Goal: Task Accomplishment & Management: Manage account settings

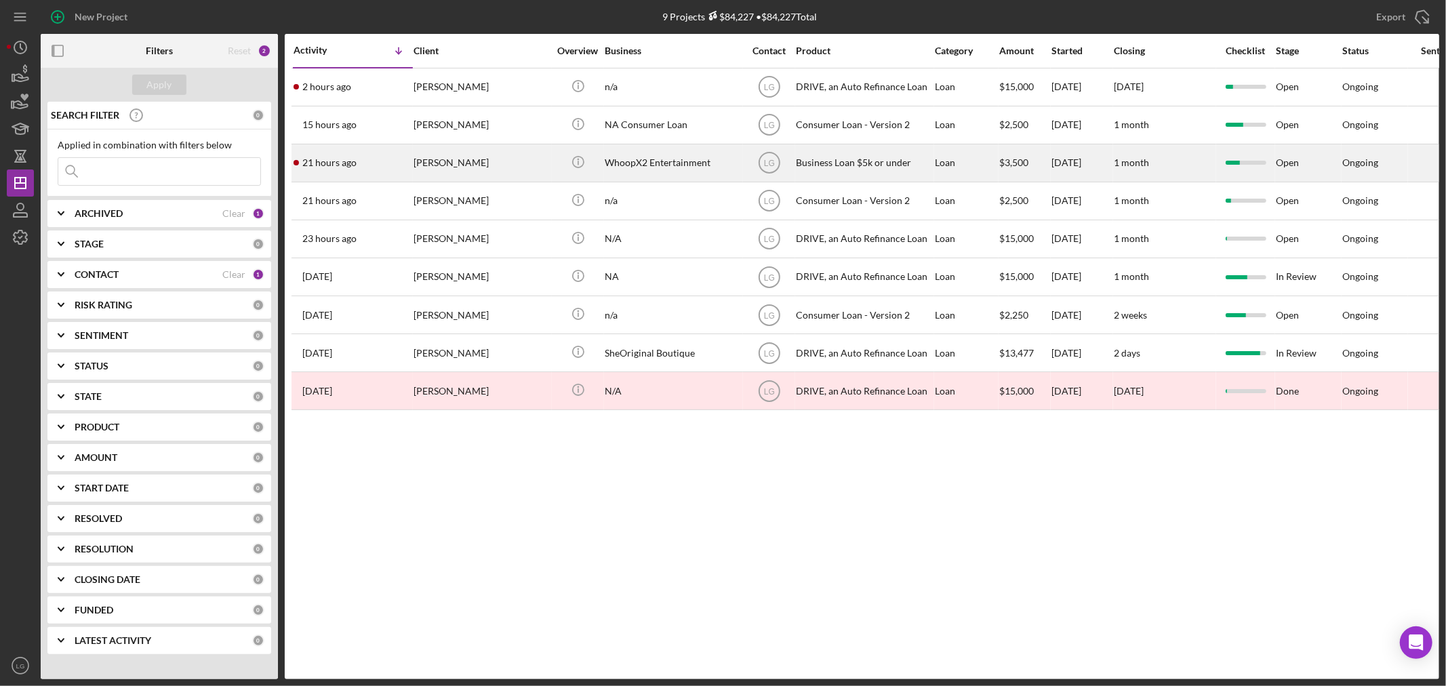
click at [458, 173] on div "[PERSON_NAME]" at bounding box center [481, 163] width 136 height 36
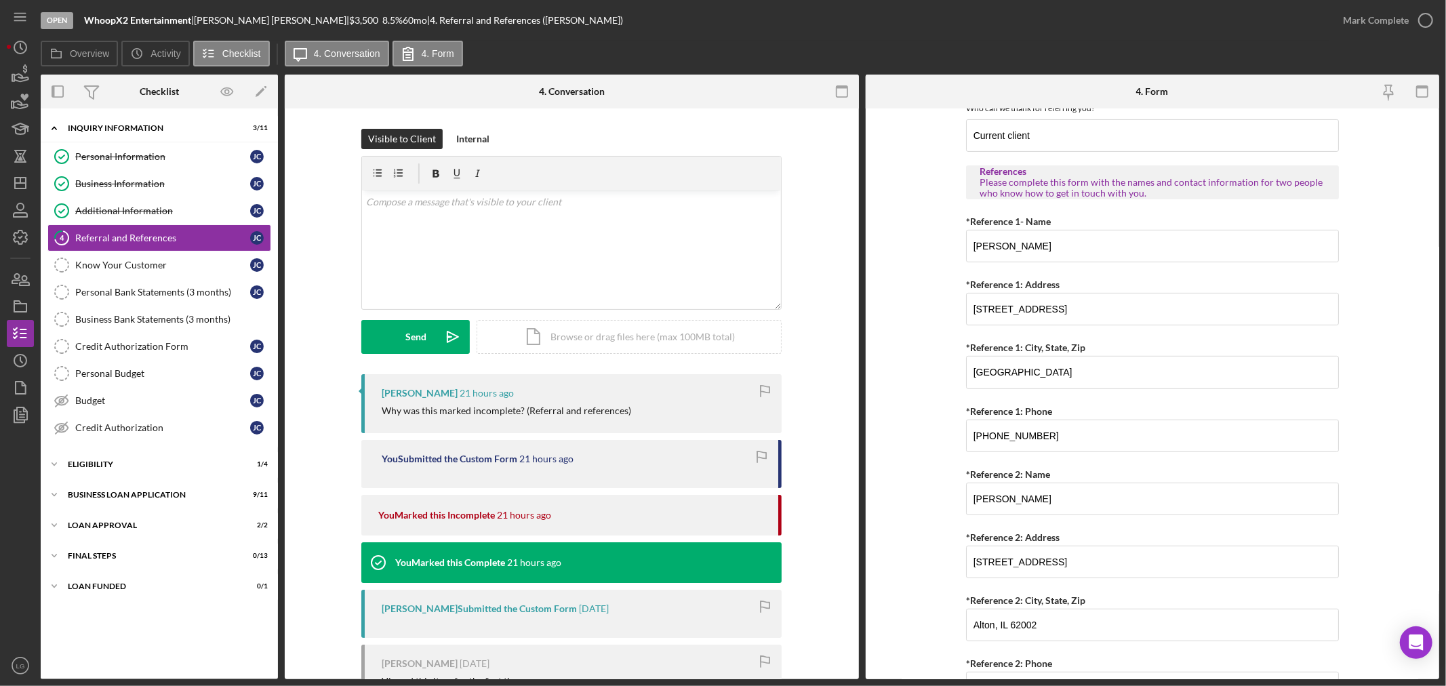
scroll to position [452, 0]
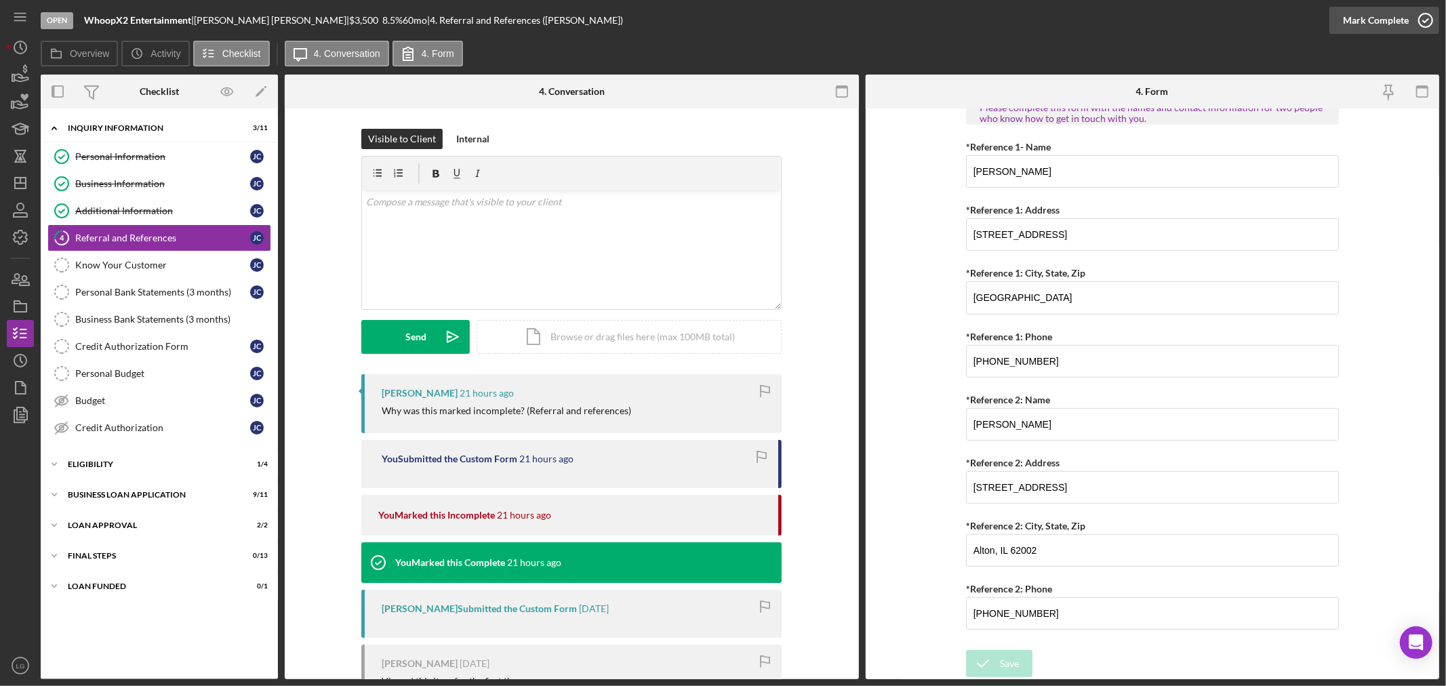
click at [1352, 9] on div "Mark Complete" at bounding box center [1376, 20] width 66 height 27
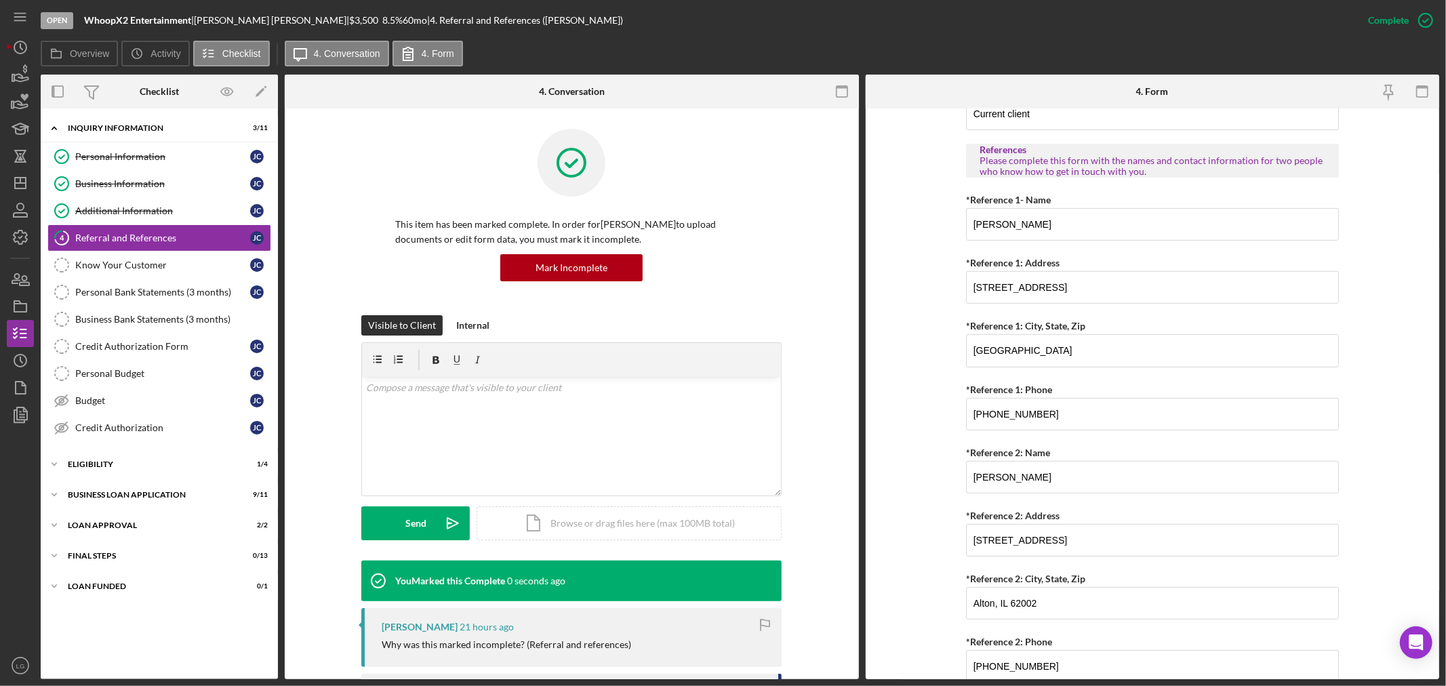
scroll to position [506, 0]
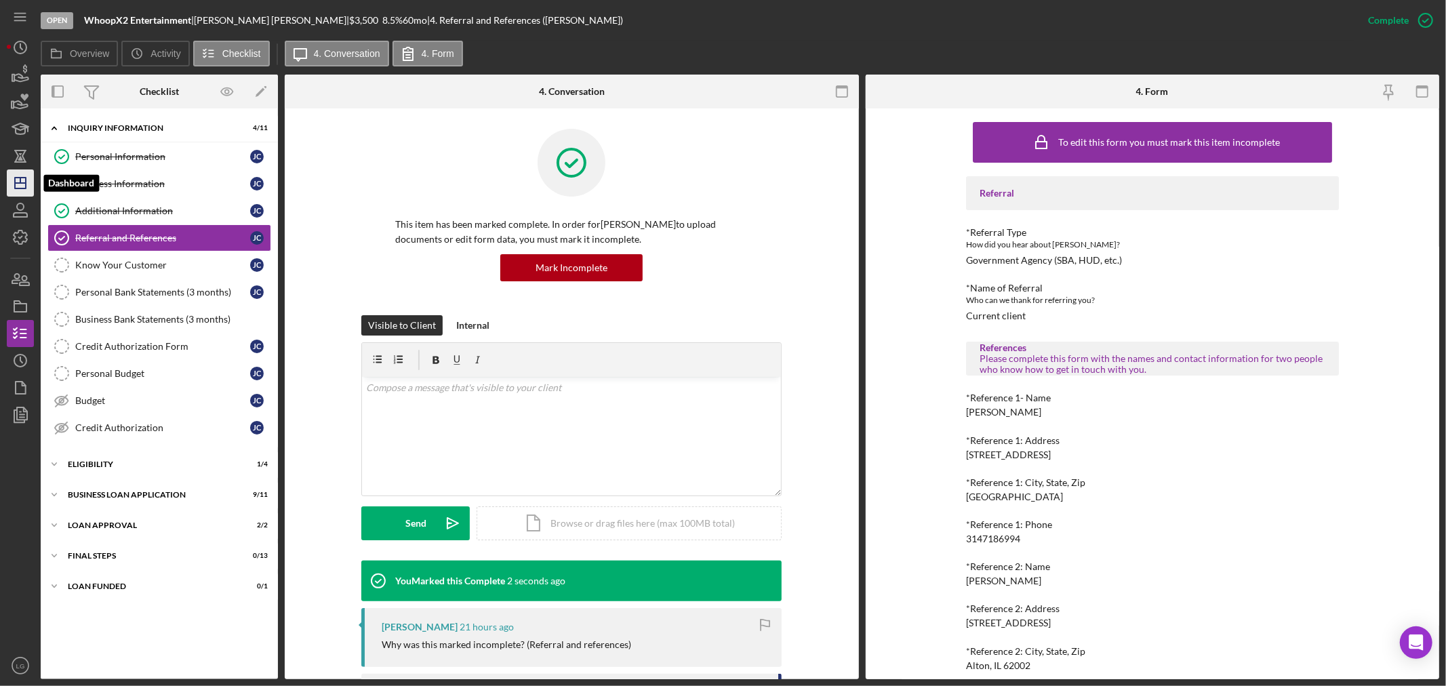
click at [17, 187] on icon "Icon/Dashboard" at bounding box center [20, 183] width 34 height 34
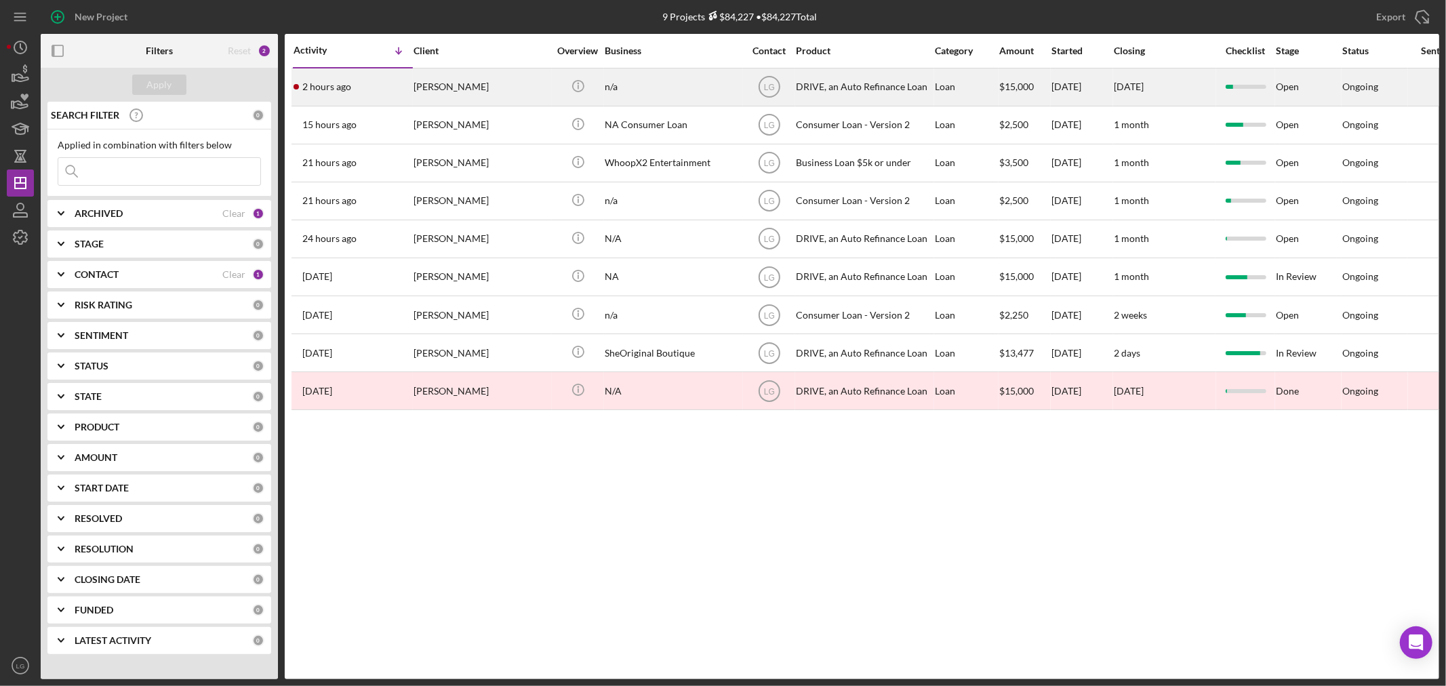
click at [400, 85] on div "2 hours ago [PERSON_NAME]" at bounding box center [353, 87] width 119 height 36
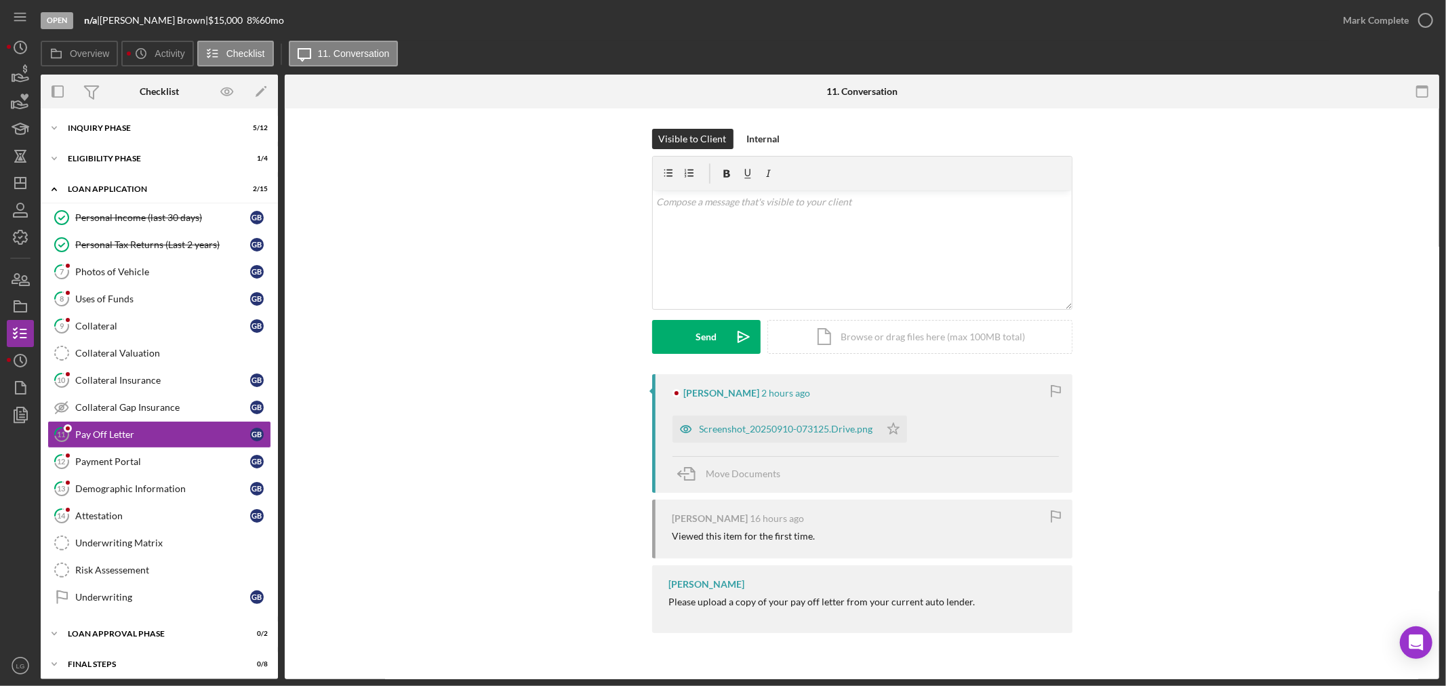
scroll to position [37, 0]
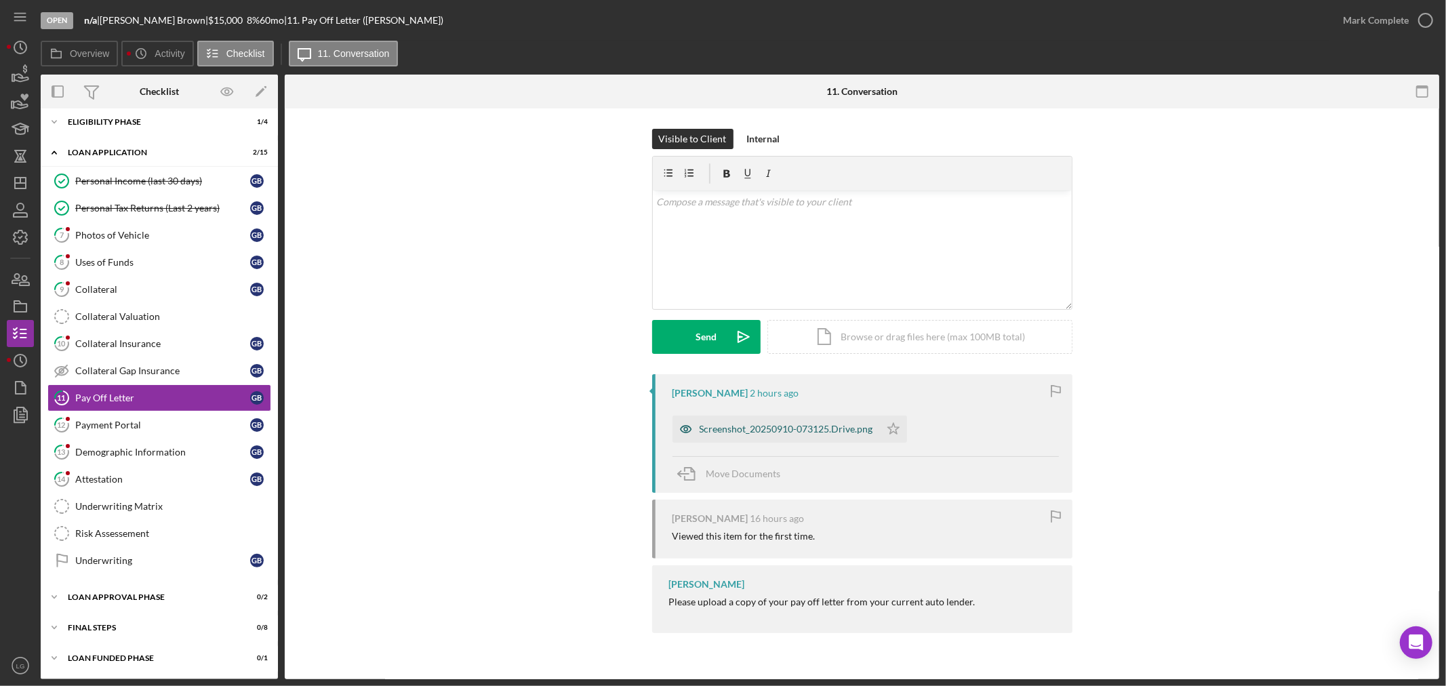
click at [817, 424] on div "Screenshot_20250910-073125.Drive.png" at bounding box center [787, 429] width 174 height 11
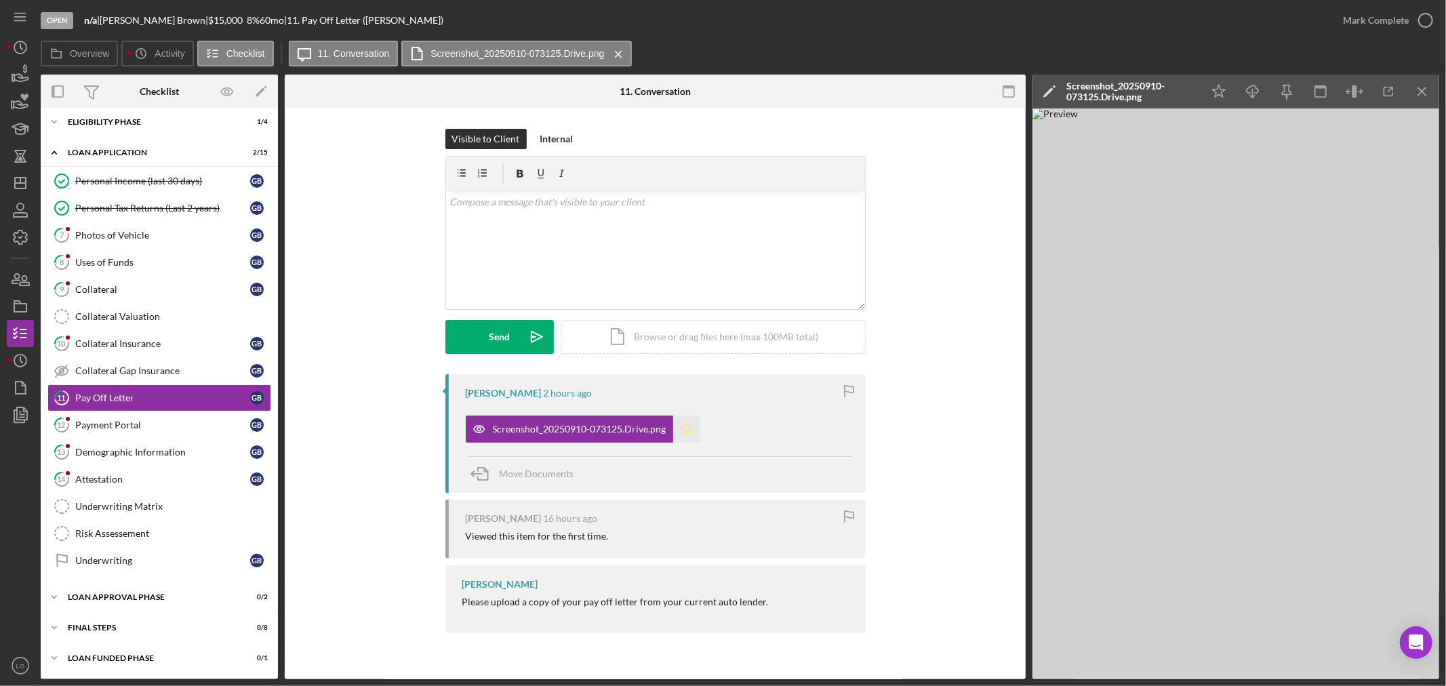
click at [673, 430] on icon "Icon/Star" at bounding box center [686, 429] width 27 height 27
click at [1370, 20] on div "Mark Complete" at bounding box center [1376, 20] width 66 height 27
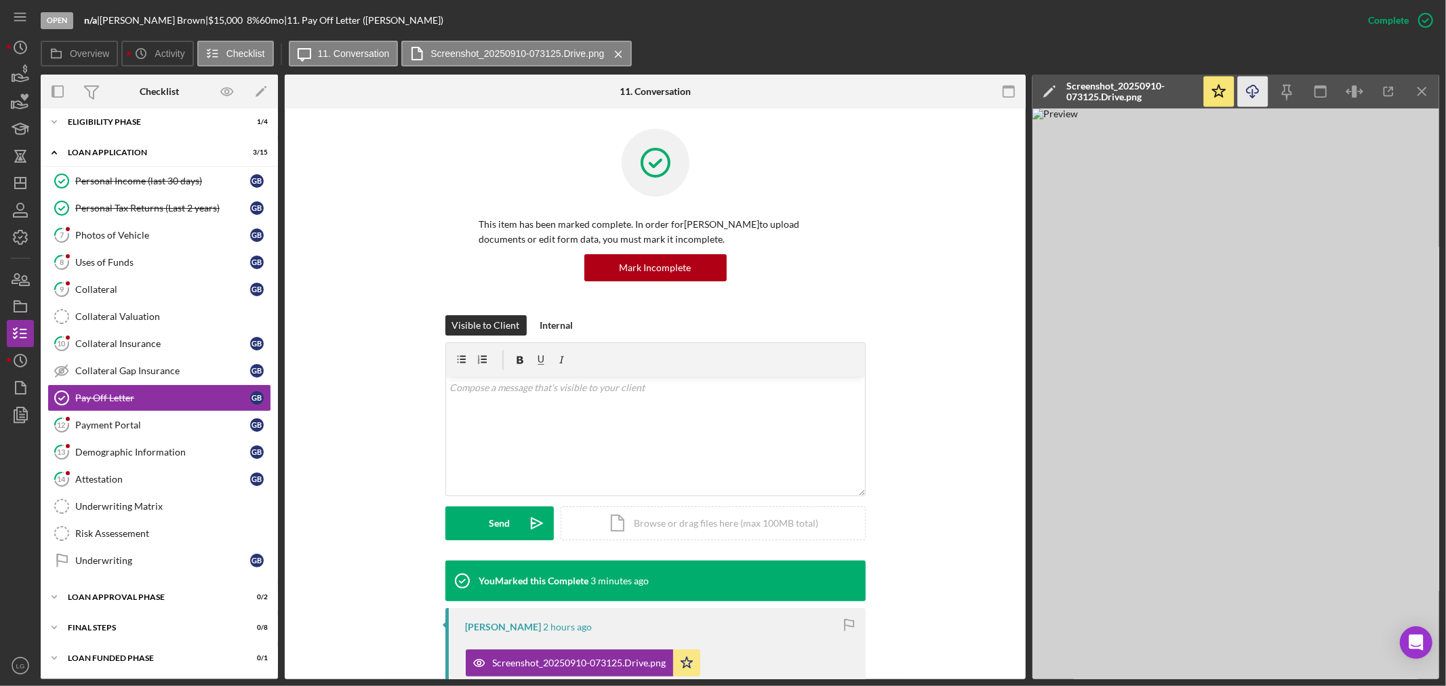
click at [1253, 92] on icon "Icon/Download" at bounding box center [1253, 92] width 31 height 31
click at [188, 232] on div "Photos of Vehicle" at bounding box center [162, 235] width 175 height 11
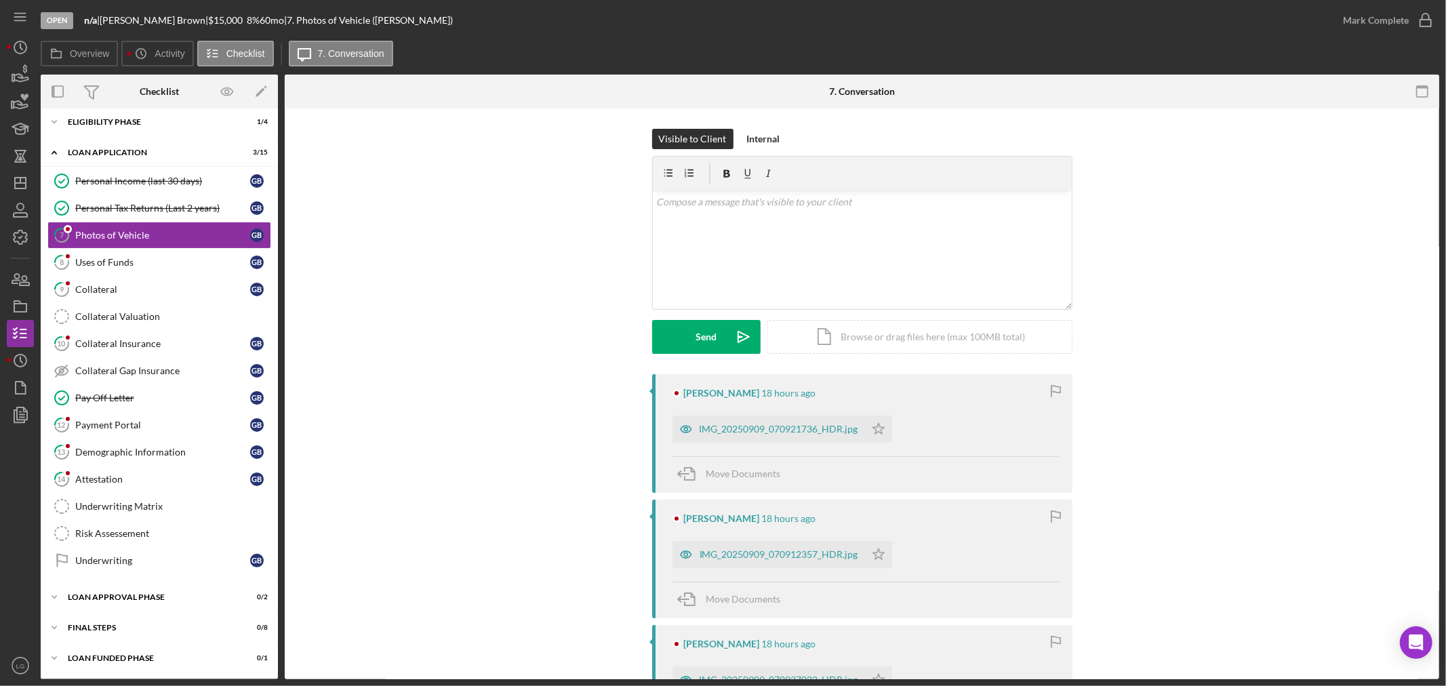
click at [715, 445] on div "[PERSON_NAME] 18 hours ago IMG_20250909_070921736_HDR.jpg Icon/Star Move Docume…" at bounding box center [862, 433] width 420 height 119
click at [719, 432] on div "IMG_20250909_070921736_HDR.jpg" at bounding box center [779, 429] width 159 height 11
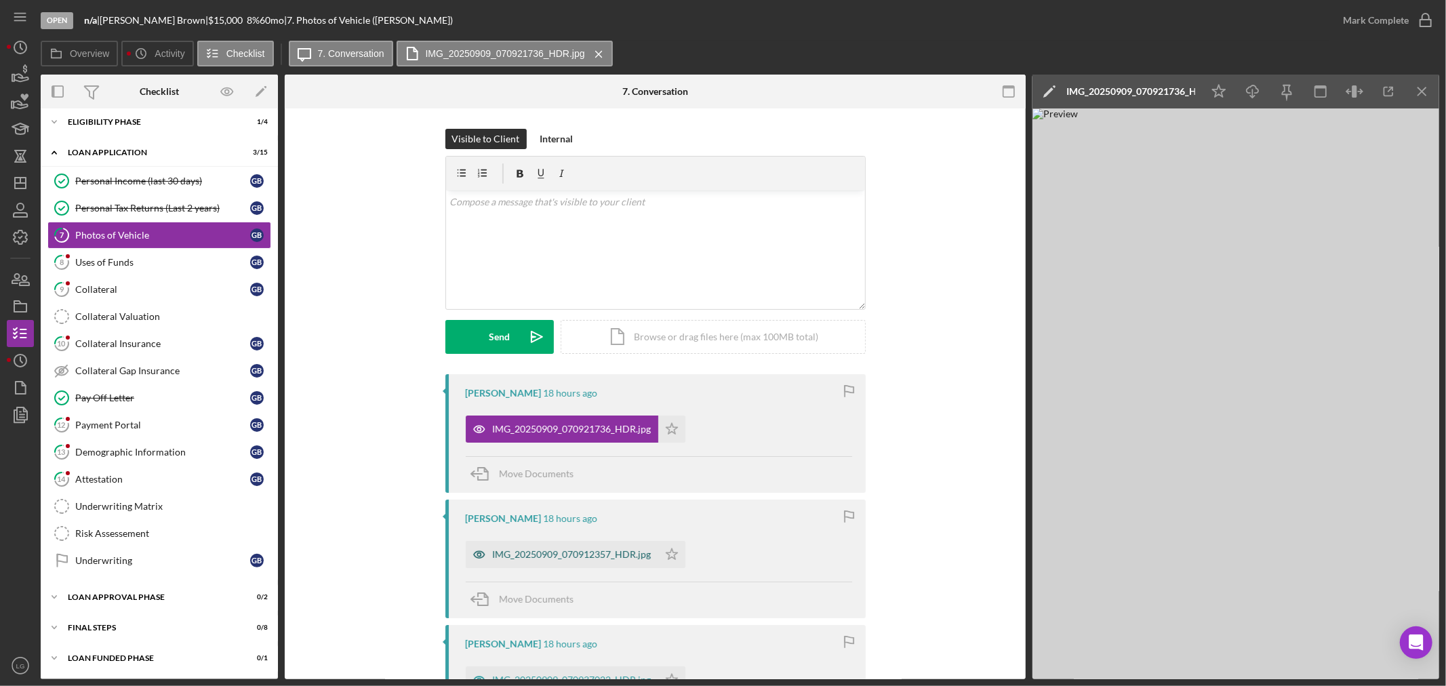
click at [504, 546] on div "IMG_20250909_070912357_HDR.jpg" at bounding box center [562, 554] width 193 height 27
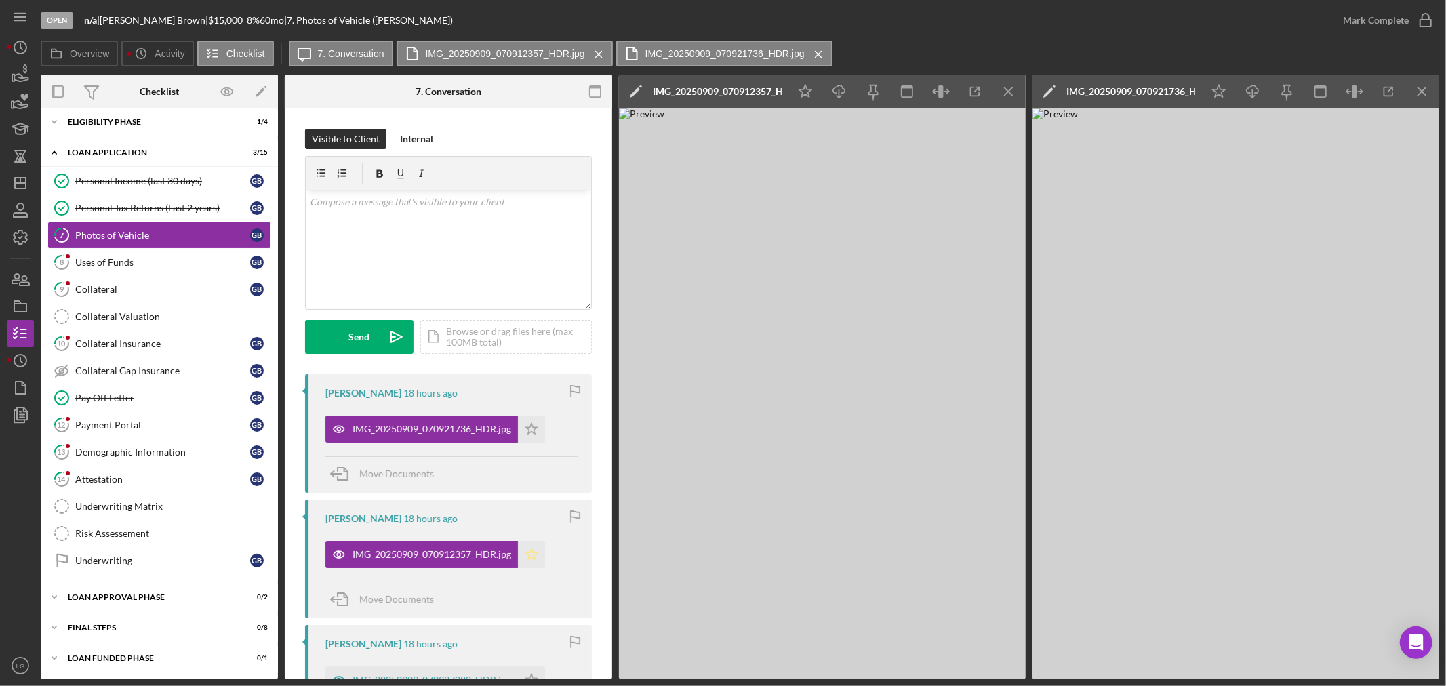
click at [523, 552] on icon "Icon/Star" at bounding box center [531, 554] width 27 height 27
click at [526, 428] on polygon "button" at bounding box center [532, 428] width 12 height 11
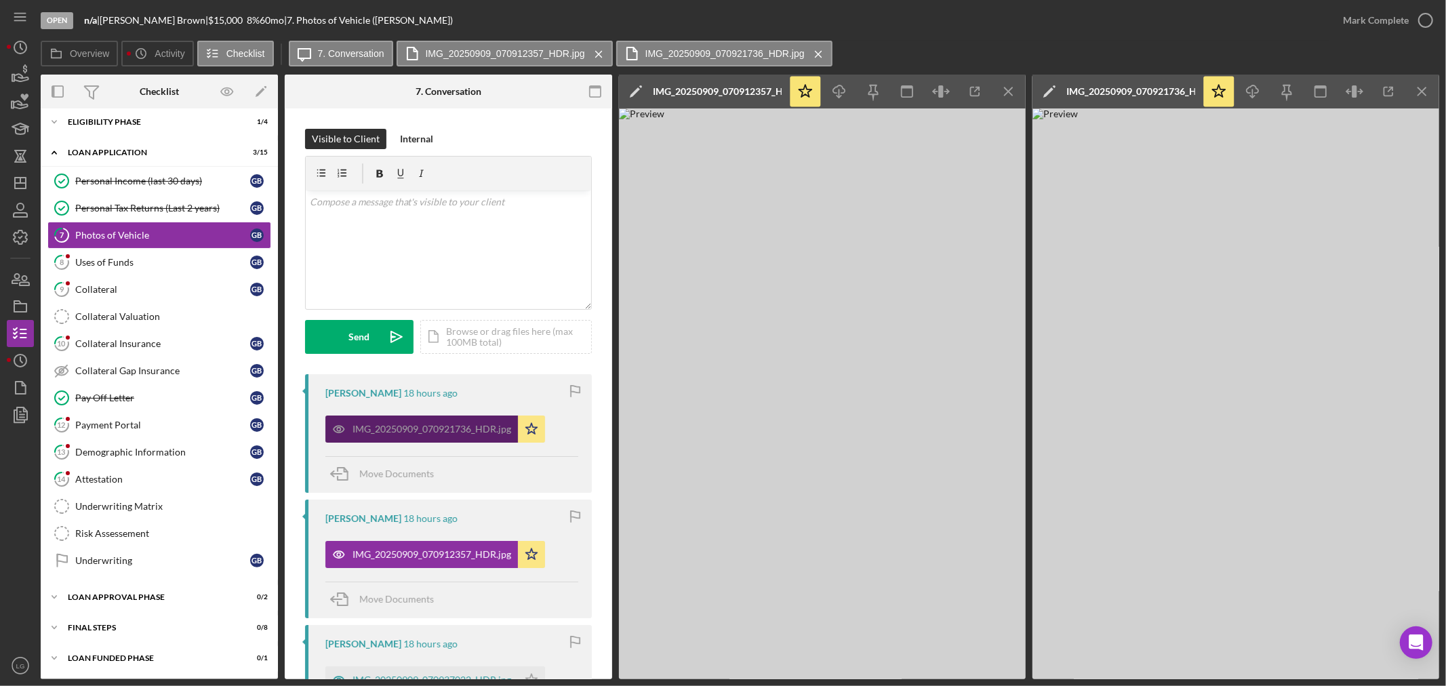
scroll to position [150, 0]
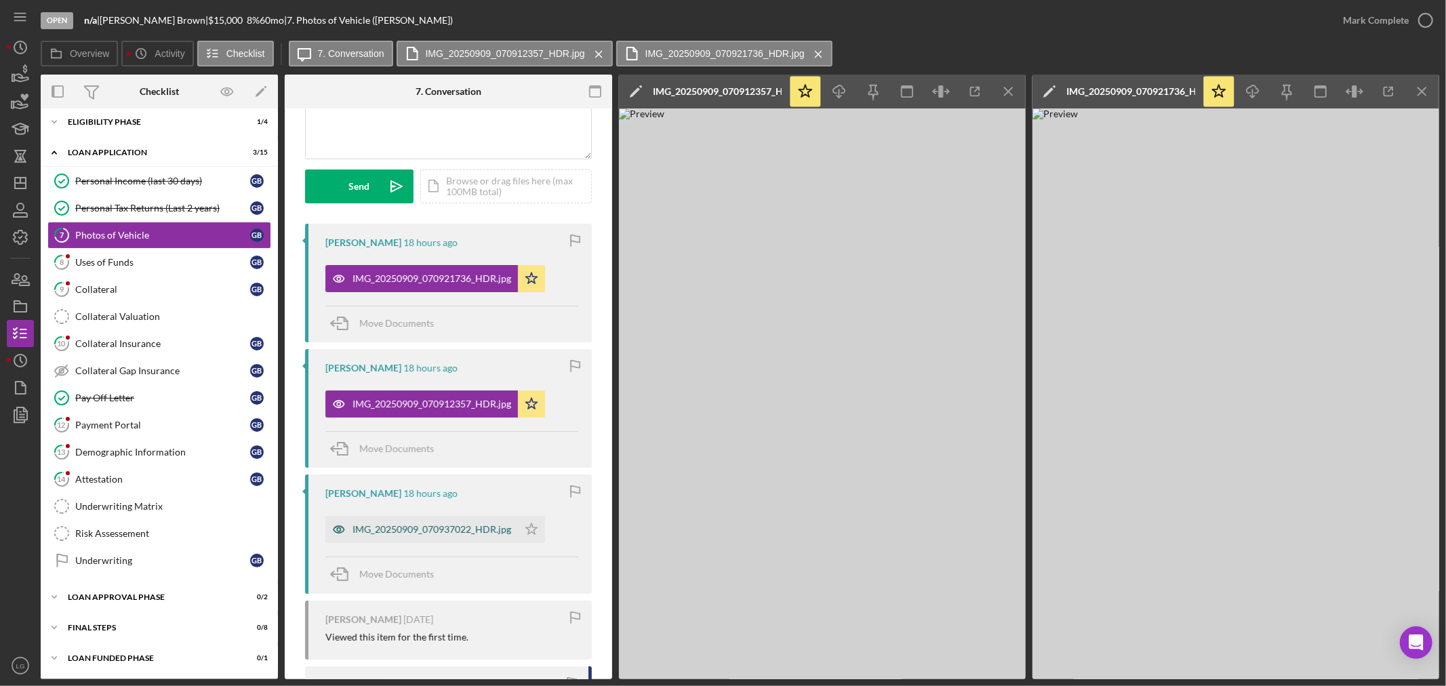
click at [486, 527] on div "IMG_20250909_070937022_HDR.jpg" at bounding box center [431, 529] width 159 height 11
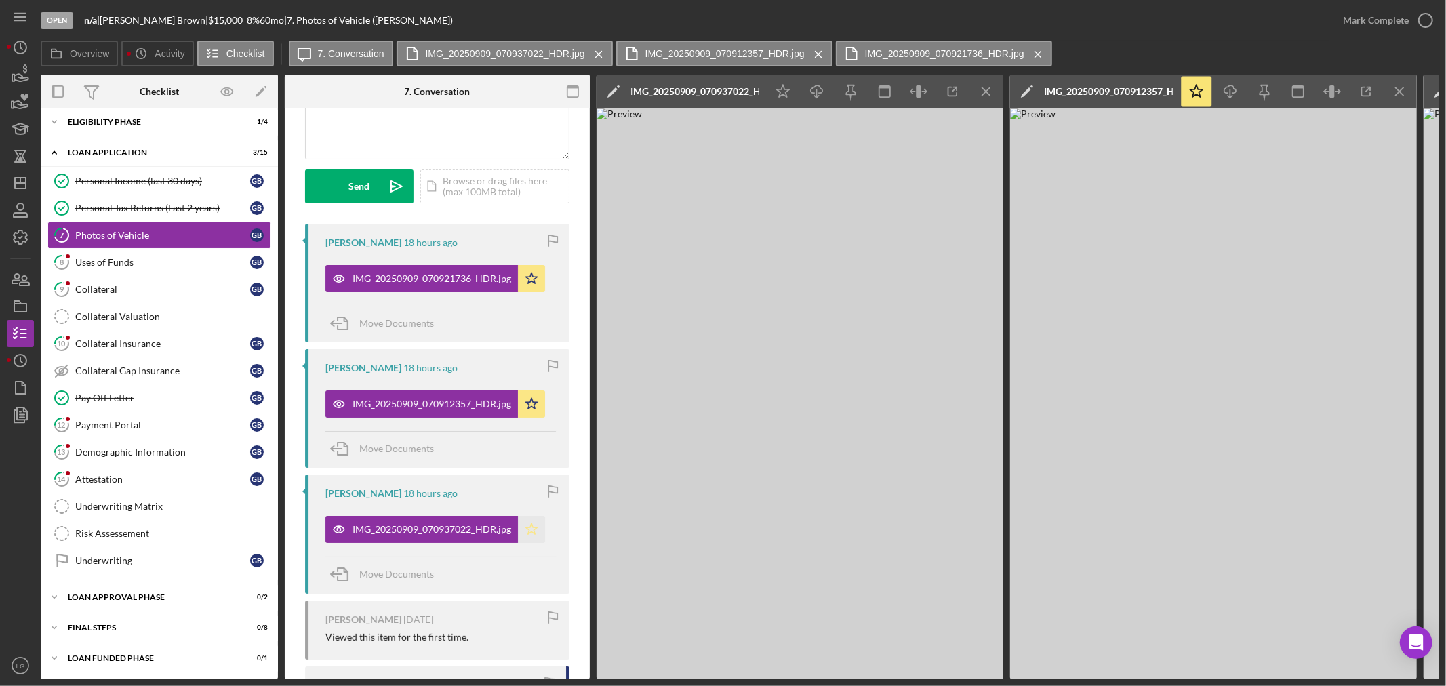
click at [534, 535] on polygon "button" at bounding box center [532, 529] width 12 height 11
click at [984, 94] on icon "Icon/Menu Close" at bounding box center [986, 92] width 31 height 31
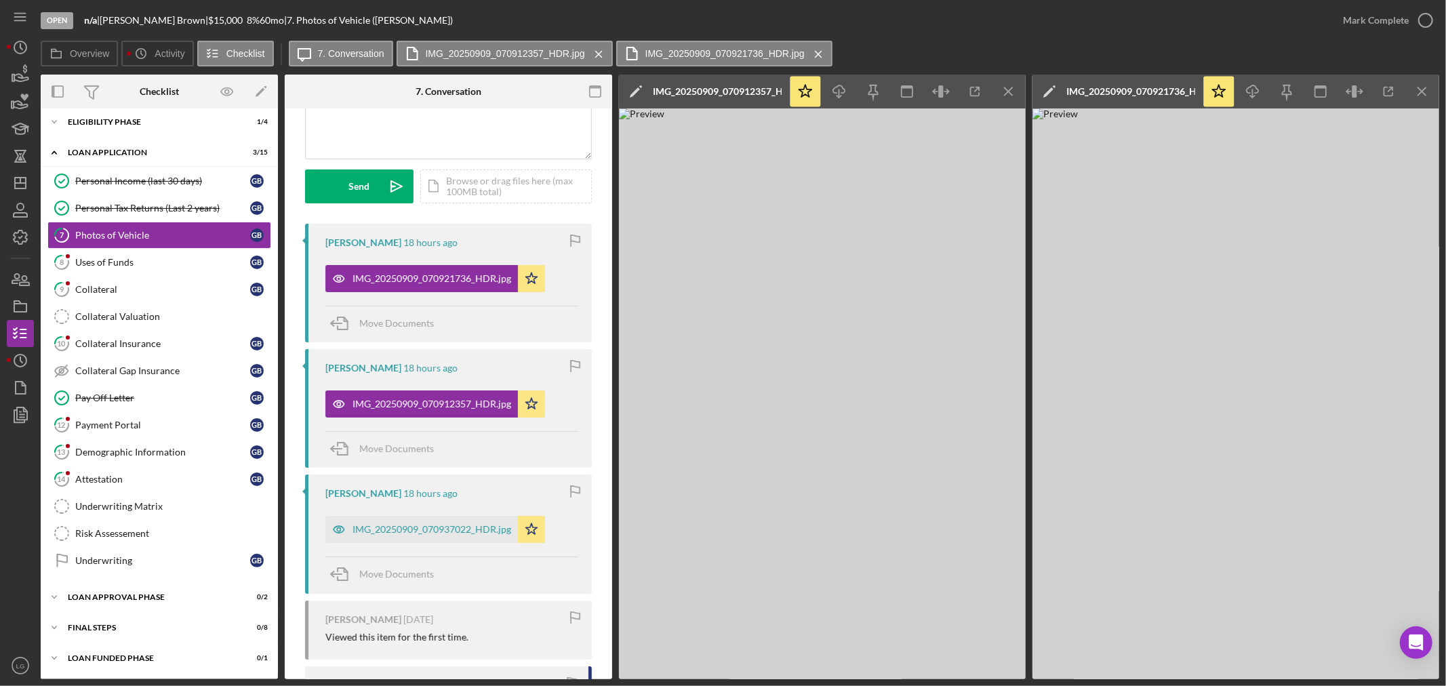
scroll to position [304, 0]
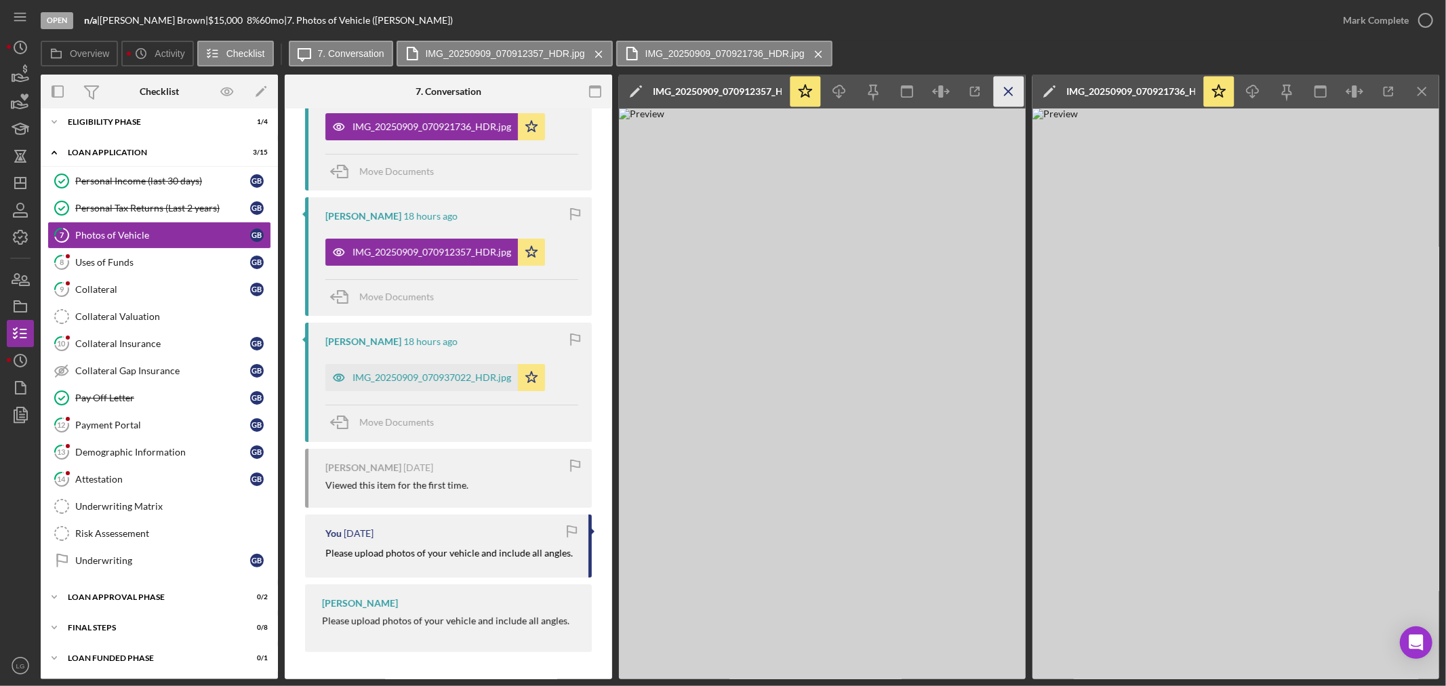
click at [1020, 96] on icon "Icon/Menu Close" at bounding box center [1009, 92] width 31 height 31
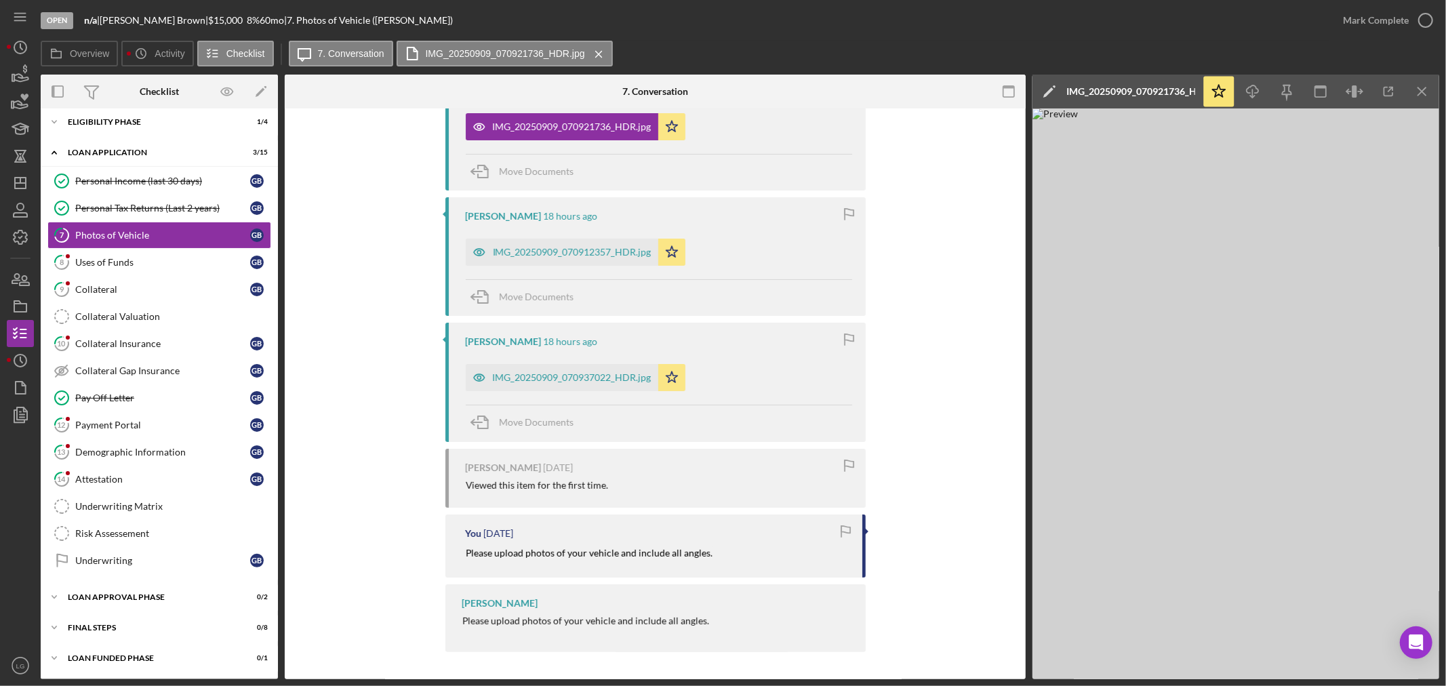
click at [1438, 91] on div "Icon/Star Icon/Download Icon/Menu Close" at bounding box center [1320, 92] width 237 height 34
click at [1420, 89] on line "button" at bounding box center [1421, 90] width 7 height 7
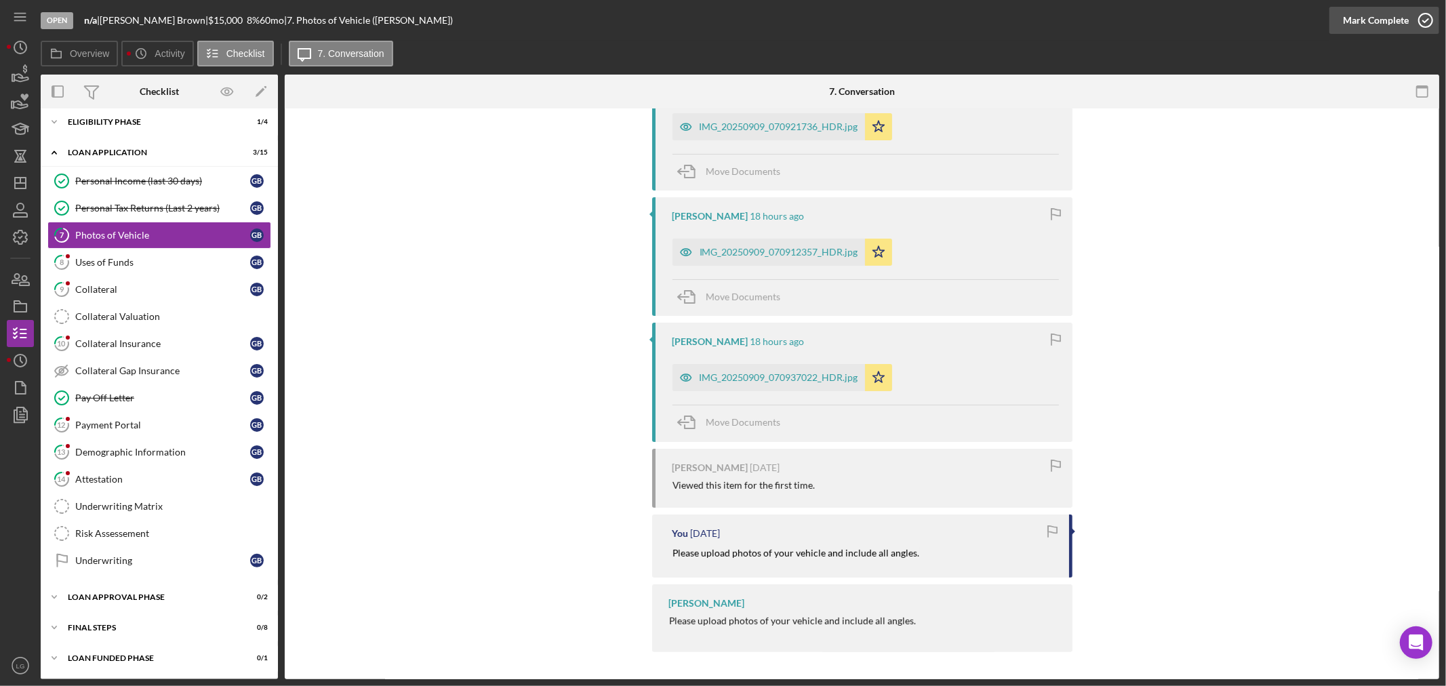
click at [1380, 18] on div "Mark Complete" at bounding box center [1376, 20] width 66 height 27
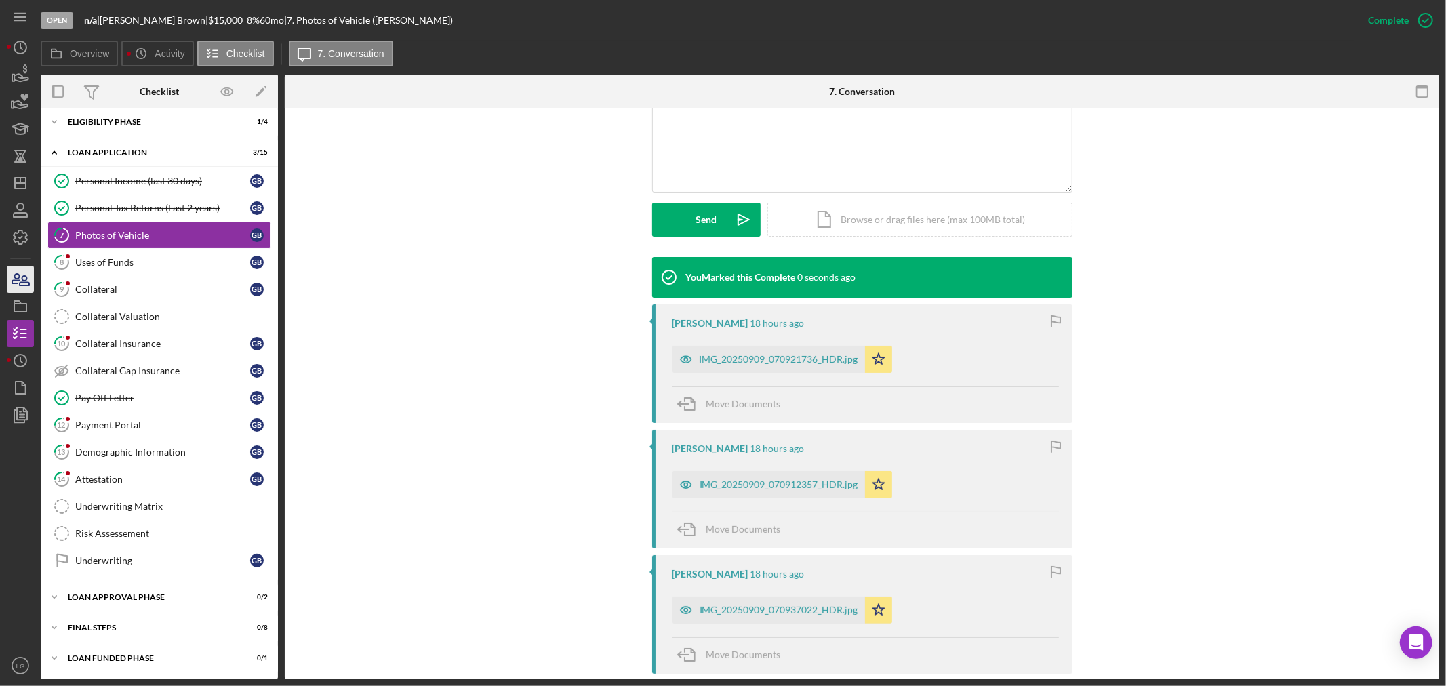
scroll to position [538, 0]
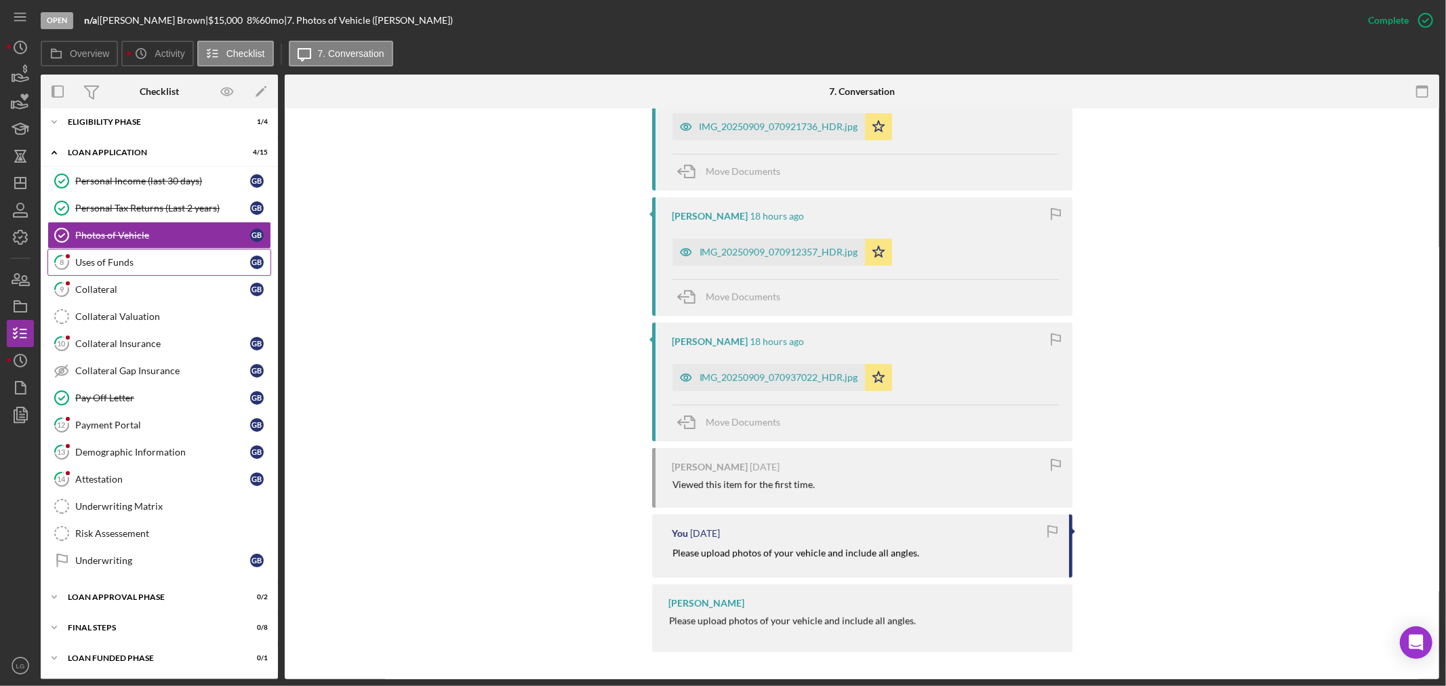
click at [92, 261] on div "Uses of Funds" at bounding box center [162, 262] width 175 height 11
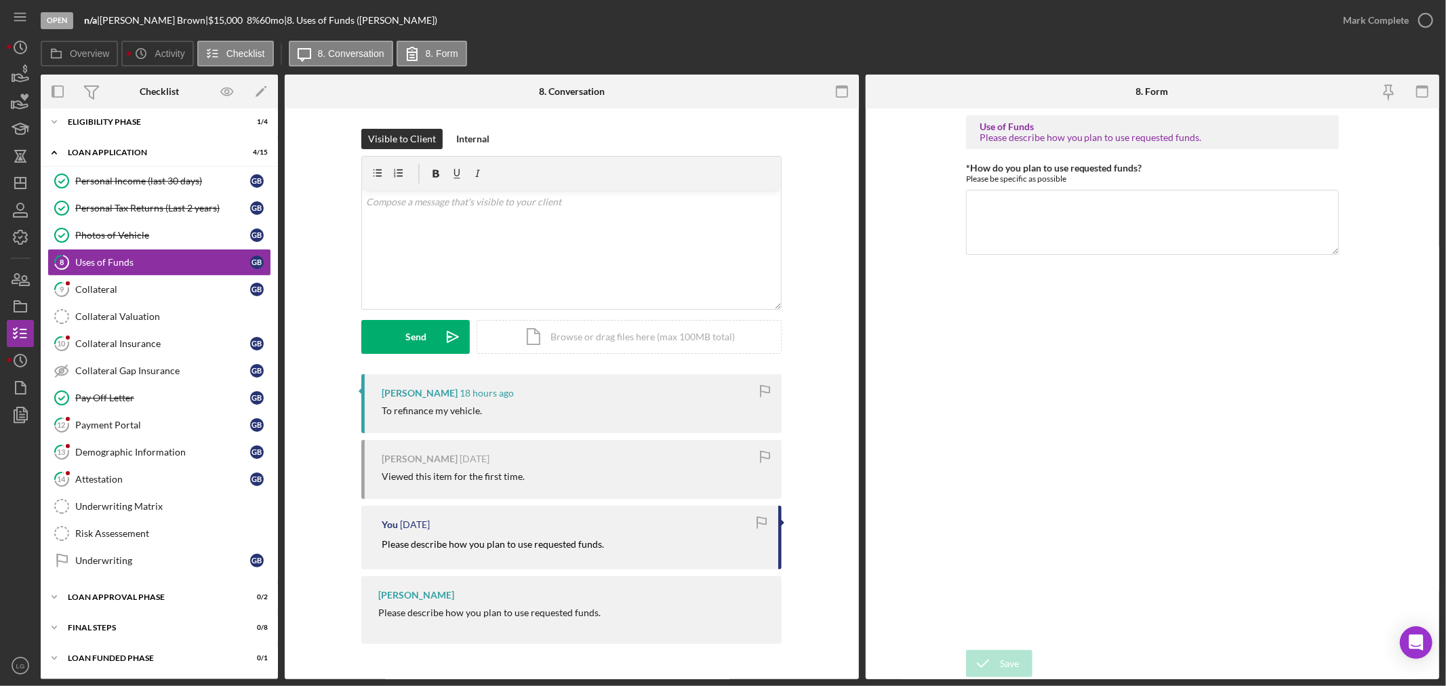
click at [412, 411] on div "To refinance my vehicle." at bounding box center [432, 410] width 100 height 11
copy div "To refinance my vehicle."
click at [1095, 199] on textarea "*How do you plan to use requested funds?" at bounding box center [1152, 222] width 373 height 65
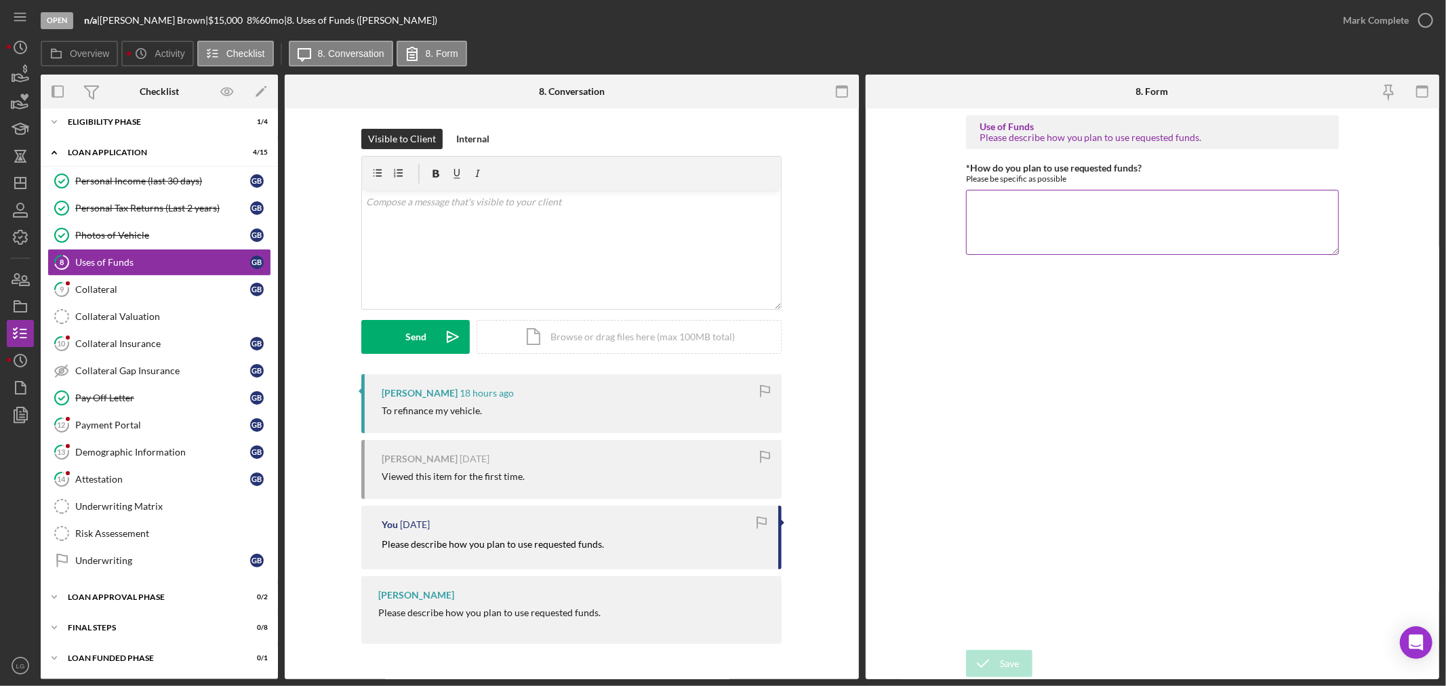
paste textarea "To refinance my vehicle."
type textarea "To refinance my vehicle."
click at [1014, 668] on div "Save" at bounding box center [1009, 663] width 19 height 27
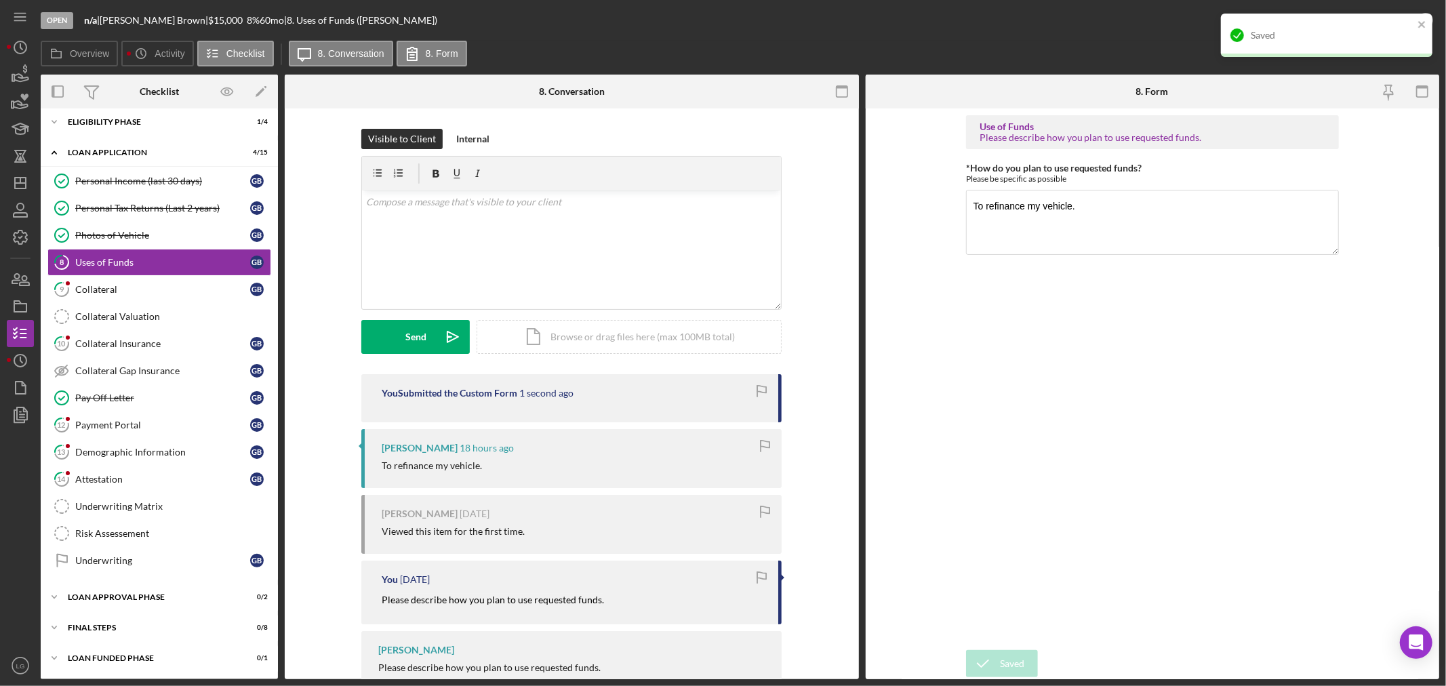
click at [1392, 24] on div "Saved" at bounding box center [1321, 35] width 191 height 22
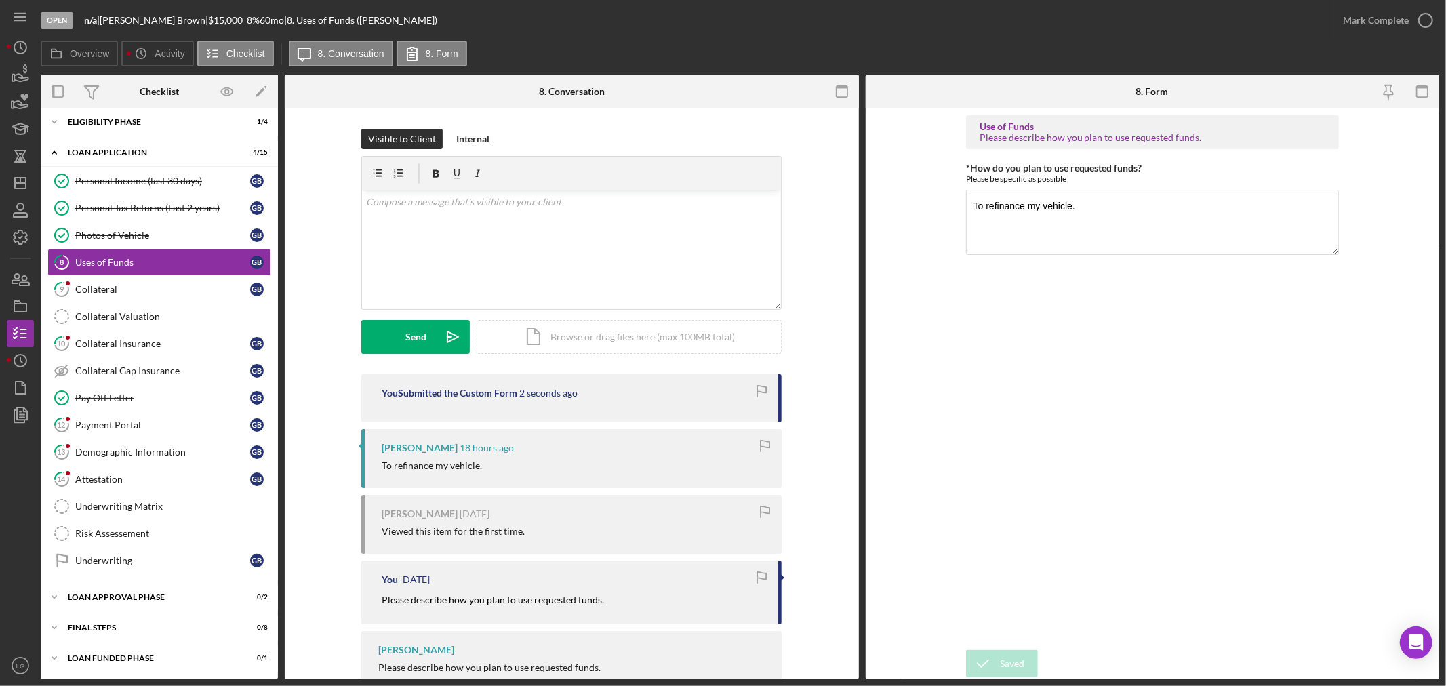
click at [1352, 28] on div "Mark Complete" at bounding box center [1376, 20] width 66 height 27
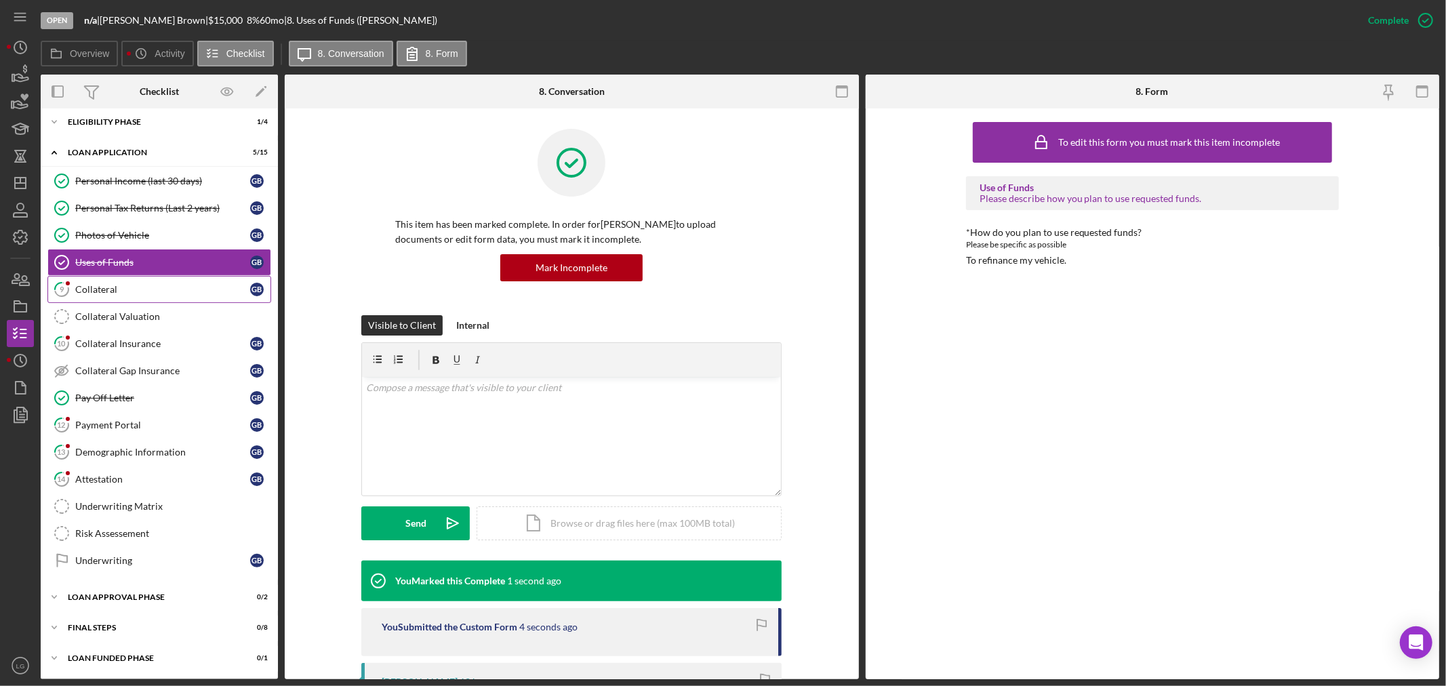
click at [127, 277] on link "9 Collateral G B" at bounding box center [159, 289] width 224 height 27
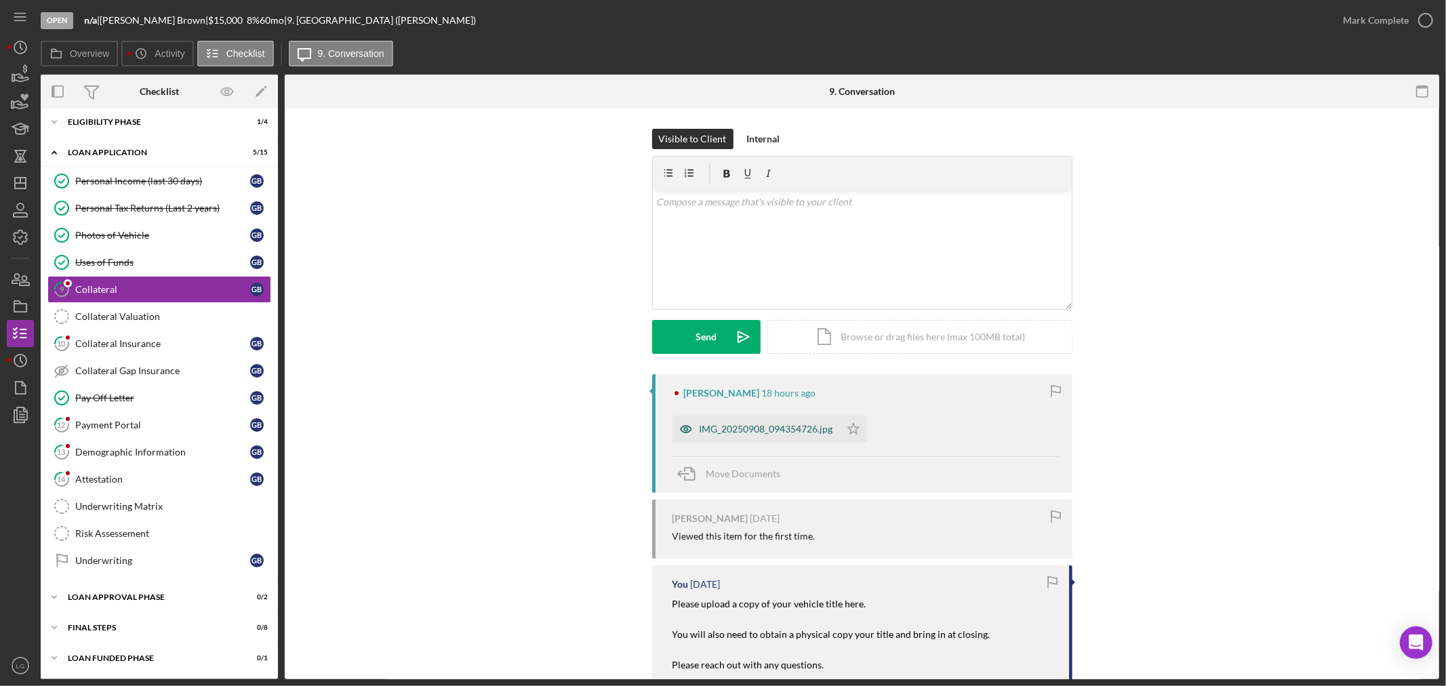
click at [723, 424] on div "IMG_20250908_094354726.jpg" at bounding box center [767, 429] width 134 height 11
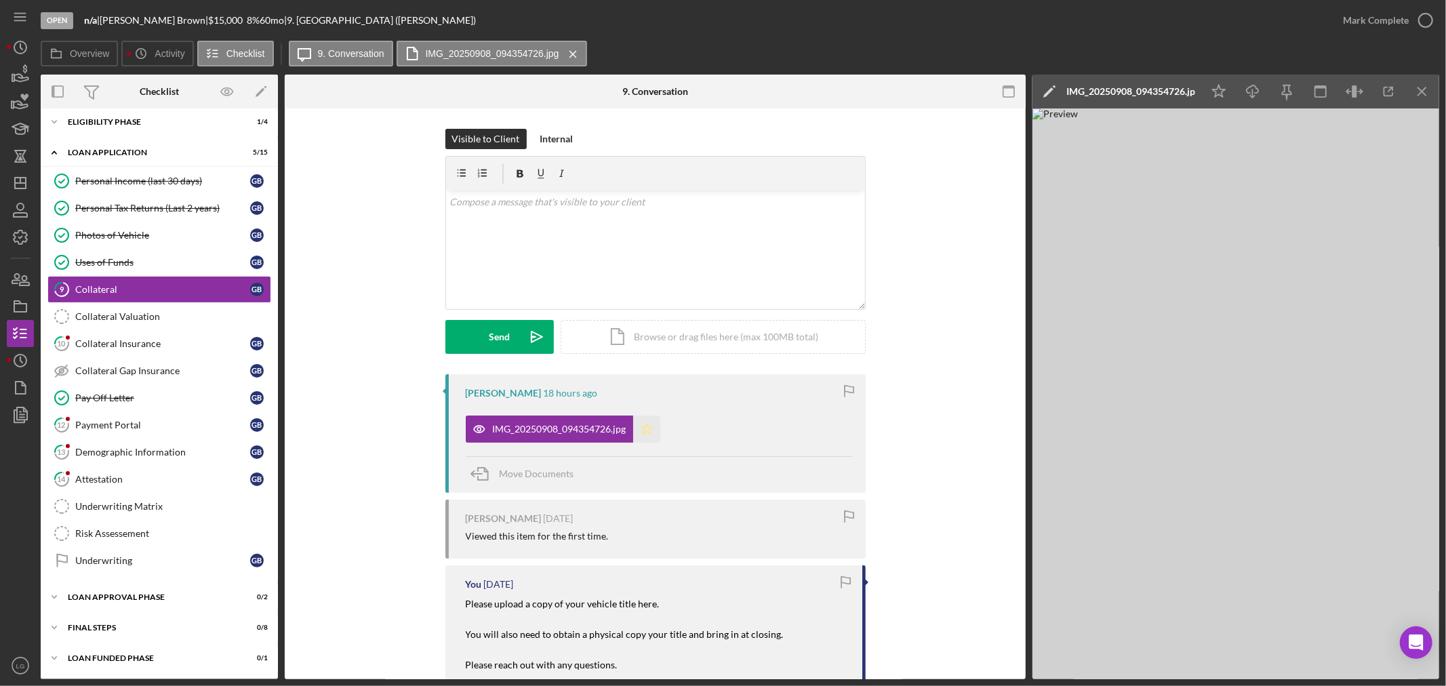
click at [638, 443] on icon "Icon/Star" at bounding box center [646, 429] width 27 height 27
click at [1411, 28] on icon "button" at bounding box center [1426, 20] width 34 height 34
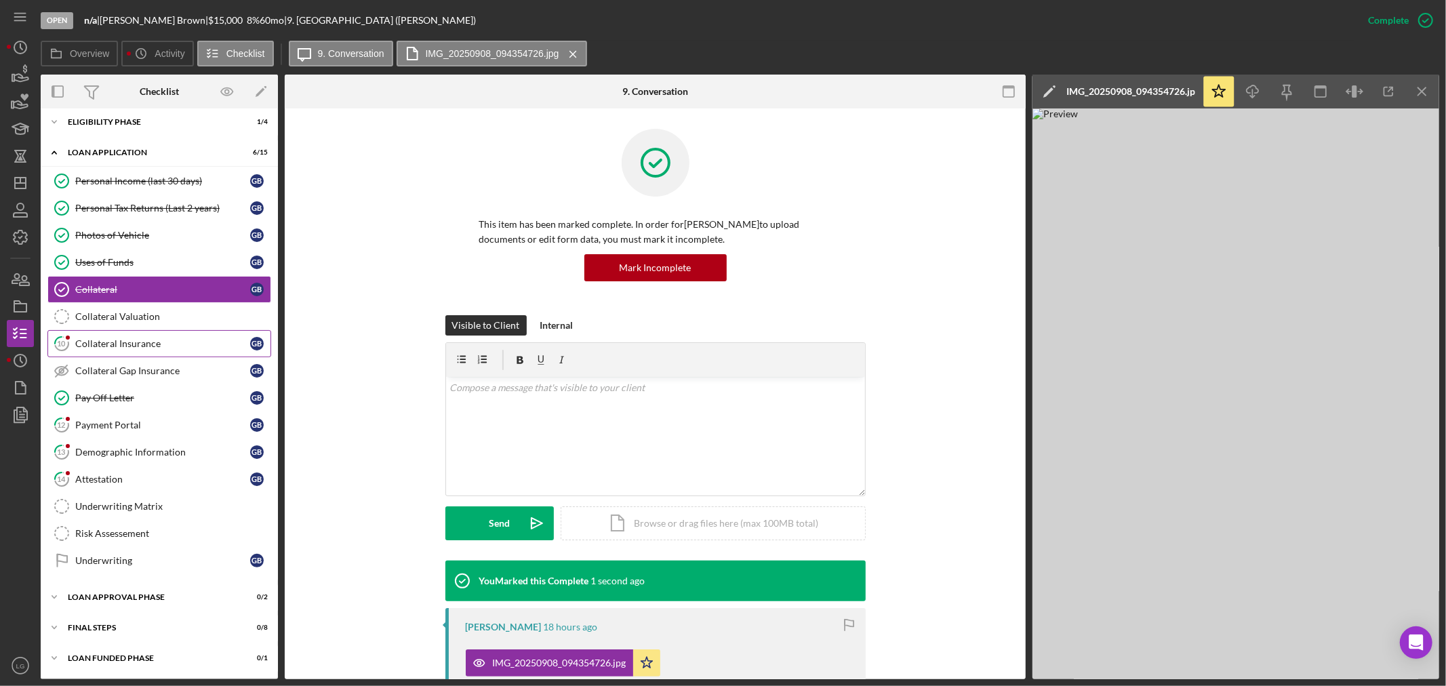
click at [66, 342] on icon "10" at bounding box center [62, 344] width 34 height 34
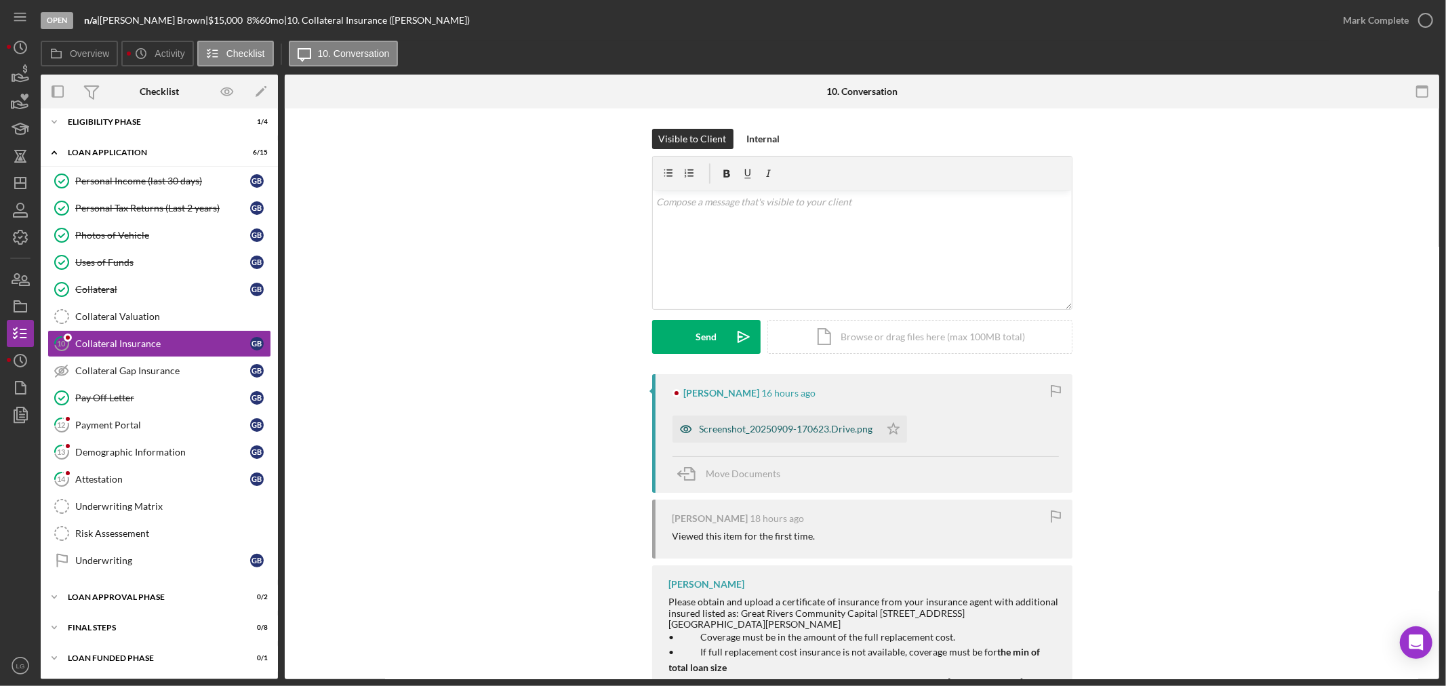
click at [723, 428] on div "Screenshot_20250909-170623.Drive.png" at bounding box center [787, 429] width 174 height 11
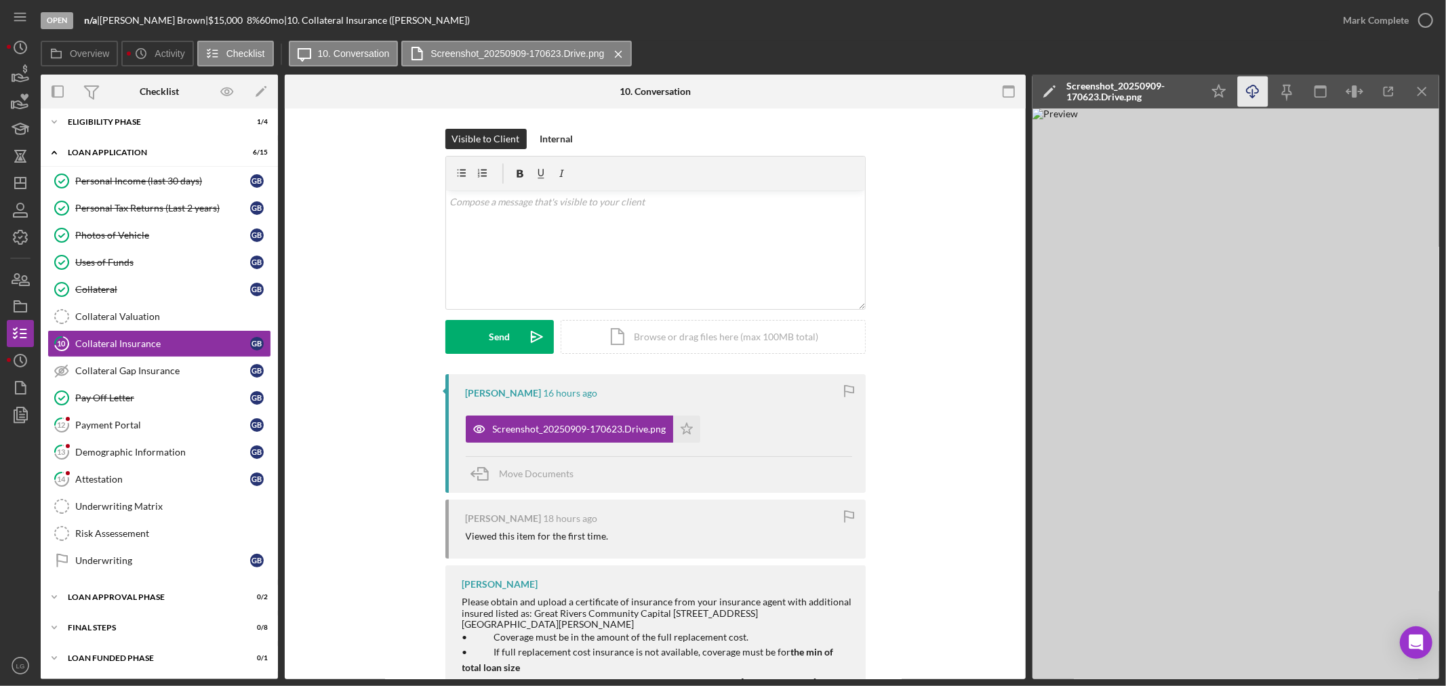
click at [1251, 88] on icon "Icon/Download" at bounding box center [1253, 92] width 31 height 31
drag, startPoint x: 1216, startPoint y: 89, endPoint x: 1299, endPoint y: 45, distance: 94.6
click at [1216, 89] on polygon "button" at bounding box center [1219, 91] width 13 height 12
click at [1412, 9] on icon "button" at bounding box center [1426, 20] width 34 height 34
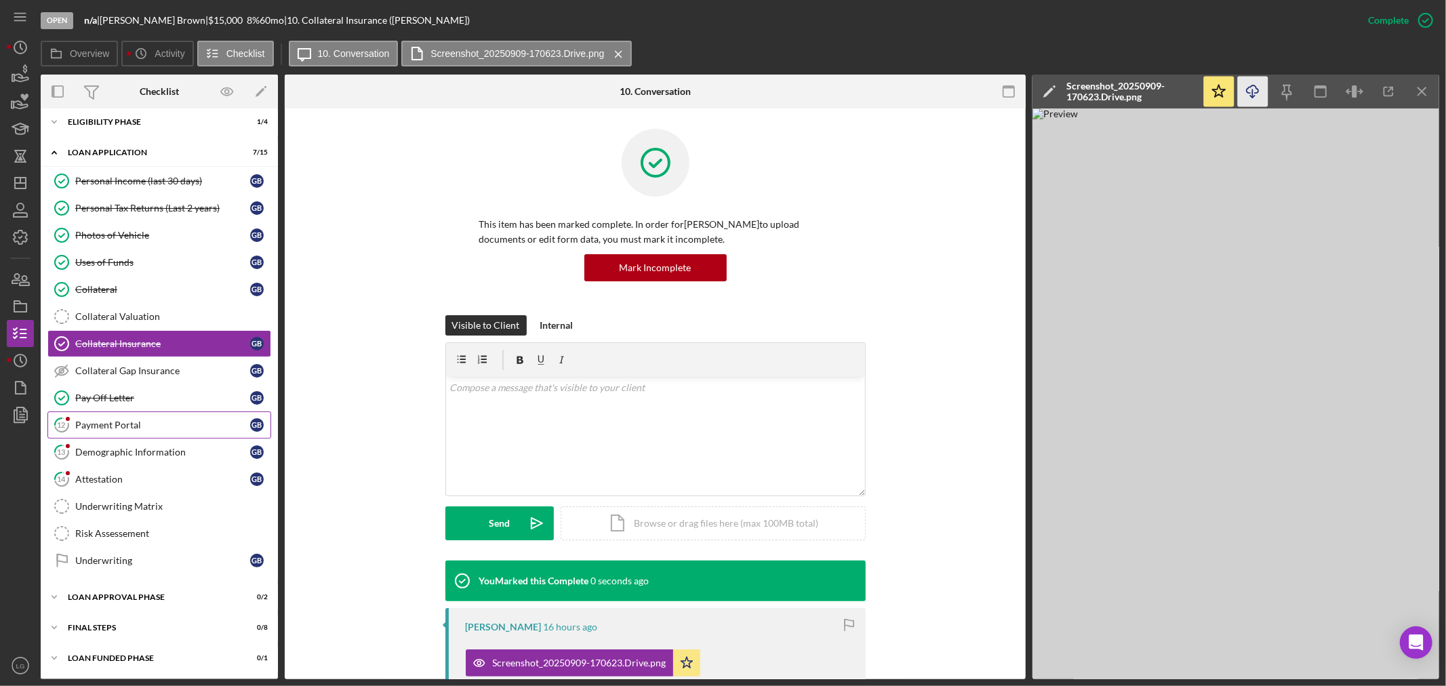
click at [100, 430] on div "Payment Portal" at bounding box center [162, 425] width 175 height 11
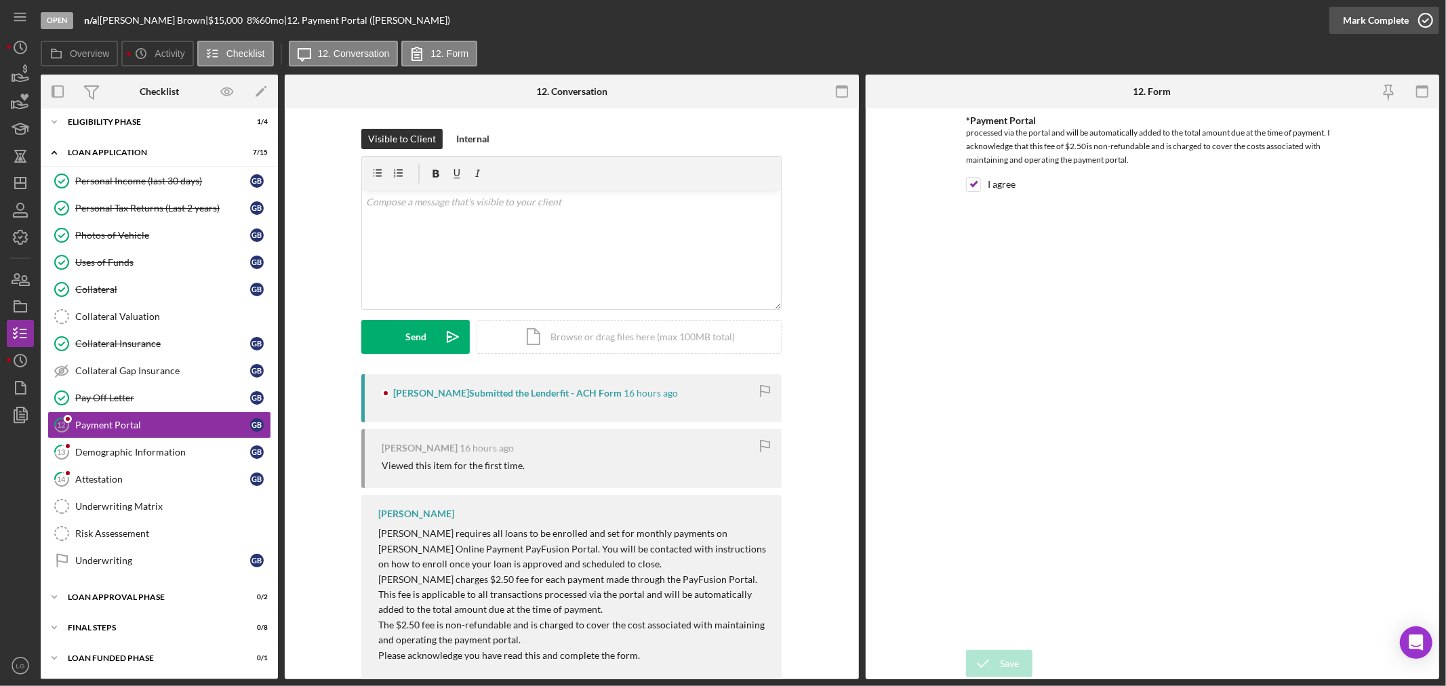
click at [1379, 22] on div "Mark Complete" at bounding box center [1376, 20] width 66 height 27
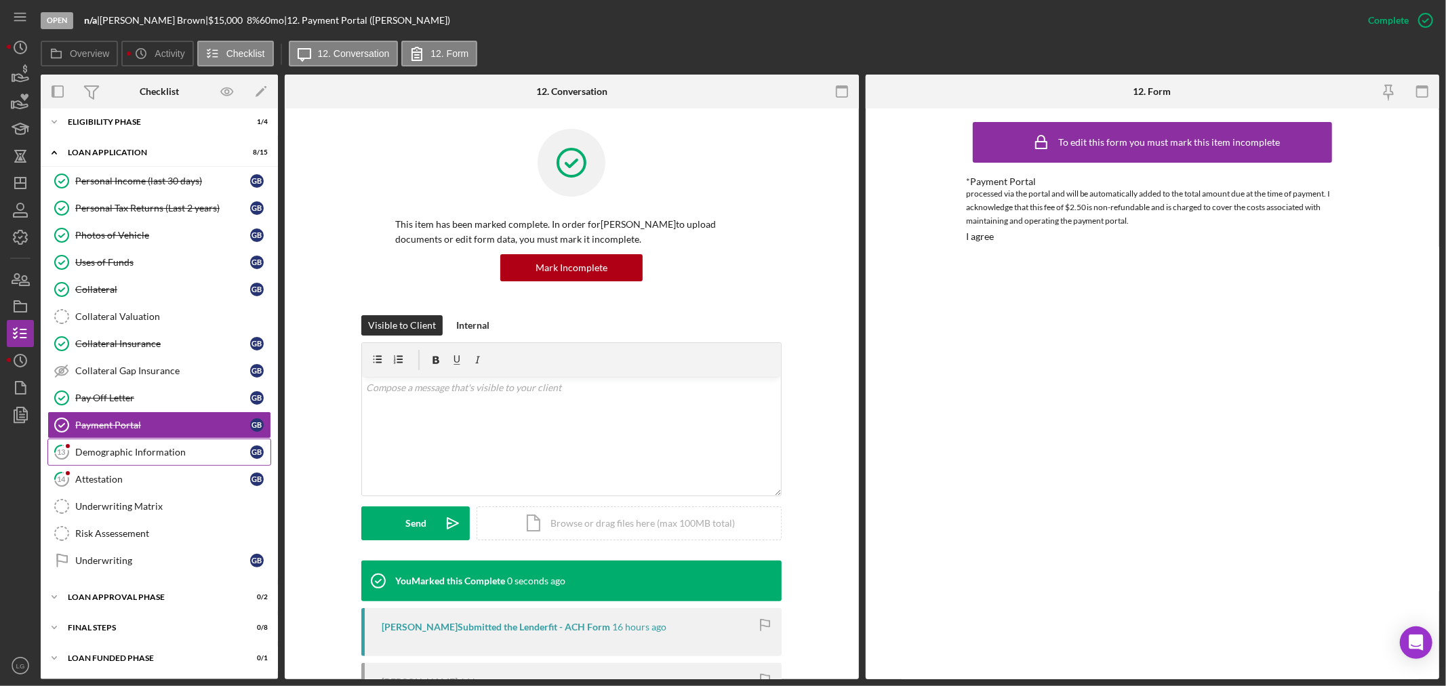
click at [167, 462] on link "13 Demographic Information G B" at bounding box center [159, 452] width 224 height 27
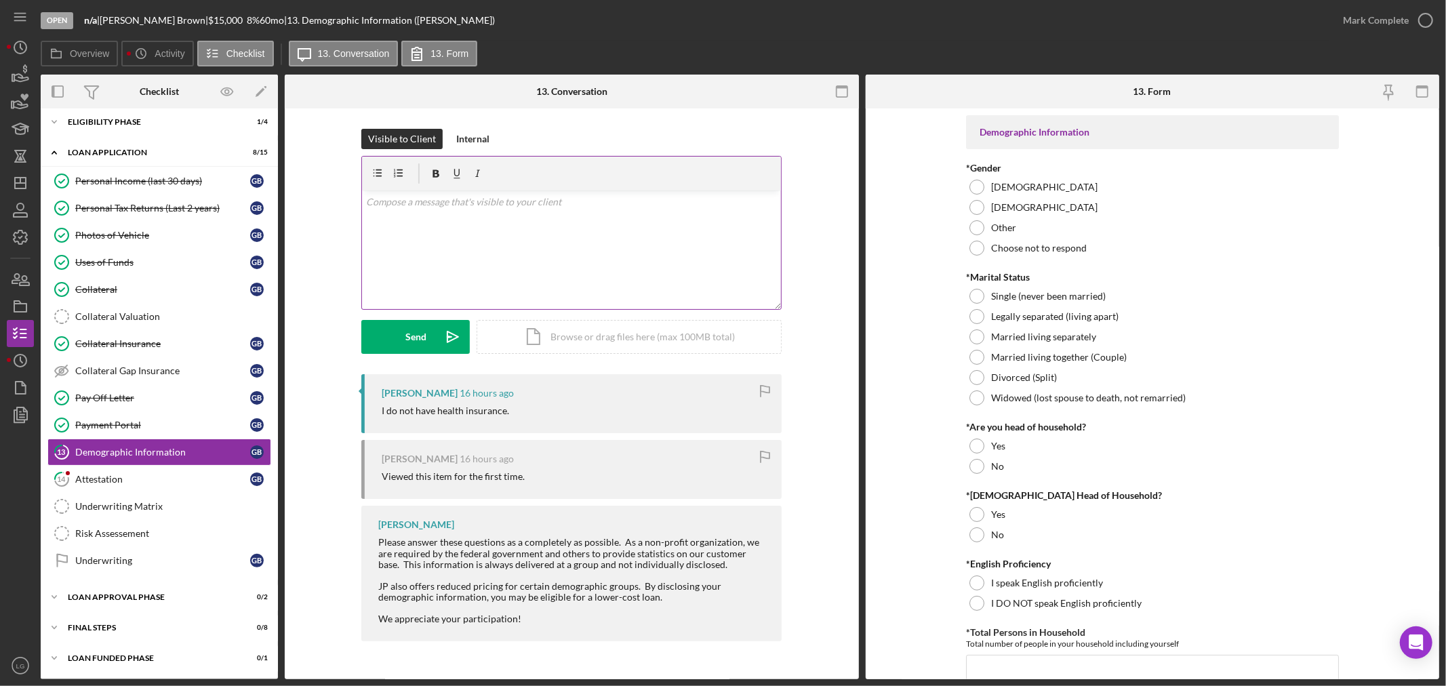
click at [446, 221] on div "v Color teal Color pink Remove color Add row above Add row below Add column bef…" at bounding box center [571, 249] width 419 height 119
click at [458, 344] on icon "Icon/icon-invite-send" at bounding box center [453, 337] width 34 height 34
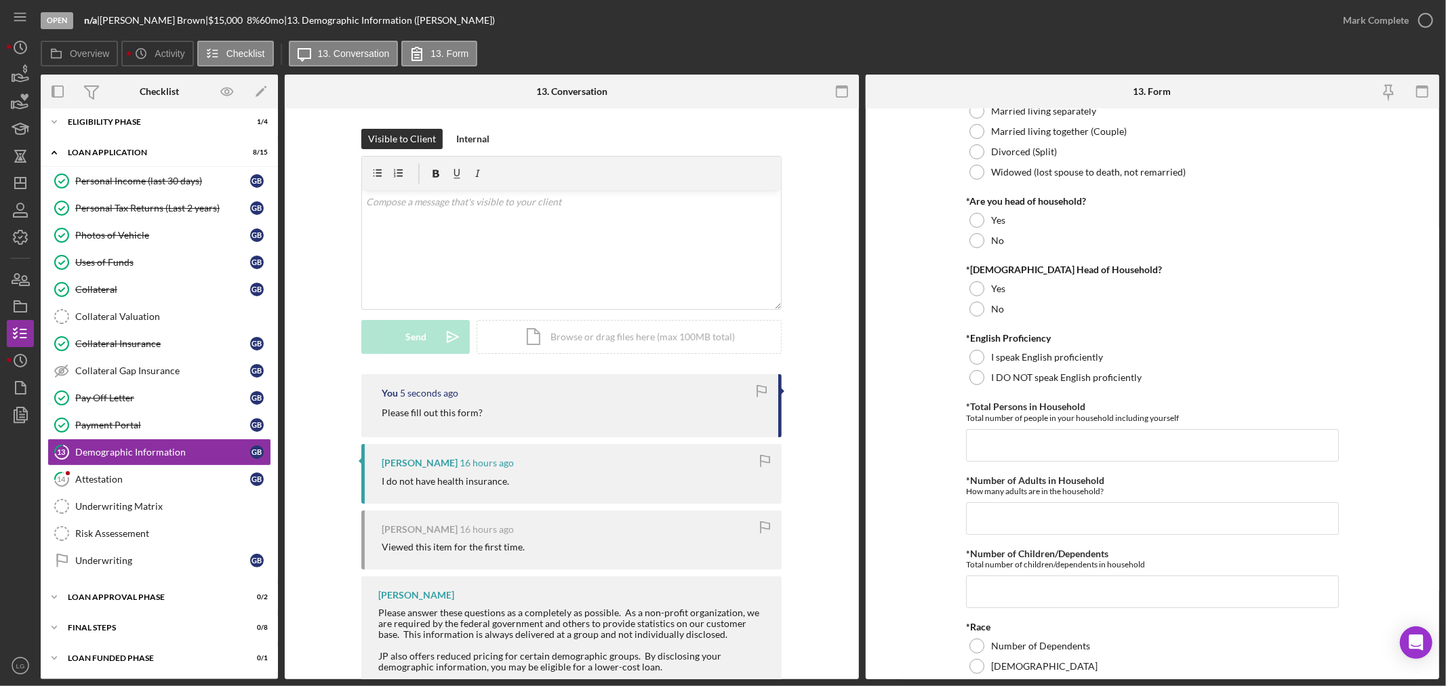
scroll to position [527, 0]
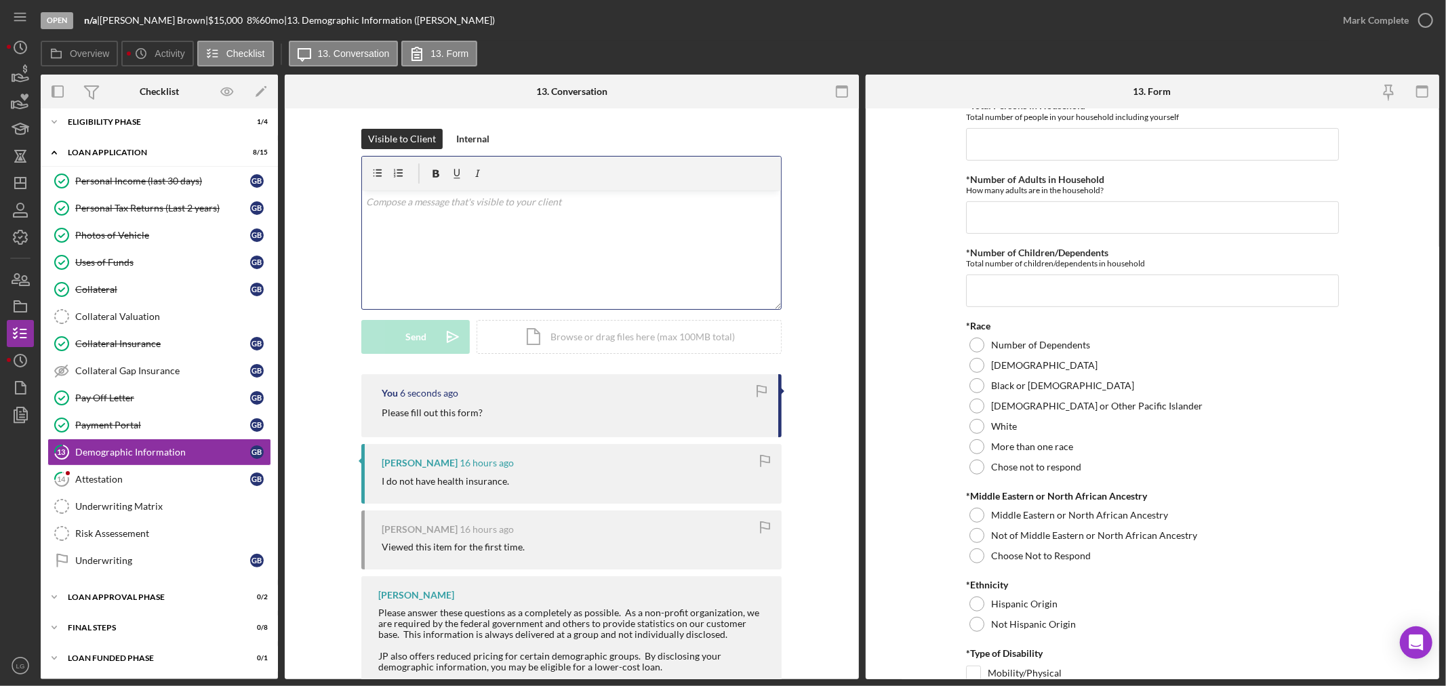
click at [424, 235] on div "v Color teal Color pink Remove color Add row above Add row below Add column bef…" at bounding box center [571, 249] width 419 height 119
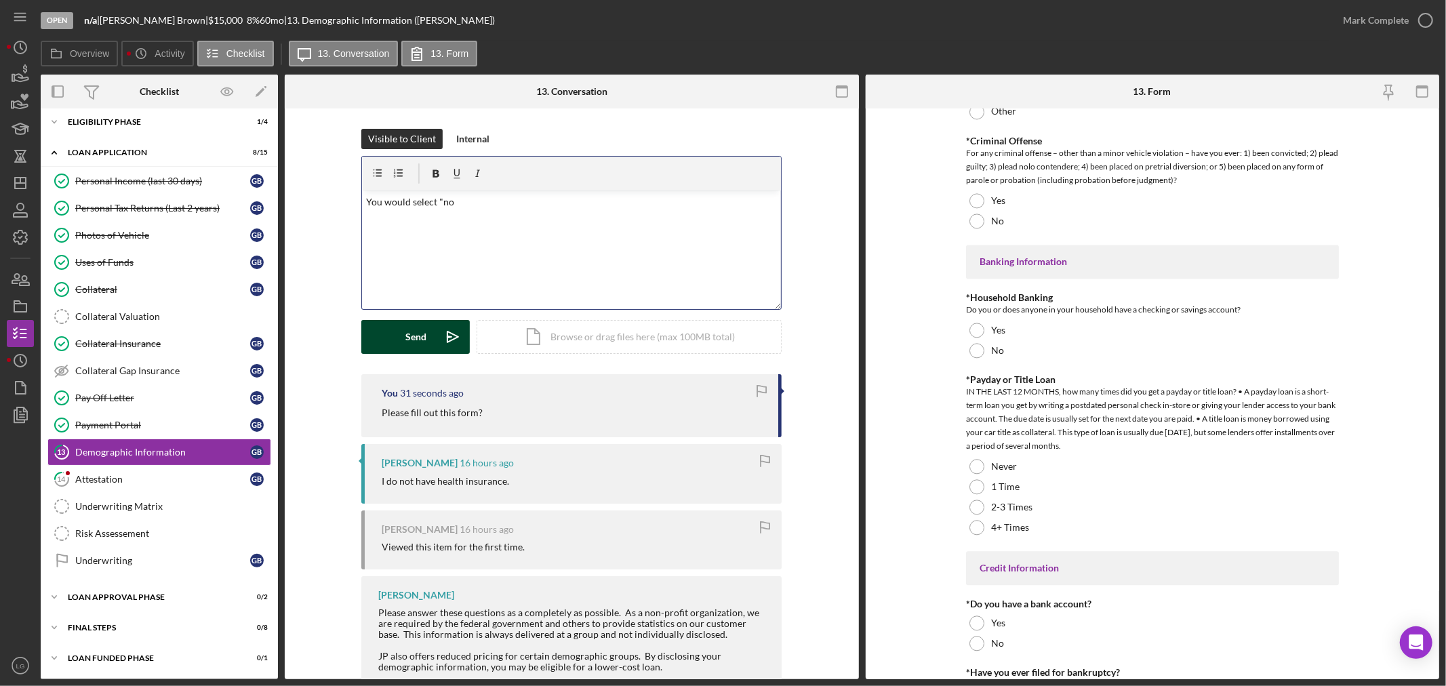
scroll to position [2578, 0]
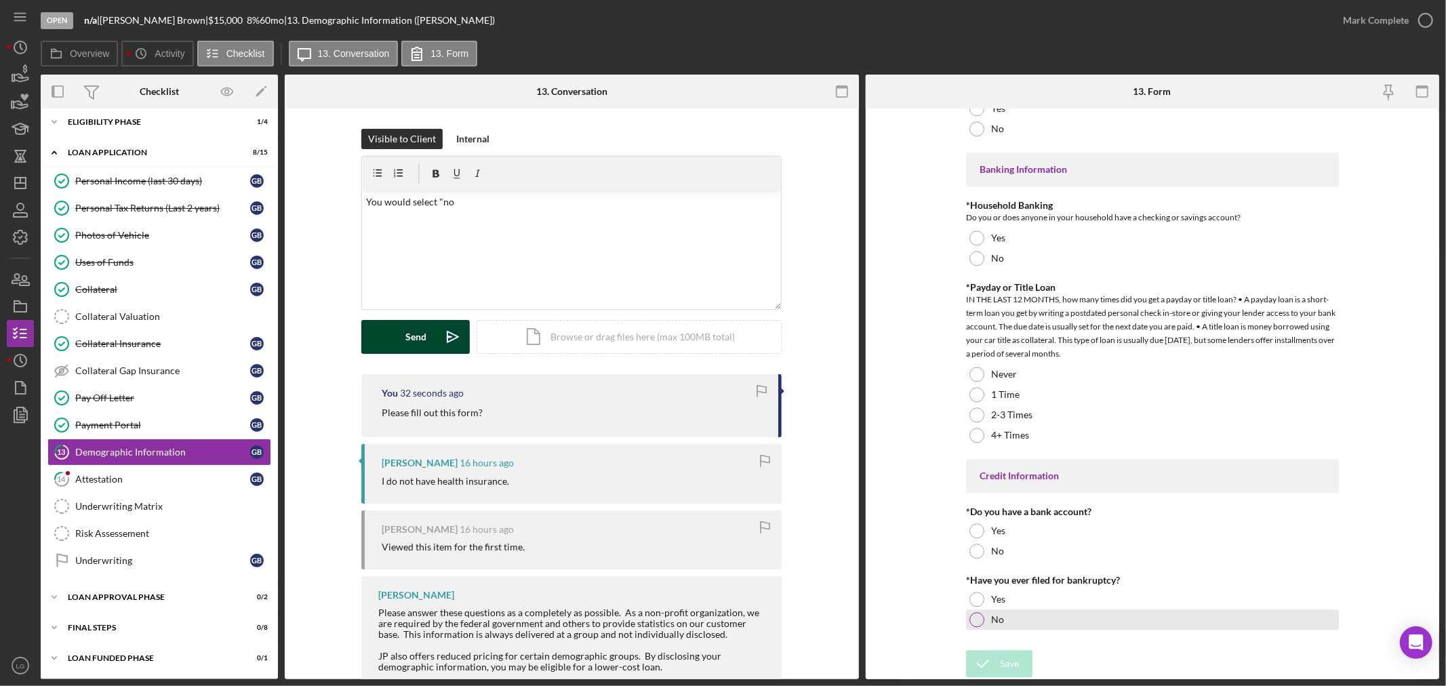
click at [981, 619] on div at bounding box center [976, 619] width 15 height 15
click at [993, 653] on icon "submit" at bounding box center [983, 664] width 34 height 34
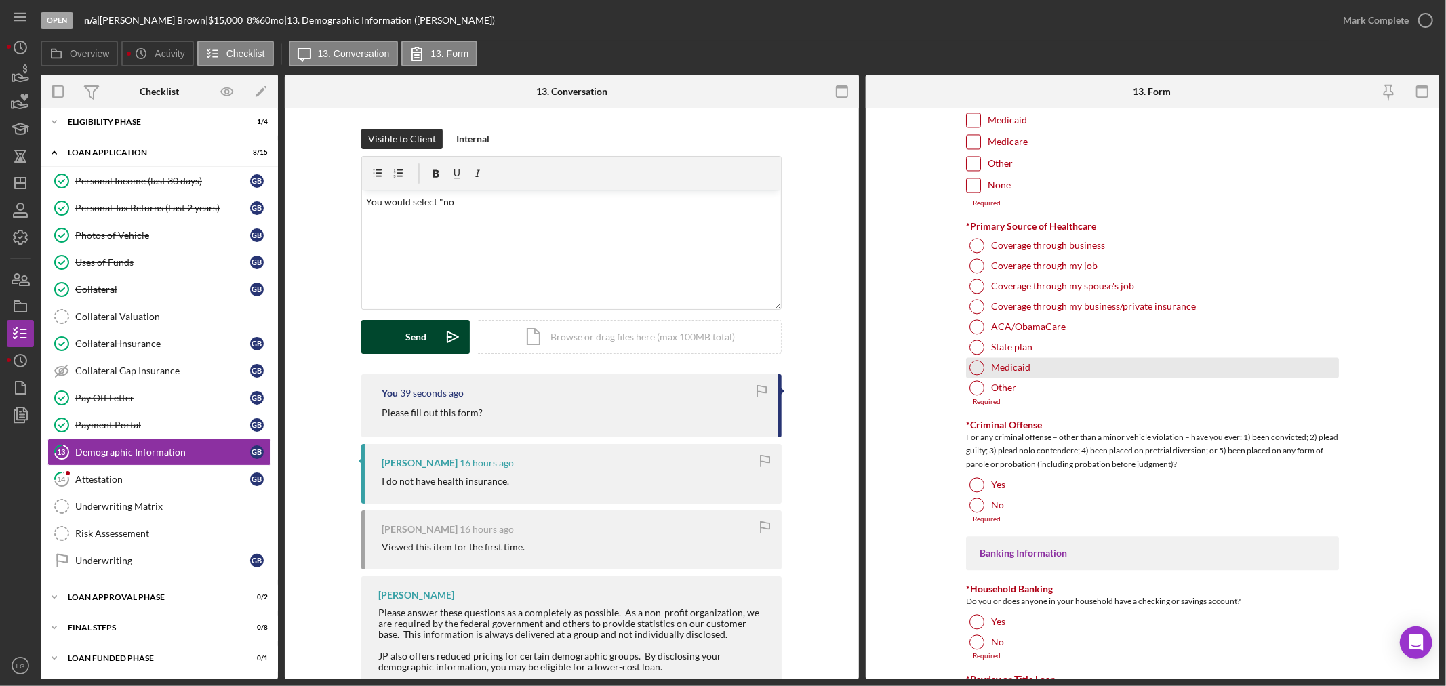
scroll to position [2131, 0]
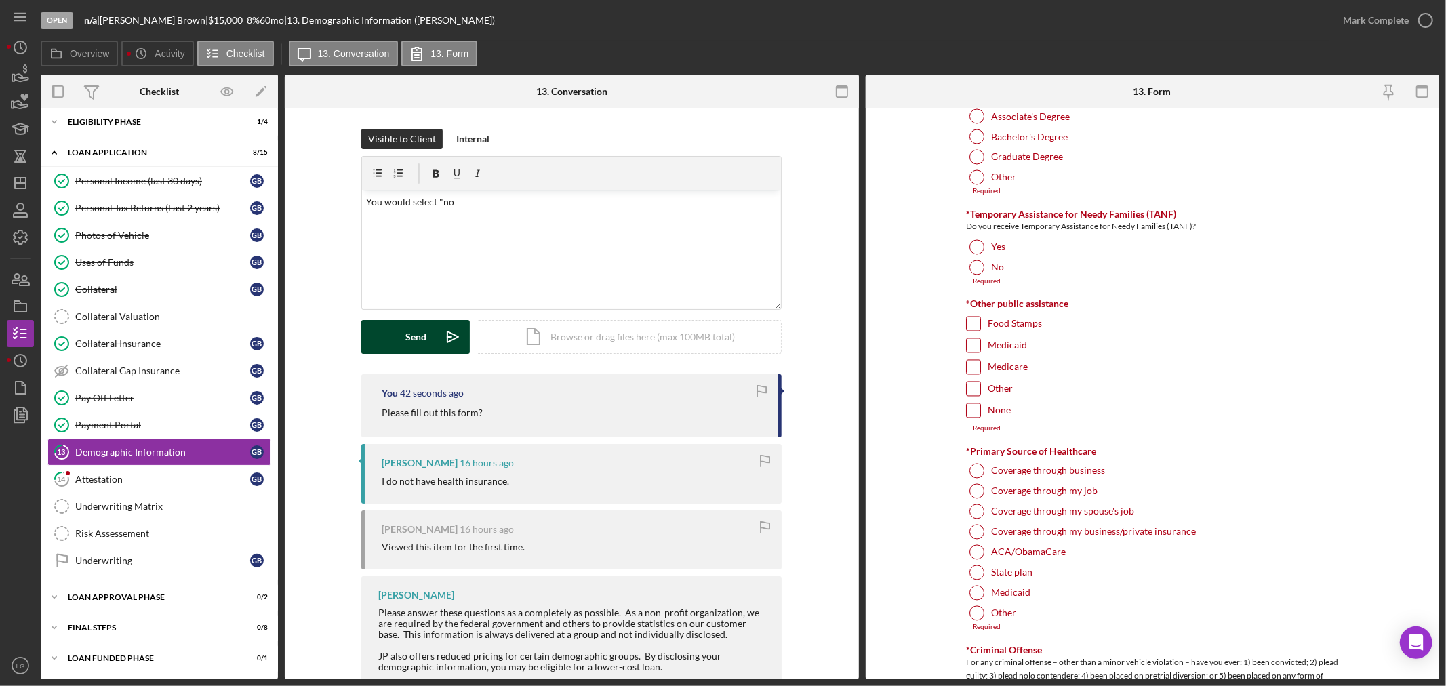
click at [984, 409] on div "None" at bounding box center [1152, 414] width 373 height 22
click at [971, 410] on input "None" at bounding box center [974, 411] width 14 height 14
checkbox input "true"
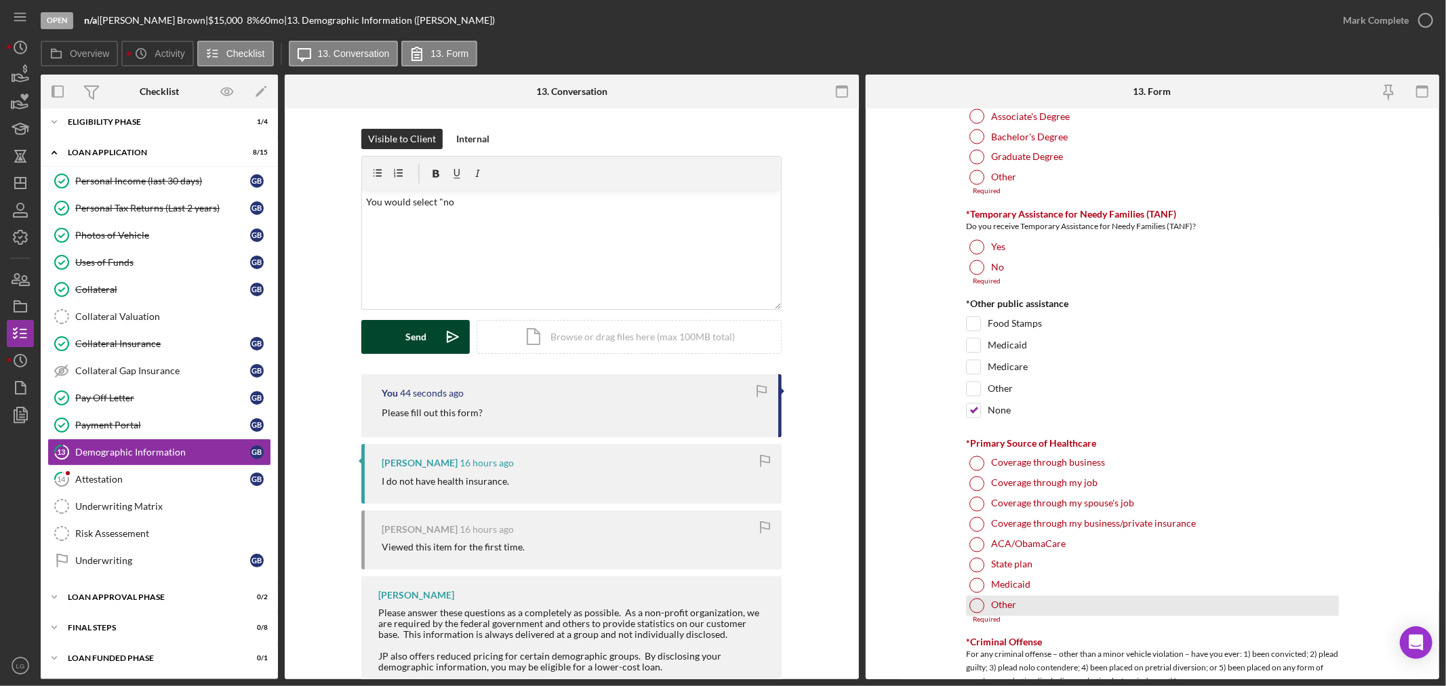
click at [973, 602] on div at bounding box center [976, 606] width 15 height 15
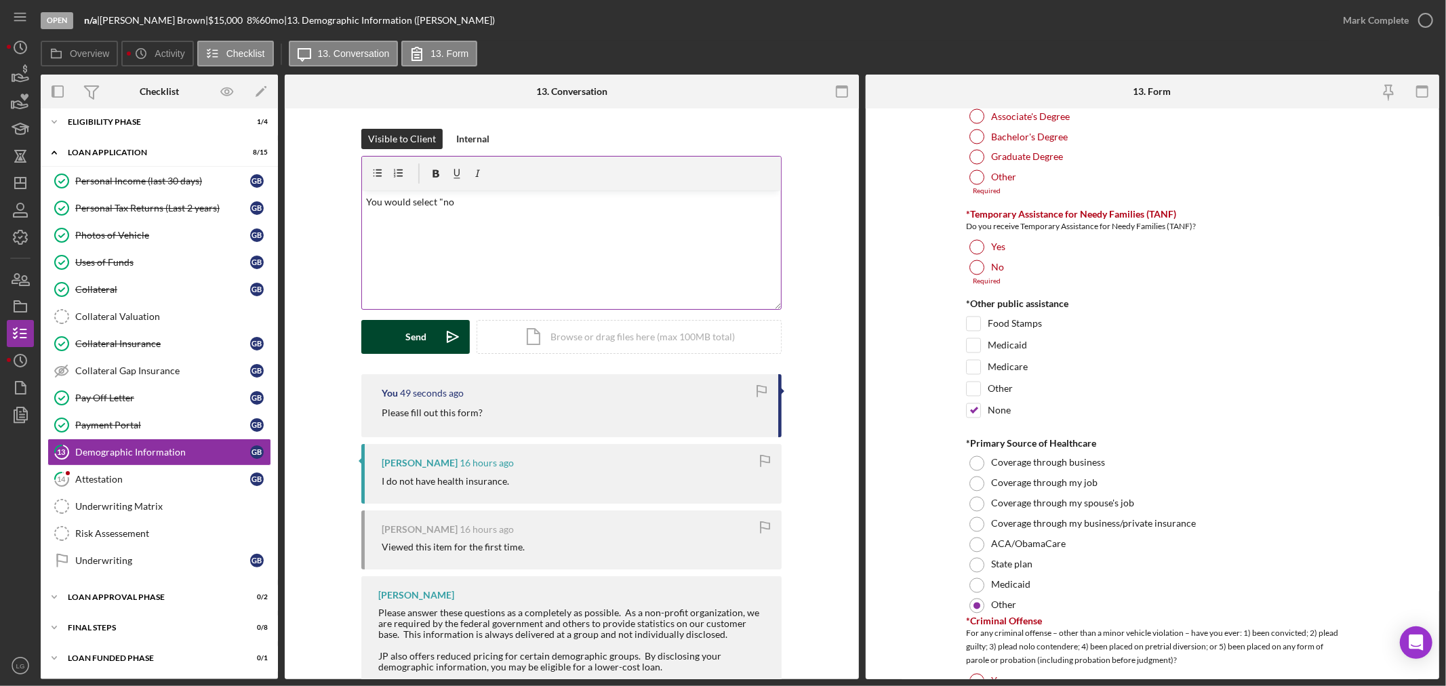
click at [533, 234] on div "v Color teal Color pink Remove color Add row above Add row below Add column bef…" at bounding box center [571, 249] width 419 height 119
click at [385, 336] on button "Send Icon/icon-invite-send" at bounding box center [415, 337] width 108 height 34
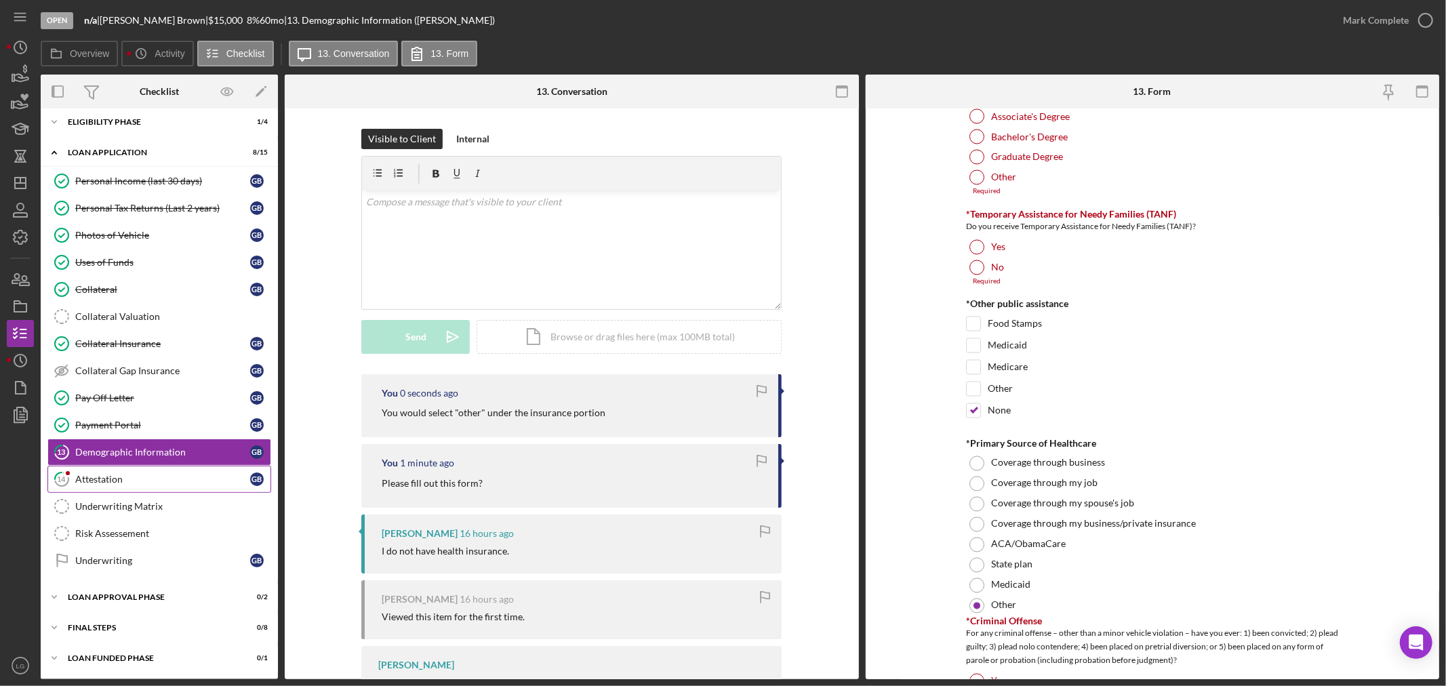
click at [144, 488] on link "14 Attestation G B" at bounding box center [159, 479] width 224 height 27
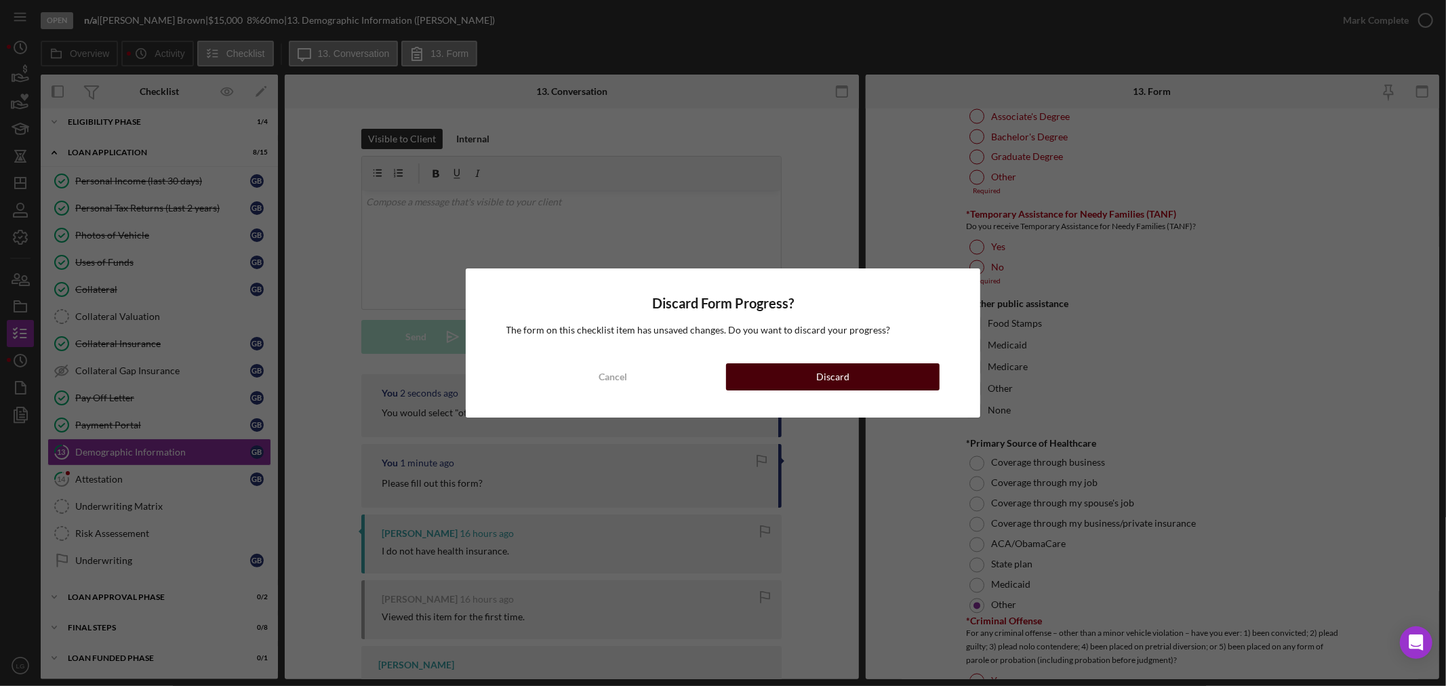
click at [788, 380] on button "Discard" at bounding box center [833, 376] width 214 height 27
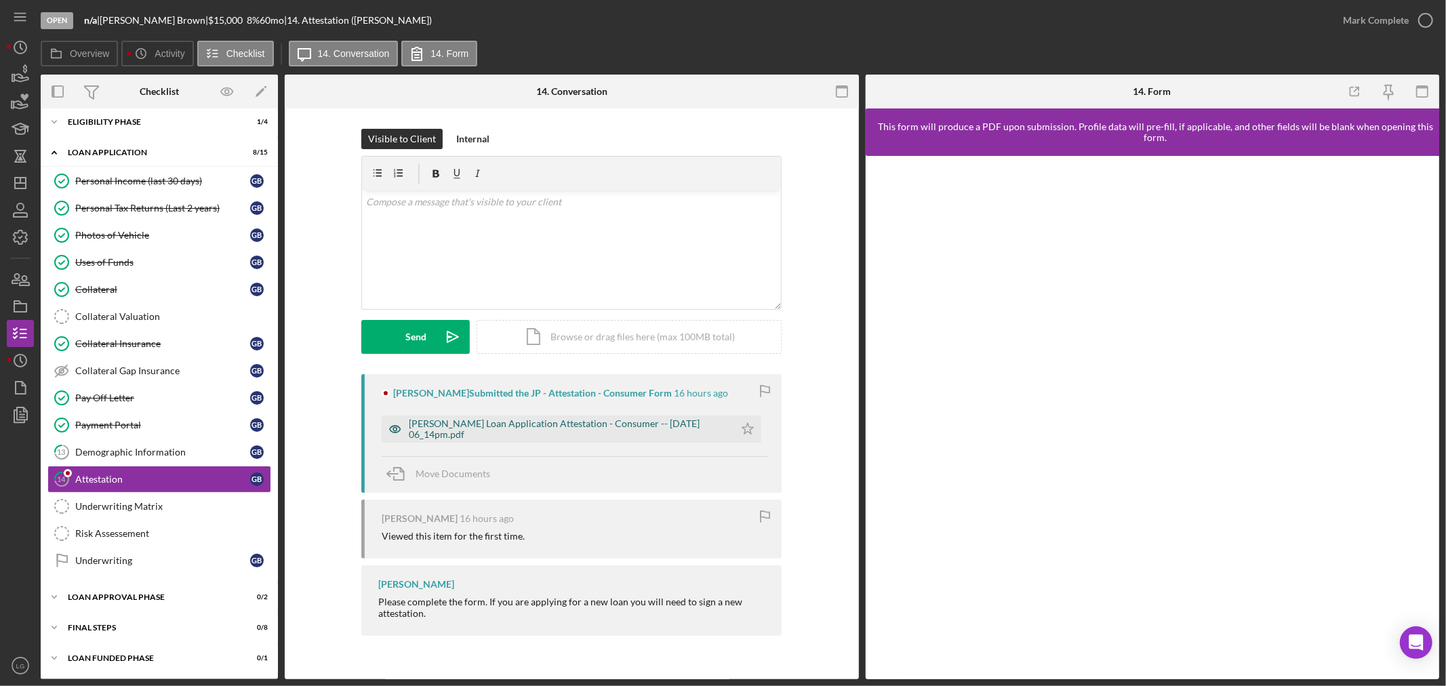
click at [686, 424] on div "[PERSON_NAME] Loan Application Attestation - Consumer -- [DATE] 06_14pm.pdf" at bounding box center [568, 429] width 319 height 22
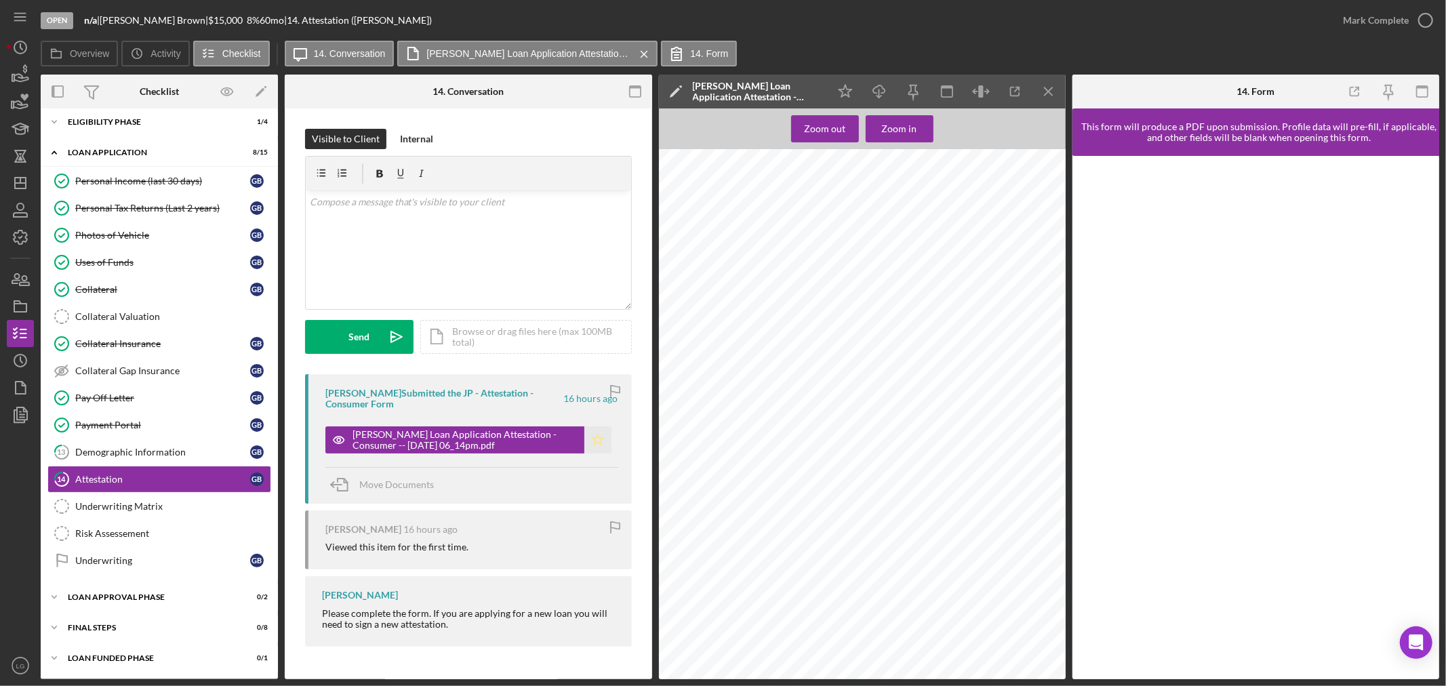
click at [605, 441] on icon "Icon/Star" at bounding box center [597, 439] width 27 height 27
click at [1400, 9] on div "Mark Complete" at bounding box center [1376, 20] width 66 height 27
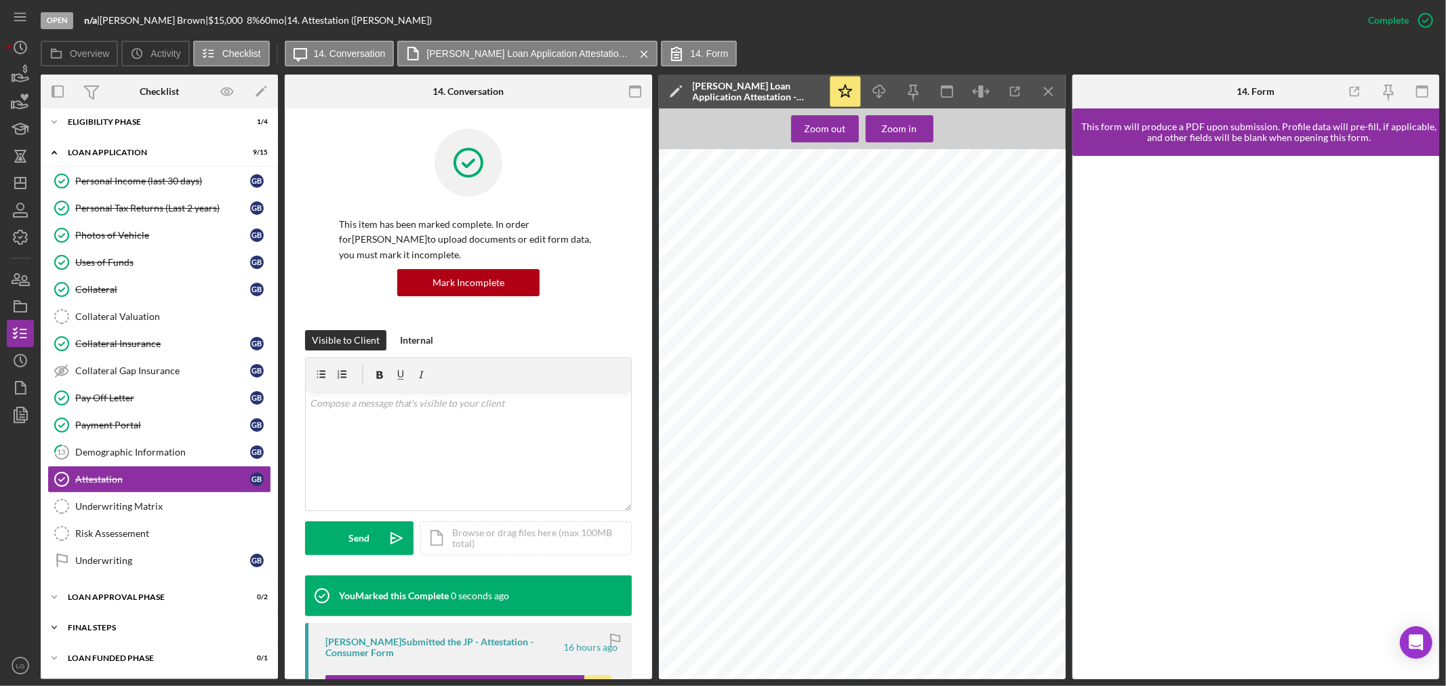
click at [141, 624] on div "Icon/Expander FINAL STEPS 0 / 8" at bounding box center [159, 627] width 237 height 27
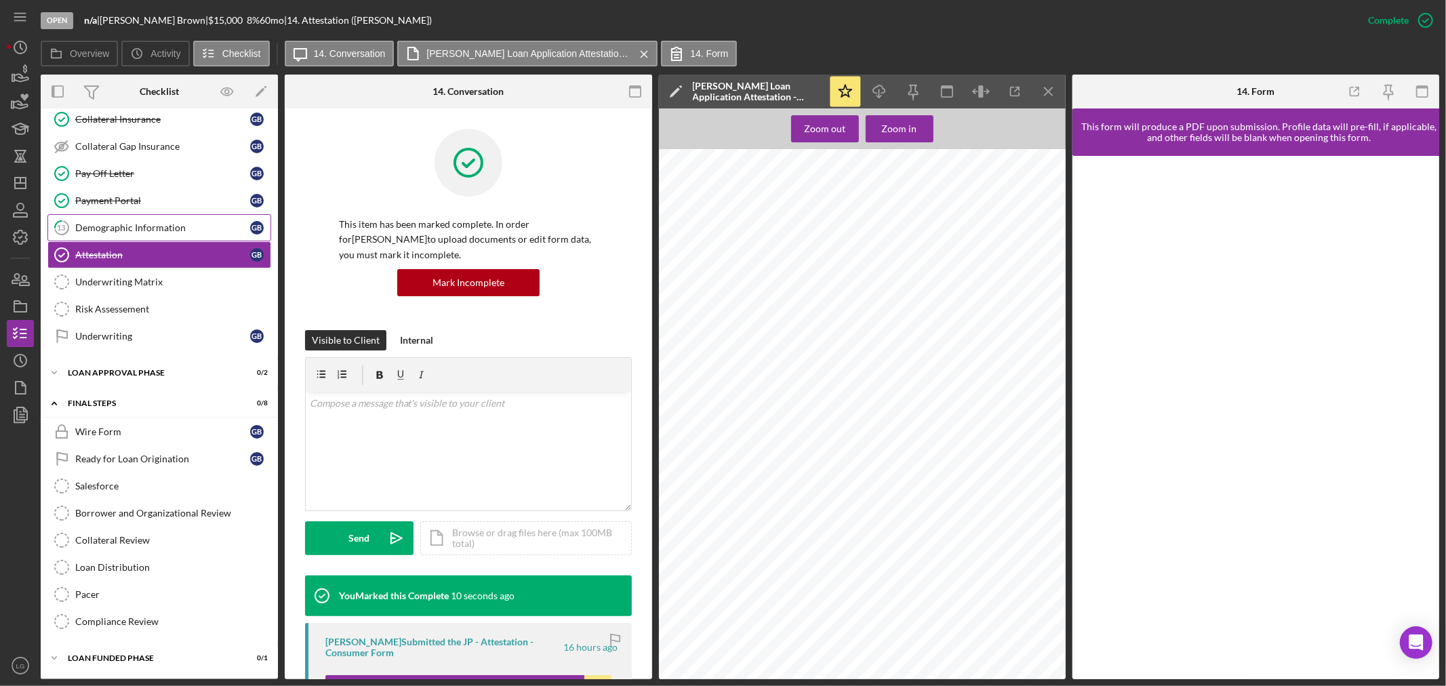
click at [152, 234] on link "13 Demographic Information G B" at bounding box center [159, 227] width 224 height 27
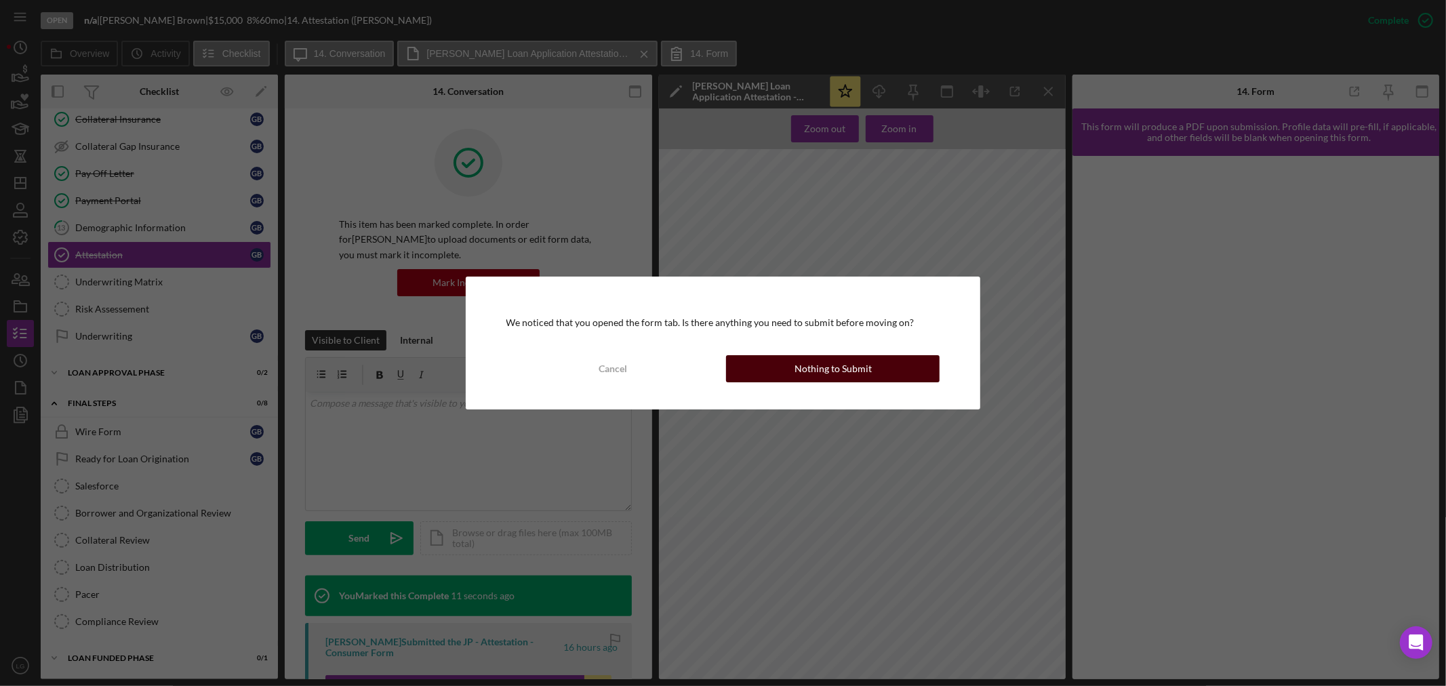
click at [811, 363] on div "Nothing to Submit" at bounding box center [832, 368] width 77 height 27
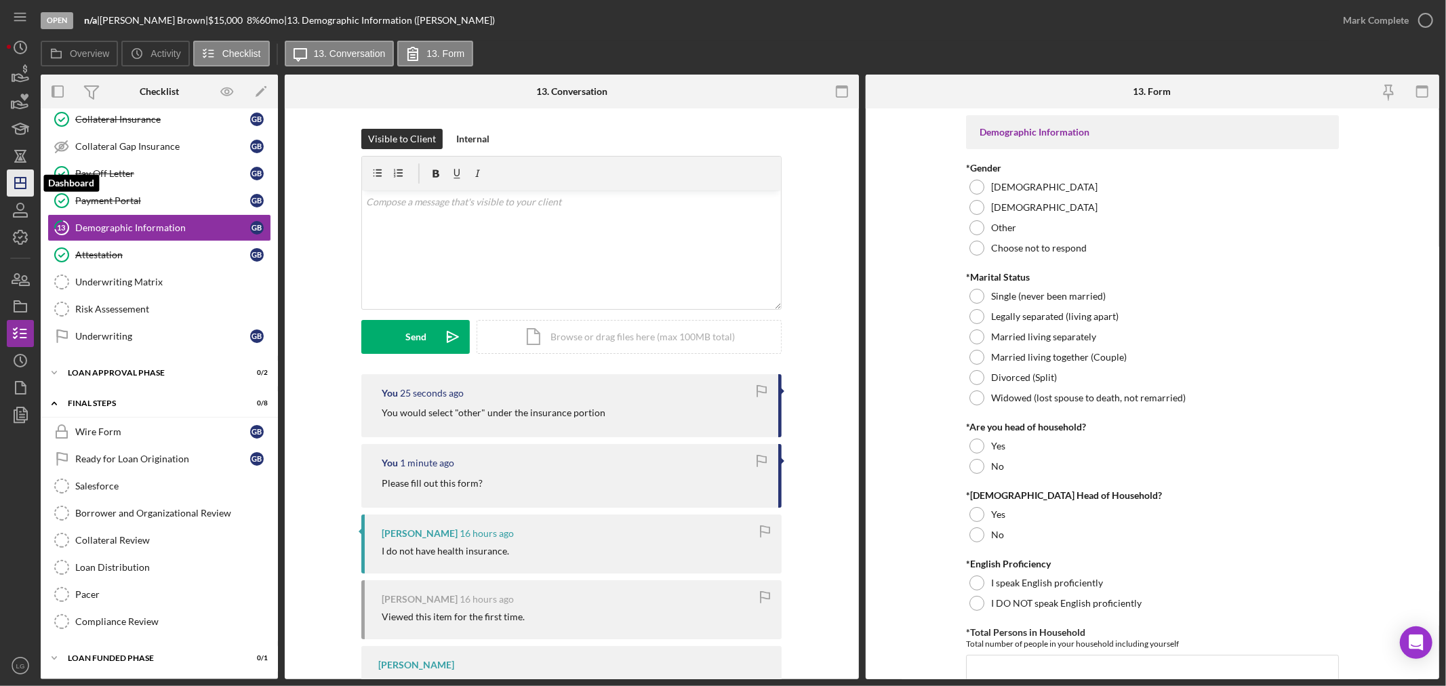
click at [8, 177] on icon "Icon/Dashboard" at bounding box center [20, 183] width 34 height 34
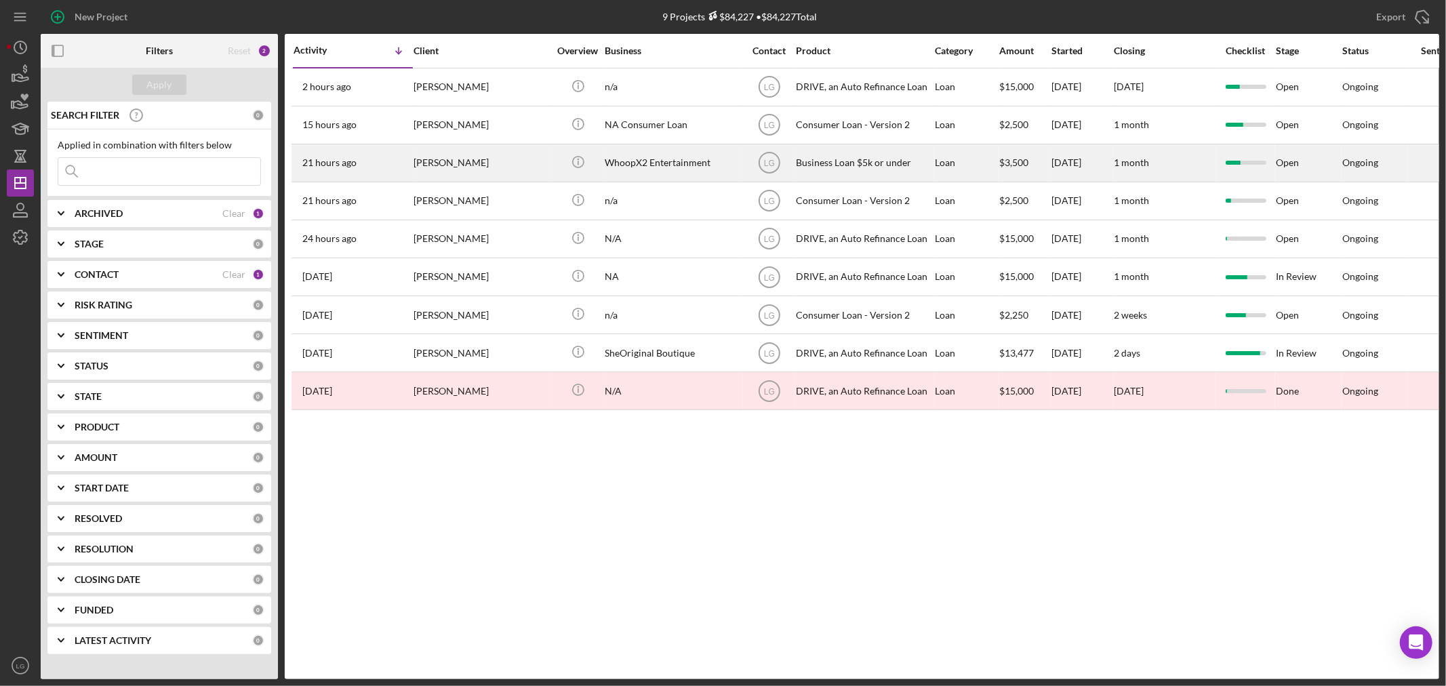
click at [456, 154] on div "[PERSON_NAME]" at bounding box center [481, 163] width 136 height 36
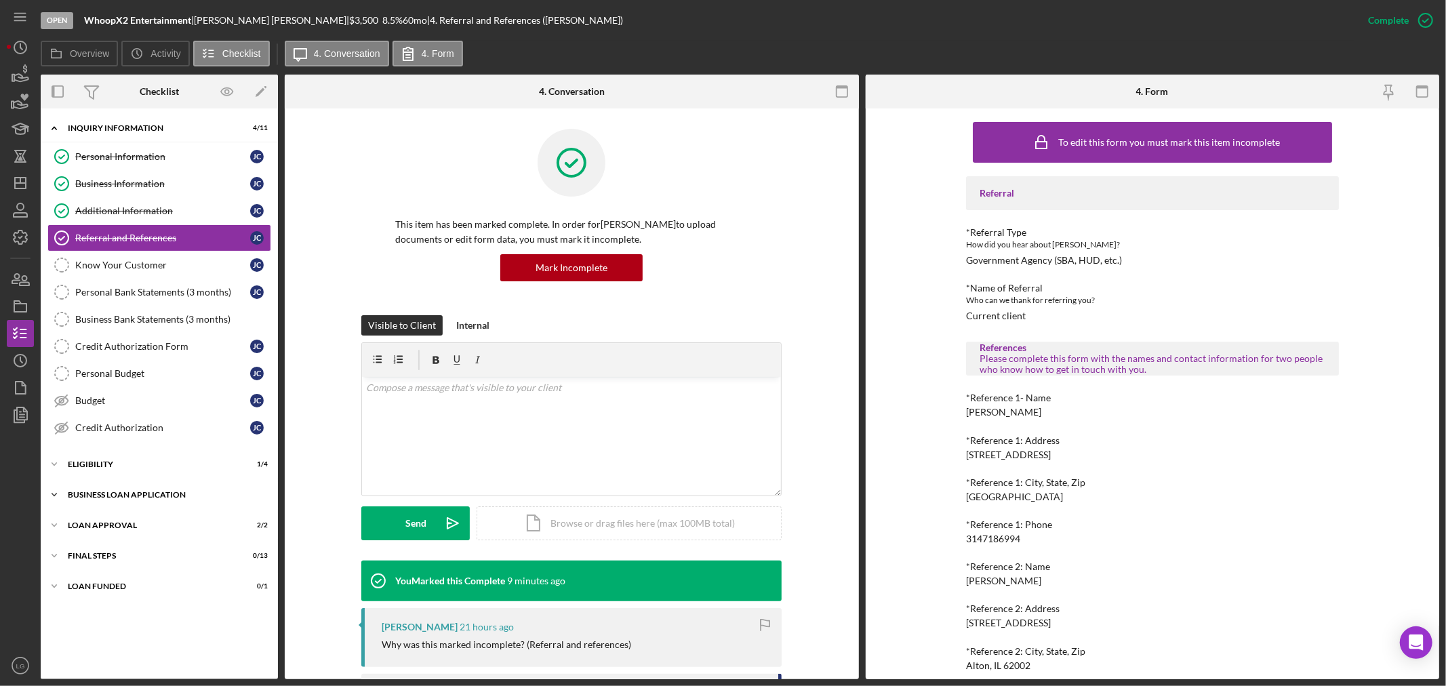
click at [193, 500] on div "Icon/Expander BUSINESS LOAN APPLICATION 9 / 11" at bounding box center [159, 494] width 237 height 27
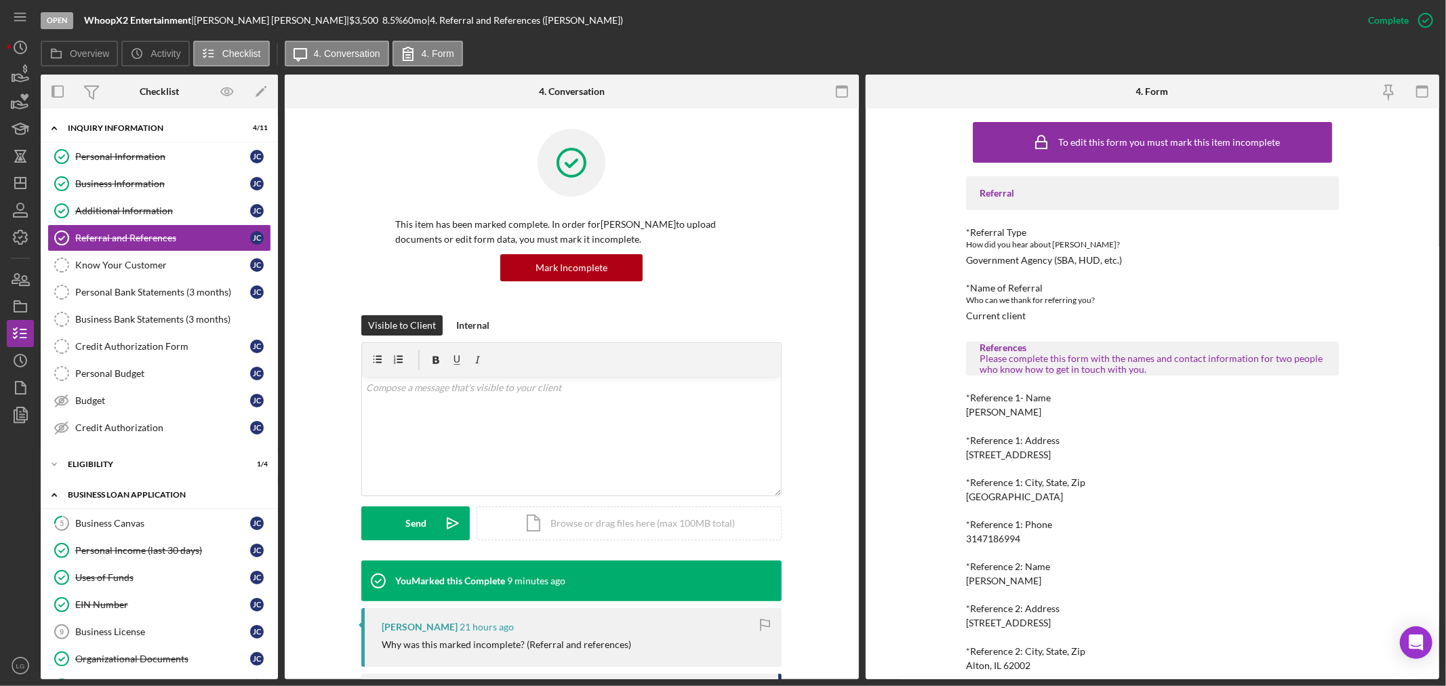
scroll to position [75, 0]
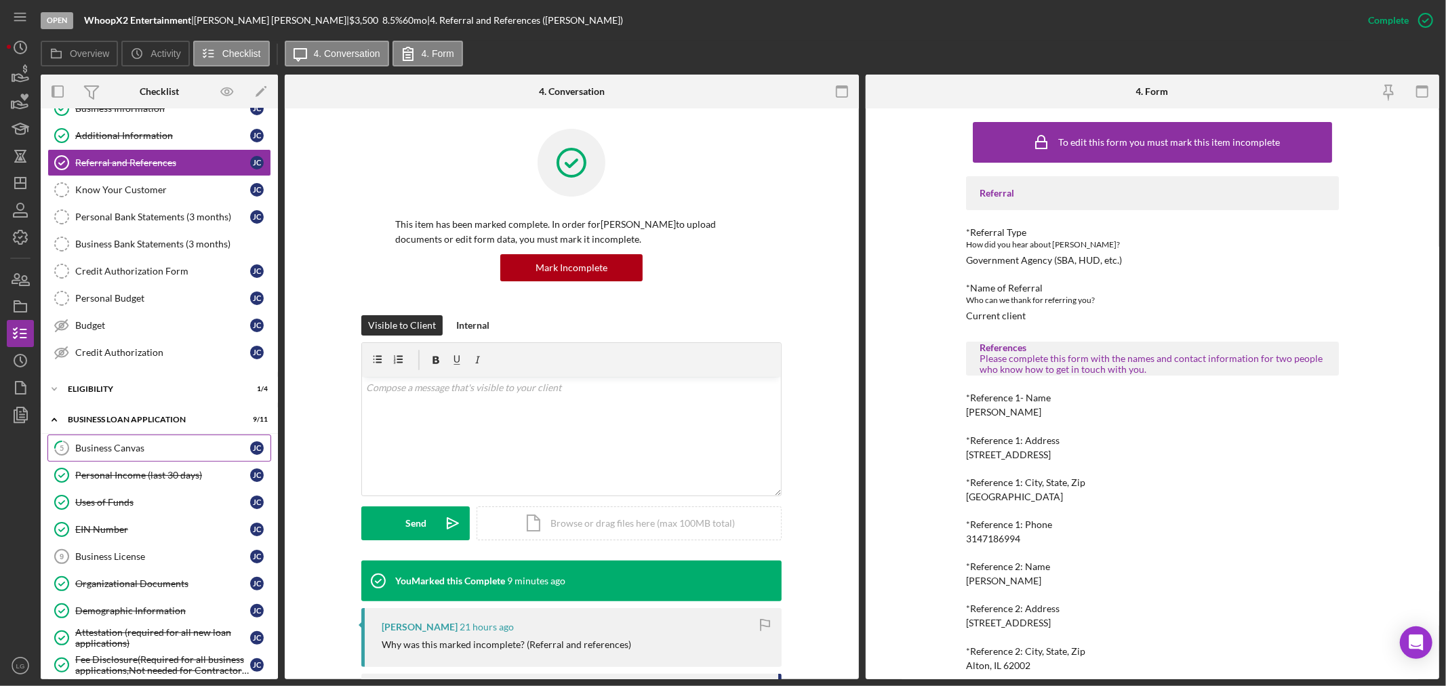
click at [125, 453] on div "Business Canvas" at bounding box center [162, 448] width 175 height 11
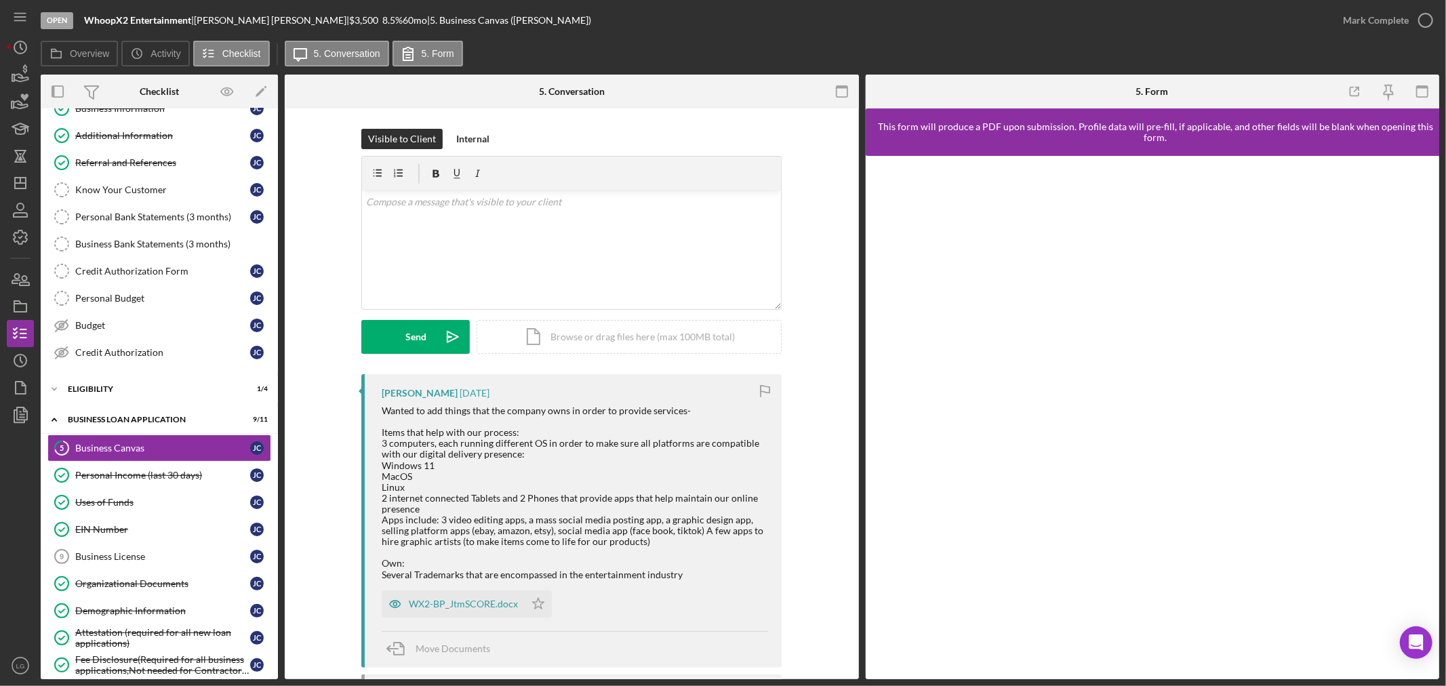
scroll to position [75, 0]
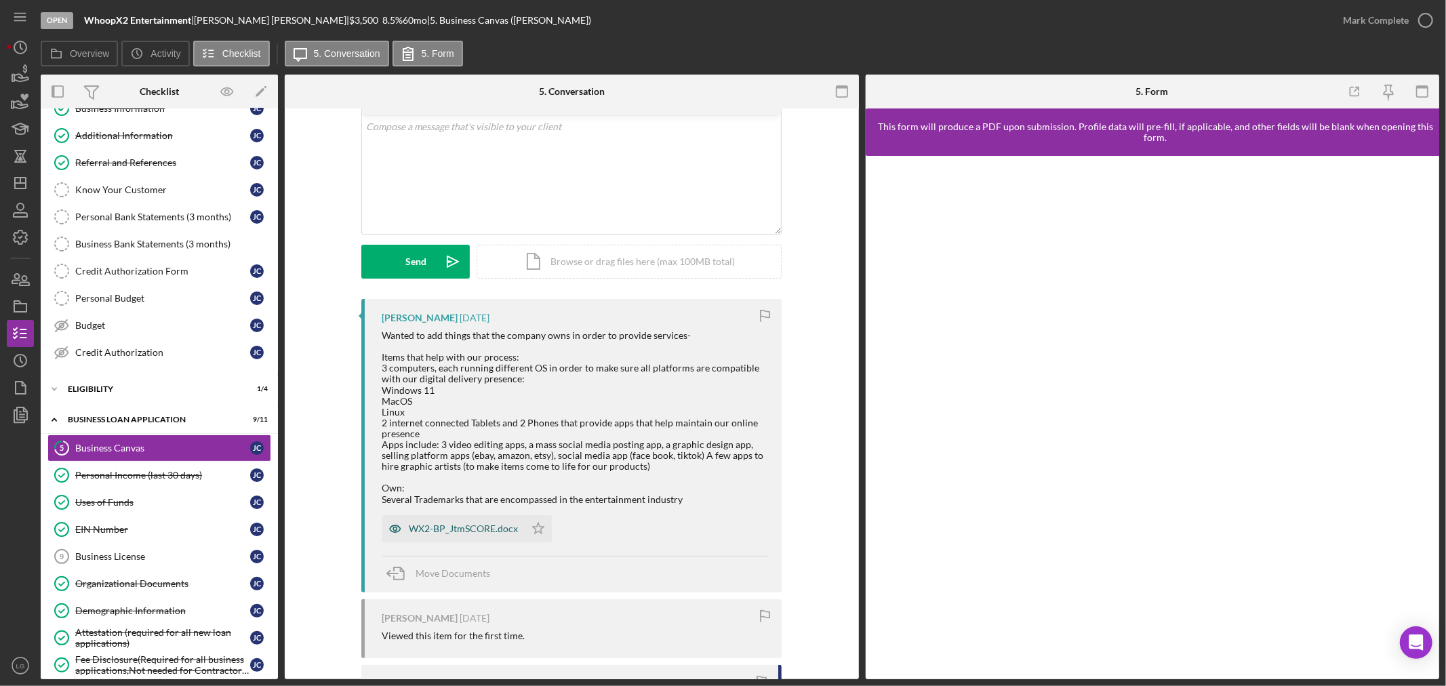
click at [421, 542] on div "WX2-BP_JtmSCORE.docx" at bounding box center [453, 528] width 143 height 27
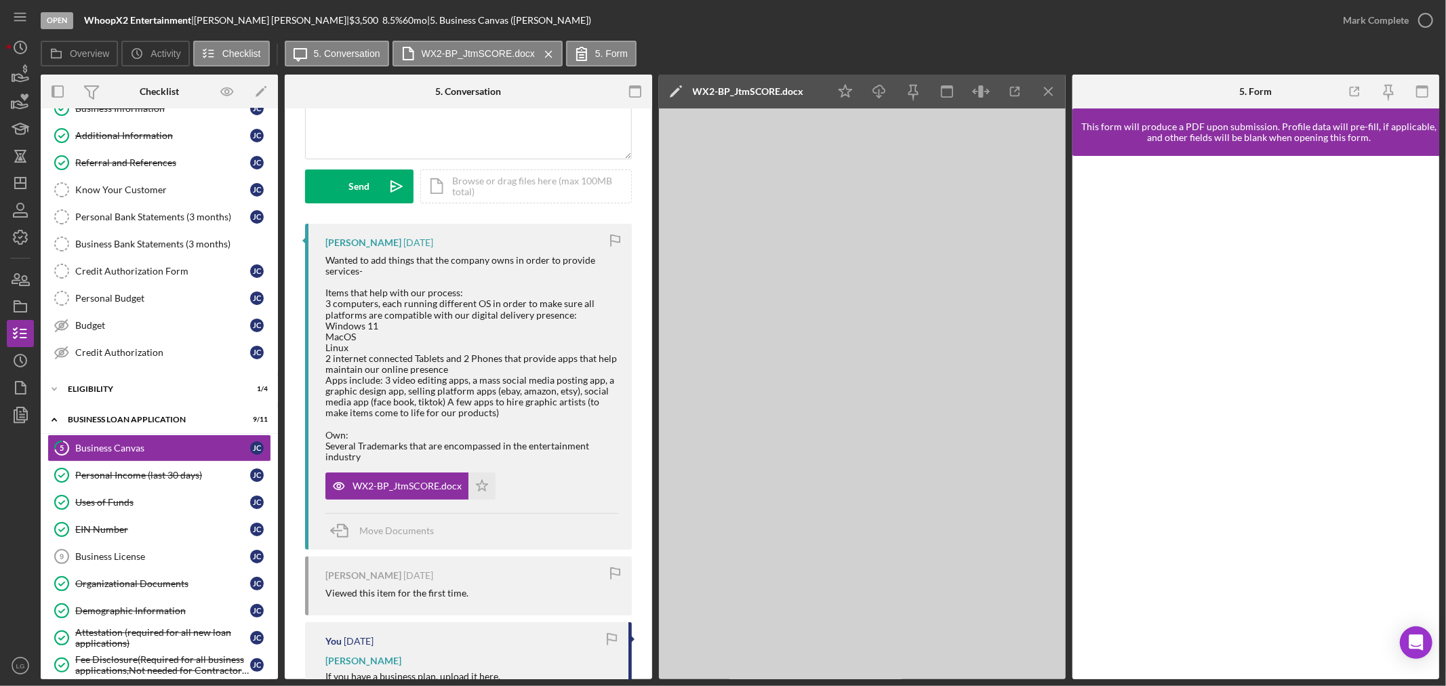
scroll to position [226, 0]
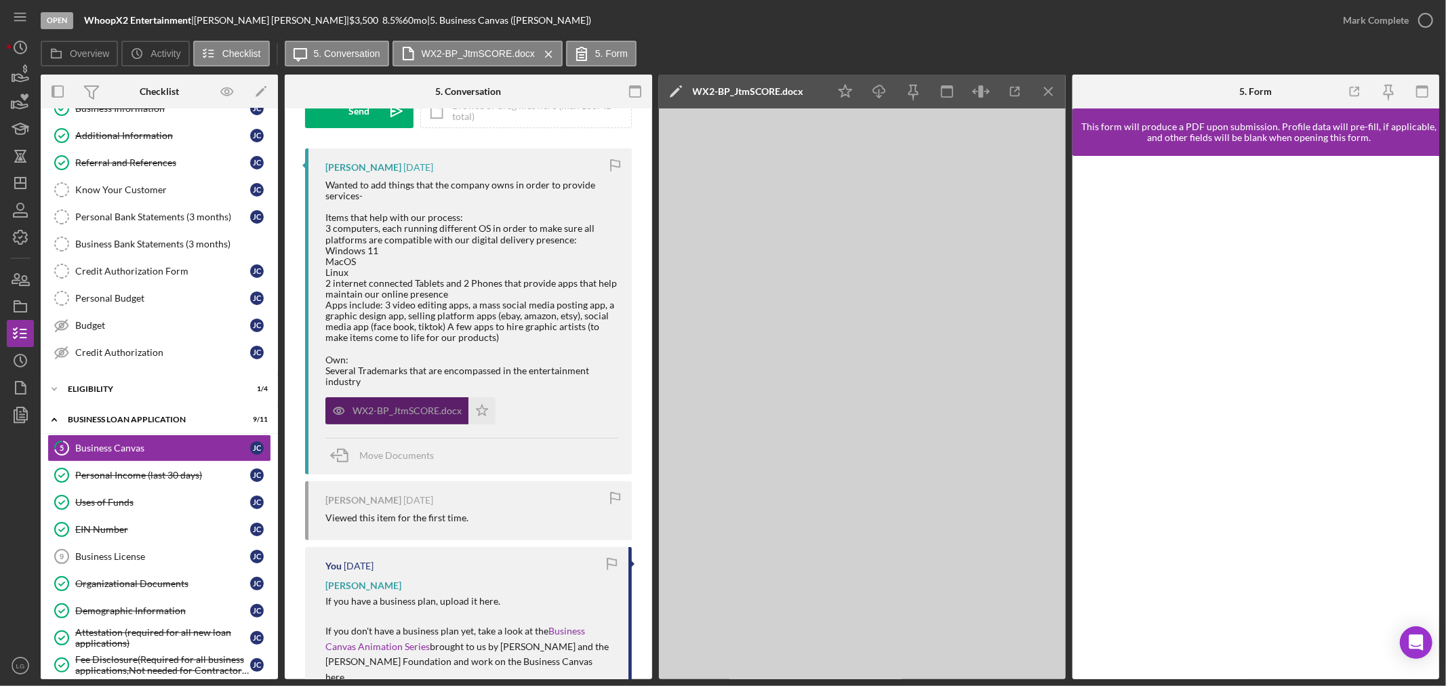
click at [466, 424] on div "WX2-BP_JtmSCORE.docx" at bounding box center [396, 410] width 143 height 27
click at [482, 416] on polygon "button" at bounding box center [483, 410] width 12 height 11
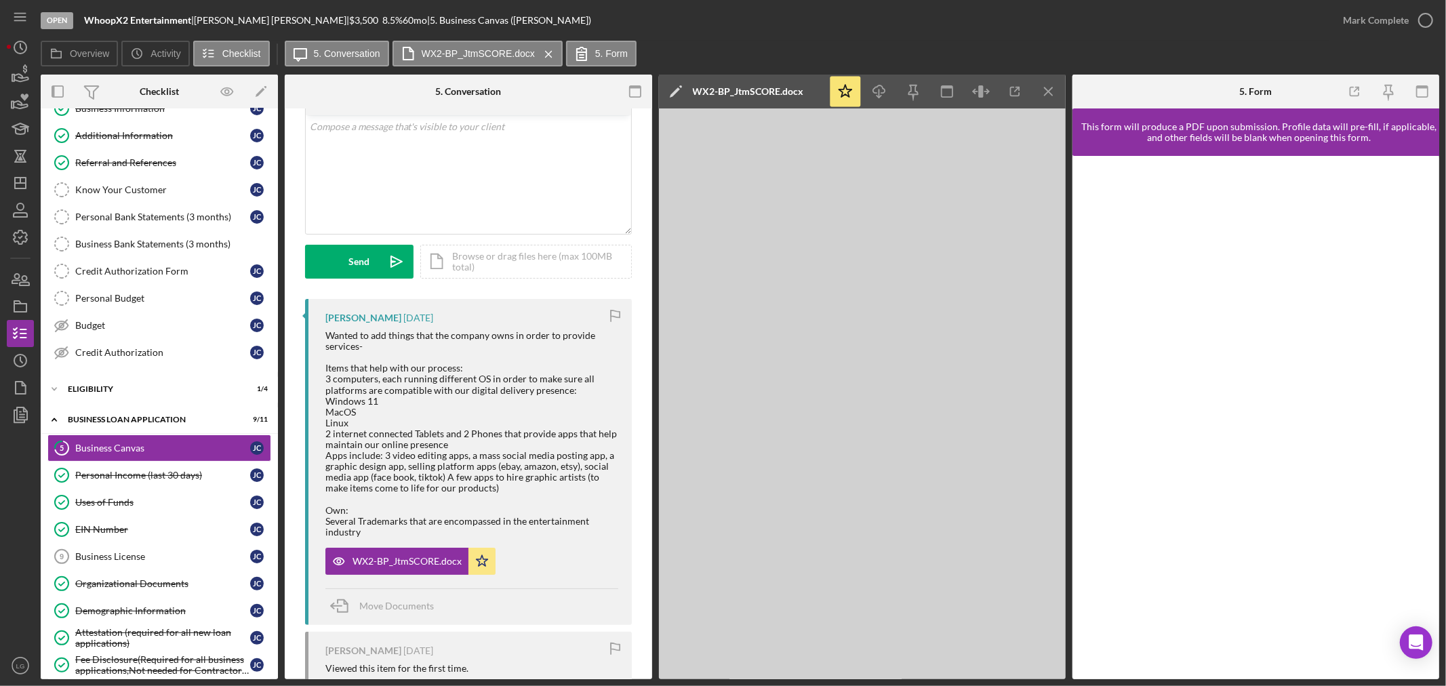
scroll to position [0, 0]
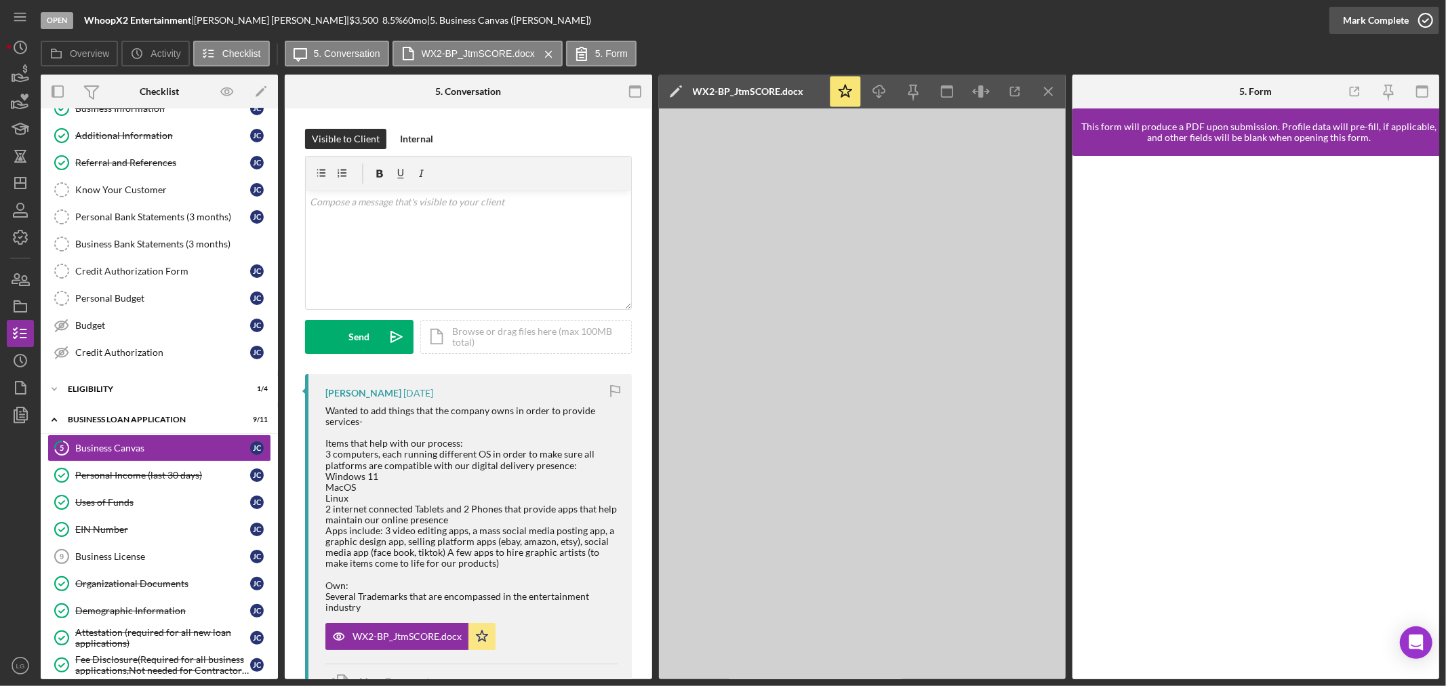
click at [1407, 10] on div "Mark Complete" at bounding box center [1376, 20] width 66 height 27
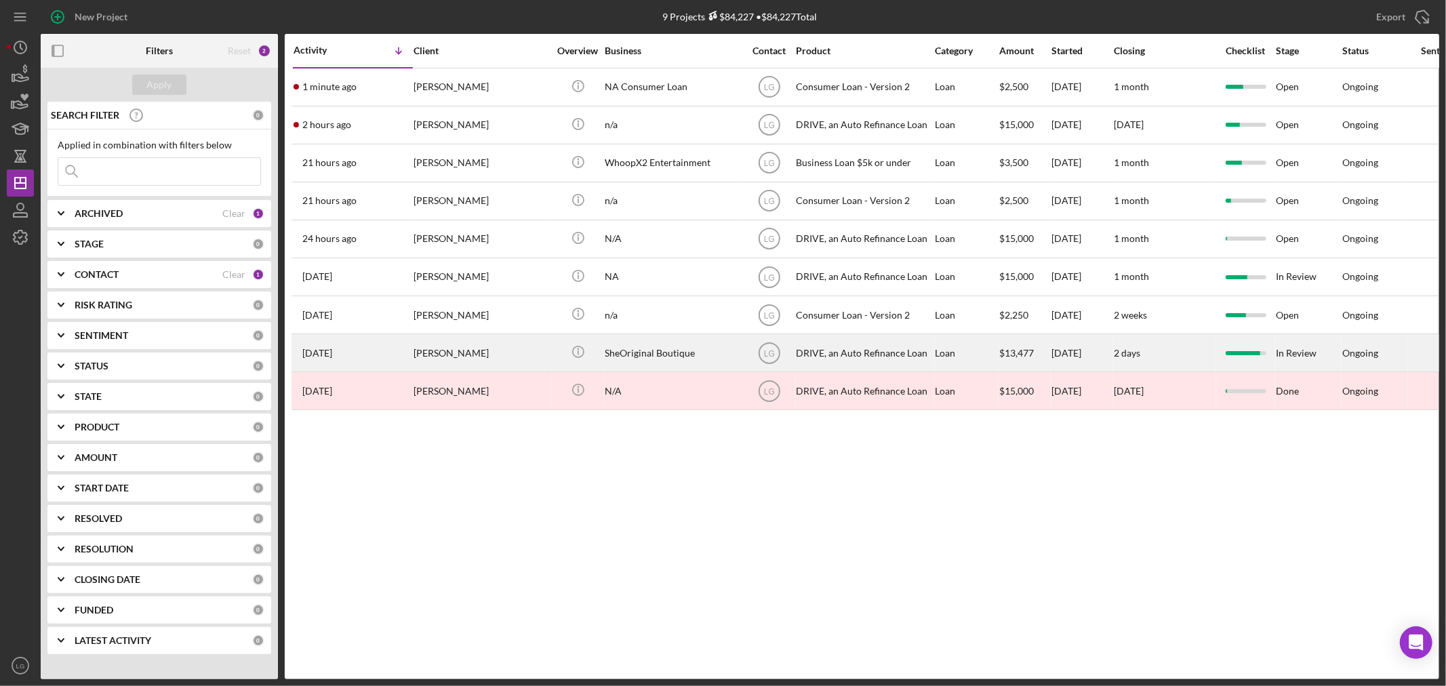
click at [485, 361] on div "[PERSON_NAME]" at bounding box center [481, 353] width 136 height 36
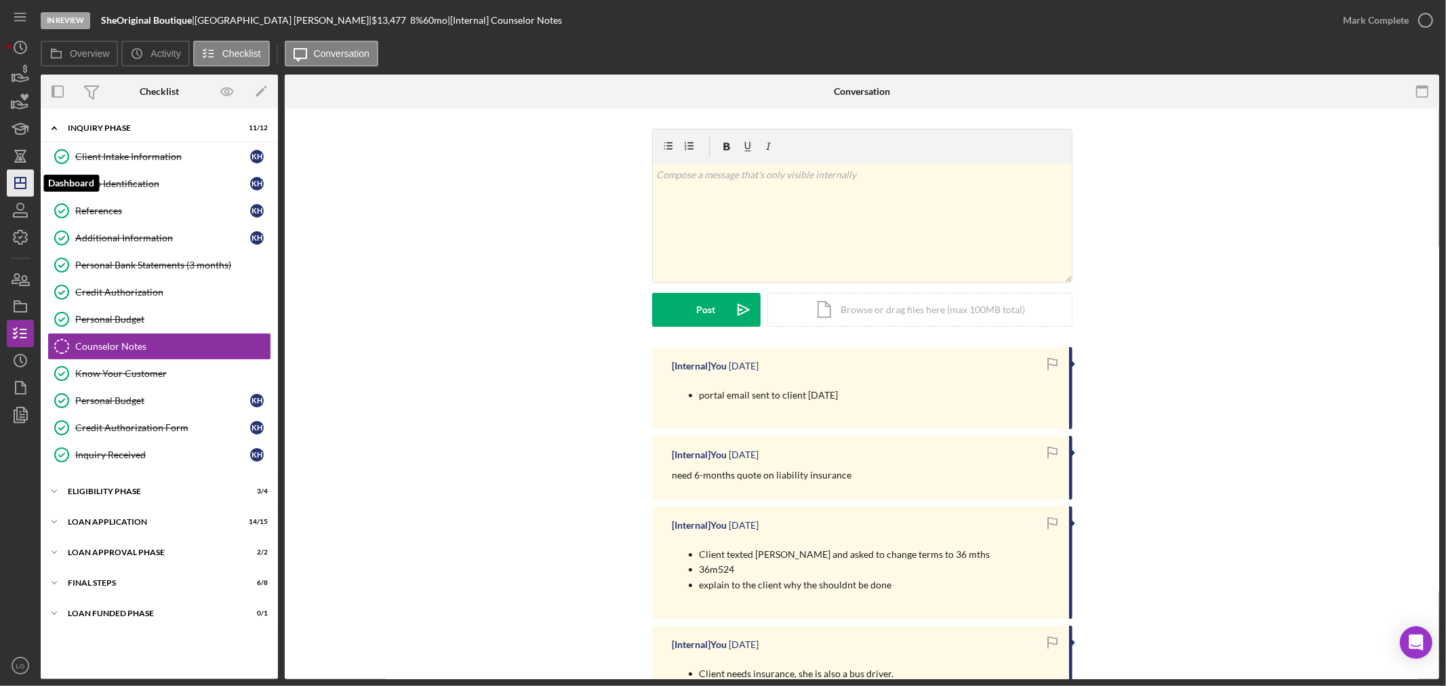
click at [21, 176] on icon "Icon/Dashboard" at bounding box center [20, 183] width 34 height 34
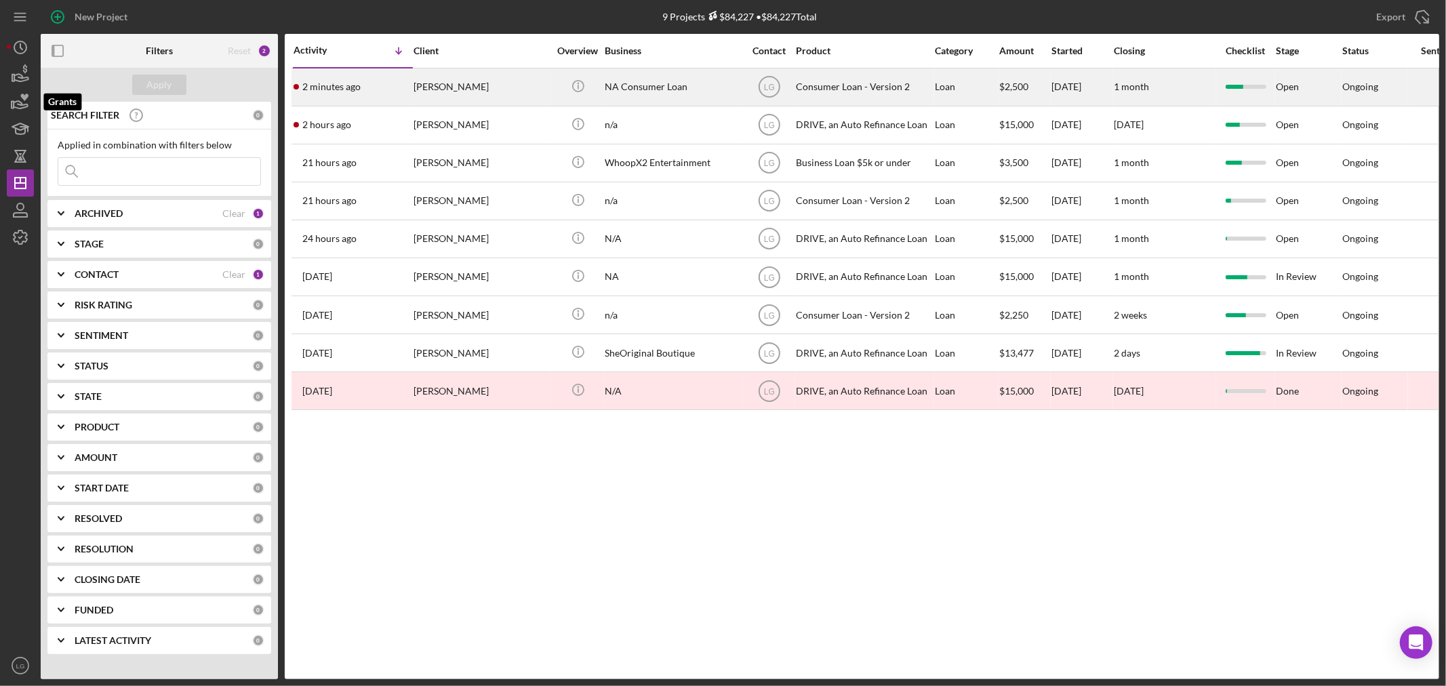
click at [451, 525] on div "Activity Icon/Table Sort Arrow Client Overview Business Contact Product Categor…" at bounding box center [862, 356] width 1154 height 645
click at [408, 91] on div "2 minutes ago Angel Crawford" at bounding box center [353, 87] width 119 height 36
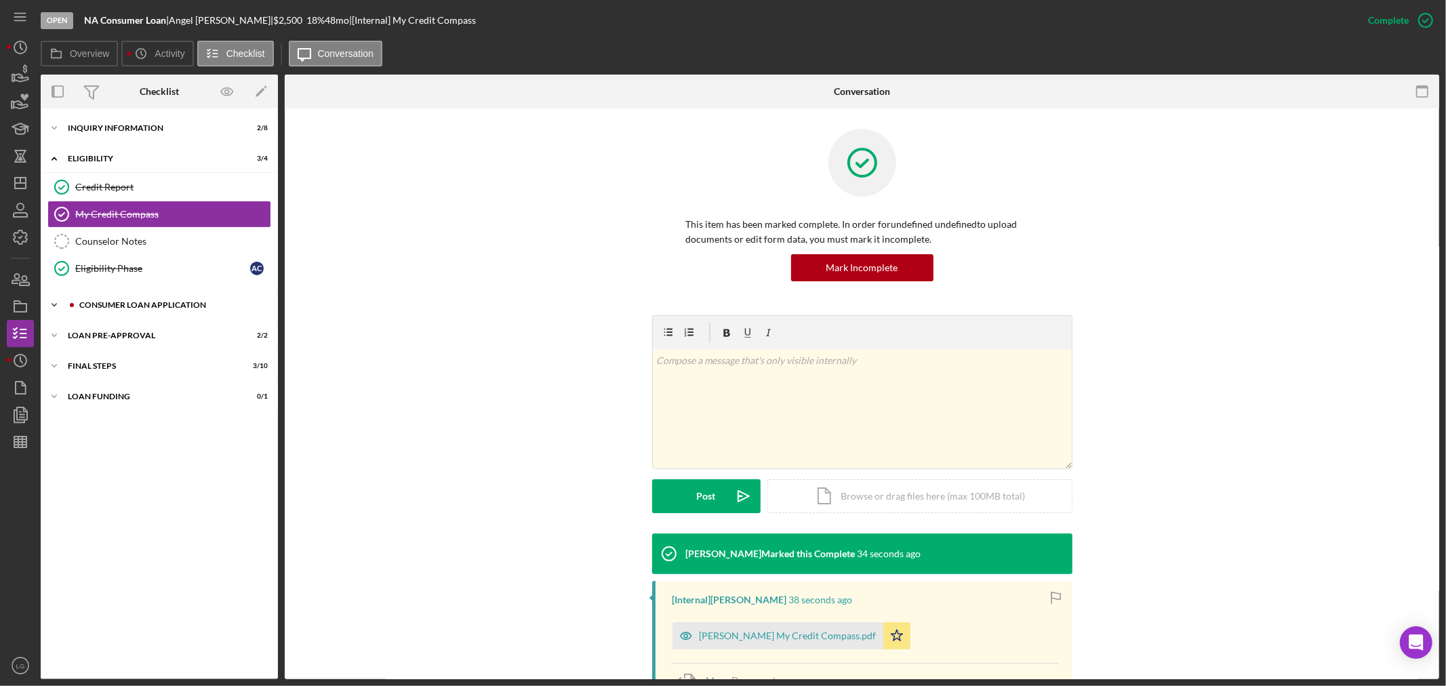
click at [184, 307] on div "Consumer Loan Application" at bounding box center [170, 305] width 182 height 8
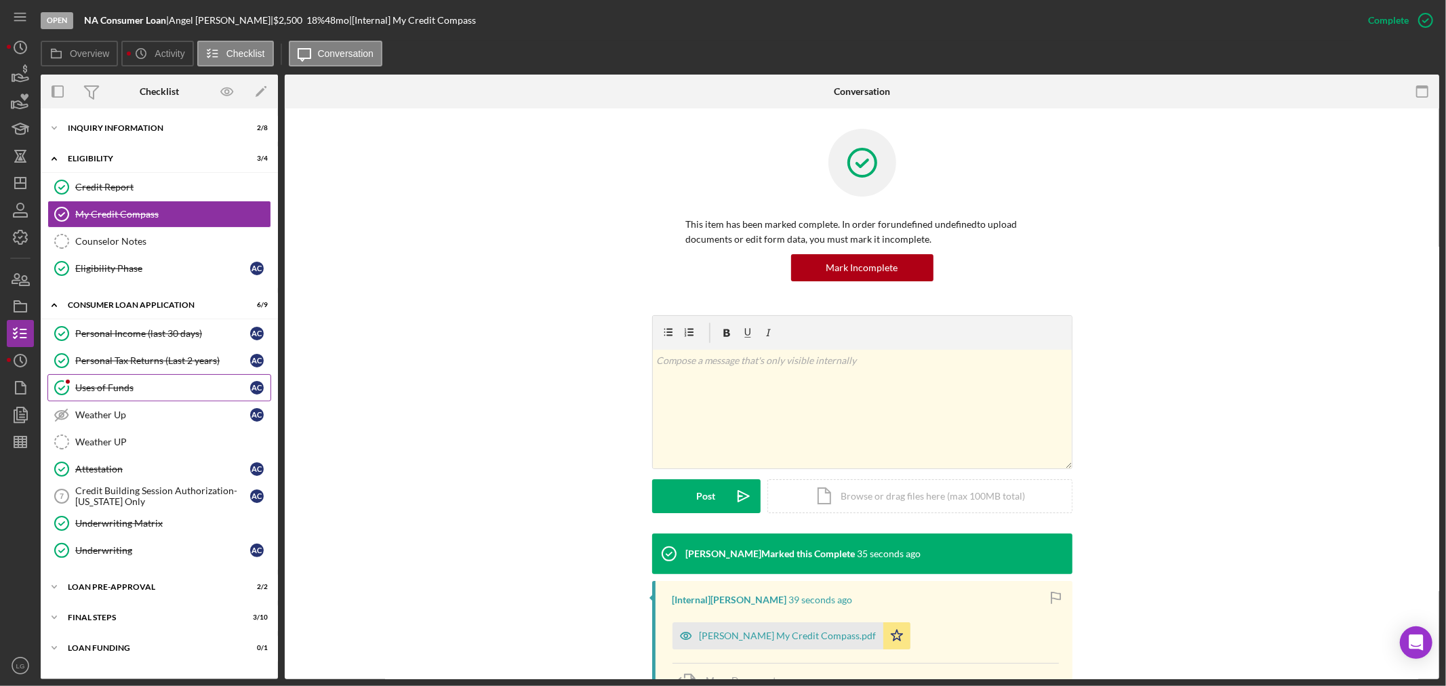
click at [109, 384] on div "Uses of Funds" at bounding box center [162, 387] width 175 height 11
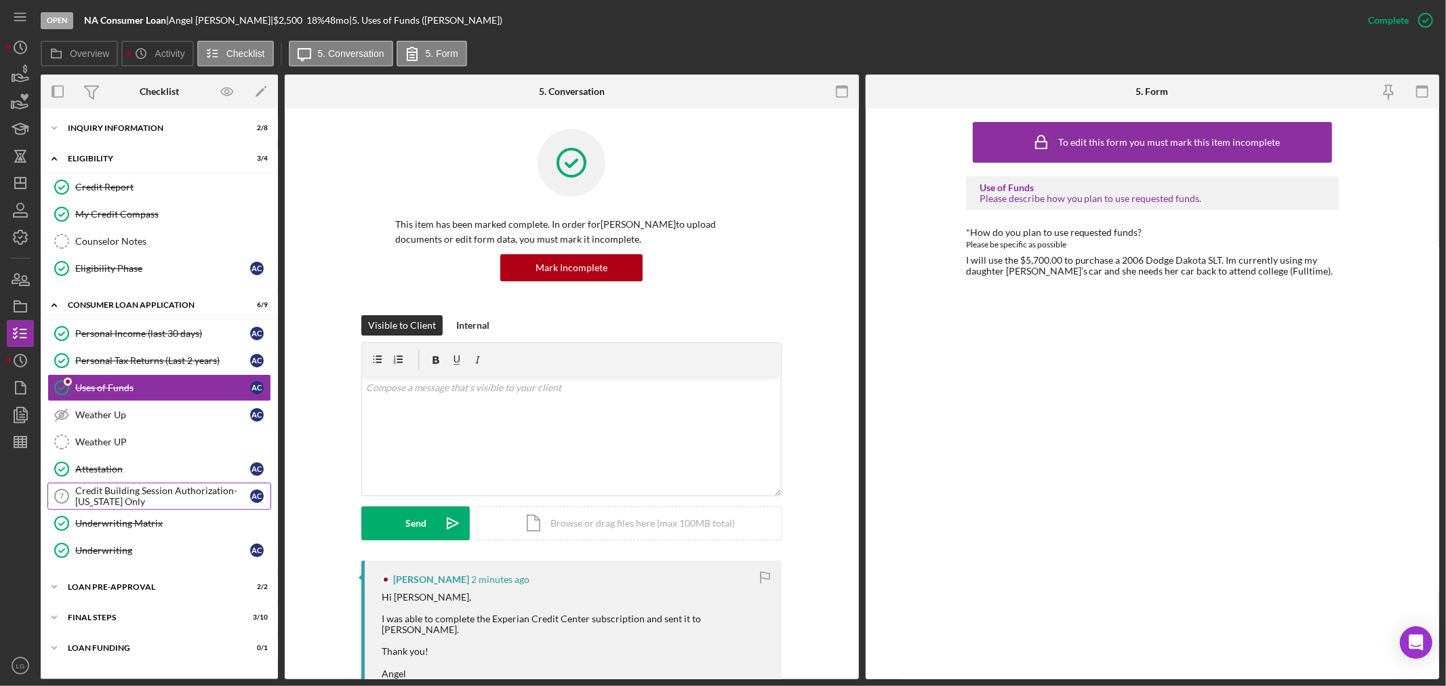
click at [157, 509] on link "Credit Building Session Authorization- Missouri Only 7 Credit Building Session …" at bounding box center [159, 496] width 224 height 27
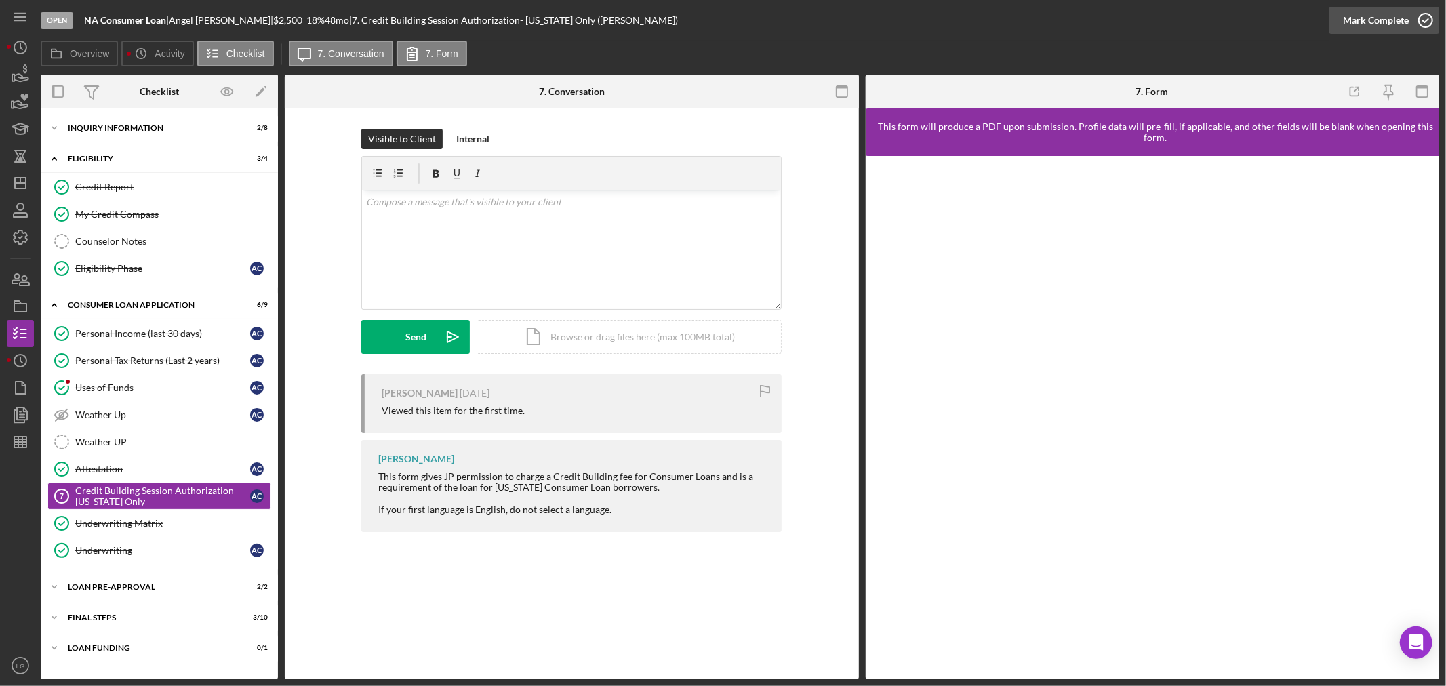
click at [1351, 22] on div "Mark Complete" at bounding box center [1376, 20] width 66 height 27
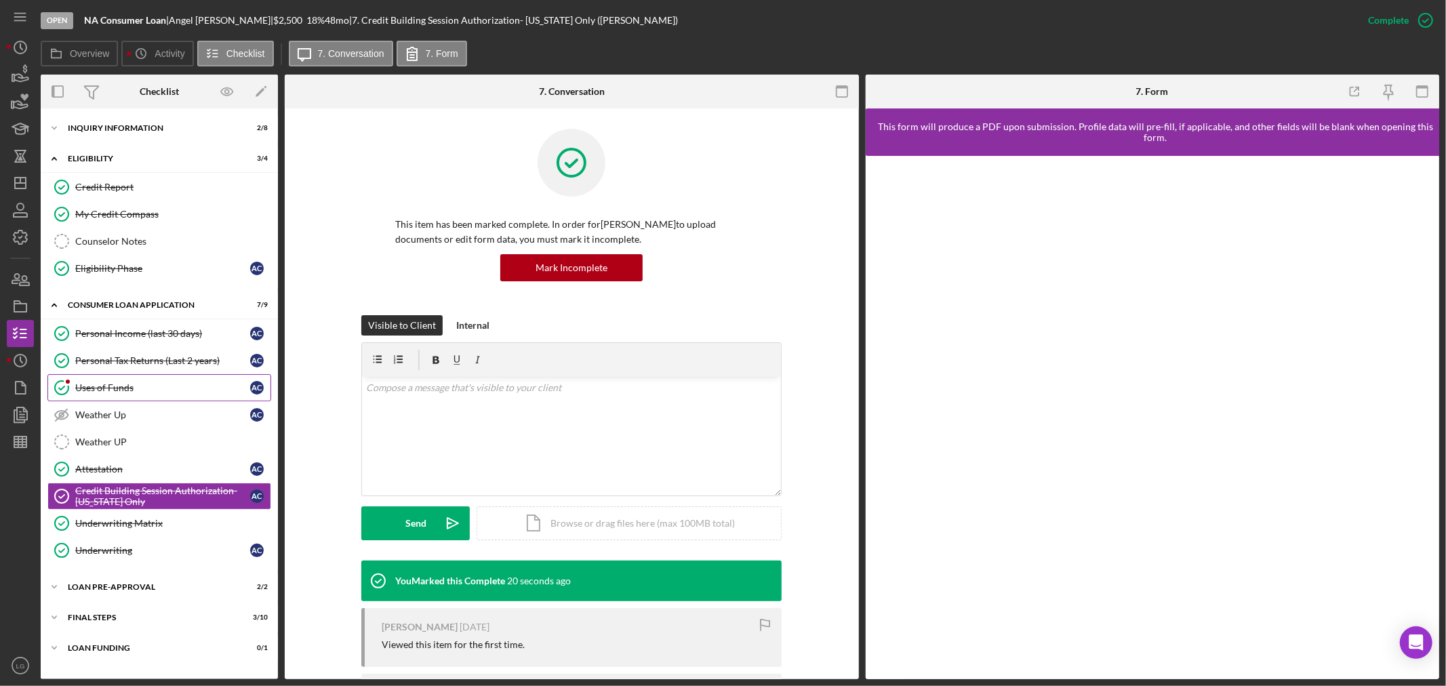
click at [110, 390] on div "Uses of Funds" at bounding box center [162, 387] width 175 height 11
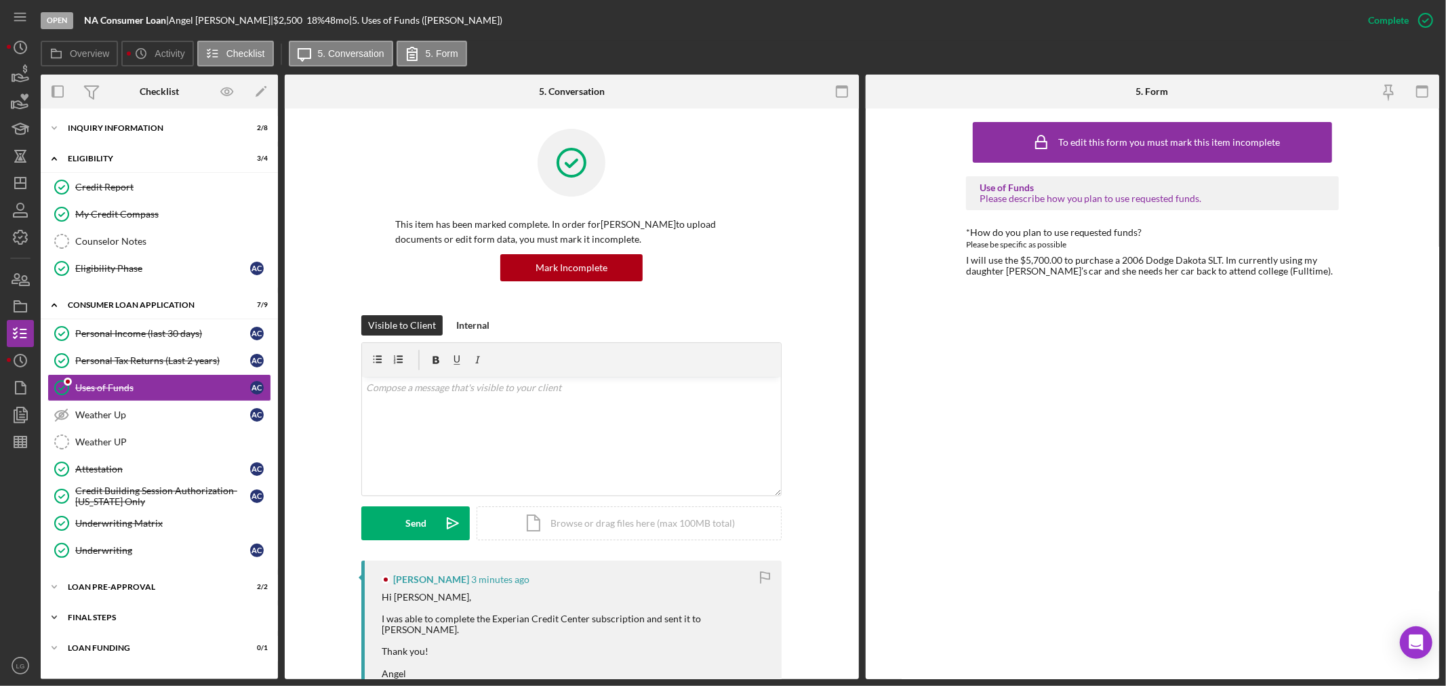
click at [191, 618] on div "FINAL STEPS" at bounding box center [164, 617] width 193 height 8
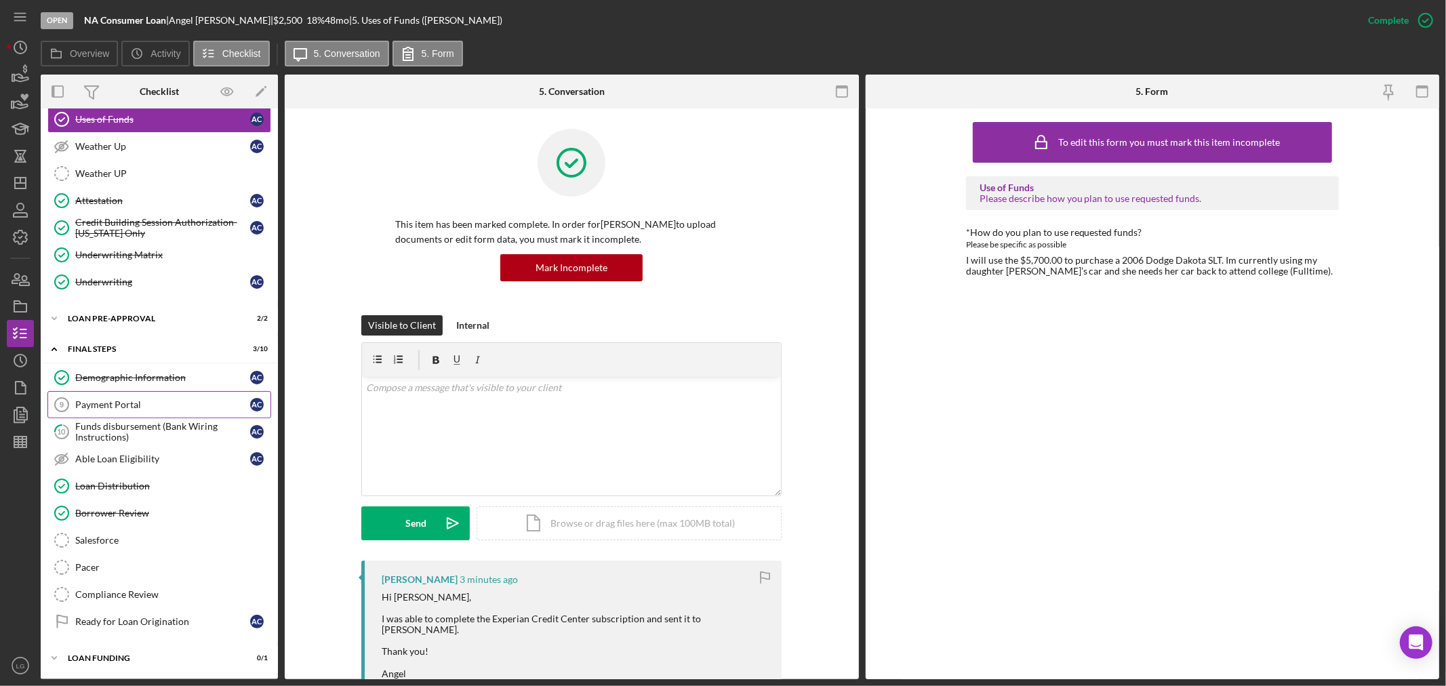
click at [114, 412] on link "Payment Portal 9 Payment Portal A C" at bounding box center [159, 404] width 224 height 27
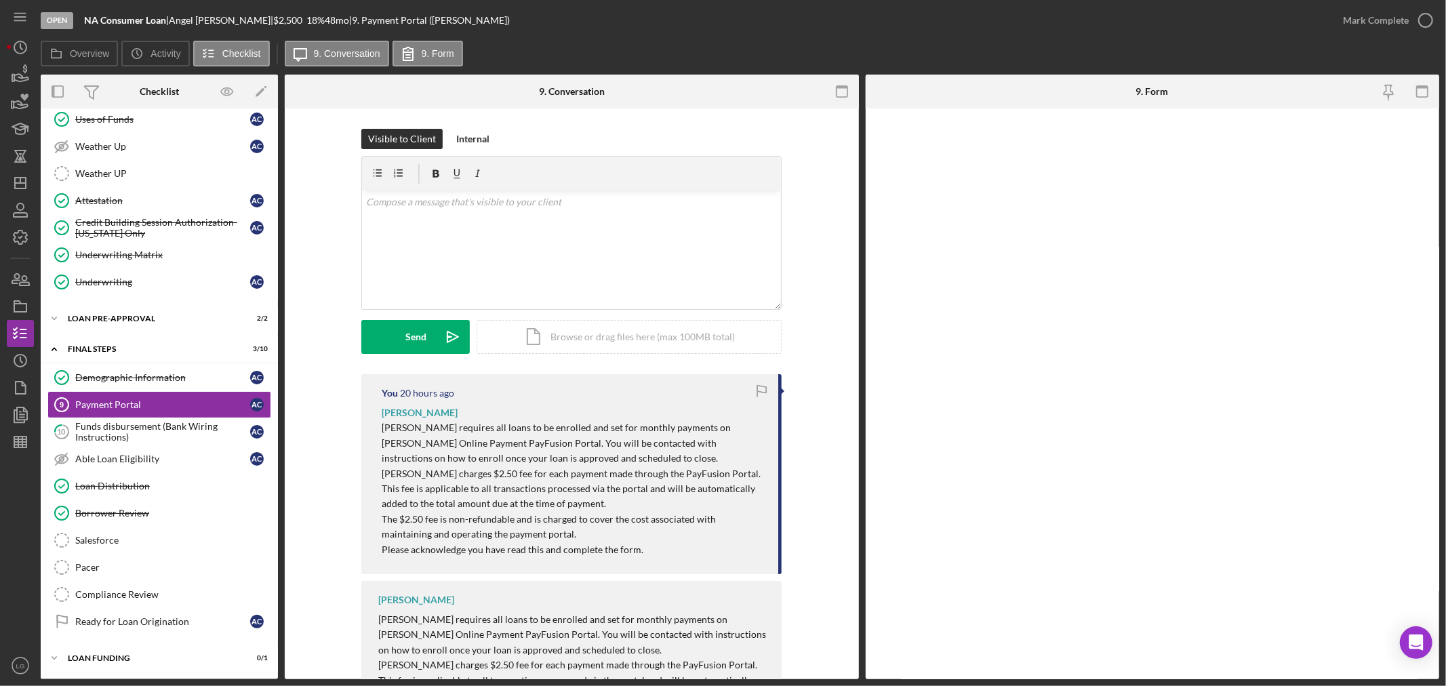
scroll to position [272, 0]
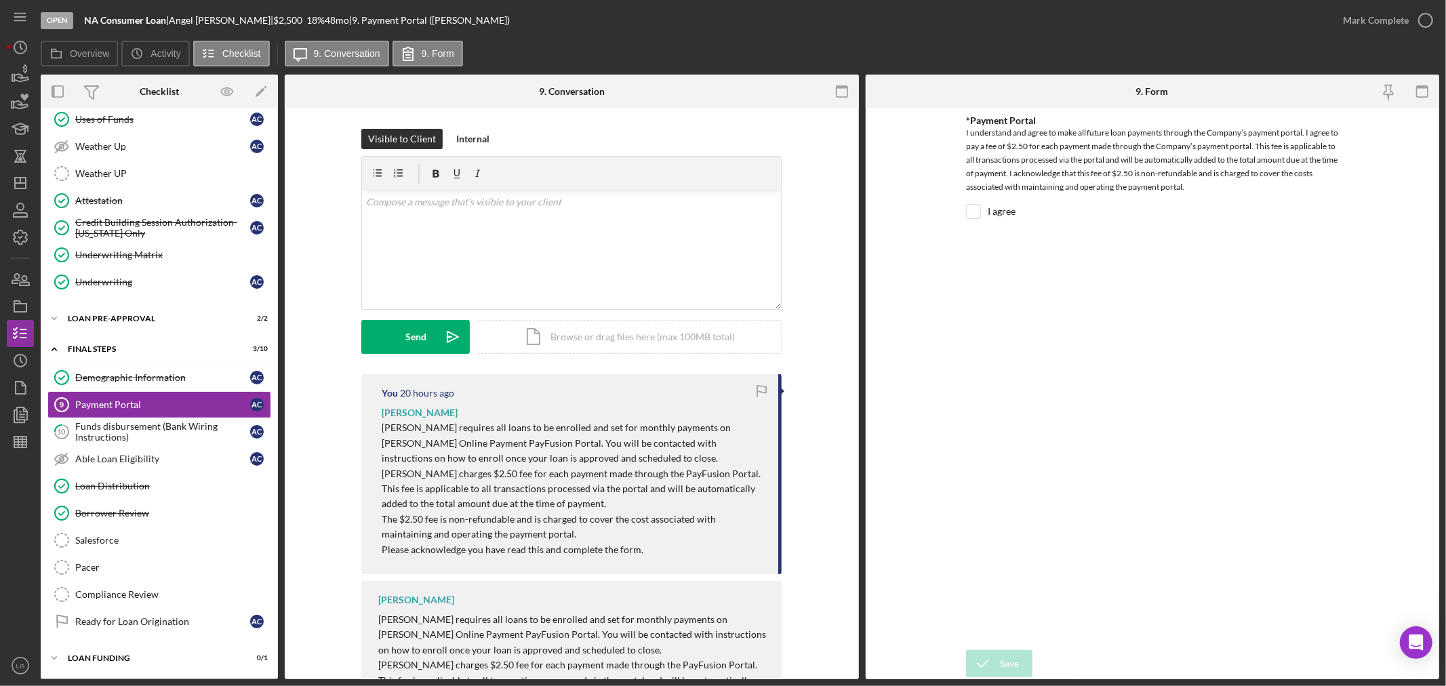
drag, startPoint x: 965, startPoint y: 220, endPoint x: 967, endPoint y: 234, distance: 13.6
click at [966, 220] on div "I agree" at bounding box center [1152, 215] width 373 height 22
click at [973, 206] on input "I agree" at bounding box center [974, 212] width 14 height 14
checkbox input "true"
click at [985, 660] on icon "submit" at bounding box center [983, 664] width 34 height 34
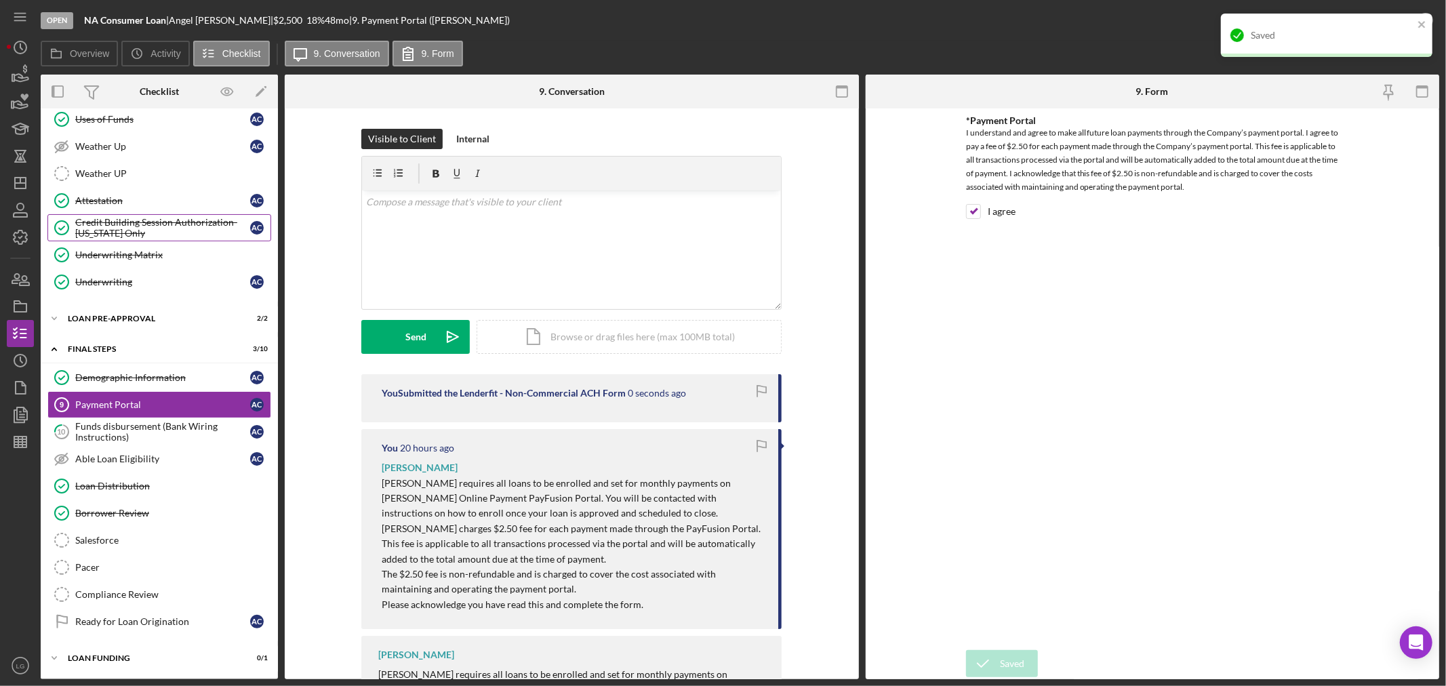
scroll to position [0, 0]
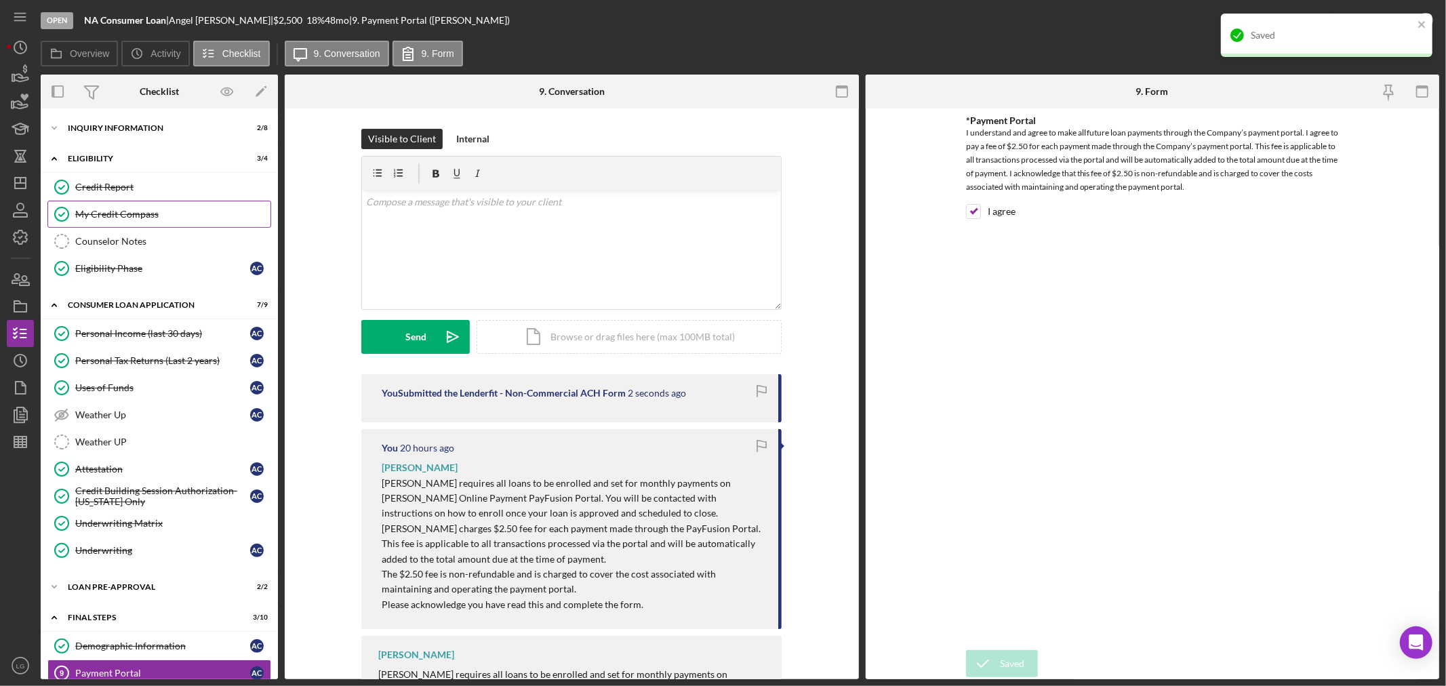
click at [163, 224] on link "My Credit Compass My Credit Compass" at bounding box center [159, 214] width 224 height 27
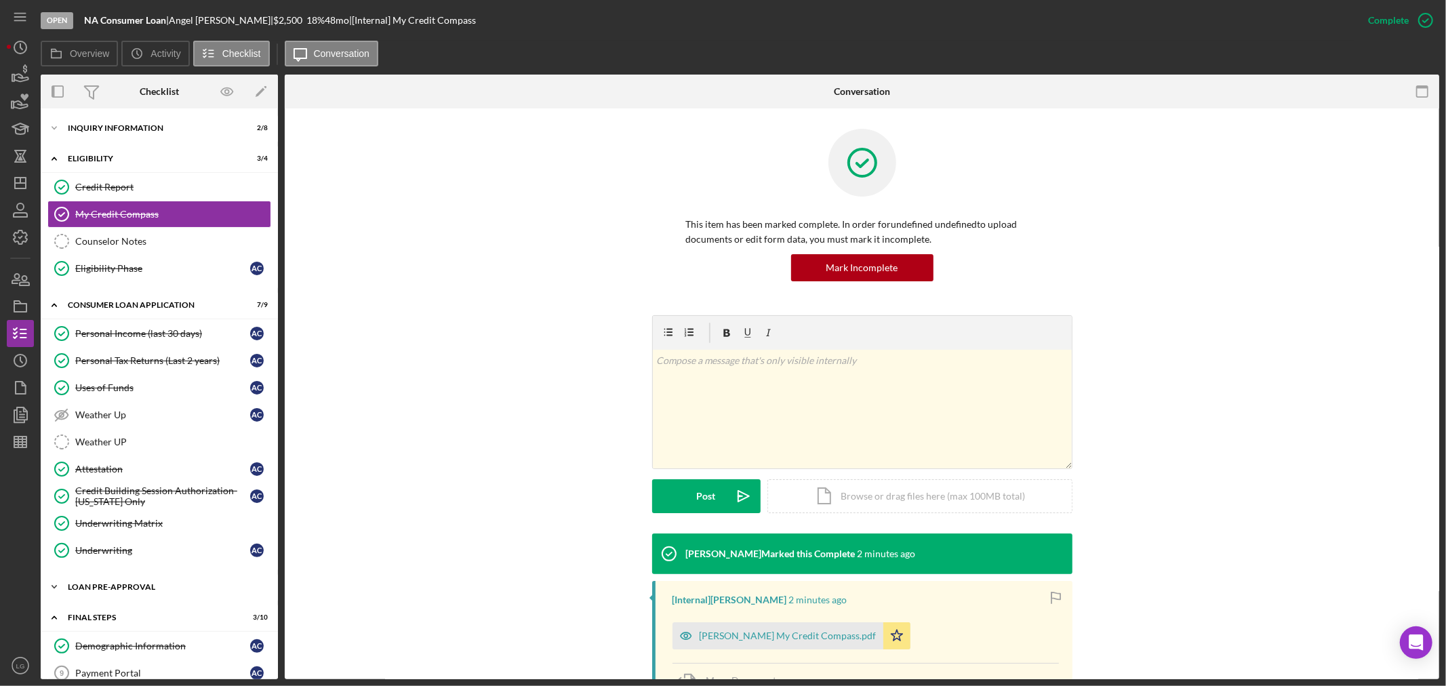
scroll to position [272, 0]
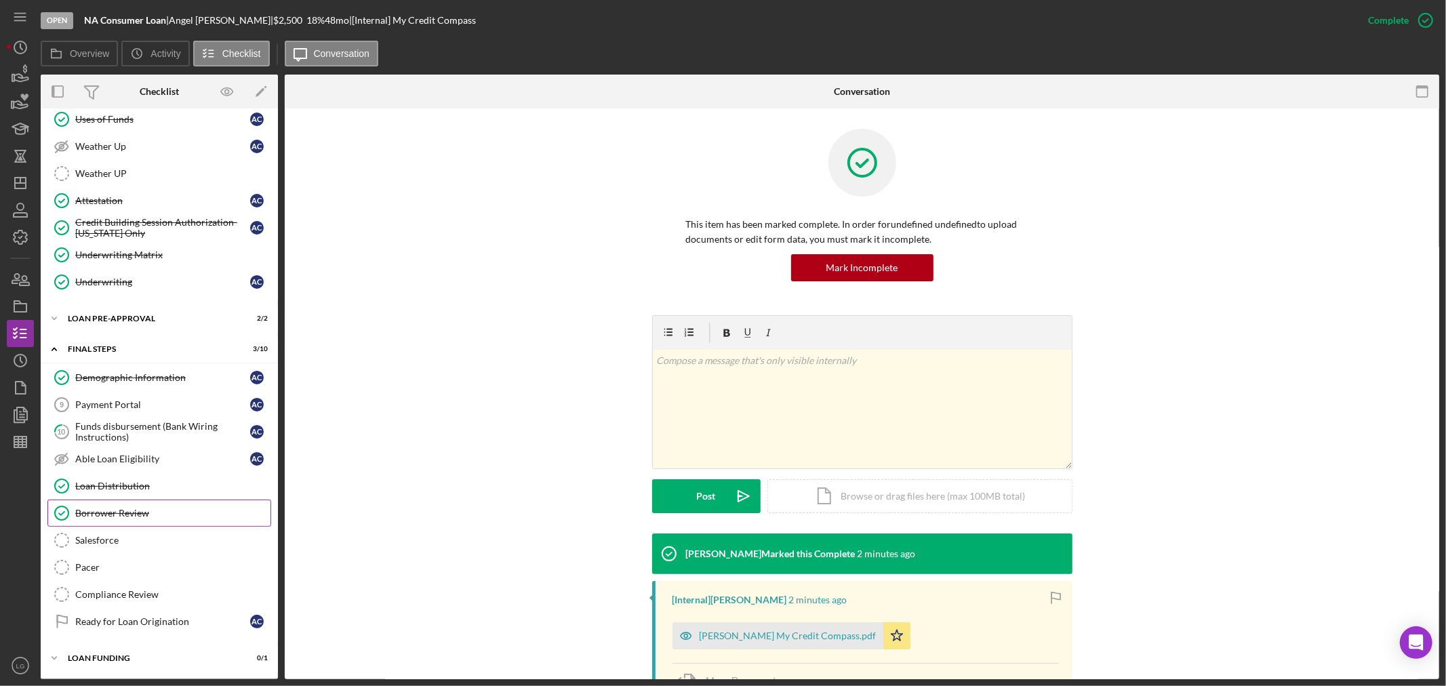
click at [111, 512] on div "Borrower Review" at bounding box center [172, 513] width 195 height 11
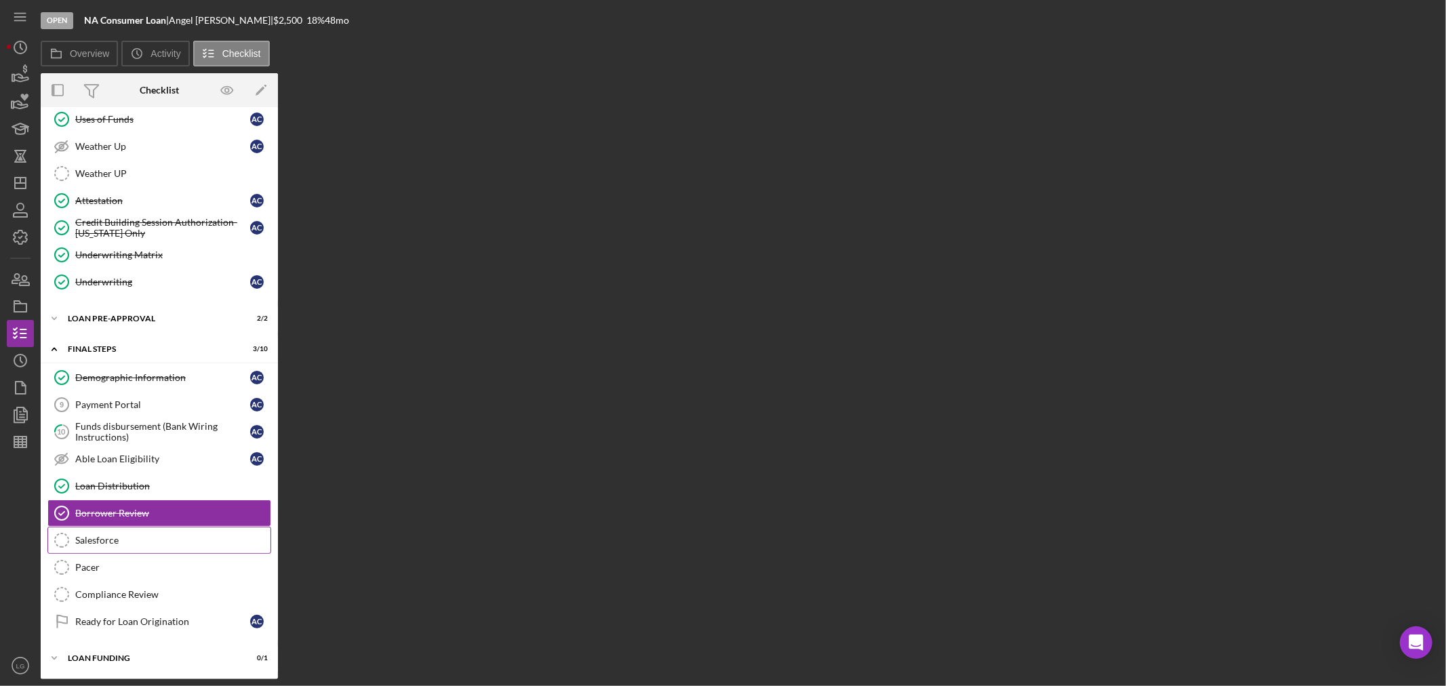
scroll to position [272, 0]
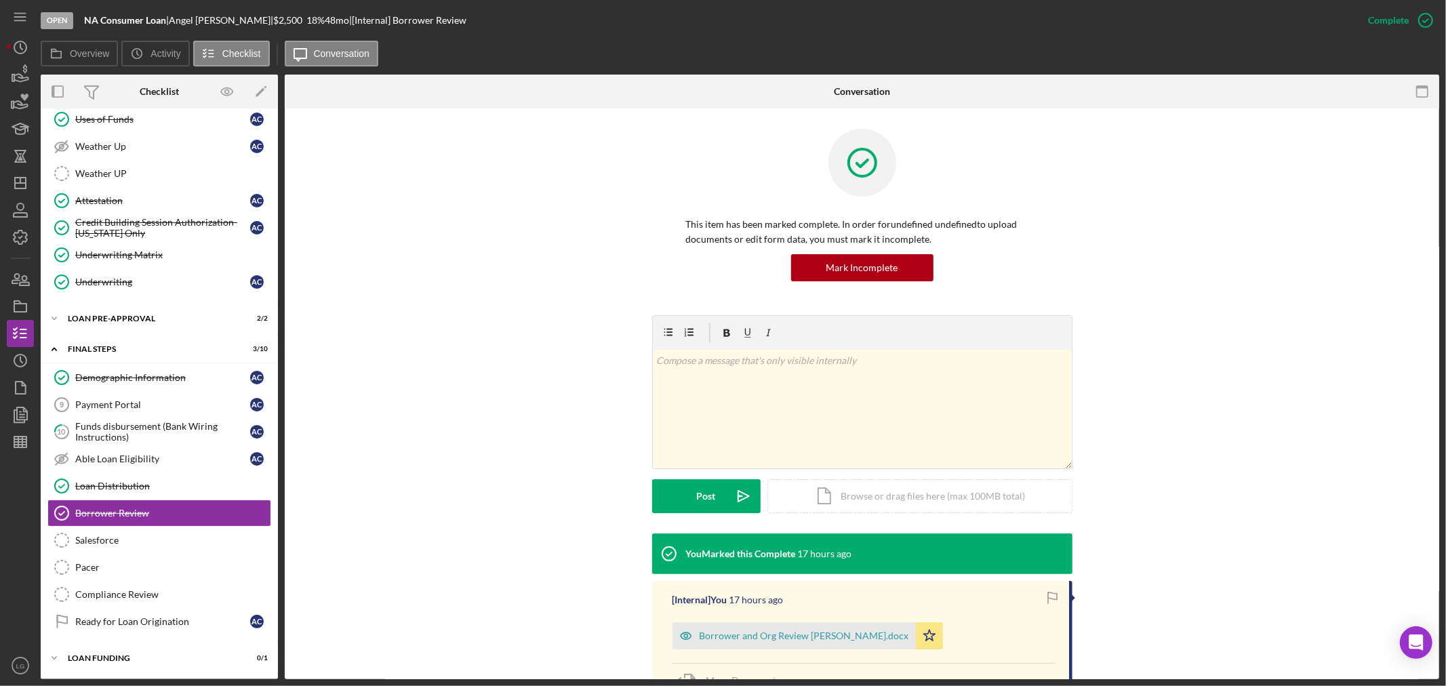
click at [134, 298] on div "Personal Income (last 30 days) Personal Income (last 30 days) A C Personal Tax …" at bounding box center [159, 177] width 237 height 251
click at [132, 310] on div "Icon/Expander Loan Pre-Approval 2 / 2" at bounding box center [159, 318] width 237 height 27
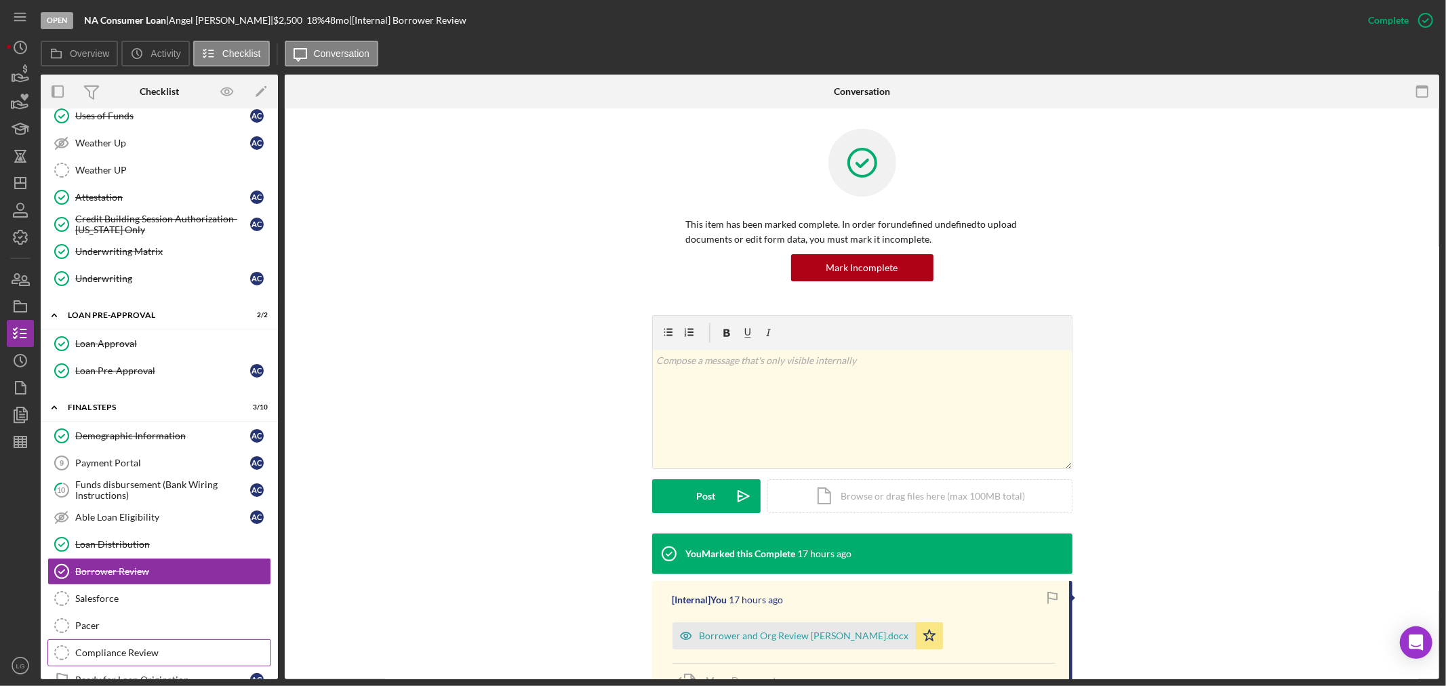
click at [133, 651] on div "Compliance Review" at bounding box center [172, 652] width 195 height 11
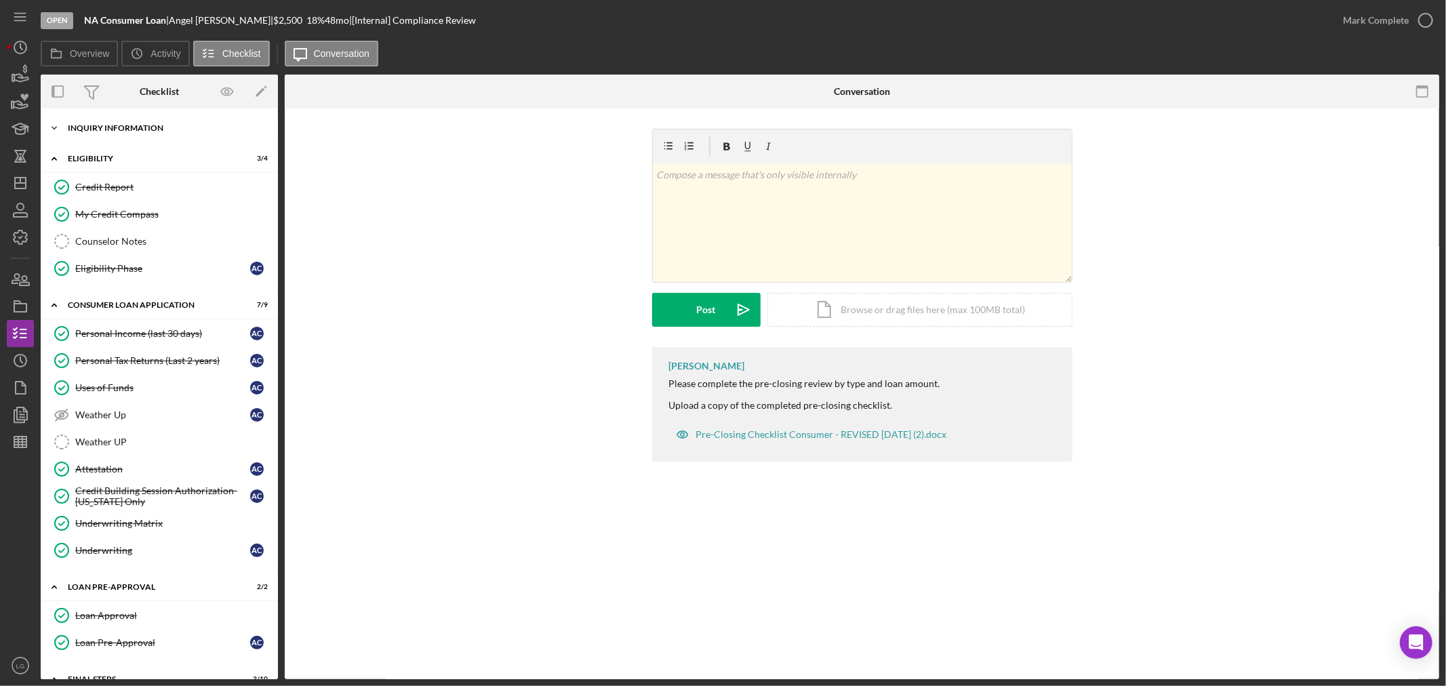
click at [158, 127] on div "Inquiry Information" at bounding box center [164, 128] width 193 height 8
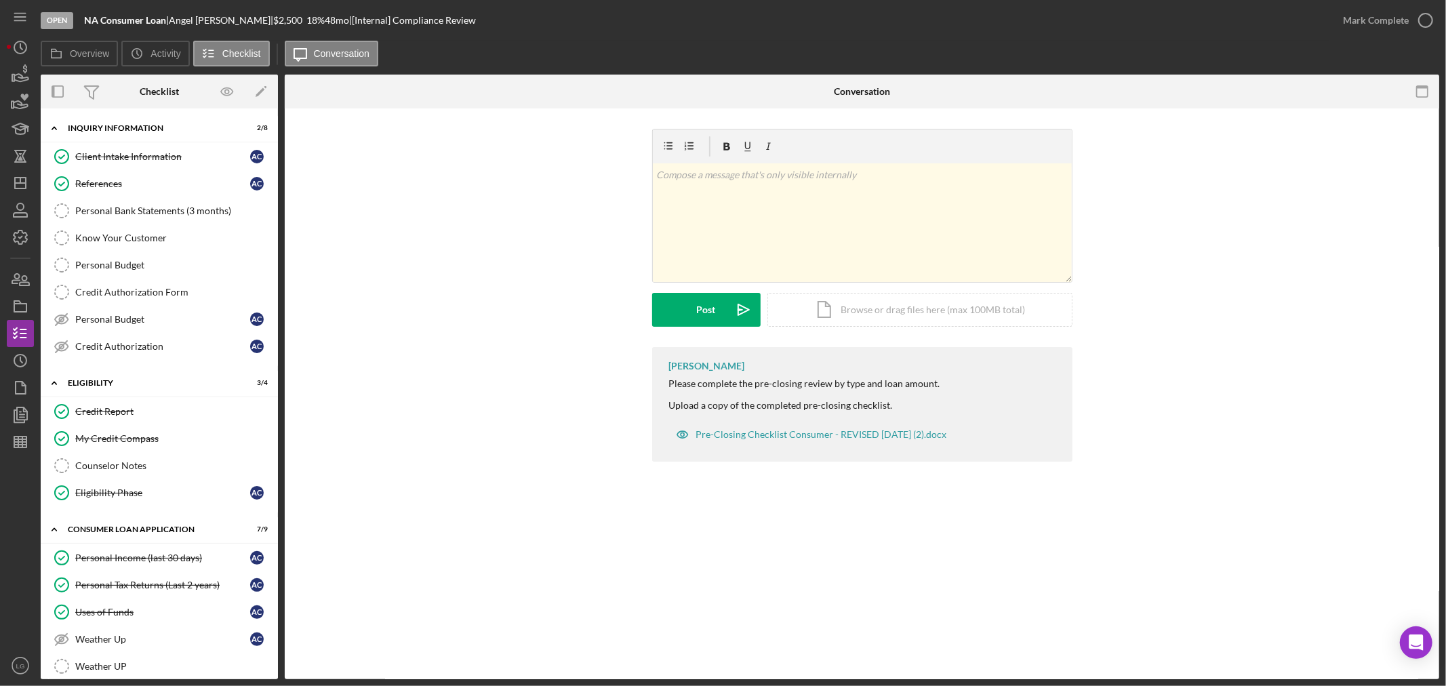
scroll to position [226, 0]
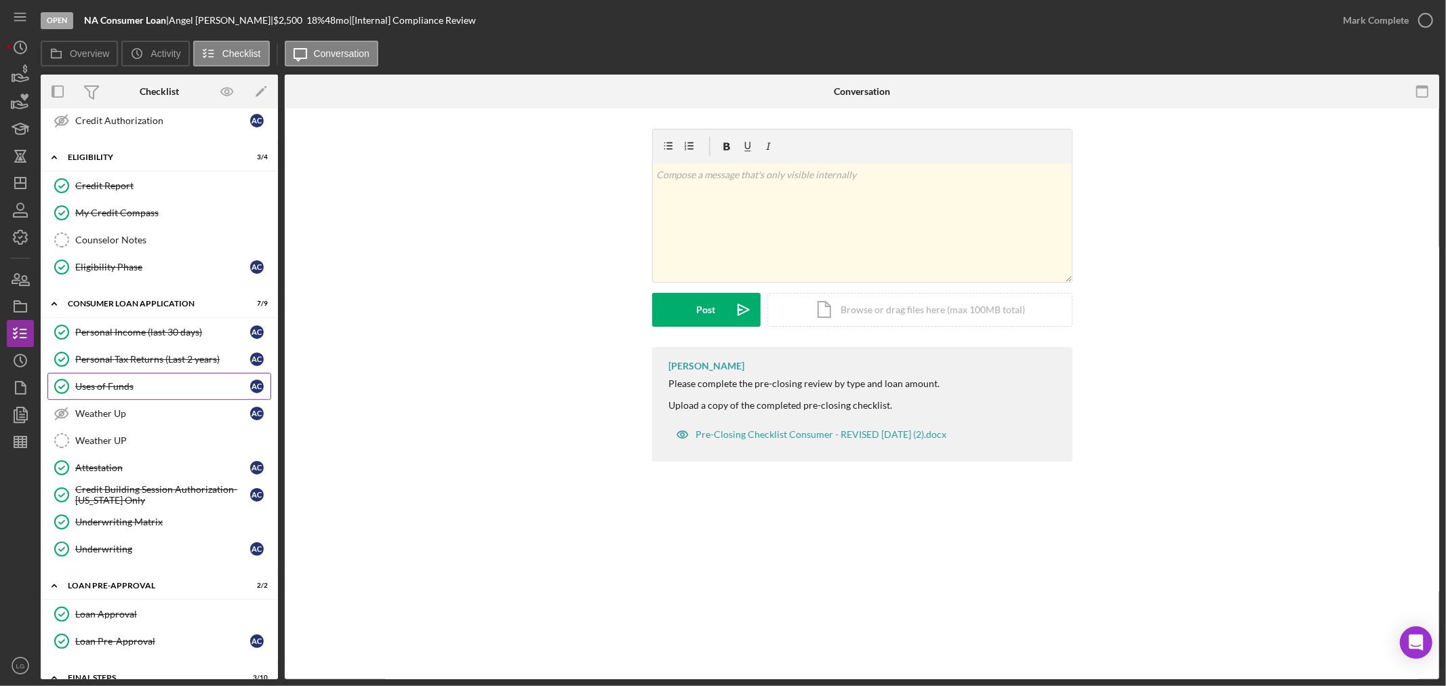
click at [143, 378] on link "Uses of Funds Uses of Funds A C" at bounding box center [159, 386] width 224 height 27
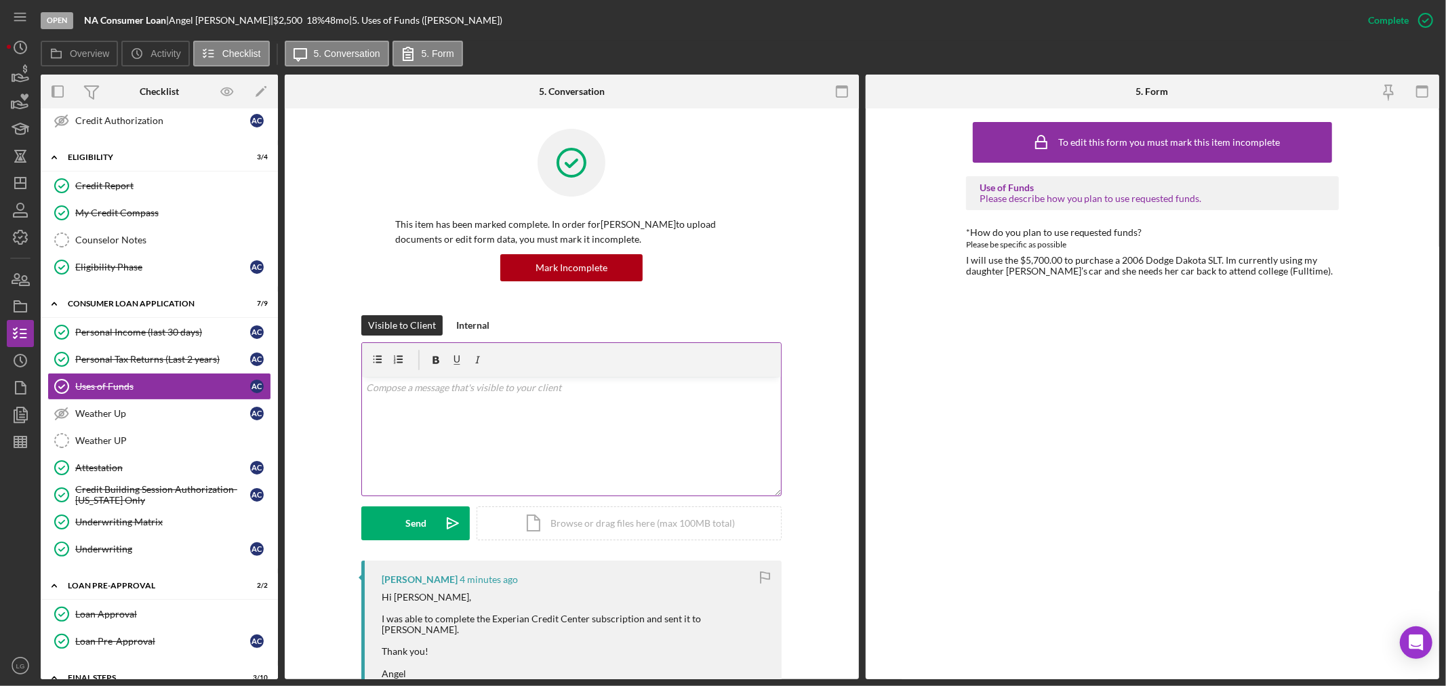
scroll to position [226, 0]
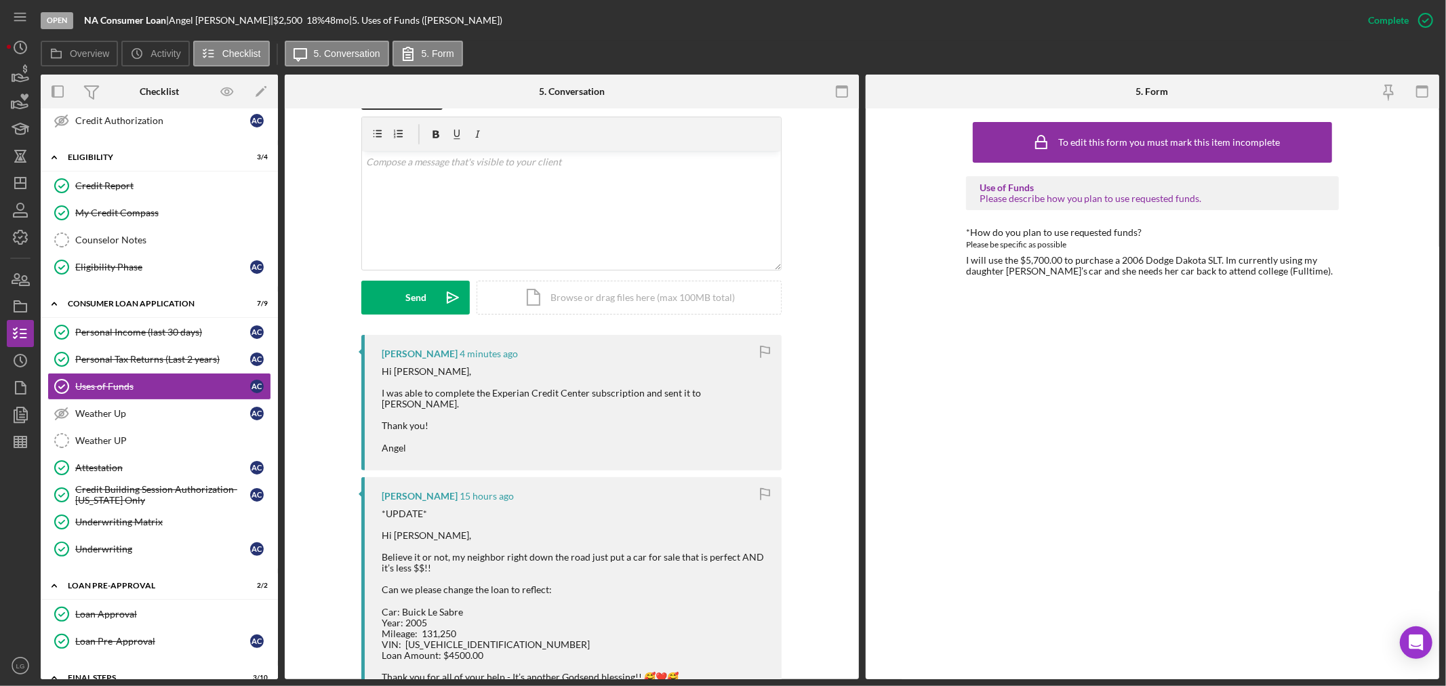
click at [449, 630] on div "*UPDATE* Hi LaTrisha, Believe it or not, my neighbor right down the road just p…" at bounding box center [575, 606] width 386 height 197
copy div "1G4HP52K45U212681"
click at [512, 477] on div "Angel Crawford 15 hours ago *UPDATE* Hi LaTrisha, Believe it or not, my neighbo…" at bounding box center [571, 599] width 420 height 245
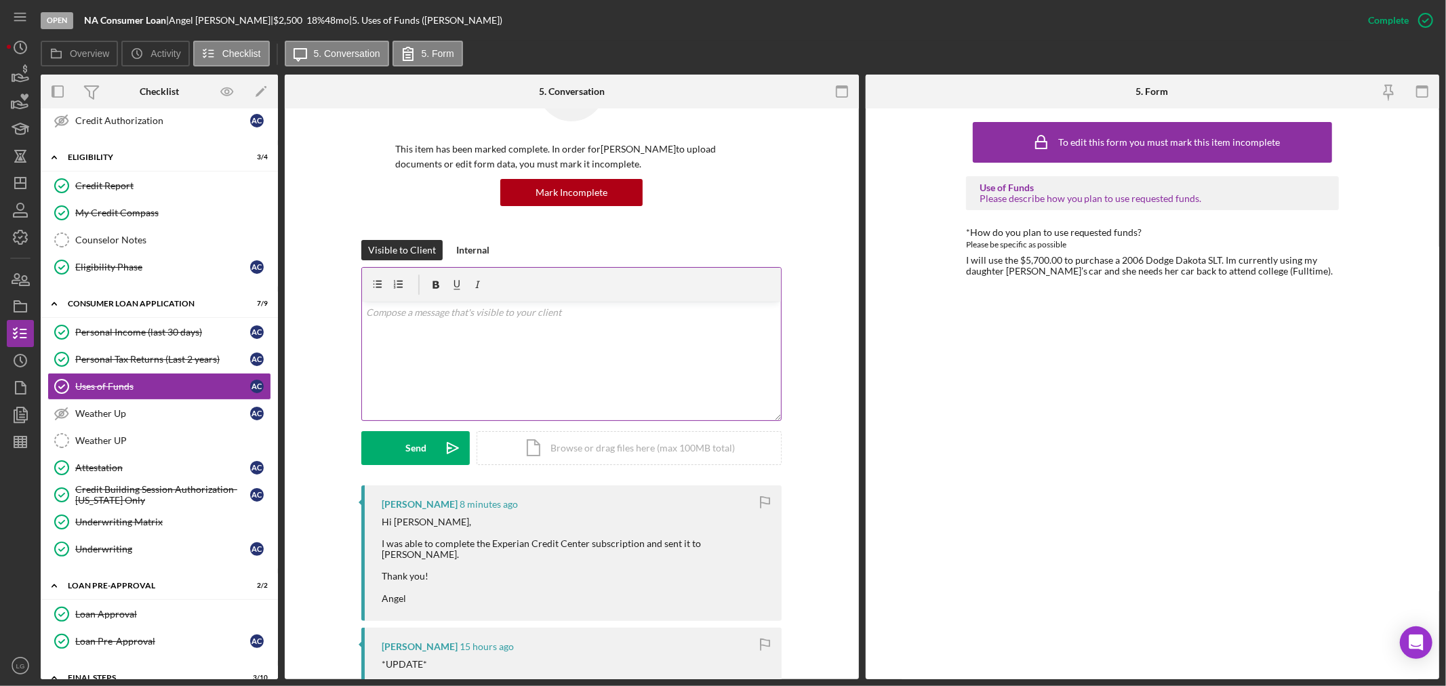
scroll to position [0, 0]
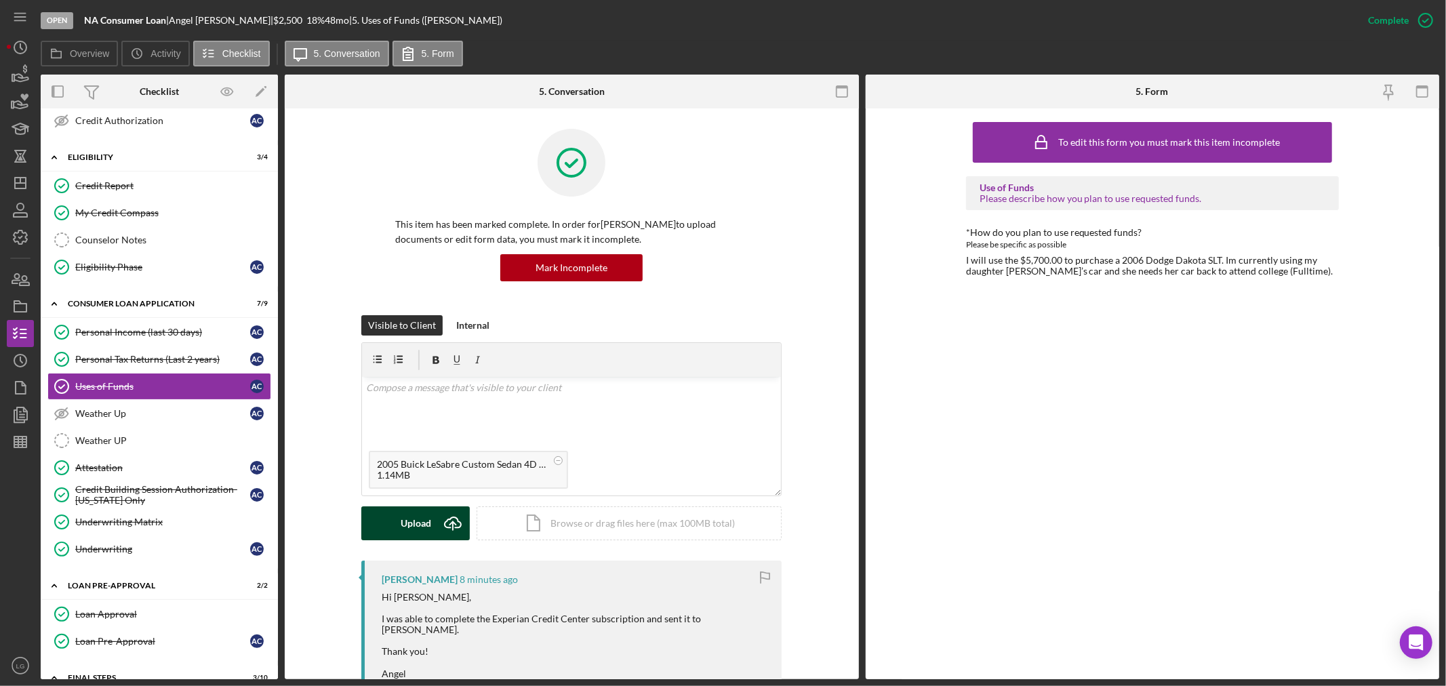
click at [398, 536] on button "Upload Icon/Upload" at bounding box center [415, 523] width 108 height 34
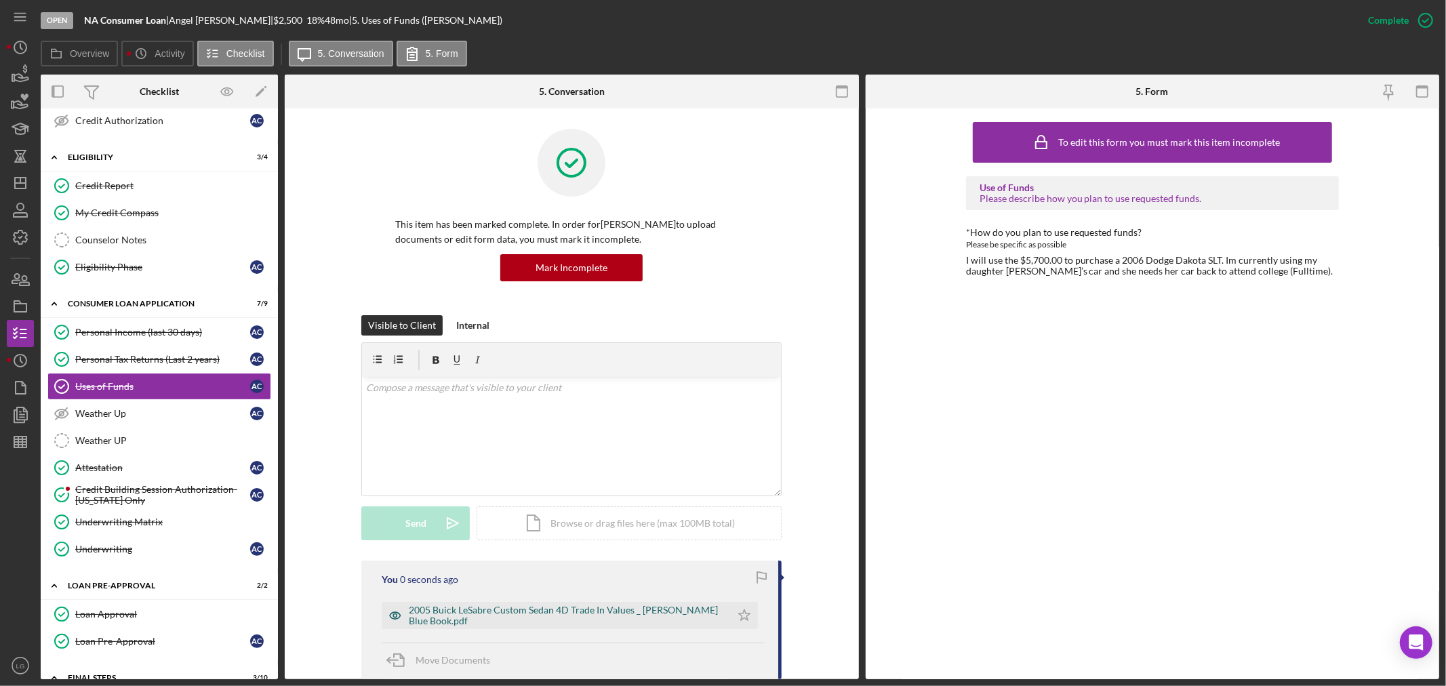
drag, startPoint x: 751, startPoint y: 617, endPoint x: 721, endPoint y: 605, distance: 32.6
click at [751, 617] on icon "Icon/Star" at bounding box center [744, 615] width 27 height 27
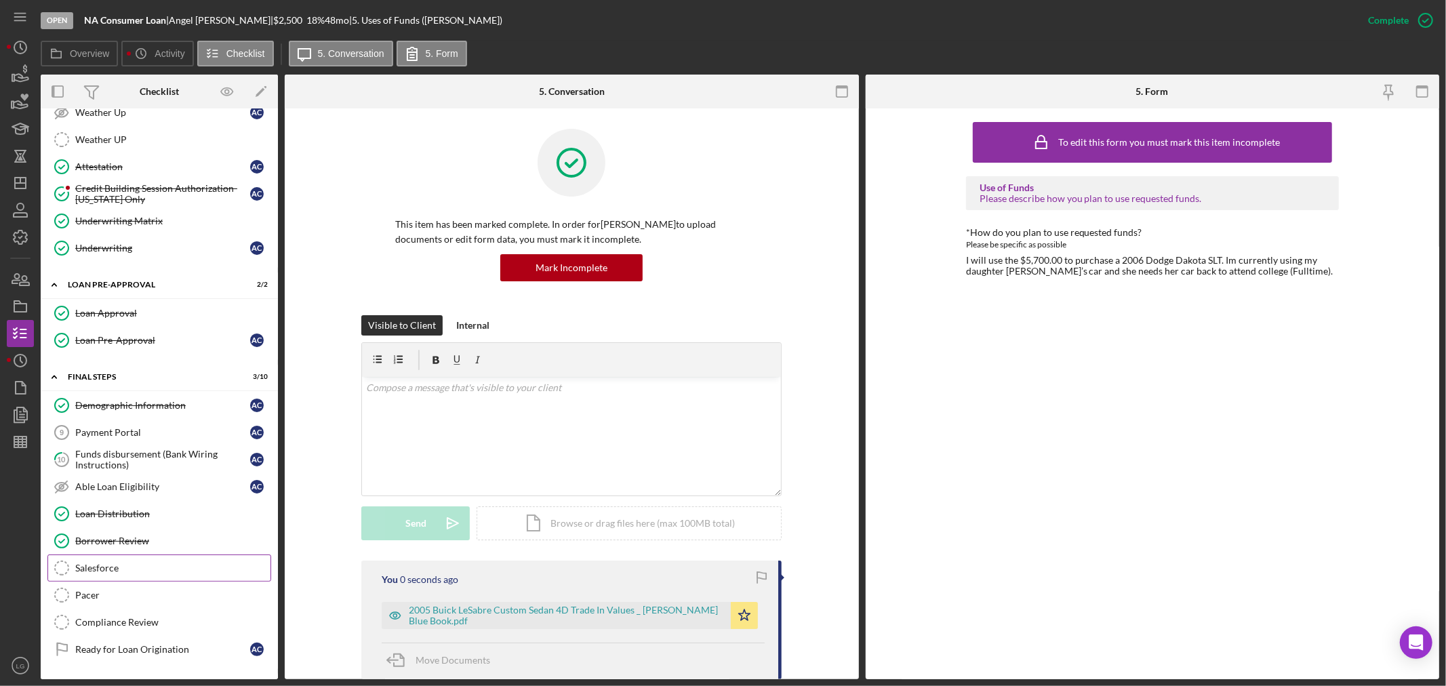
scroll to position [559, 0]
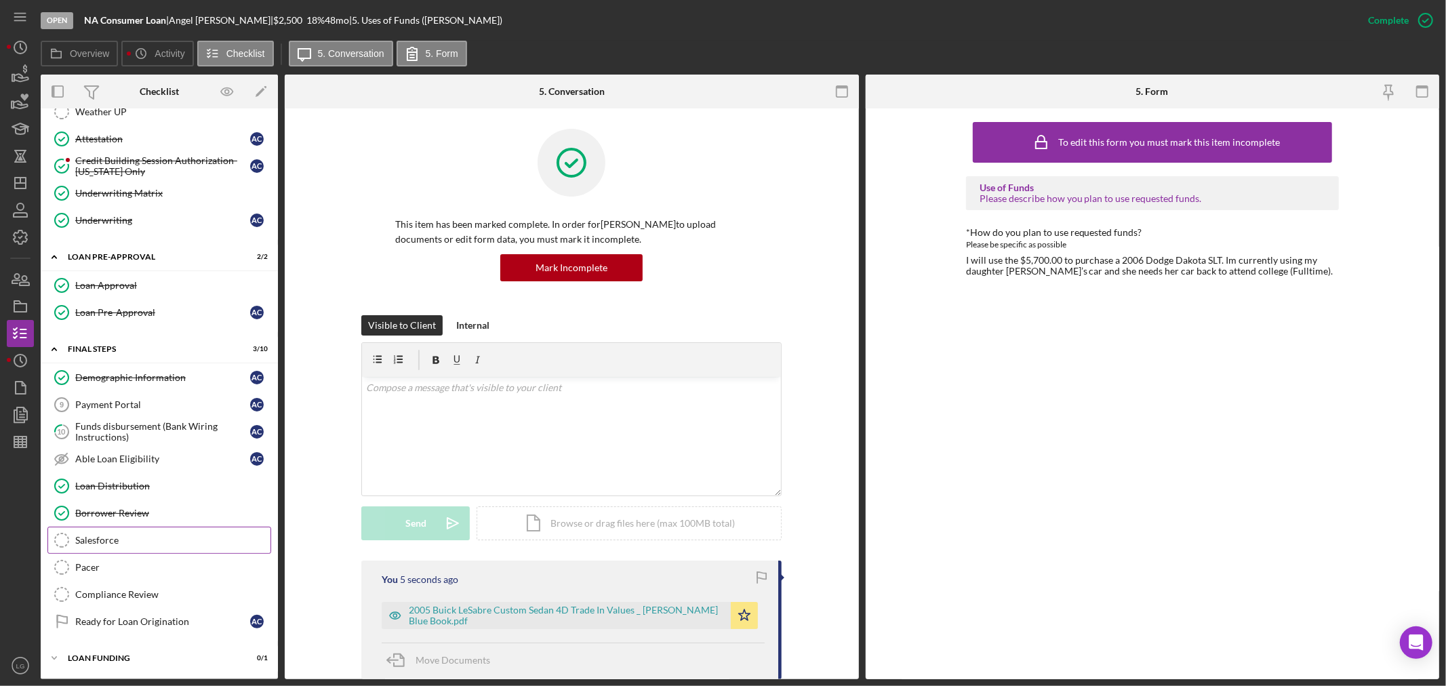
click at [127, 533] on link "Salesforce Salesforce" at bounding box center [159, 540] width 224 height 27
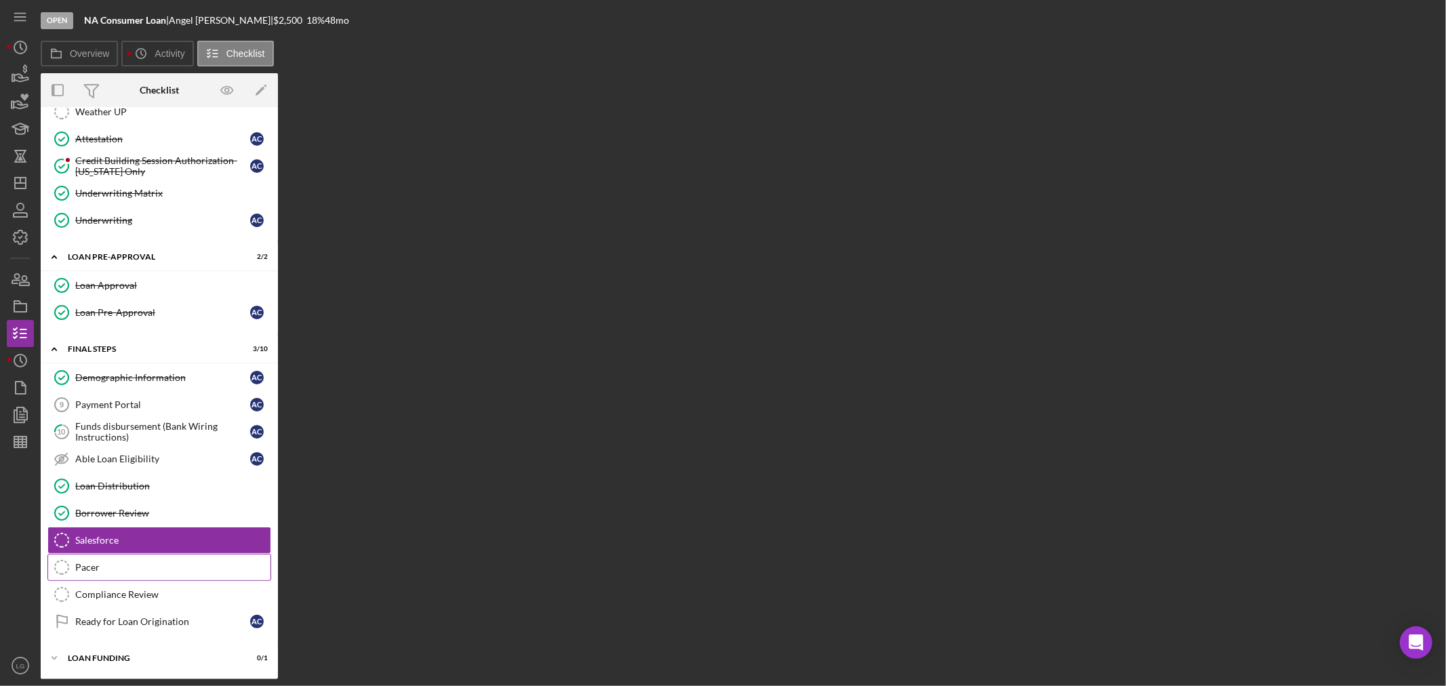
scroll to position [559, 0]
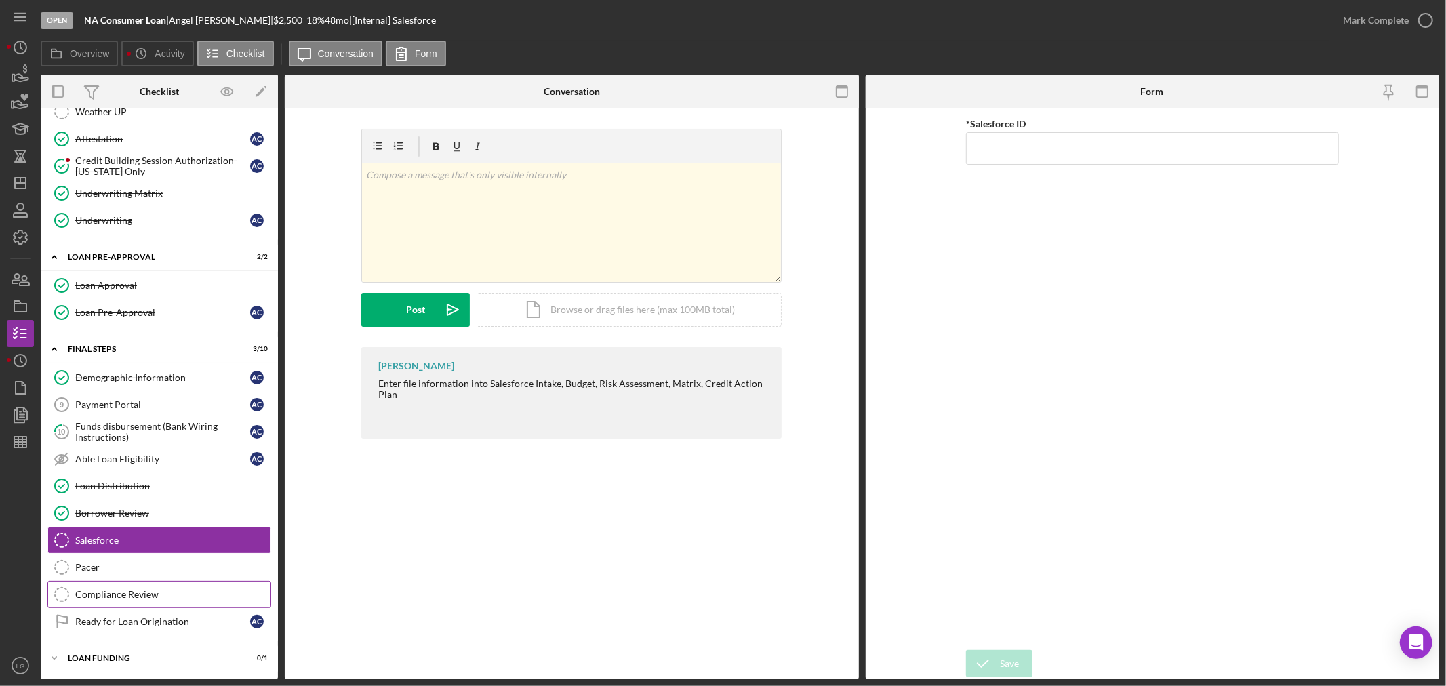
click at [142, 592] on div "Compliance Review" at bounding box center [172, 594] width 195 height 11
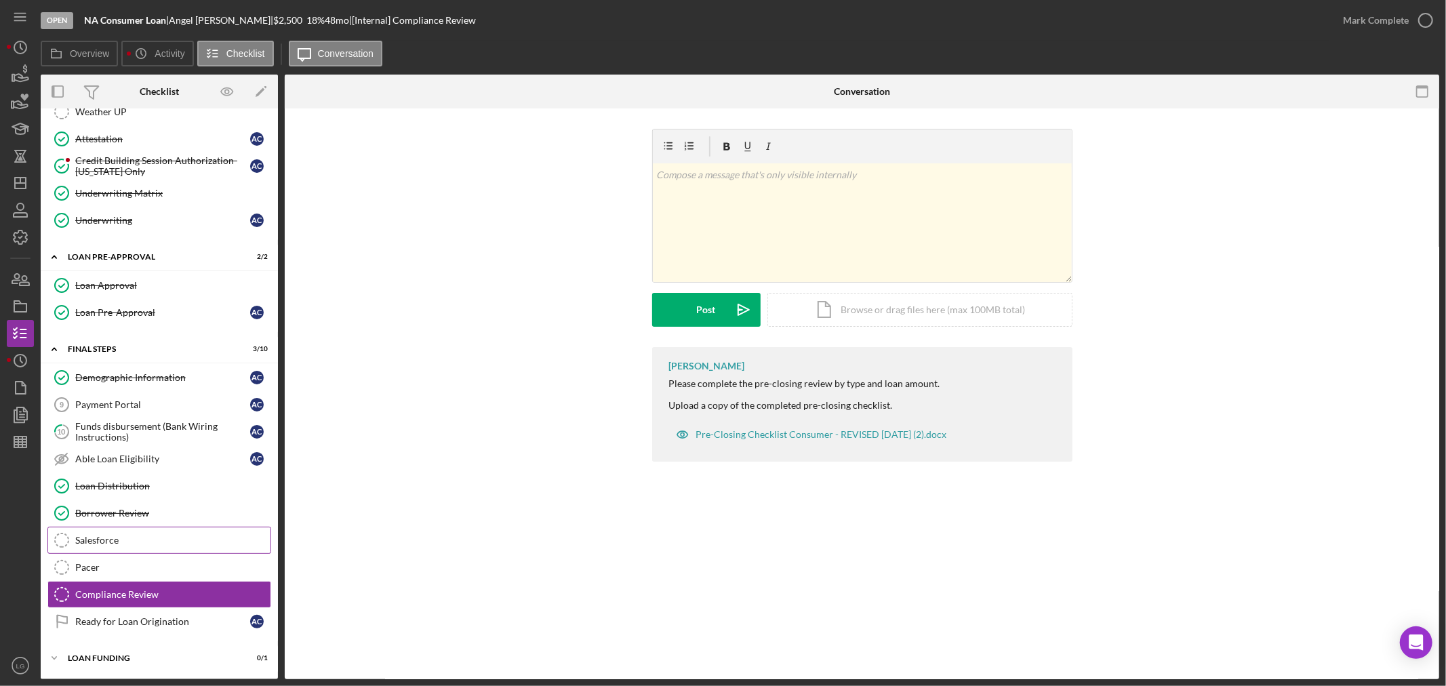
click at [110, 541] on div "Salesforce" at bounding box center [172, 540] width 195 height 11
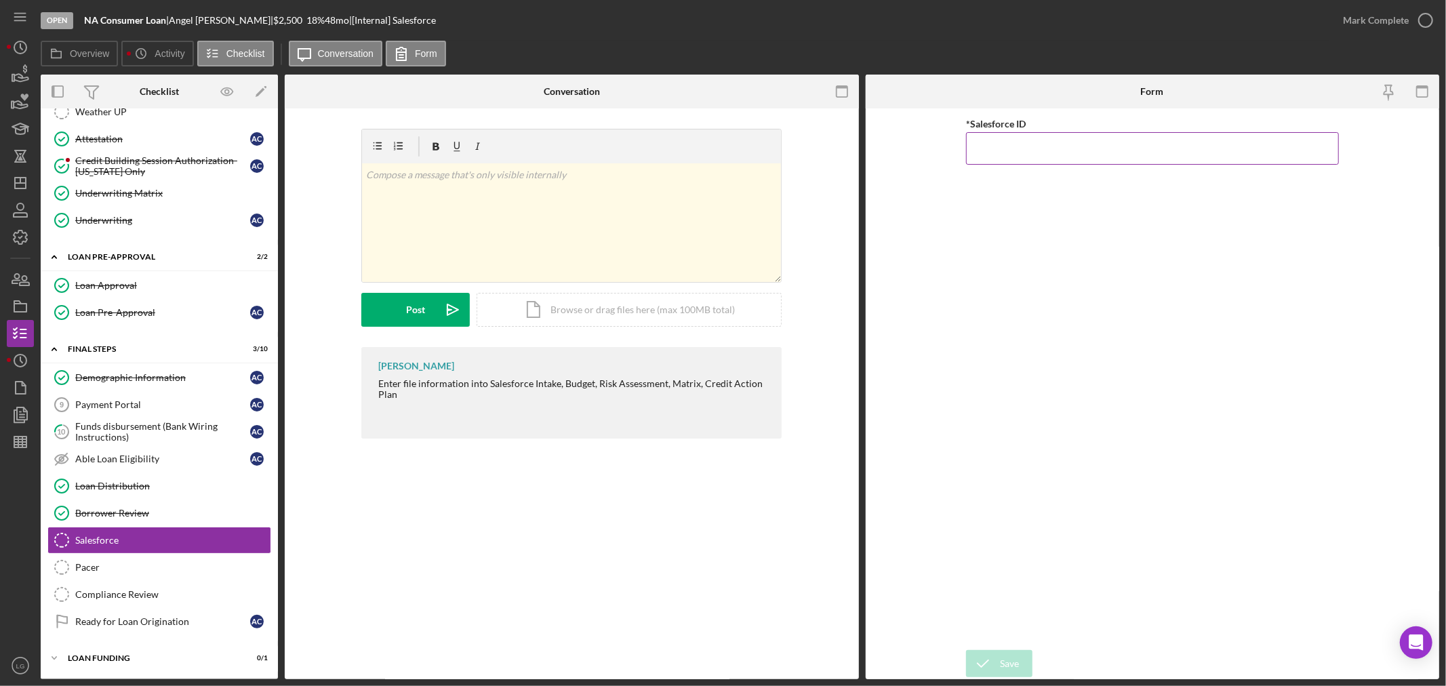
click at [1228, 158] on input "*Salesforce ID" at bounding box center [1152, 148] width 373 height 33
paste input "a0wPC000002I5ePYAS"
type input "a0wPC000002I5ePYAS"
click at [994, 653] on icon "submit" at bounding box center [983, 664] width 34 height 34
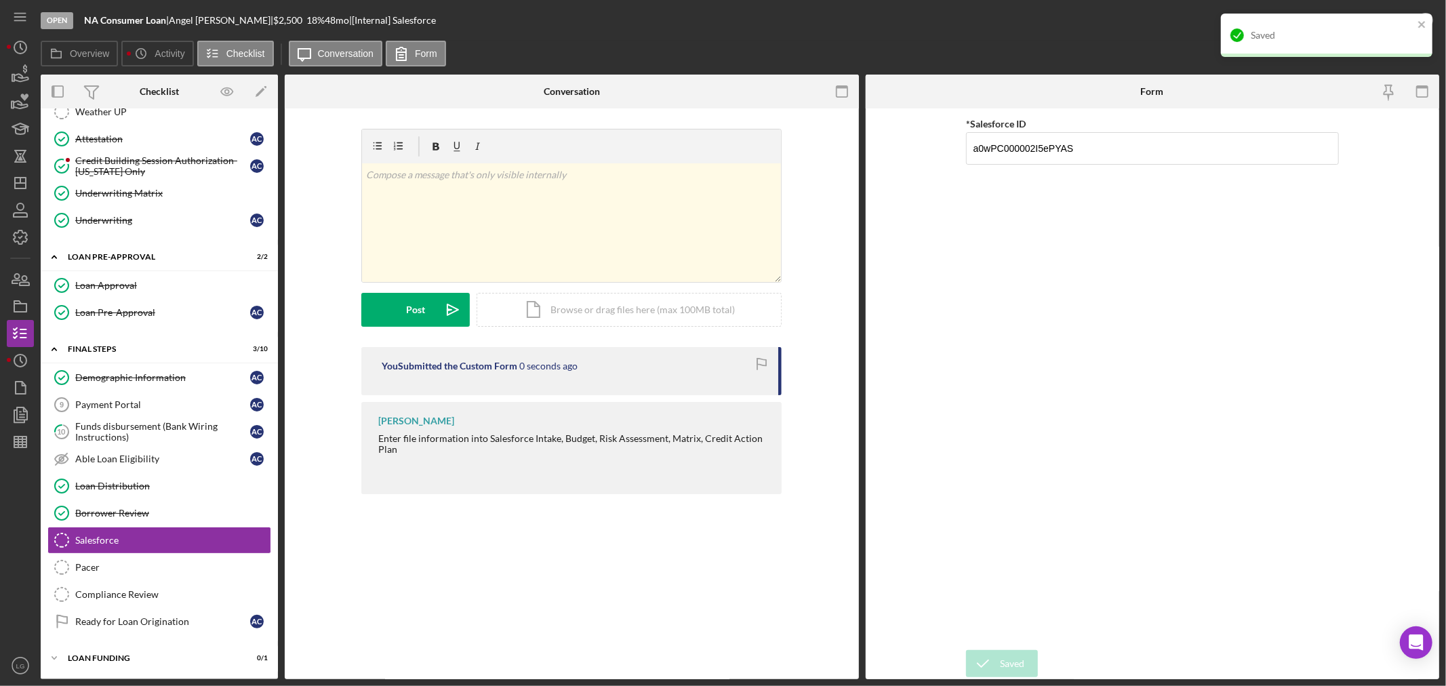
click at [1387, 41] on div "Saved" at bounding box center [1332, 35] width 163 height 11
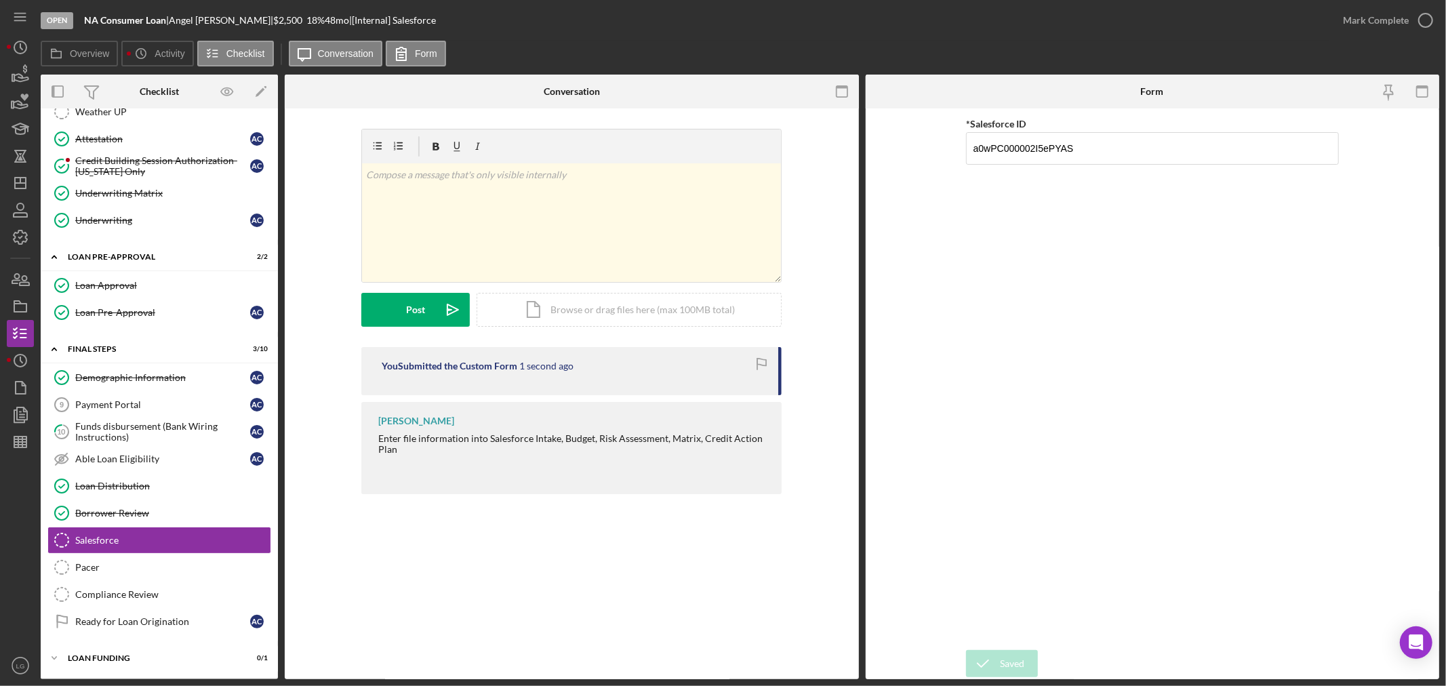
click at [1385, 21] on div "Mark Complete" at bounding box center [1376, 20] width 66 height 27
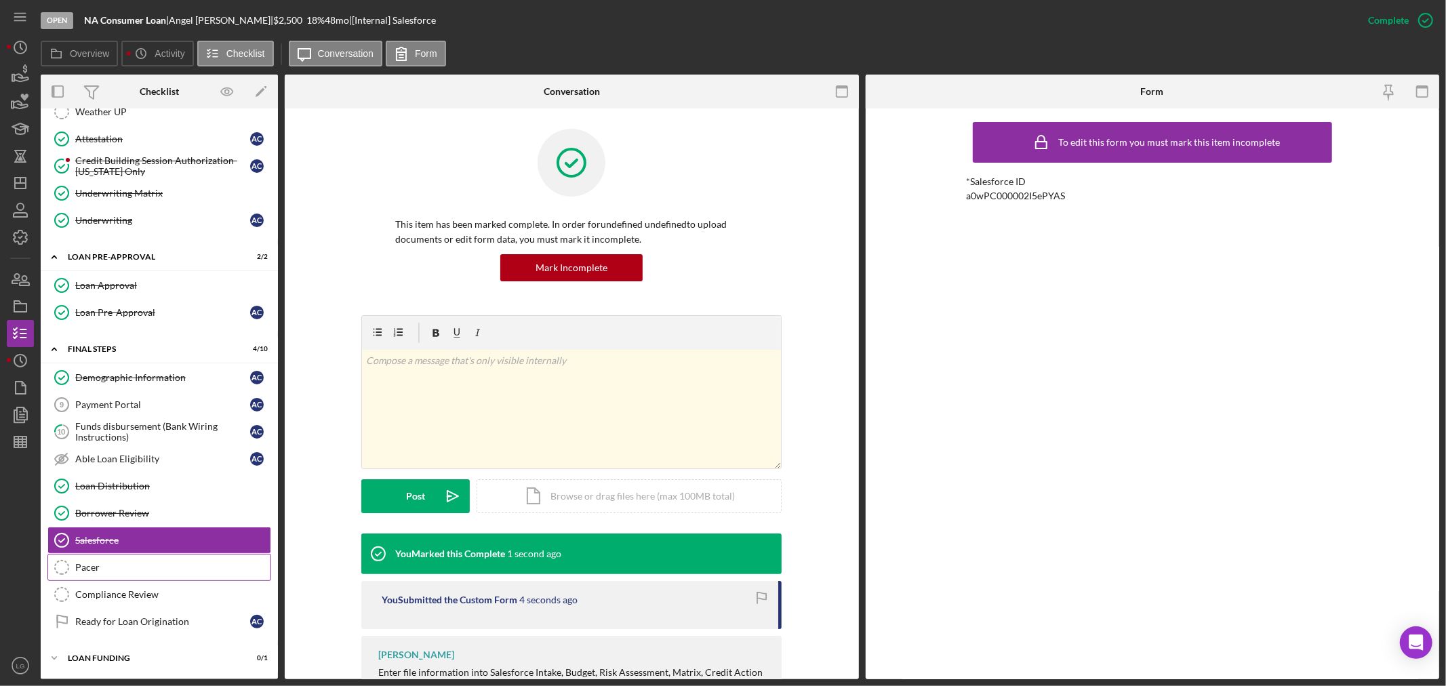
click at [87, 559] on link "Pacer Pacer" at bounding box center [159, 567] width 224 height 27
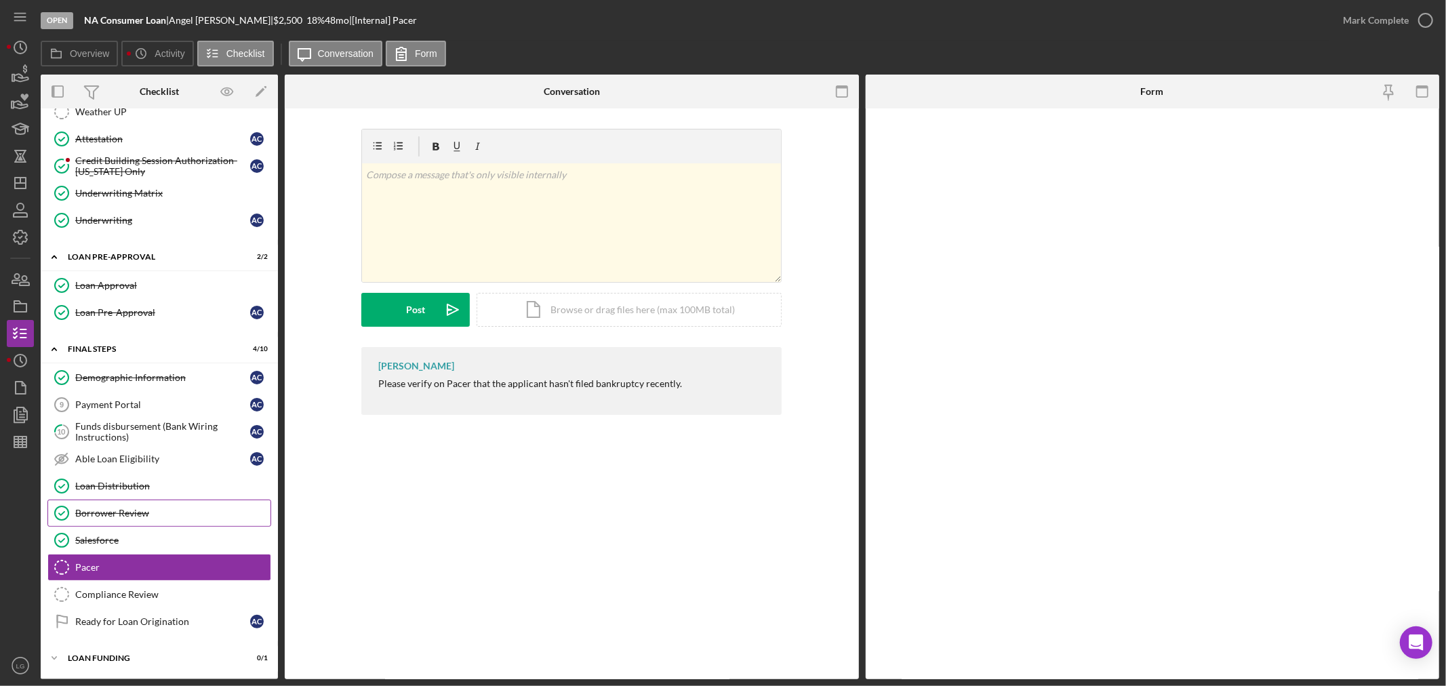
click at [105, 510] on div "Borrower Review" at bounding box center [172, 513] width 195 height 11
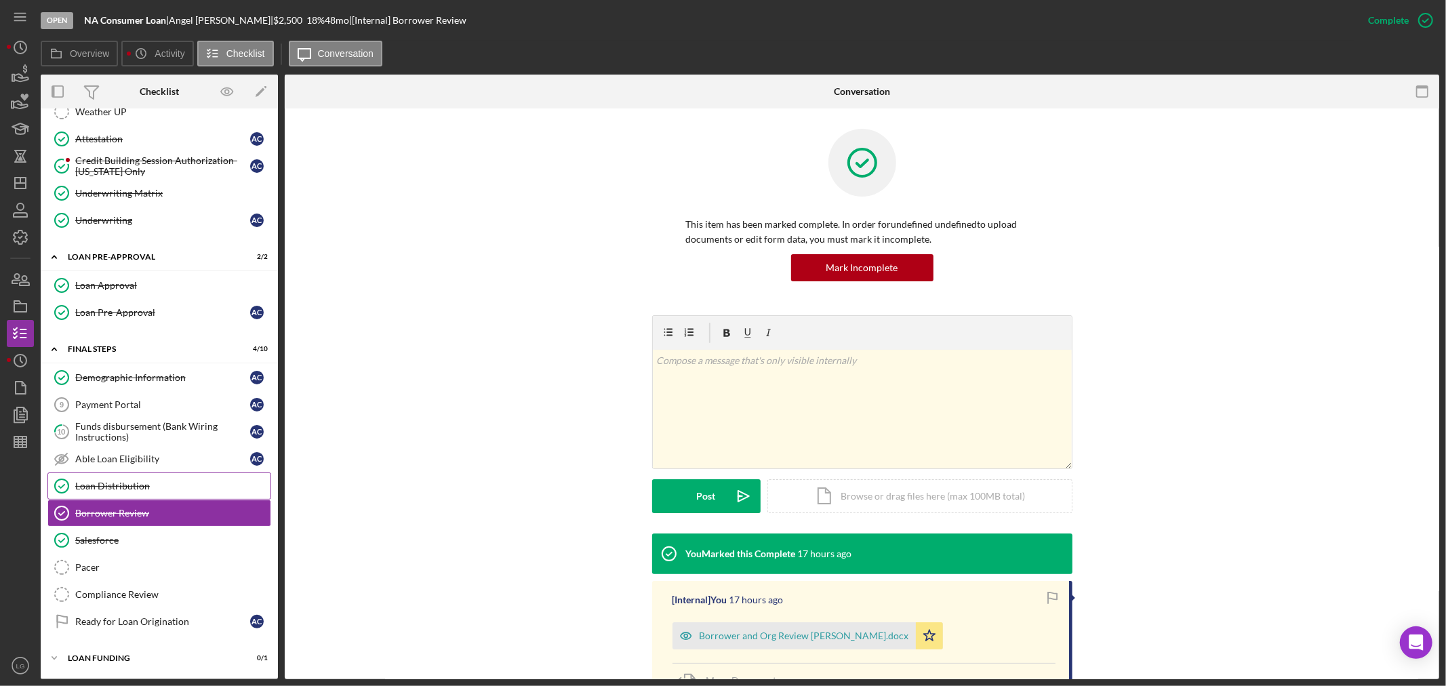
click at [118, 485] on div "Loan Distribution" at bounding box center [172, 486] width 195 height 11
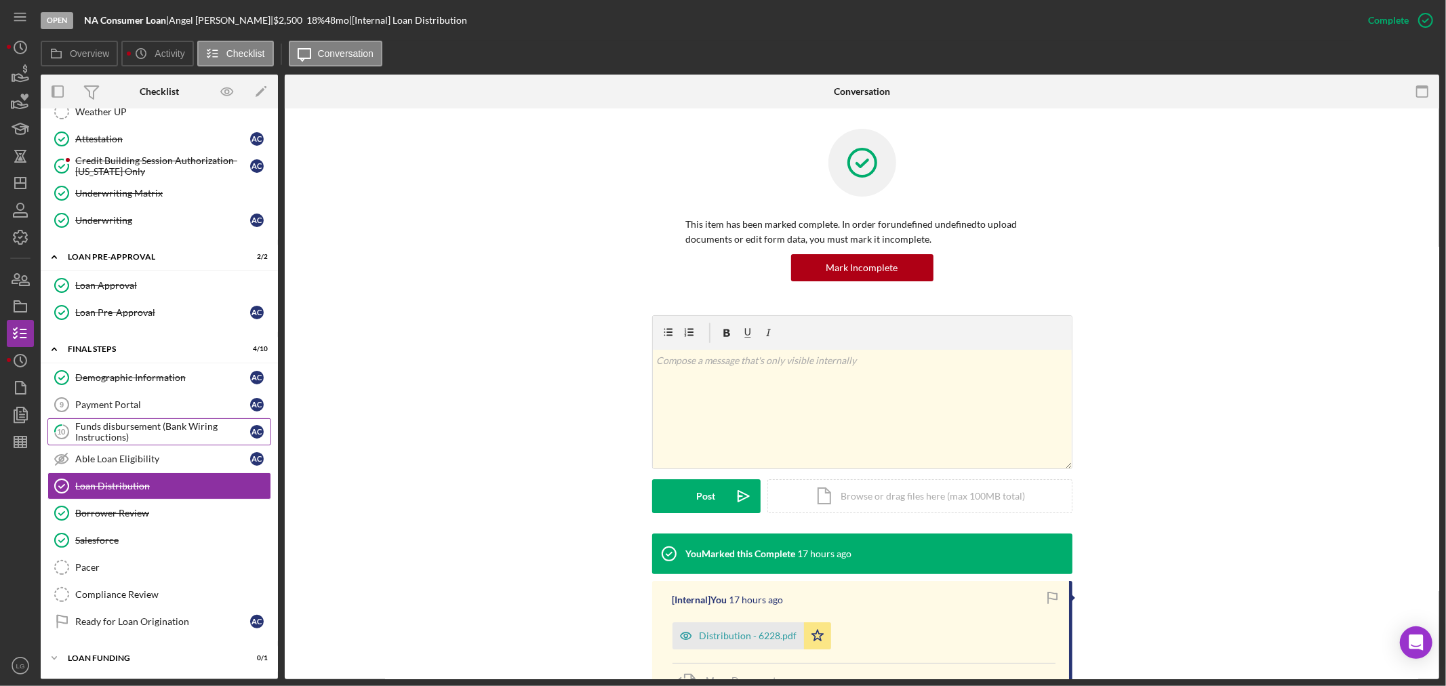
click at [120, 432] on div "Funds disbursement (Bank Wiring Instructions)" at bounding box center [162, 432] width 175 height 22
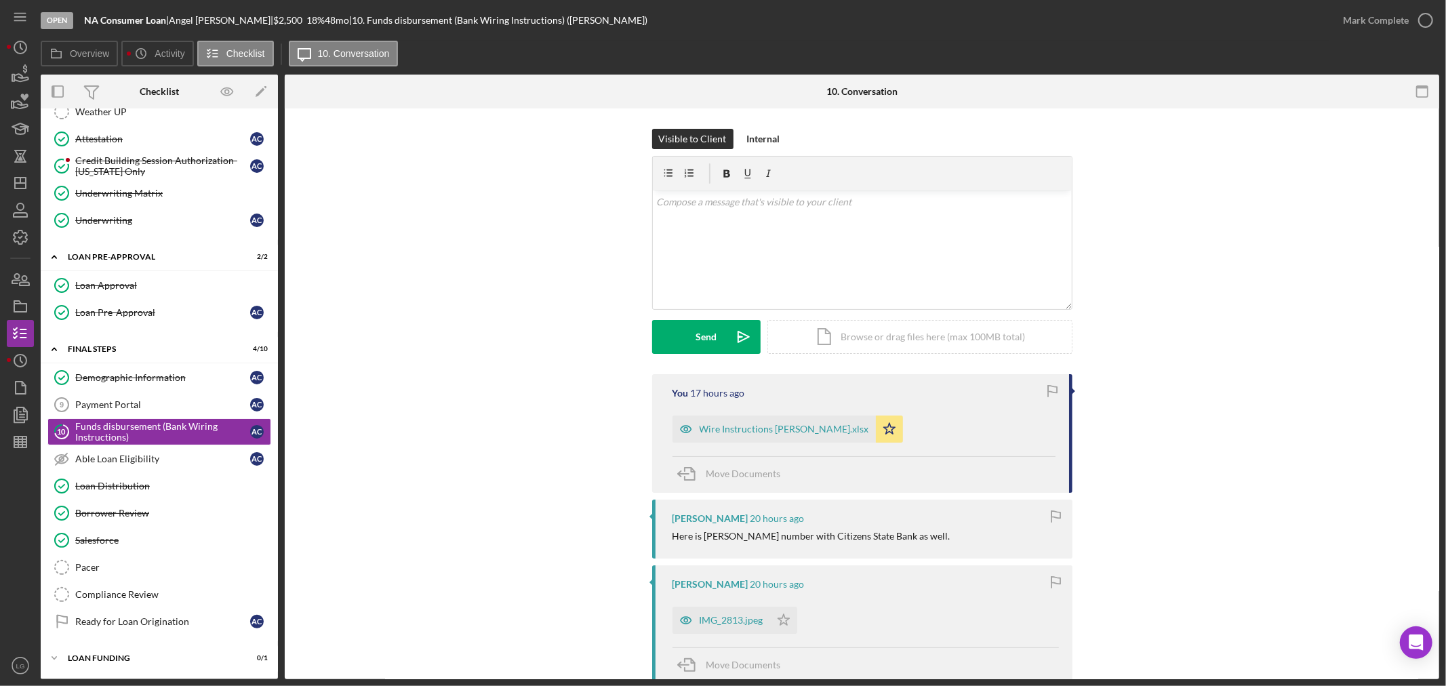
scroll to position [559, 0]
click at [752, 439] on div "Wire Instructions Angel Crawford.xlsx" at bounding box center [773, 429] width 203 height 27
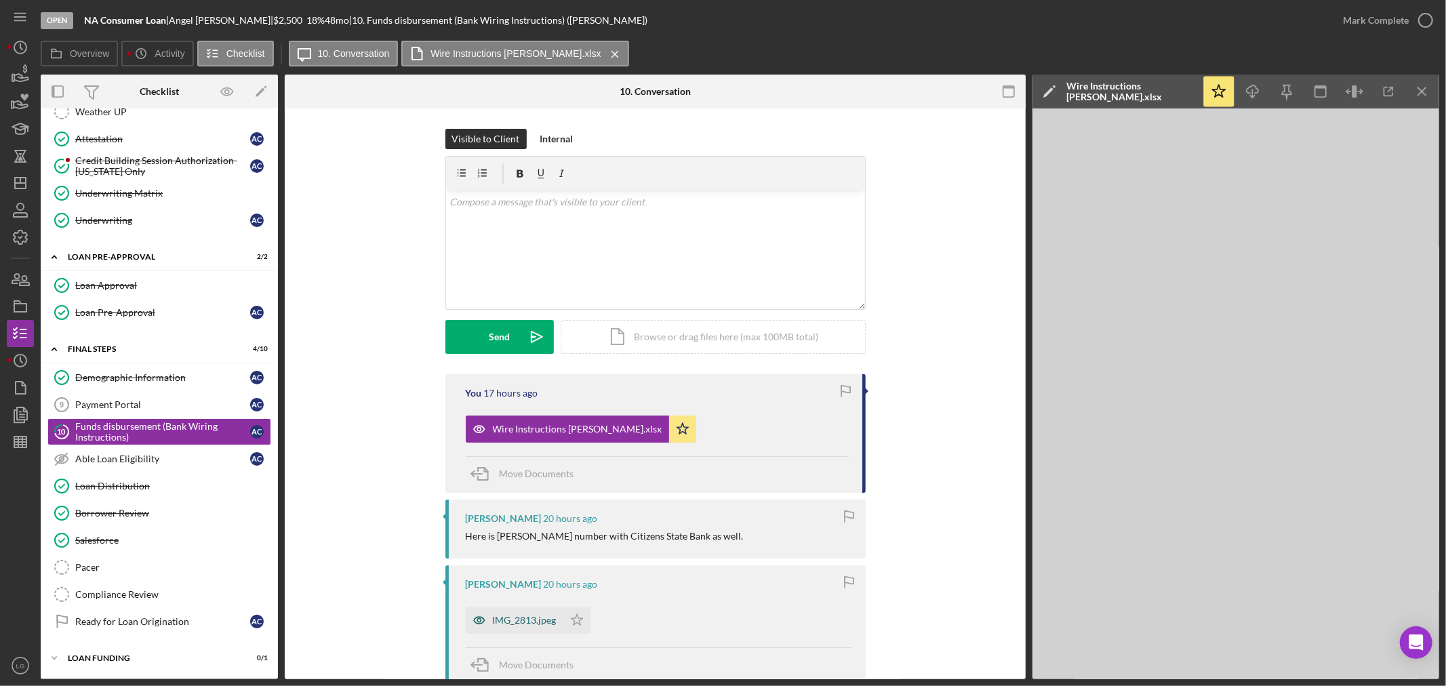
click at [510, 611] on div "IMG_2813.jpeg" at bounding box center [515, 620] width 98 height 27
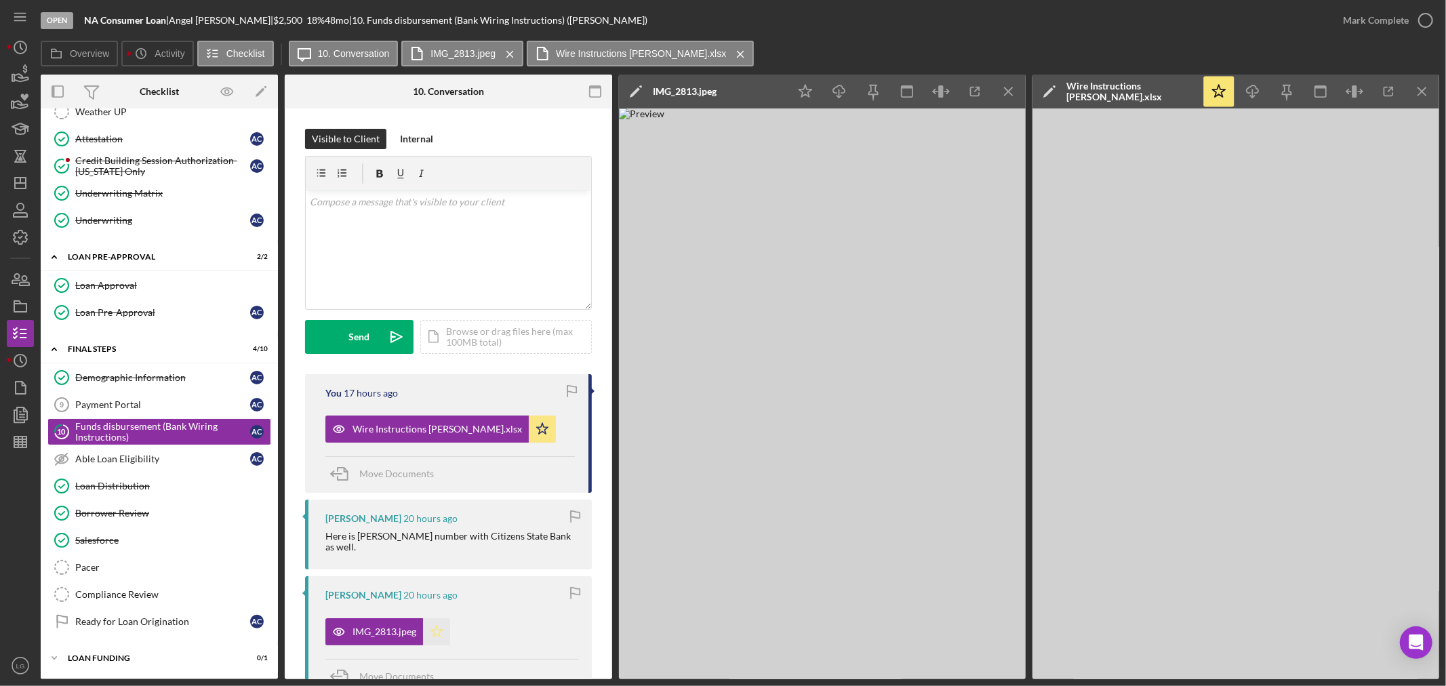
click at [437, 630] on icon "Icon/Star" at bounding box center [436, 631] width 27 height 27
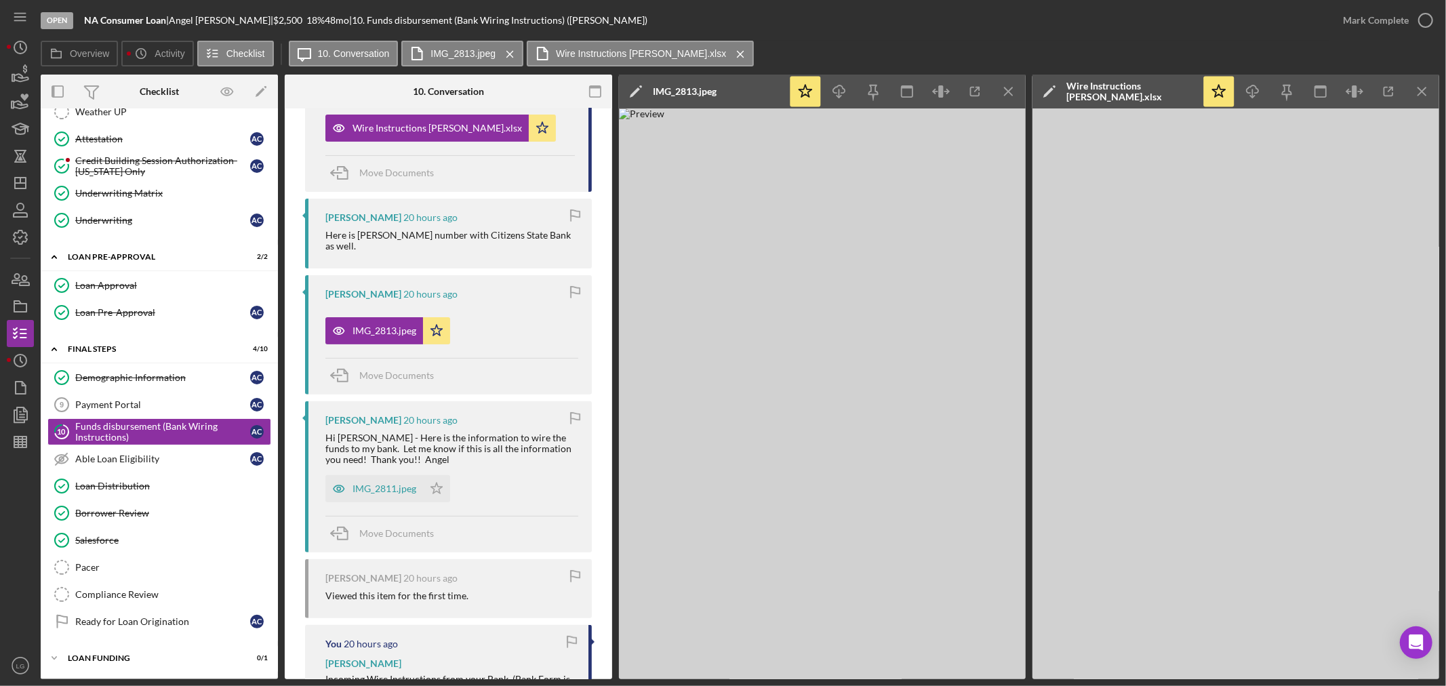
scroll to position [472, 0]
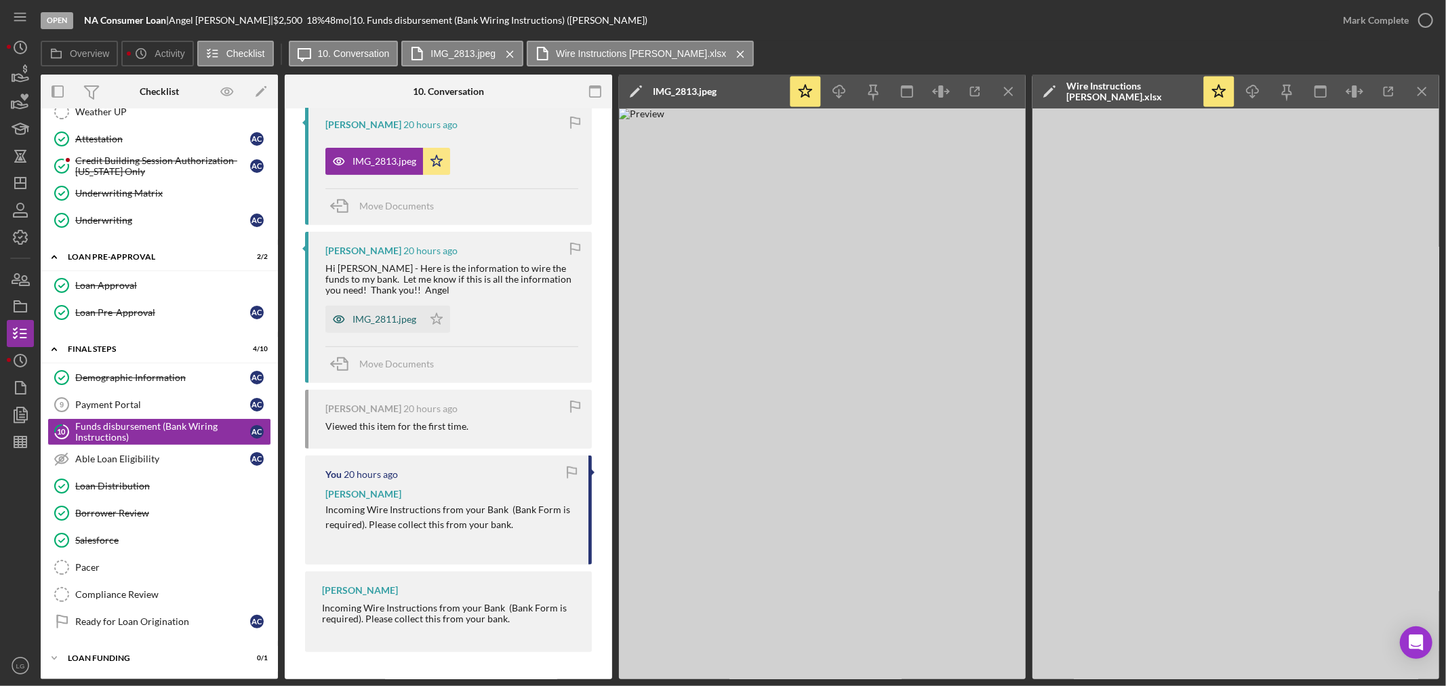
click at [392, 319] on div "IMG_2811.jpeg" at bounding box center [384, 319] width 64 height 11
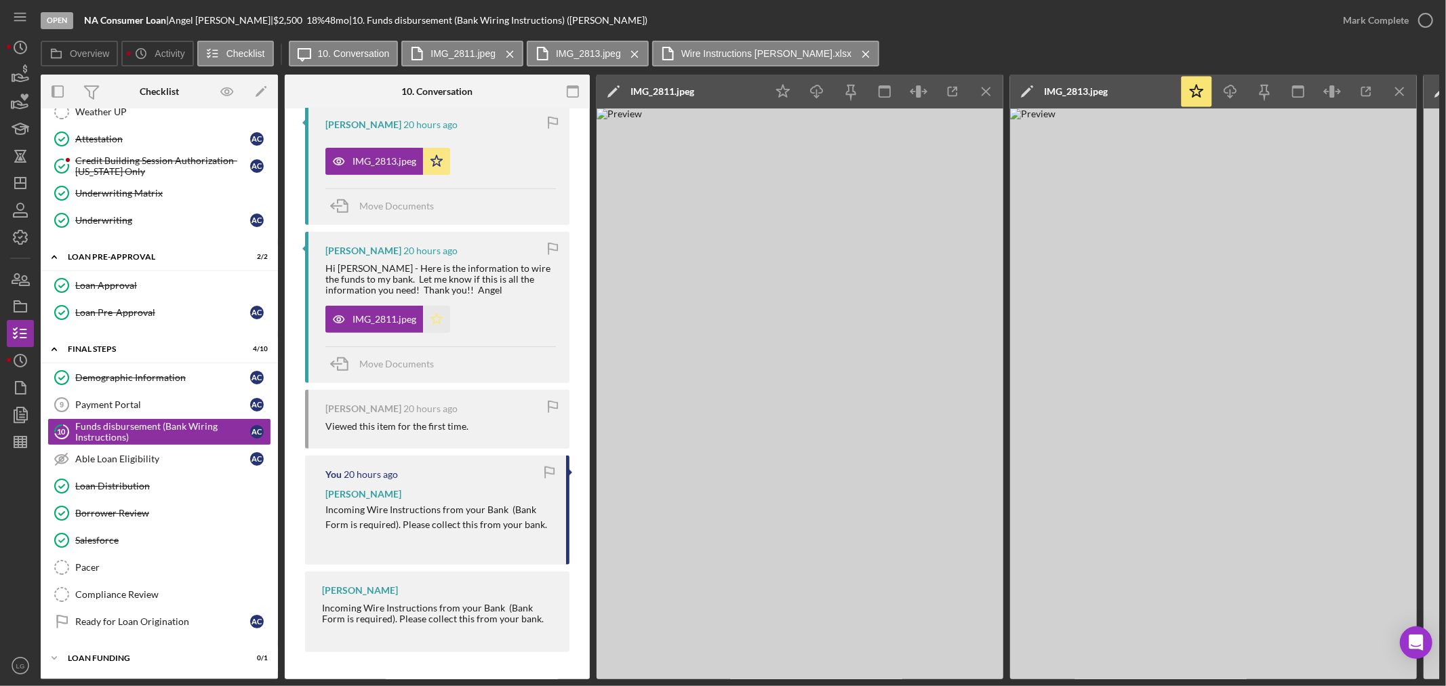
click at [424, 319] on icon "Icon/Star" at bounding box center [436, 319] width 27 height 27
click at [809, 89] on icon "Icon/Download" at bounding box center [817, 92] width 31 height 31
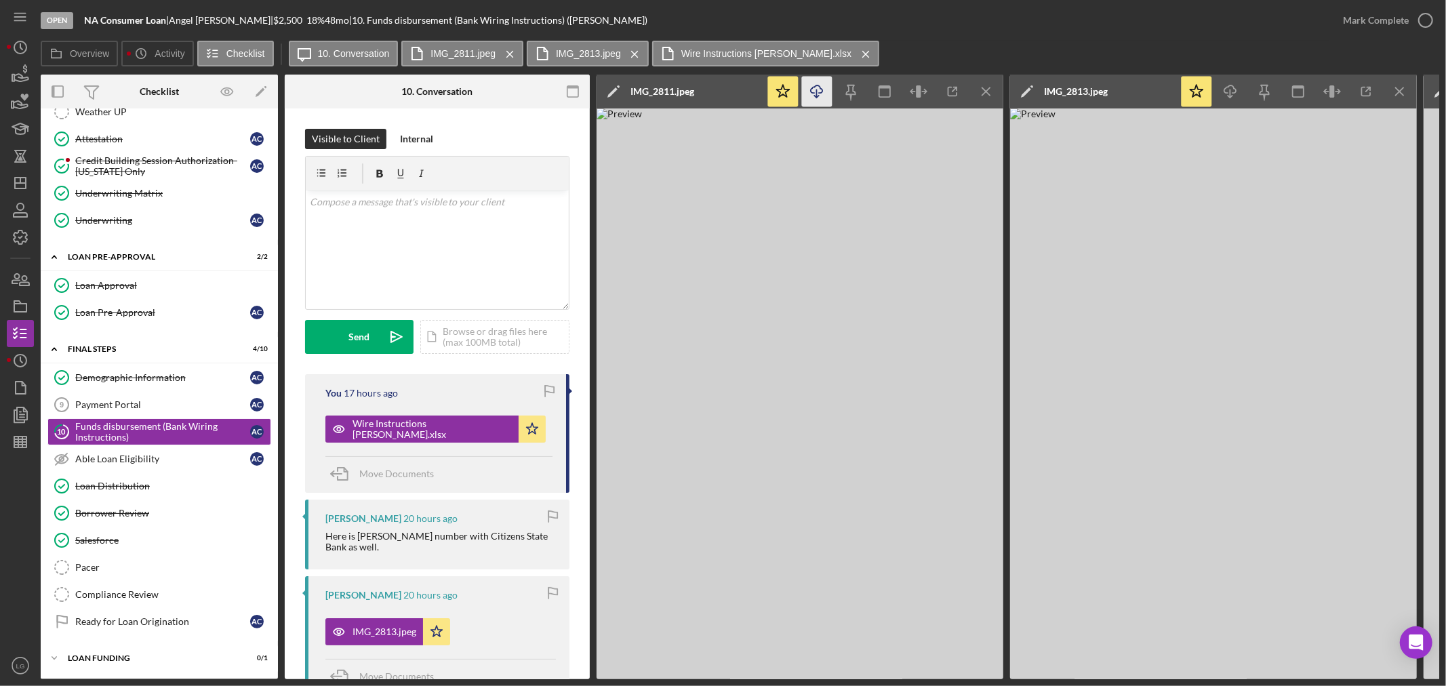
scroll to position [75, 0]
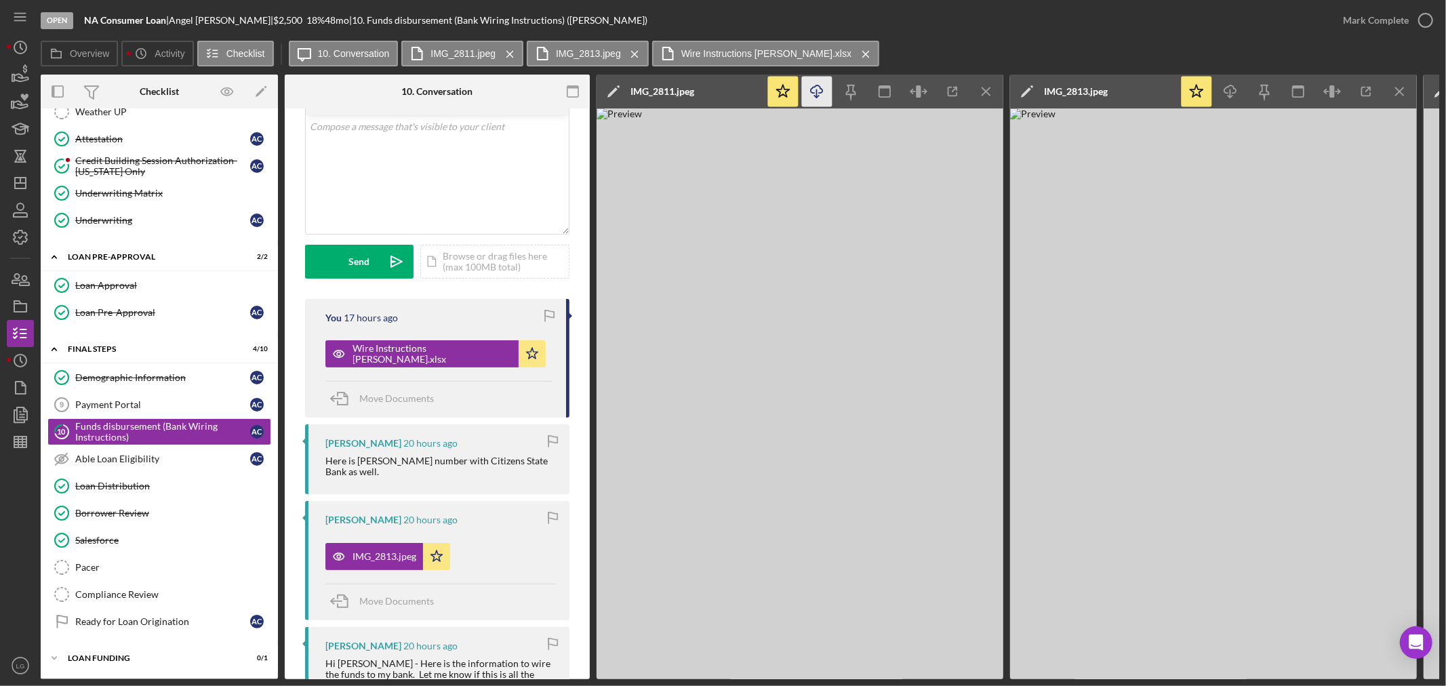
click at [811, 91] on icon "button" at bounding box center [817, 88] width 12 height 7
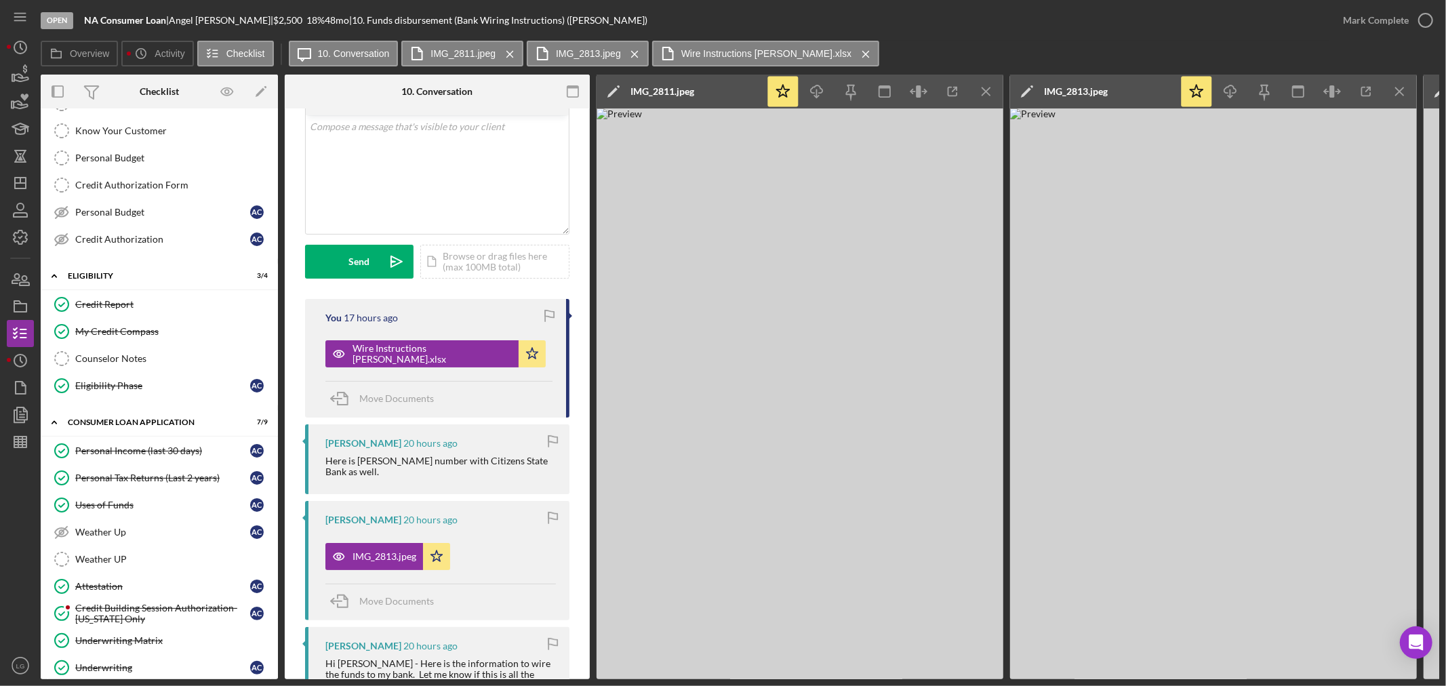
scroll to position [0, 0]
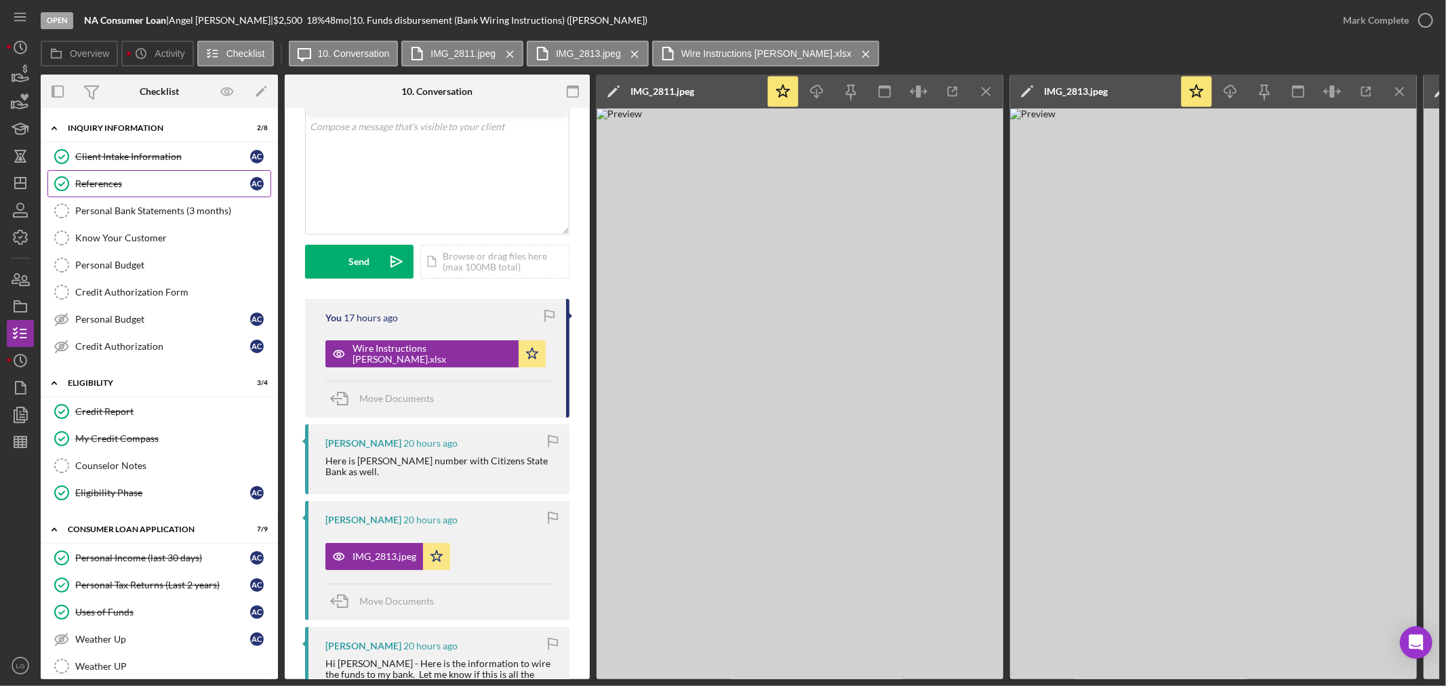
click at [91, 183] on div "References" at bounding box center [162, 183] width 175 height 11
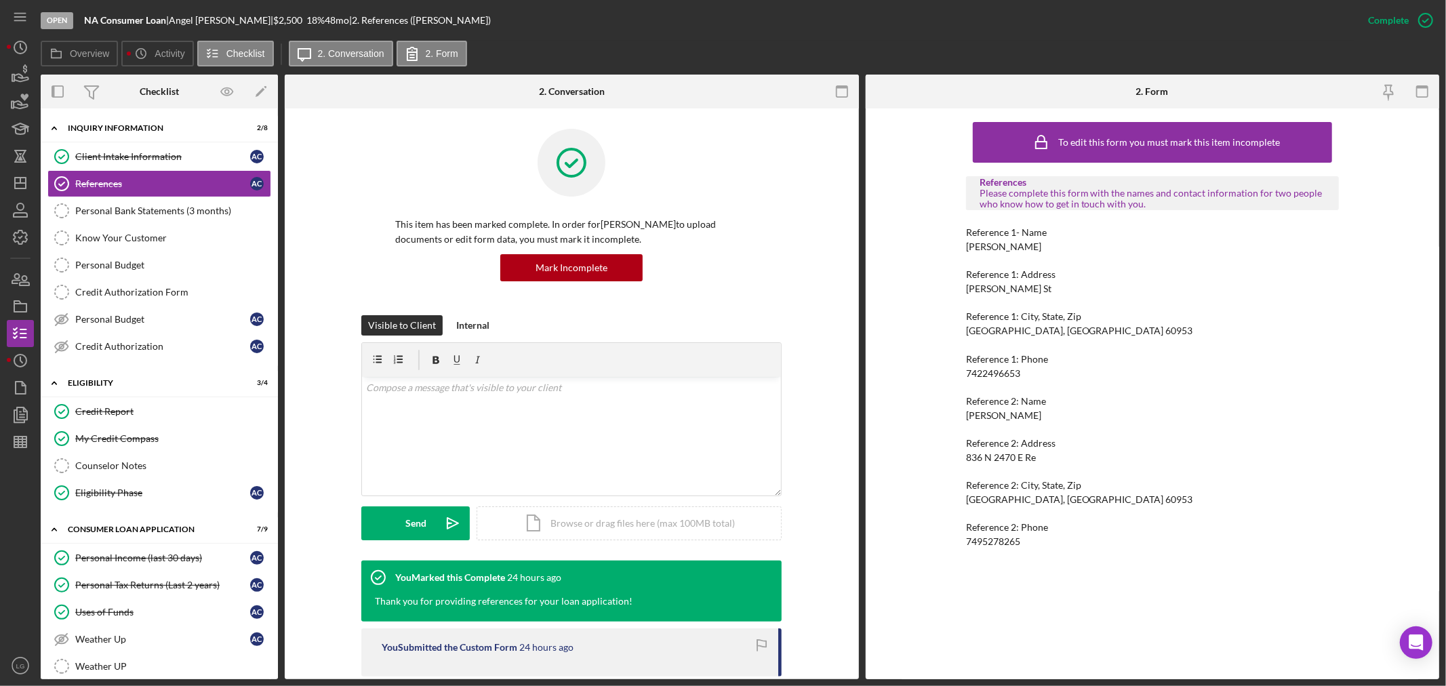
click at [981, 243] on div "Lynn Yonke" at bounding box center [1003, 246] width 75 height 11
copy div "Lynn Yonke"
click at [980, 412] on div "Charlton Crawford" at bounding box center [1003, 415] width 75 height 11
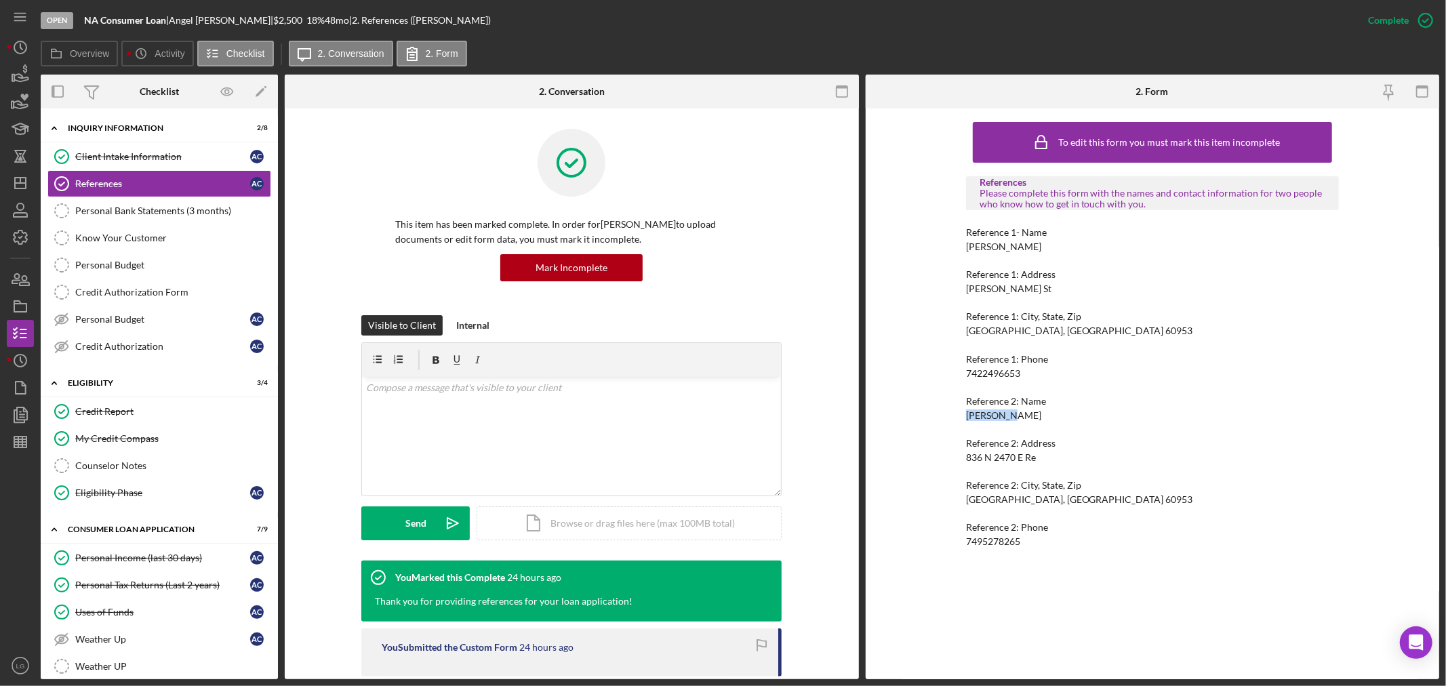
click at [980, 412] on div "Charlton Crawford" at bounding box center [1003, 415] width 75 height 11
copy div "Charlton Crawford"
click at [990, 371] on div "7422496653" at bounding box center [993, 373] width 54 height 11
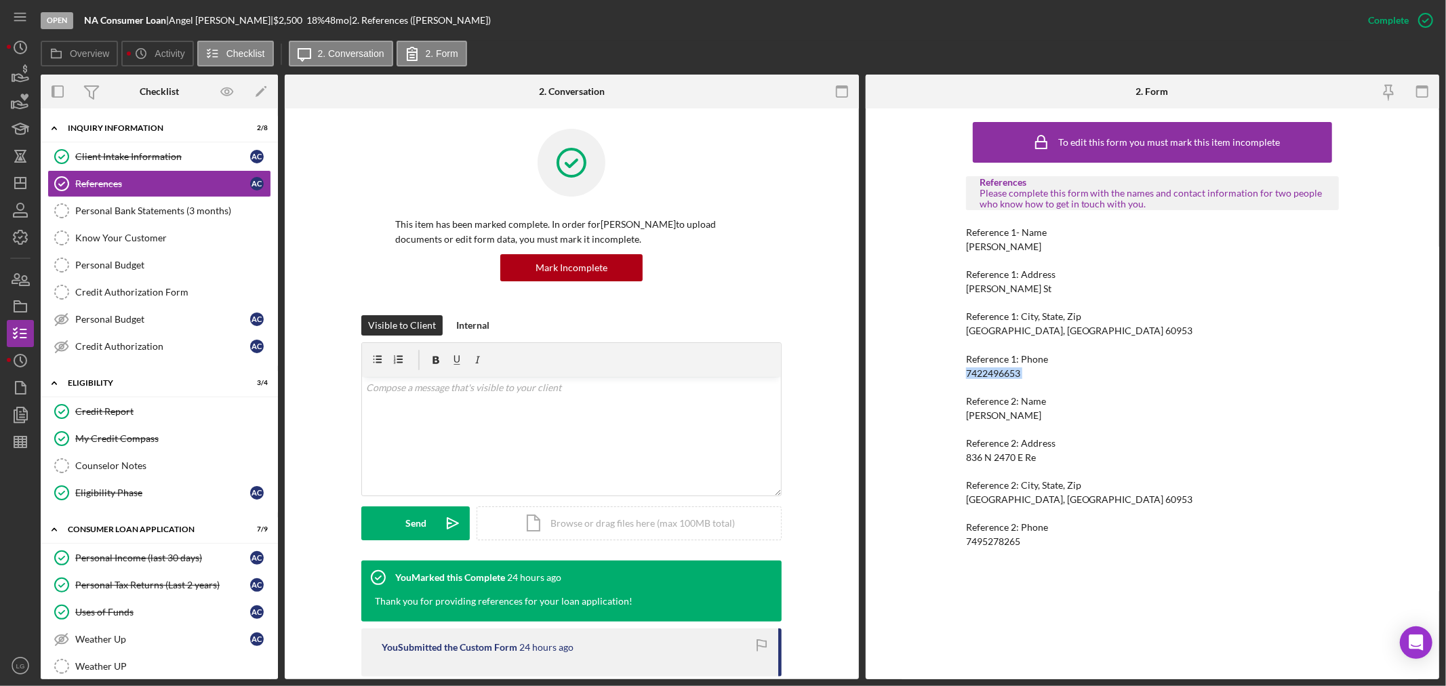
click at [990, 371] on div "7422496653" at bounding box center [993, 373] width 54 height 11
copy div "7422496653"
drag, startPoint x: 986, startPoint y: 530, endPoint x: 980, endPoint y: 533, distance: 7.0
click at [986, 530] on div "Reference 2: Phone" at bounding box center [1152, 527] width 373 height 11
click at [978, 536] on div "7495278265" at bounding box center [993, 541] width 54 height 11
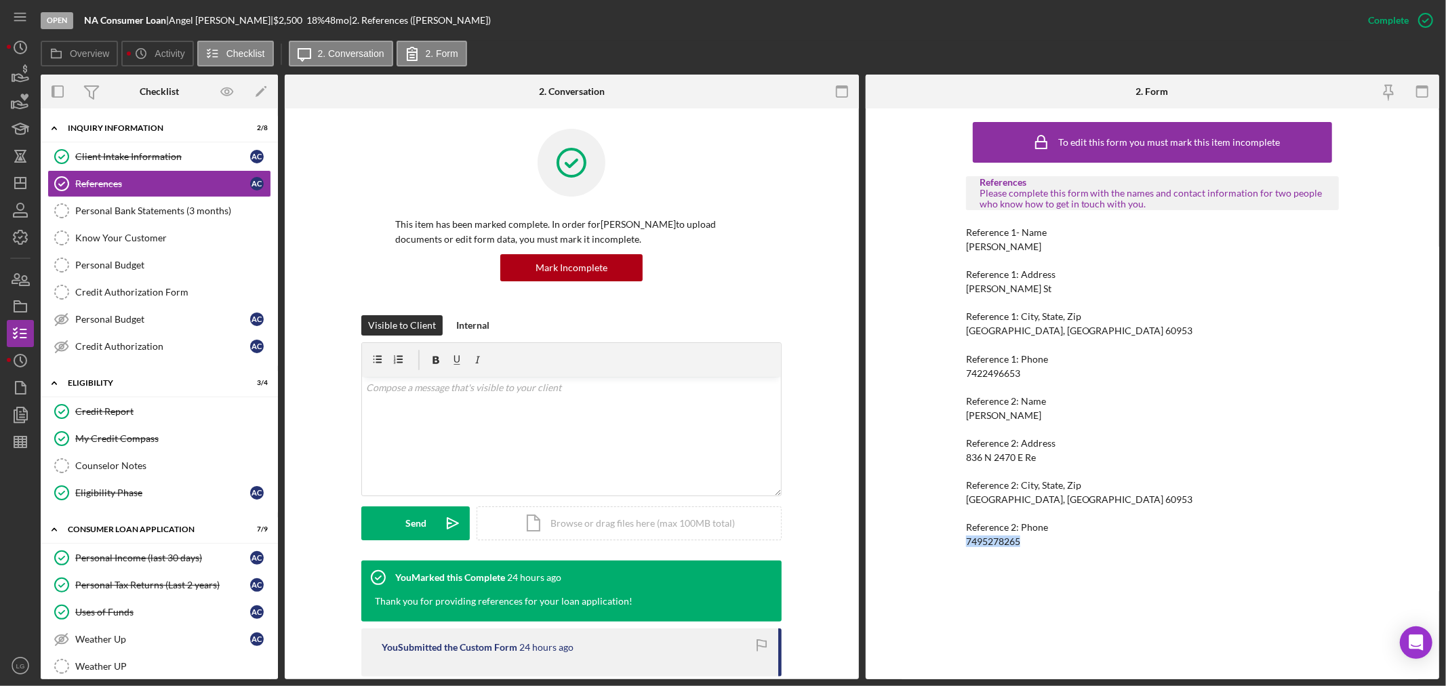
click at [978, 536] on div "7495278265" at bounding box center [993, 541] width 54 height 11
drag, startPoint x: 978, startPoint y: 536, endPoint x: 1007, endPoint y: 365, distance: 173.8
click at [1007, 363] on div "Reference 1: Phone" at bounding box center [1152, 359] width 373 height 11
click at [1005, 538] on div "7495278265" at bounding box center [993, 541] width 54 height 11
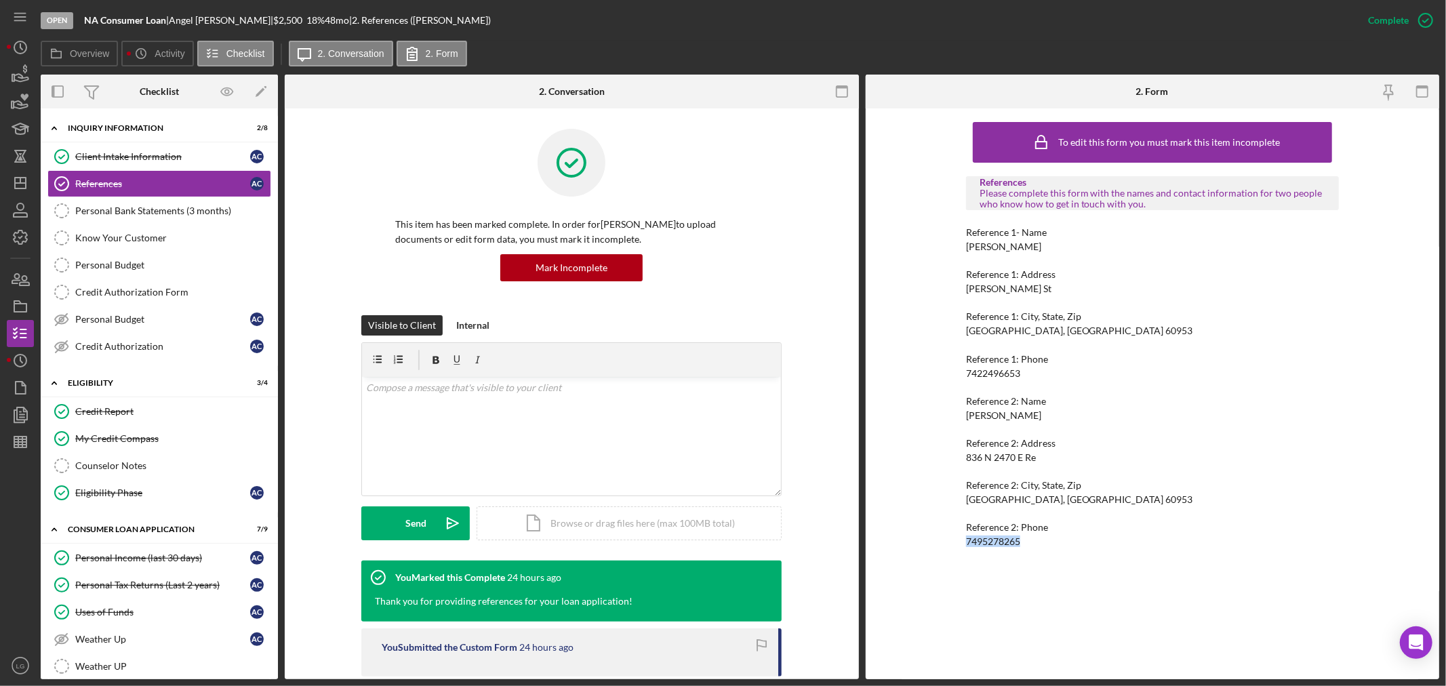
click at [1005, 538] on div "7495278265" at bounding box center [993, 541] width 54 height 11
copy div "7495278265 Icon/Menu Icon/Dashboard Dashboard Navigation Divider Mobile Checkli…"
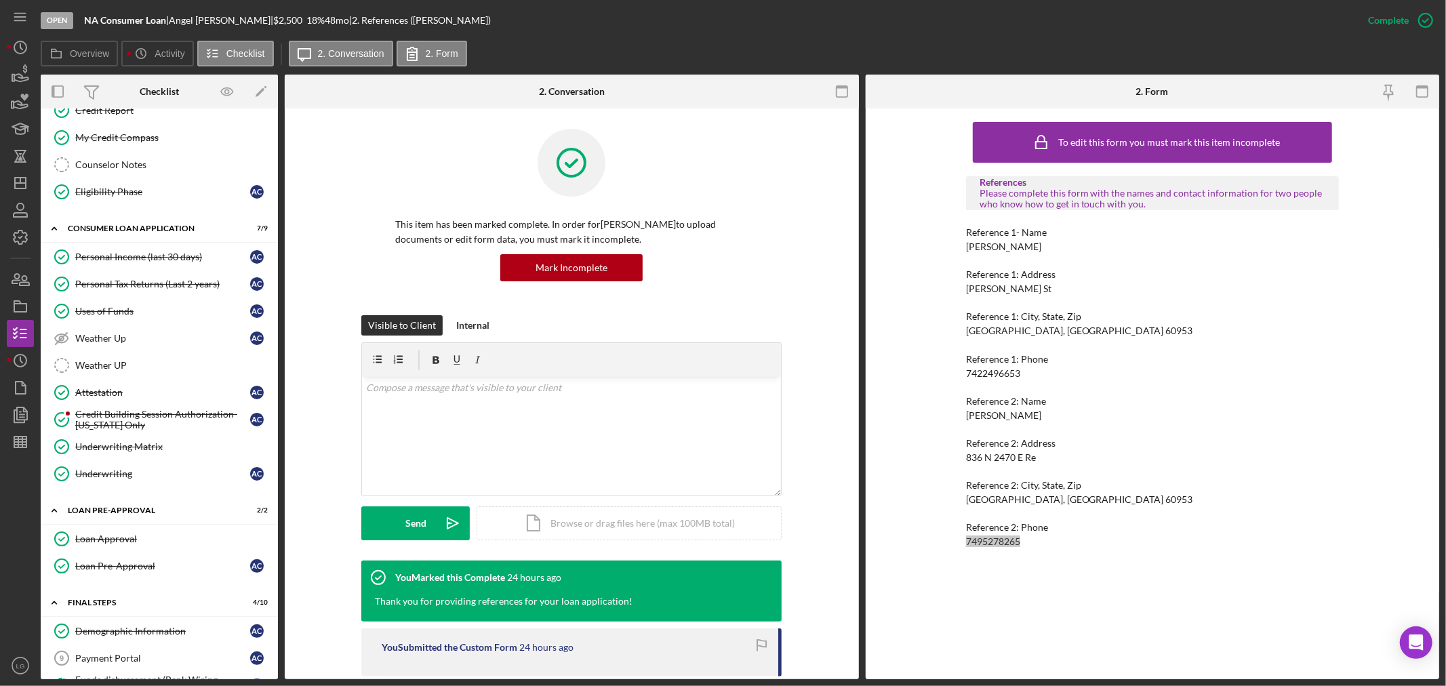
scroll to position [527, 0]
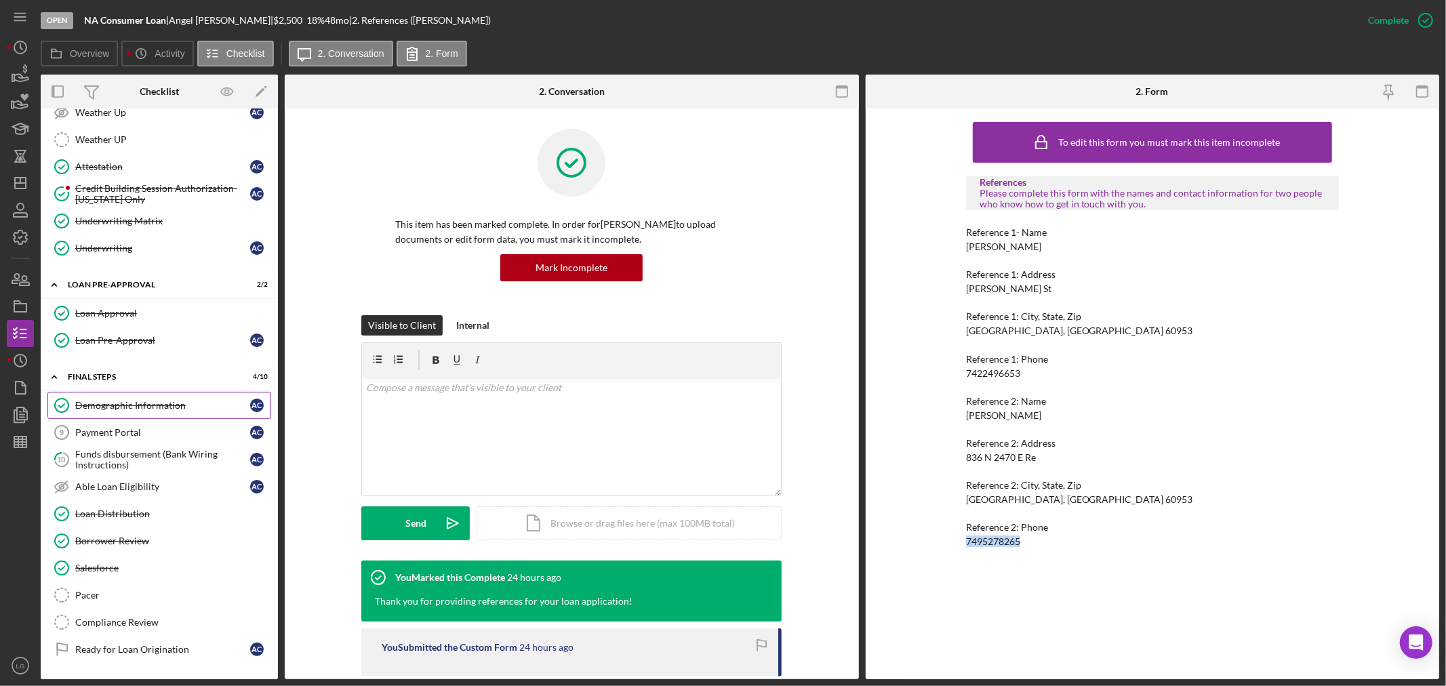
click at [138, 405] on div "Demographic Information" at bounding box center [162, 405] width 175 height 11
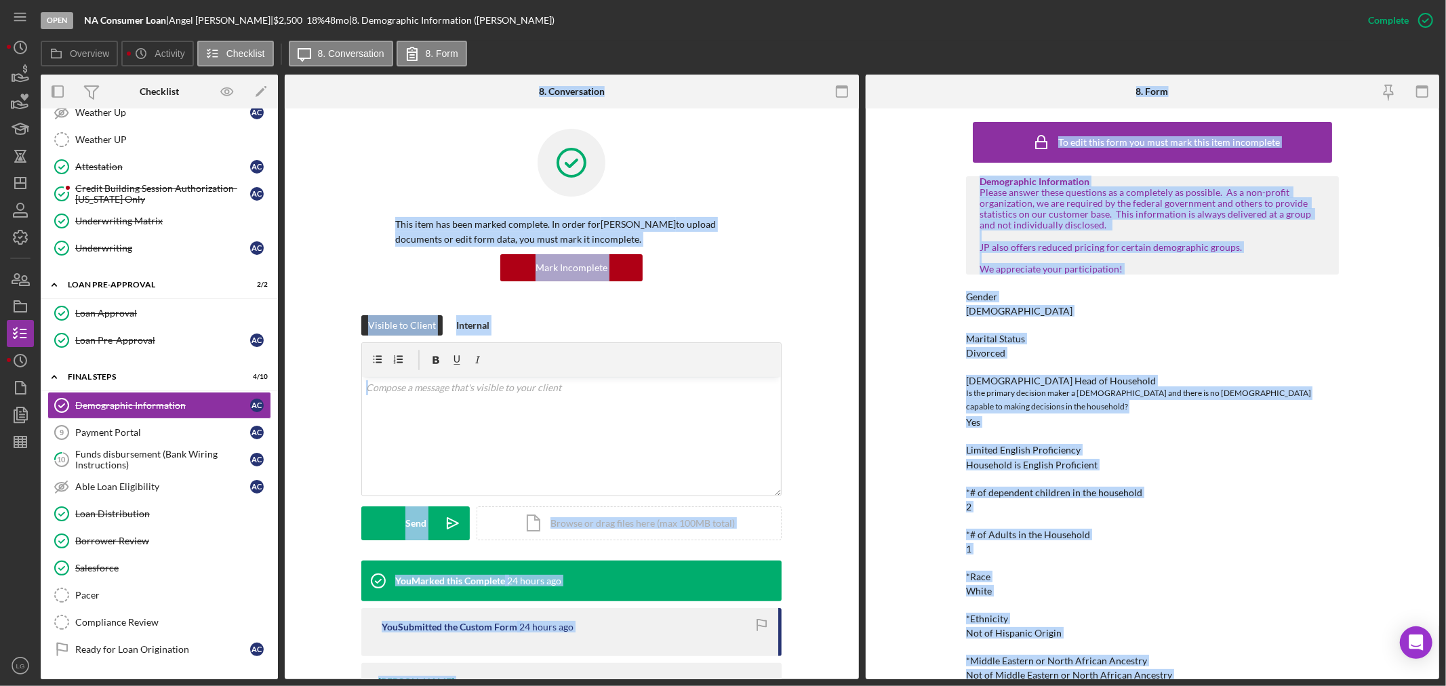
click at [937, 521] on div "To edit this form you must mark this item incomplete Demographic Information Pl…" at bounding box center [1153, 393] width 574 height 571
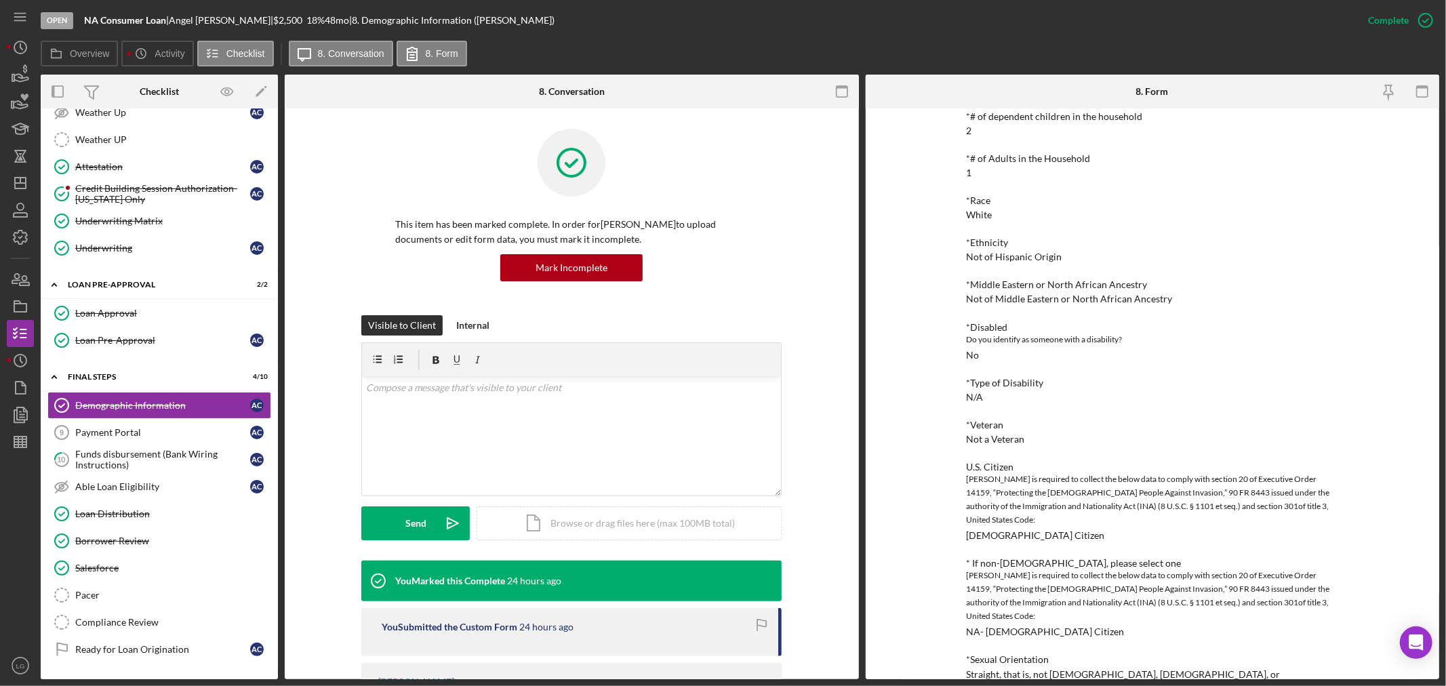
scroll to position [527, 0]
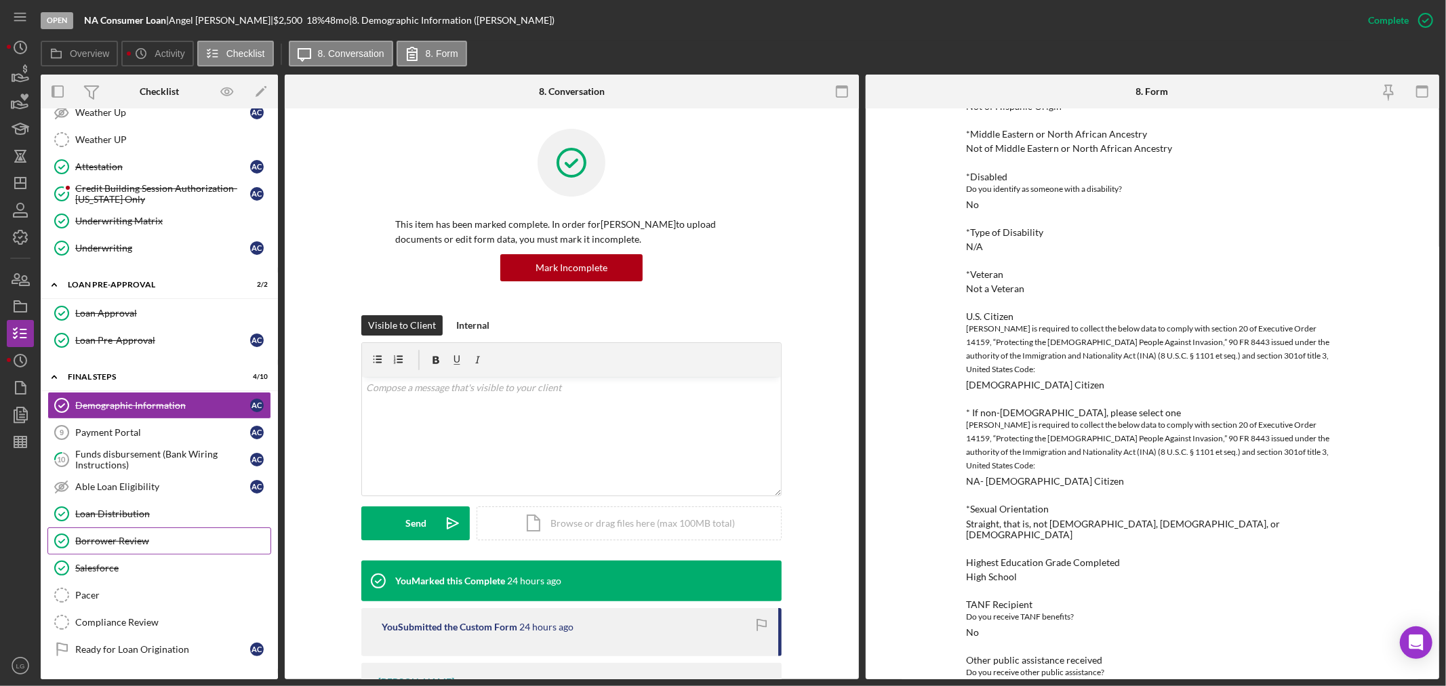
click at [136, 553] on link "Borrower Review Borrower Review" at bounding box center [159, 540] width 224 height 27
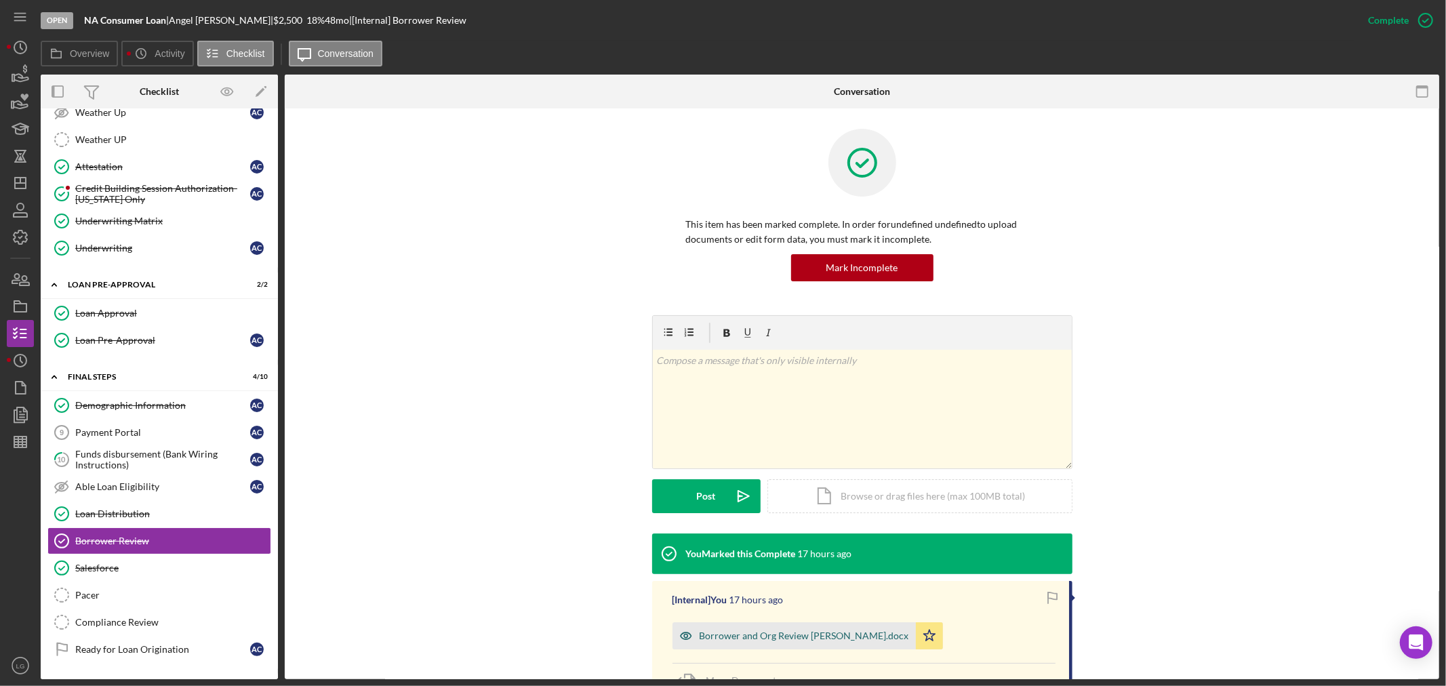
click at [756, 627] on div "Borrower and Org Review Angel Crawford.docx" at bounding box center [793, 635] width 243 height 27
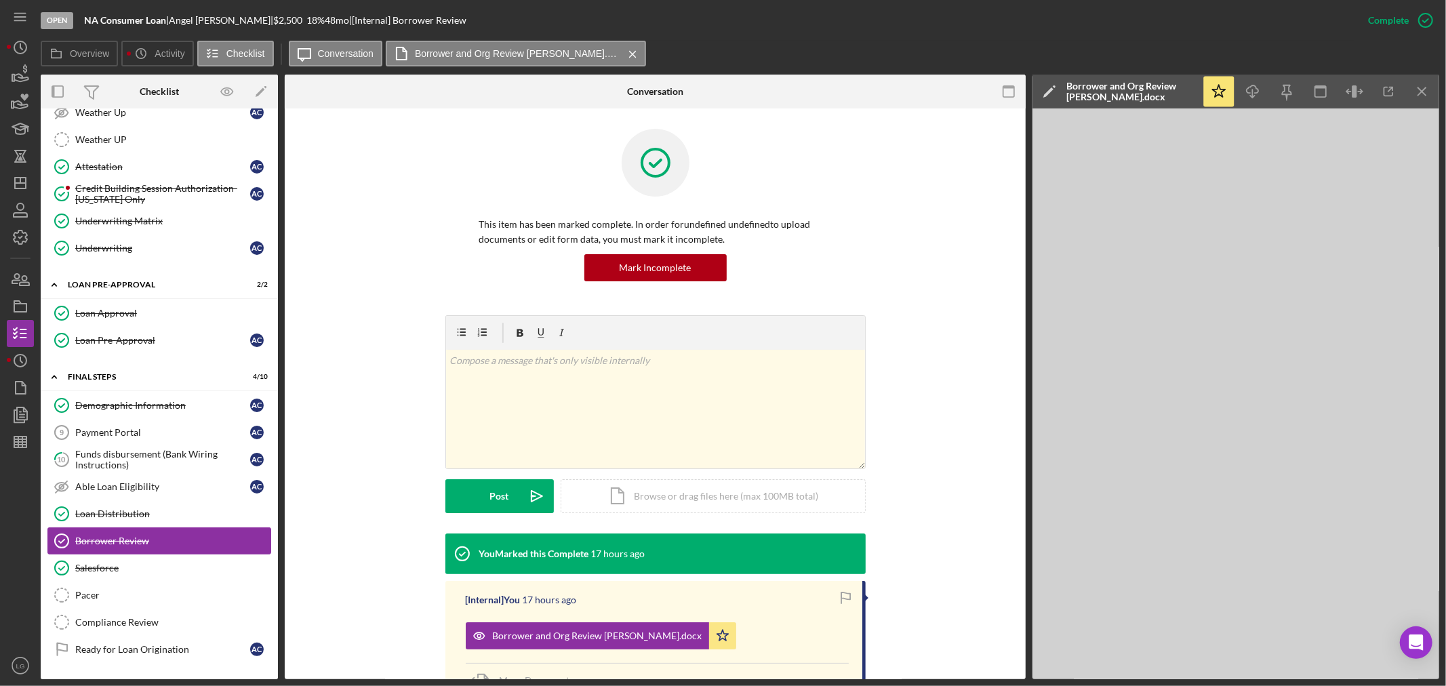
click at [75, 529] on icon "Borrower Review" at bounding box center [62, 541] width 34 height 34
click at [79, 523] on link "Loan Distribution Loan Distribution" at bounding box center [159, 513] width 224 height 27
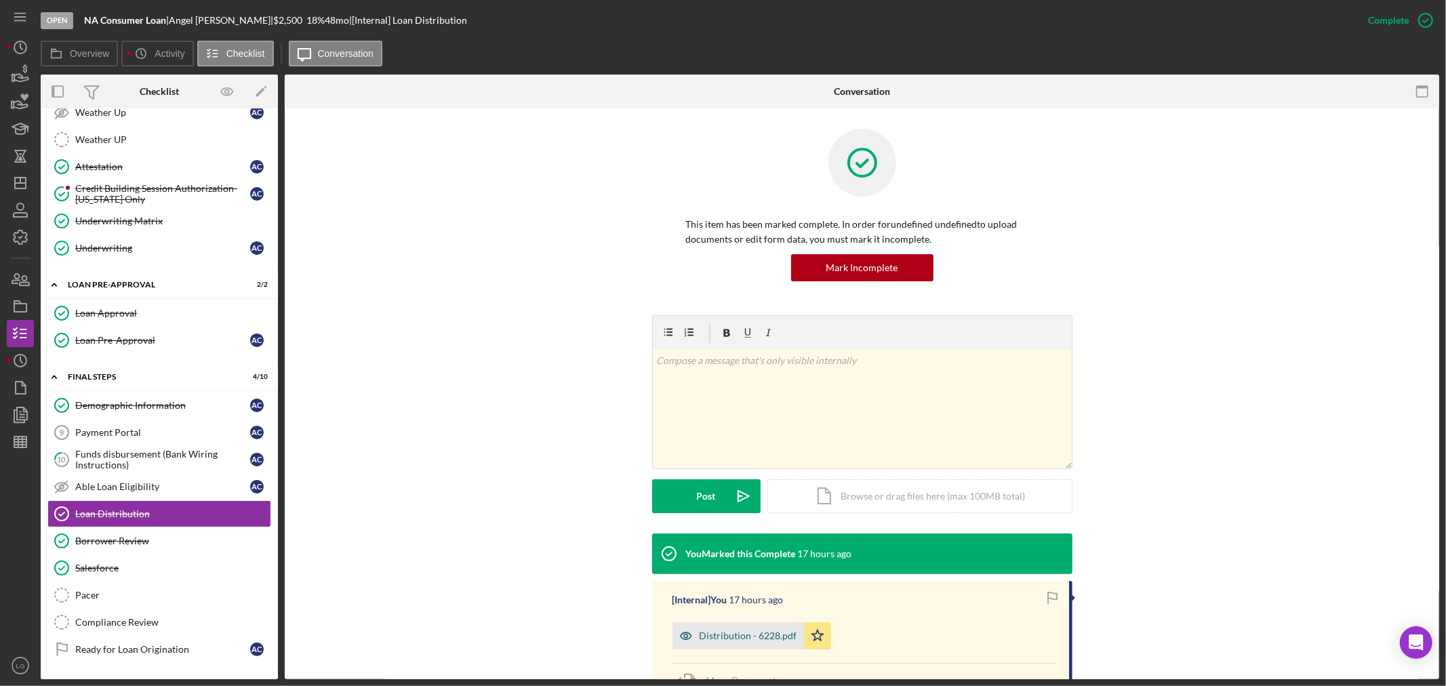
click at [734, 632] on div "Distribution - 6228.pdf" at bounding box center [749, 635] width 98 height 11
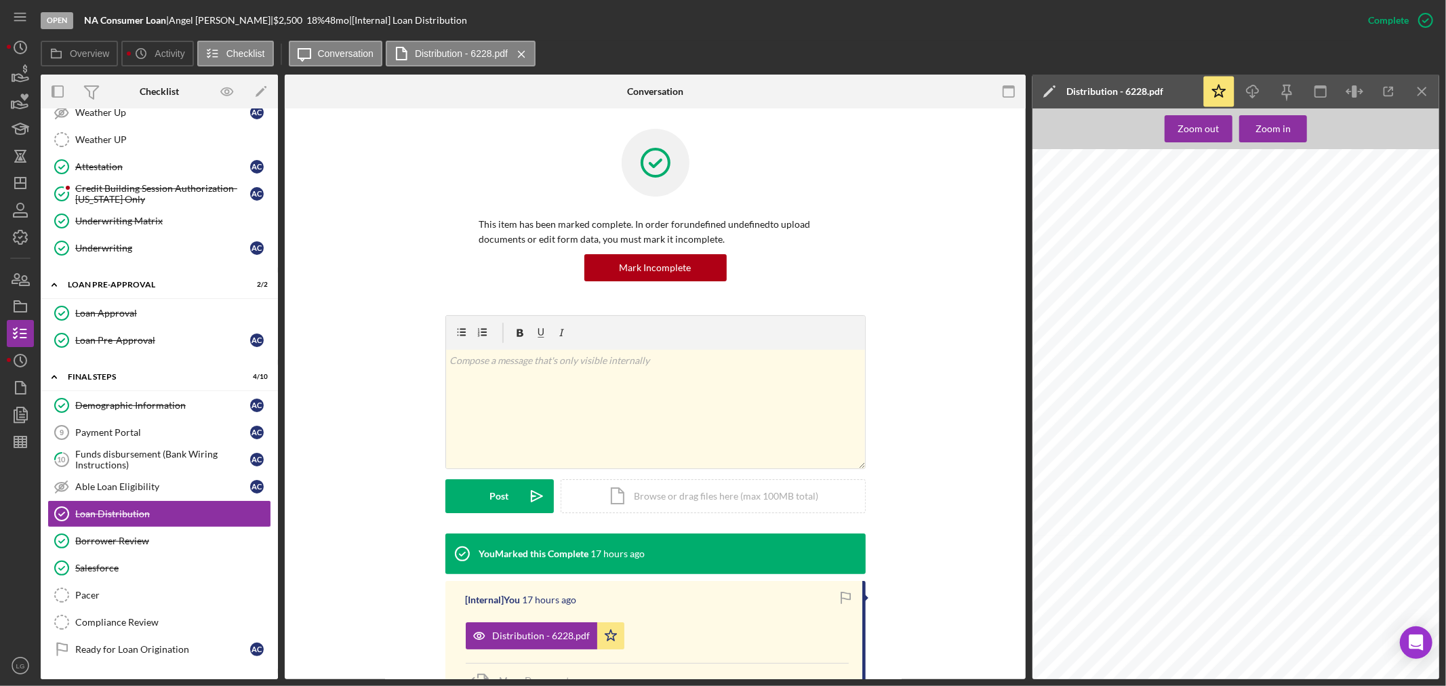
scroll to position [376, 0]
click at [109, 470] on div "Funds disbursement (Bank Wiring Instructions)" at bounding box center [162, 460] width 175 height 22
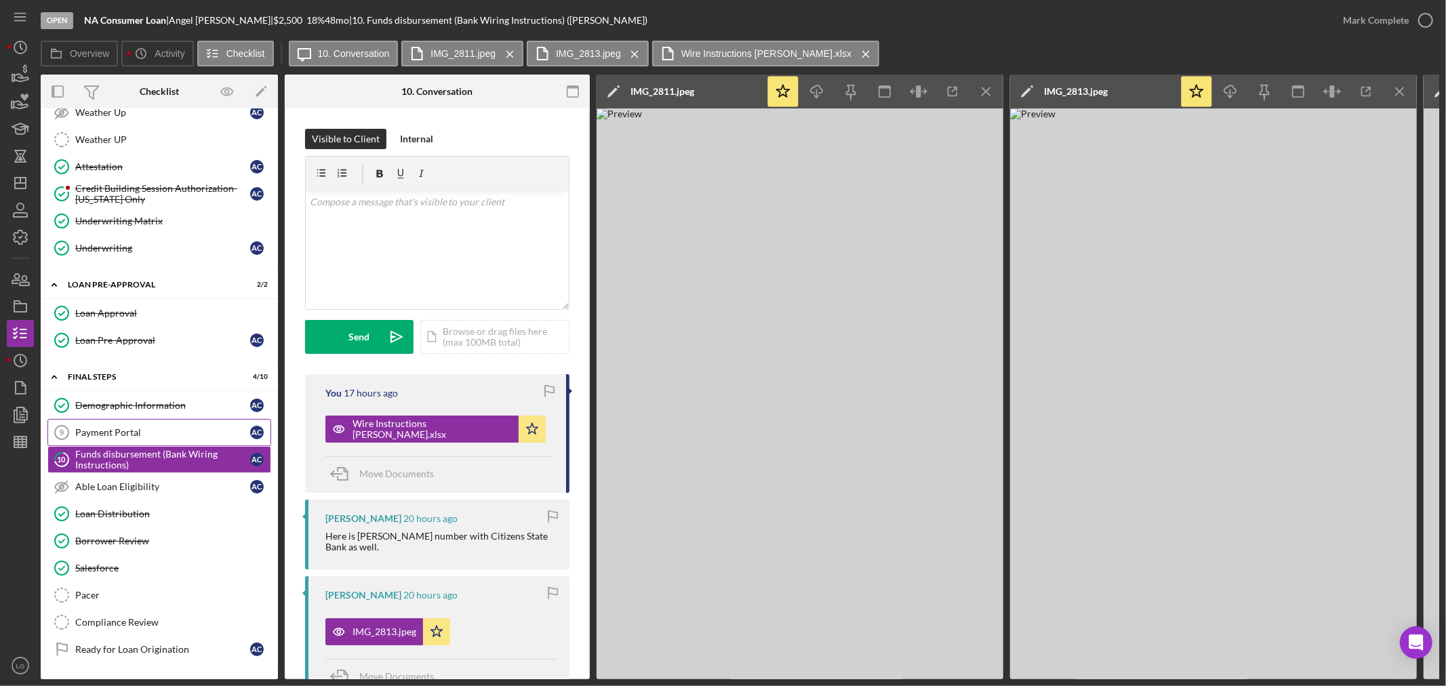
click at [113, 427] on link "Payment Portal 9 Payment Portal A C" at bounding box center [159, 432] width 224 height 27
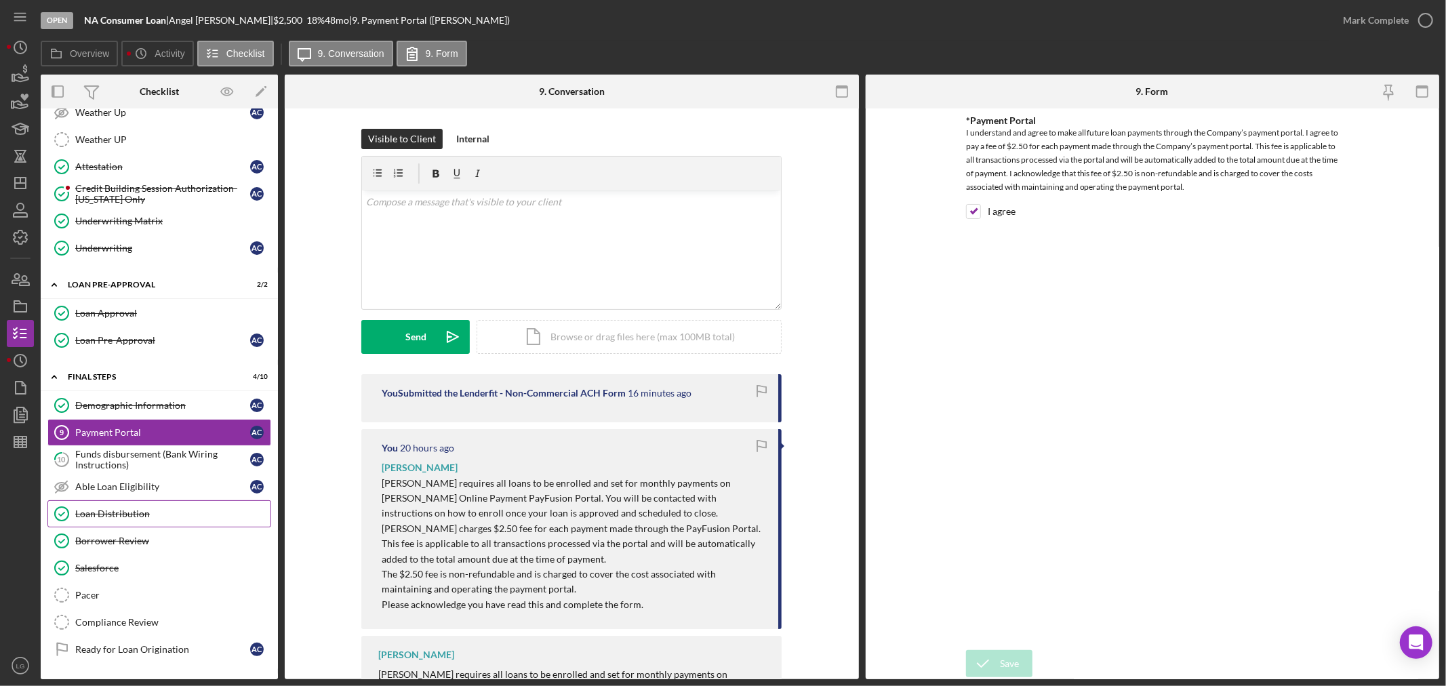
click at [136, 519] on div "Loan Distribution" at bounding box center [172, 513] width 195 height 11
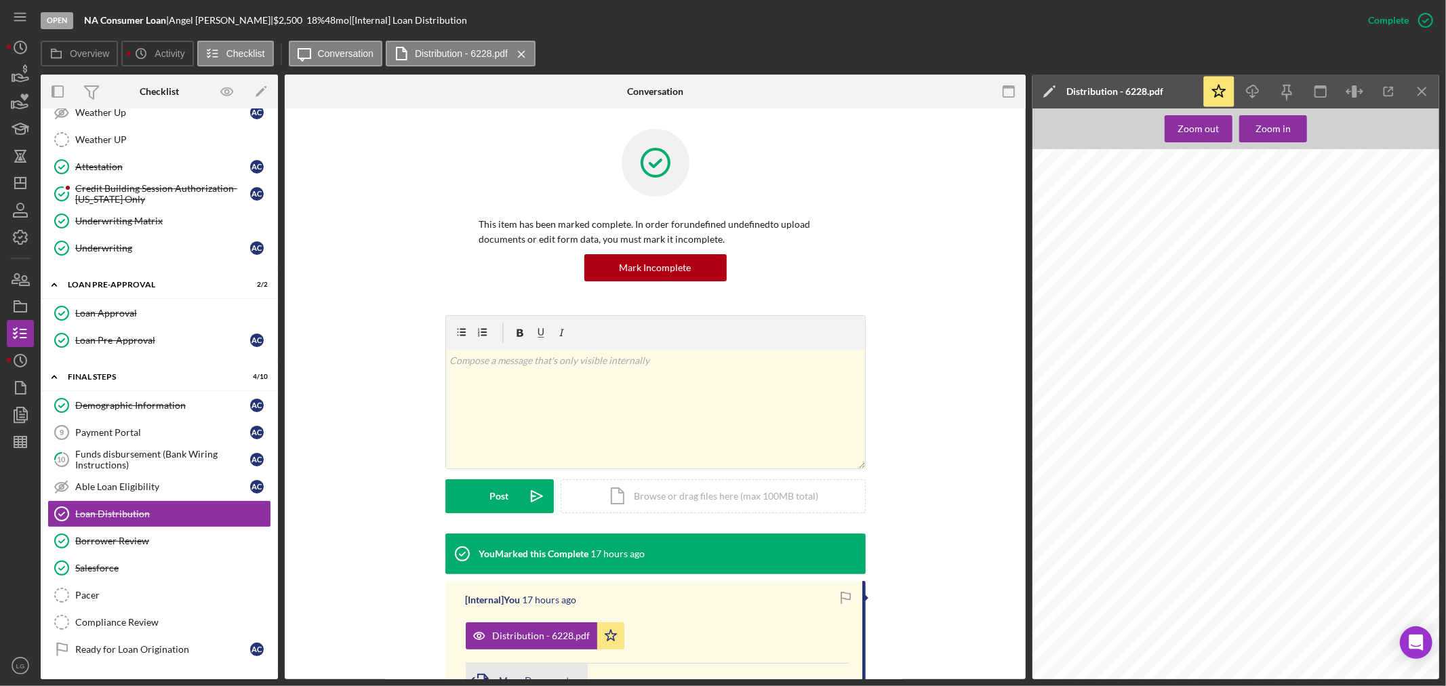
scroll to position [147, 0]
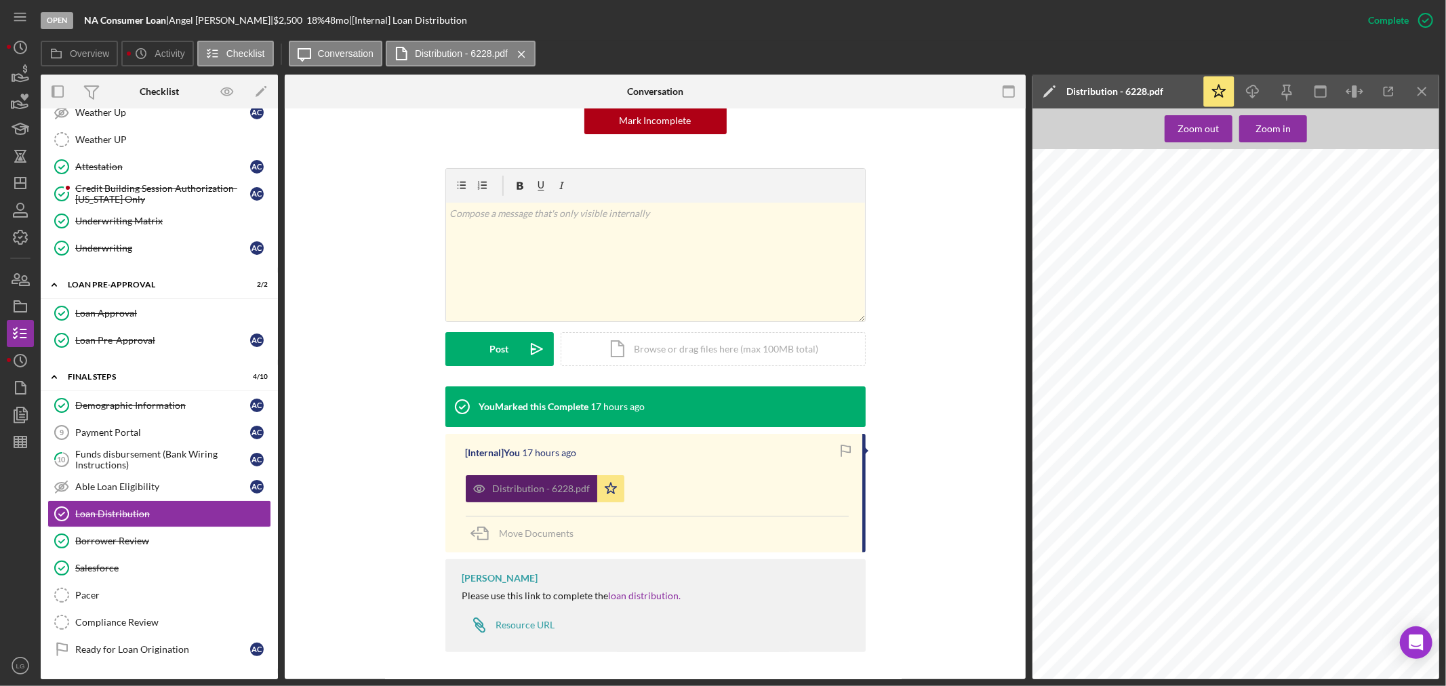
click at [500, 489] on div "Distribution - 6228.pdf" at bounding box center [542, 488] width 98 height 11
click at [149, 452] on div "Funds disbursement (Bank Wiring Instructions)" at bounding box center [162, 460] width 175 height 22
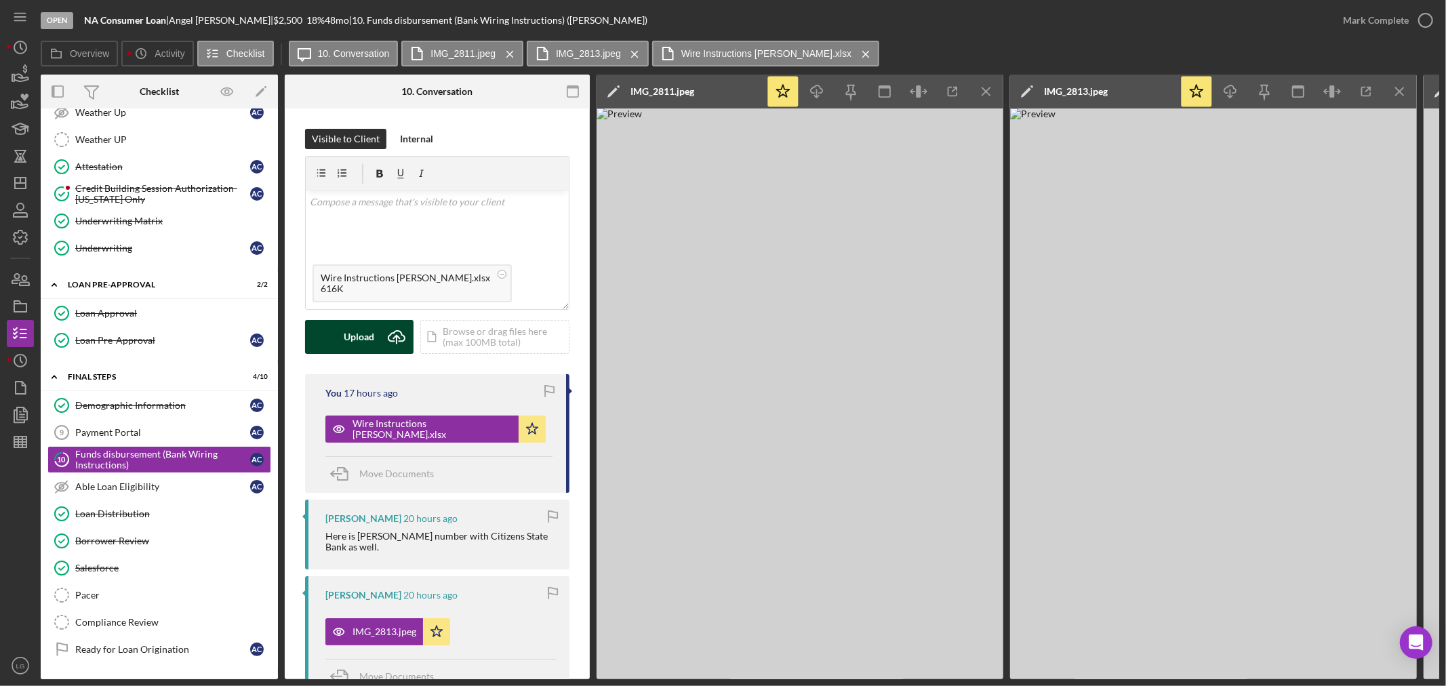
click at [388, 342] on icon "Icon/Upload" at bounding box center [397, 337] width 34 height 34
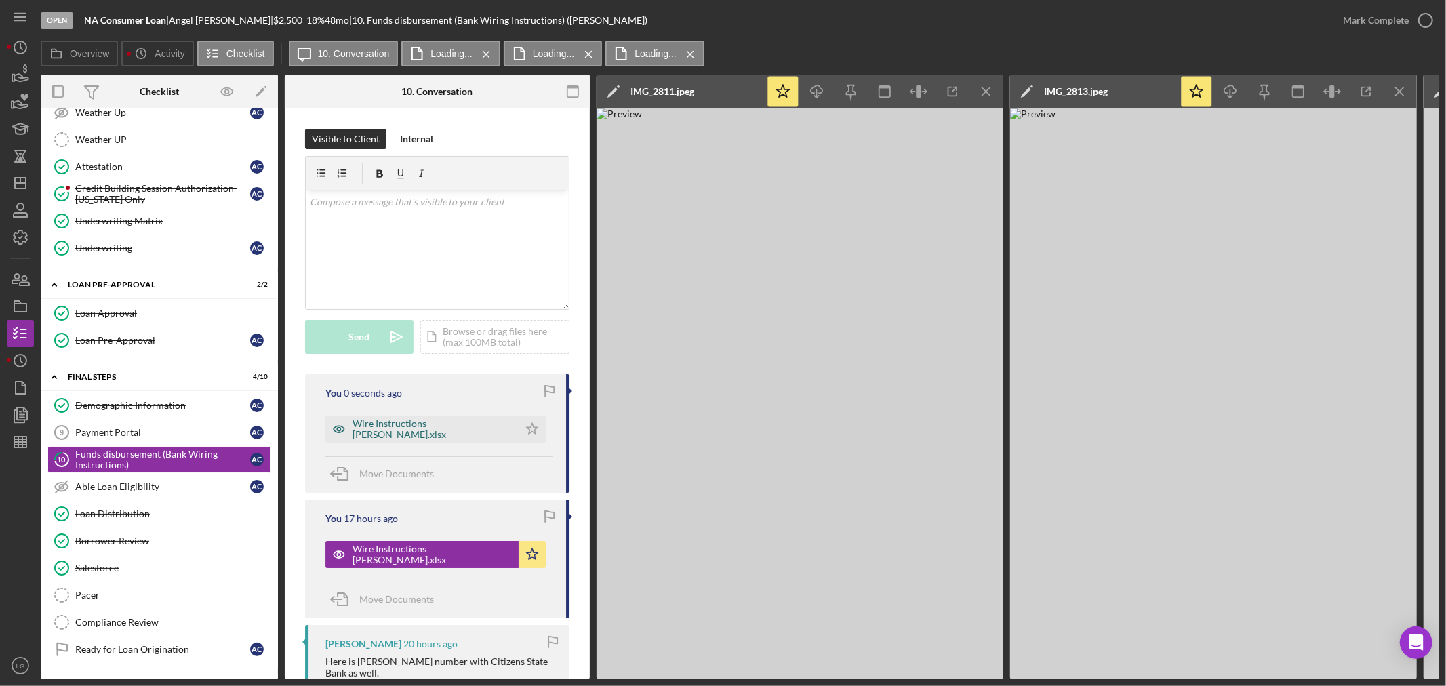
click at [512, 428] on div "Wire Instructions Angel Crawford.xlsx" at bounding box center [421, 429] width 193 height 27
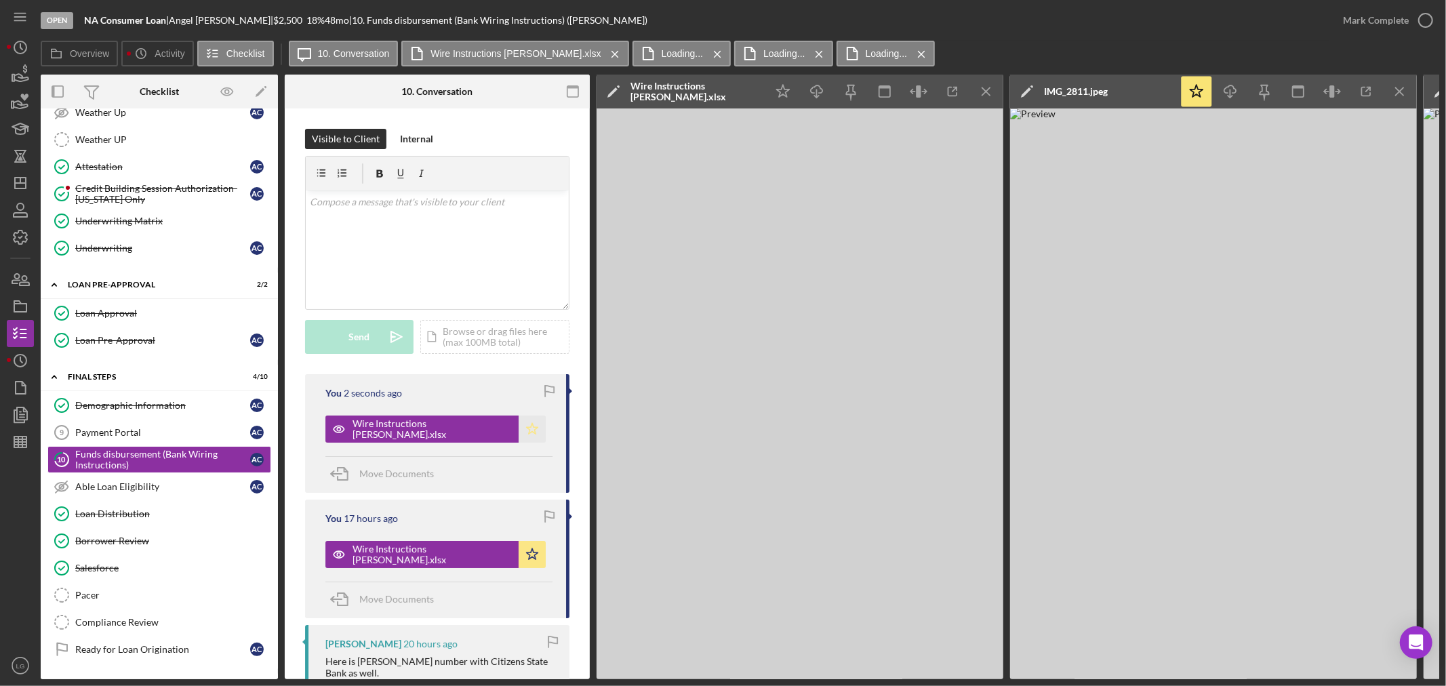
click at [522, 435] on icon "Icon/Star" at bounding box center [532, 429] width 27 height 27
click at [527, 557] on icon "Icon/Star" at bounding box center [532, 554] width 27 height 27
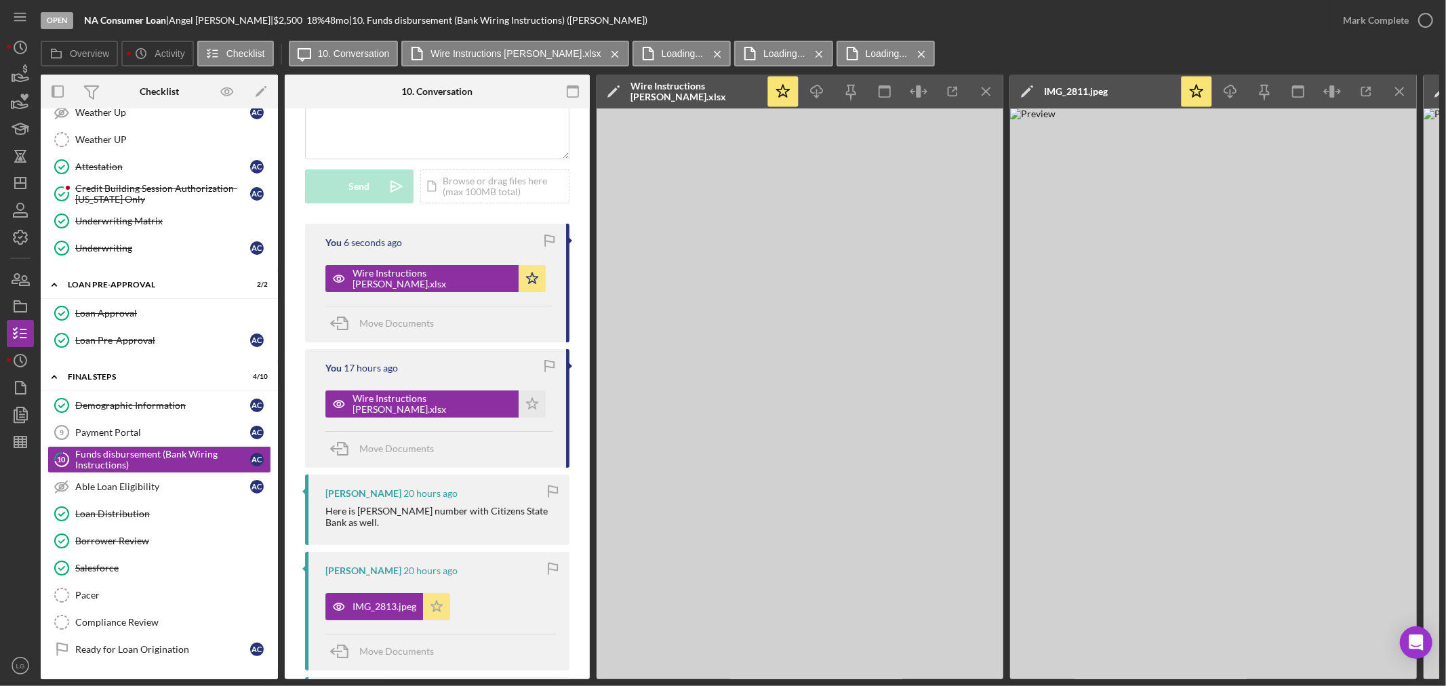
click at [443, 618] on icon "Icon/Star" at bounding box center [436, 606] width 27 height 27
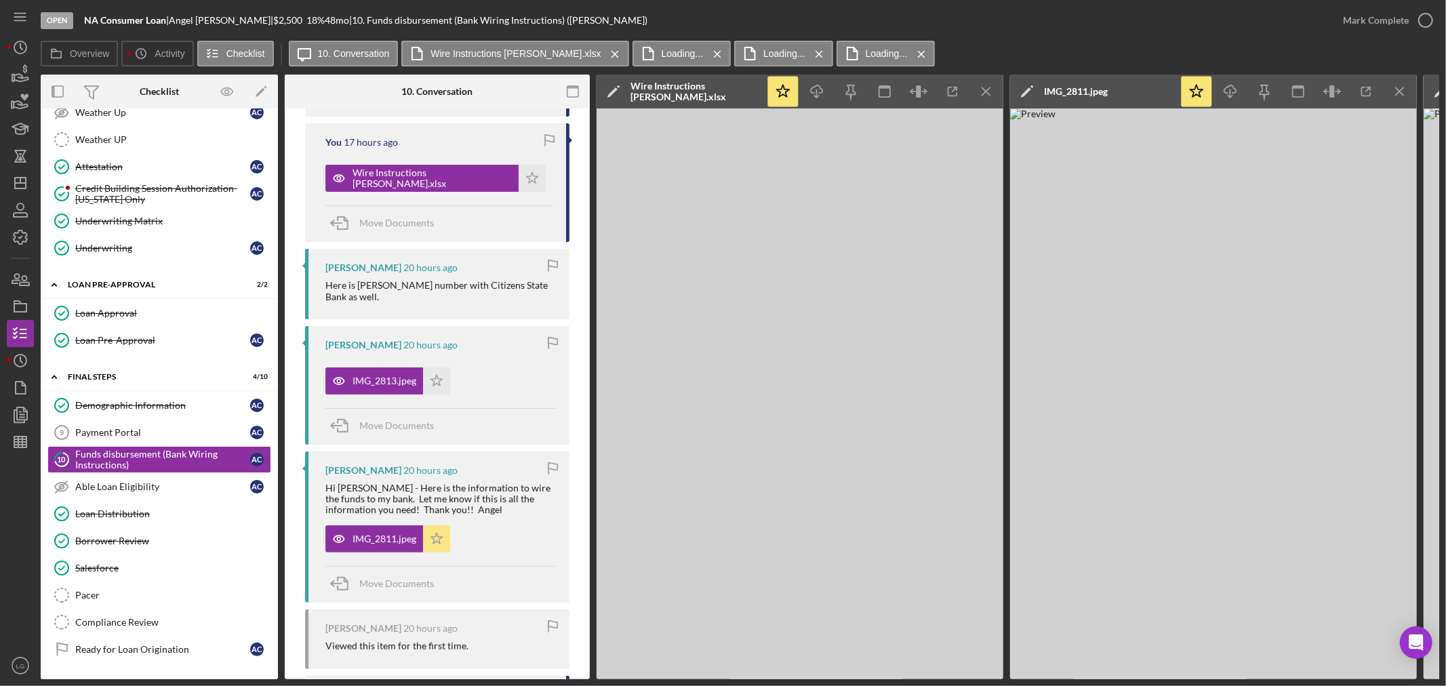
click at [432, 541] on icon "Icon/Star" at bounding box center [436, 538] width 27 height 27
click at [1383, 25] on div "Mark Complete" at bounding box center [1376, 20] width 66 height 27
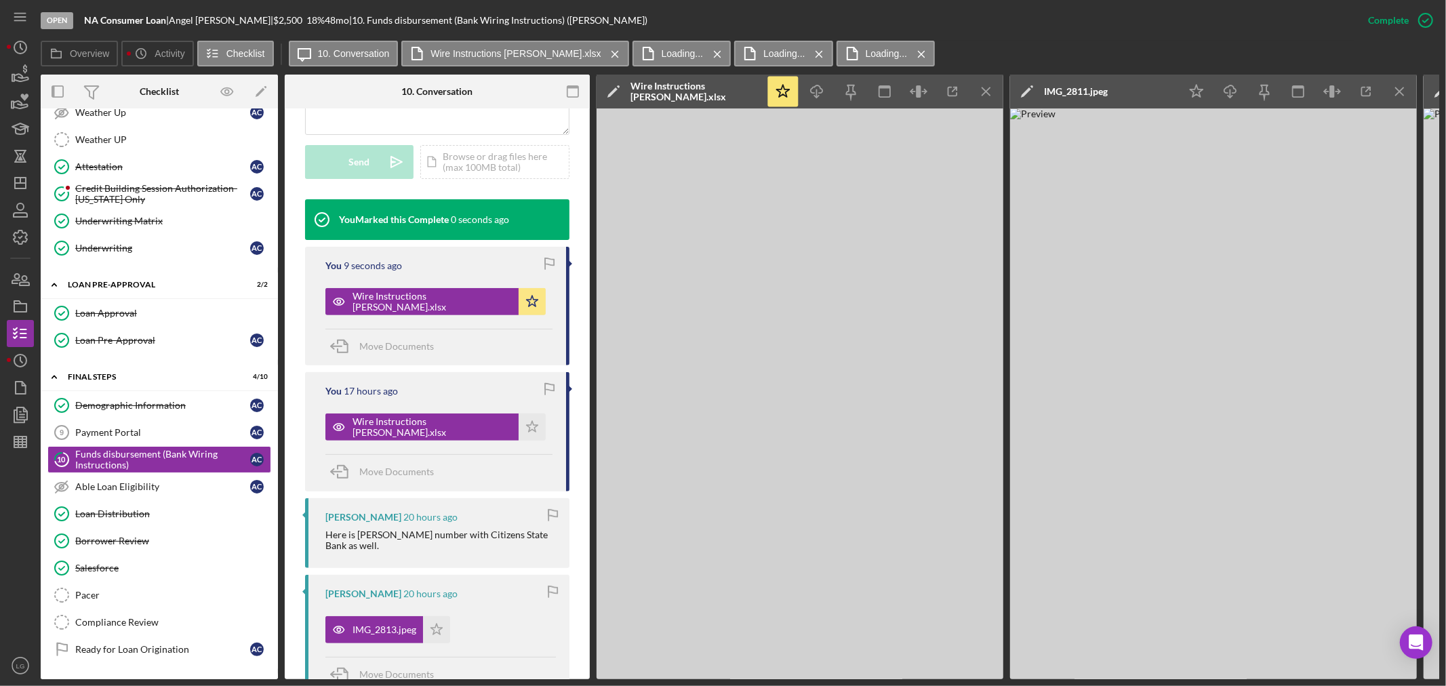
scroll to position [626, 0]
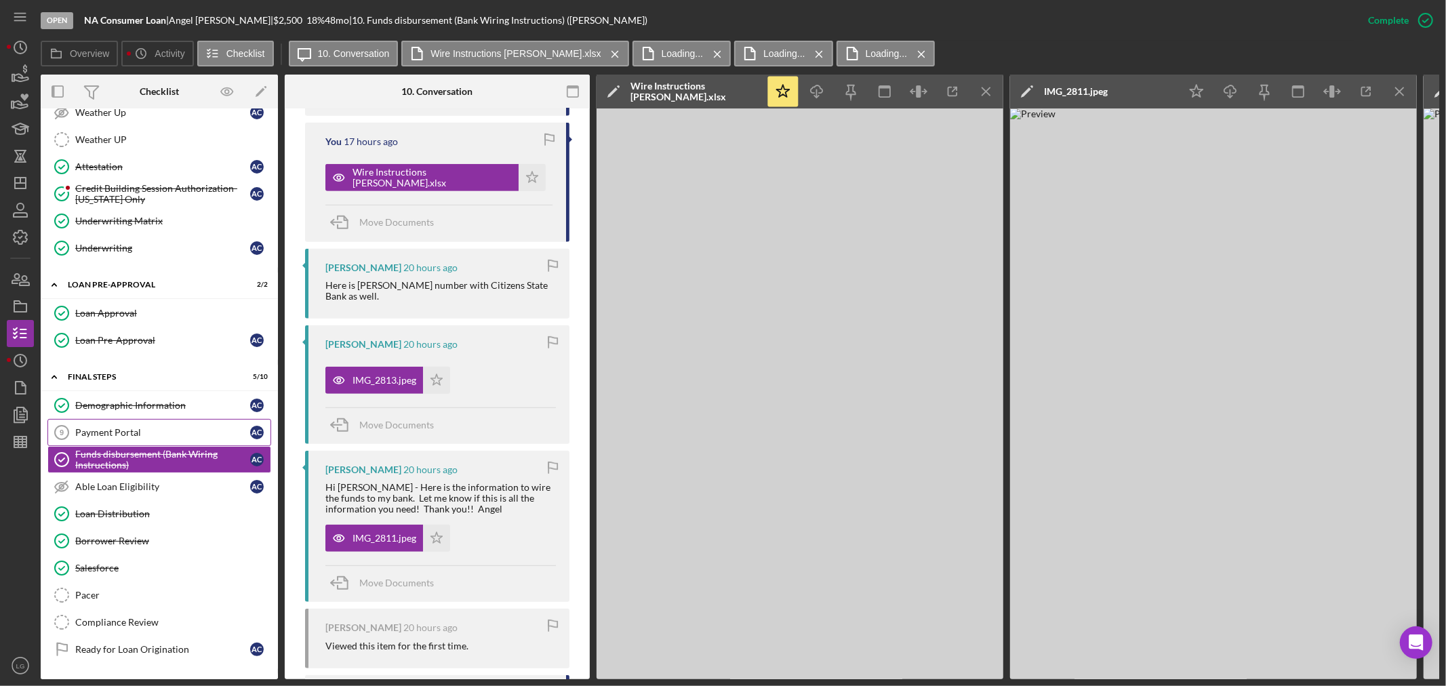
click at [146, 443] on link "Payment Portal 9 Payment Portal A C" at bounding box center [159, 432] width 224 height 27
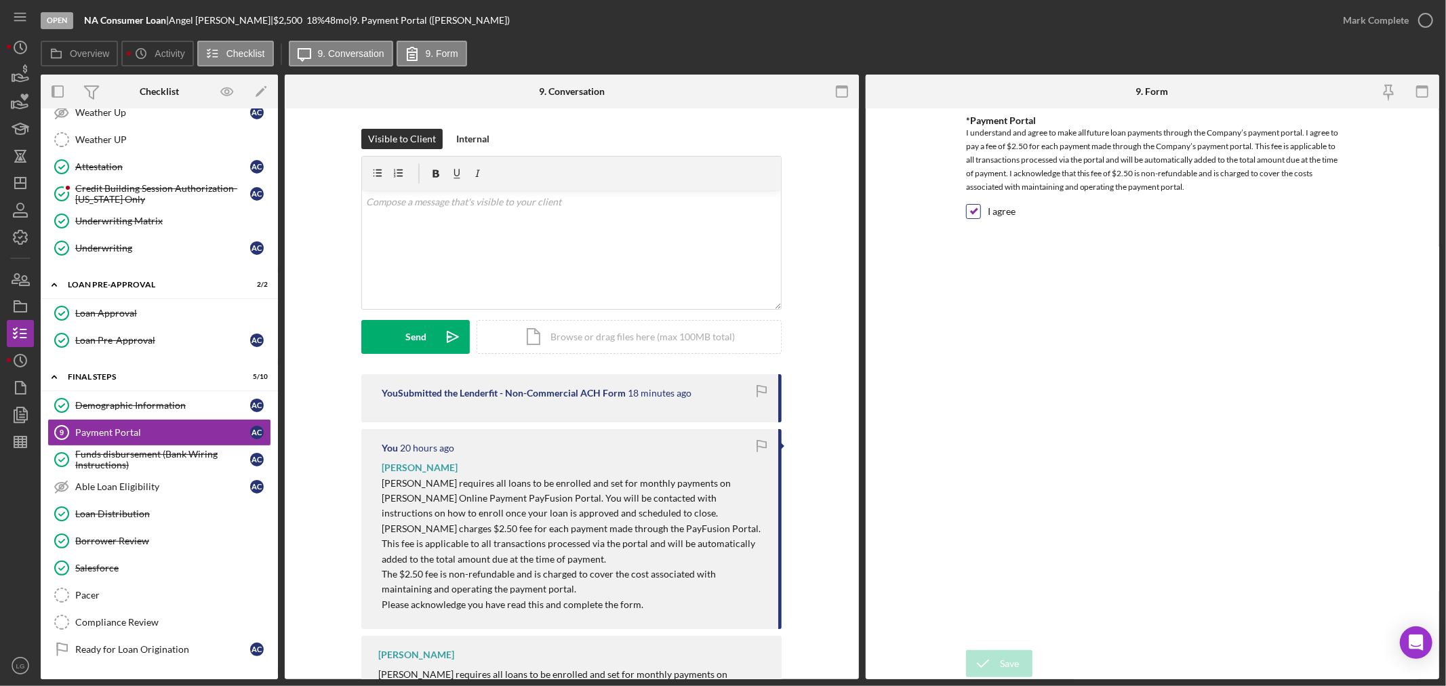
click at [977, 219] on div "I agree" at bounding box center [1152, 215] width 373 height 22
click at [975, 215] on input "I agree" at bounding box center [974, 212] width 14 height 14
checkbox input "false"
click at [100, 238] on link "Underwriting Underwriting A C" at bounding box center [159, 248] width 224 height 27
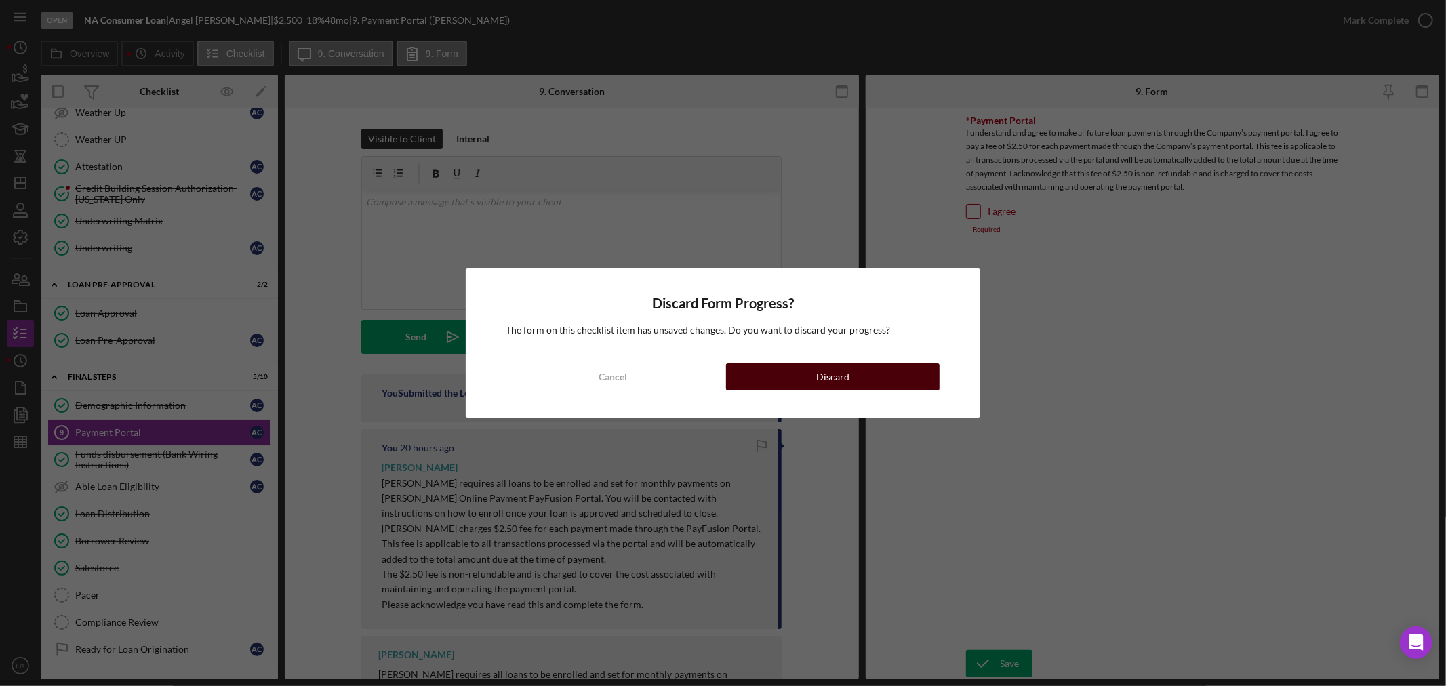
click at [818, 371] on div "Discard" at bounding box center [832, 376] width 33 height 27
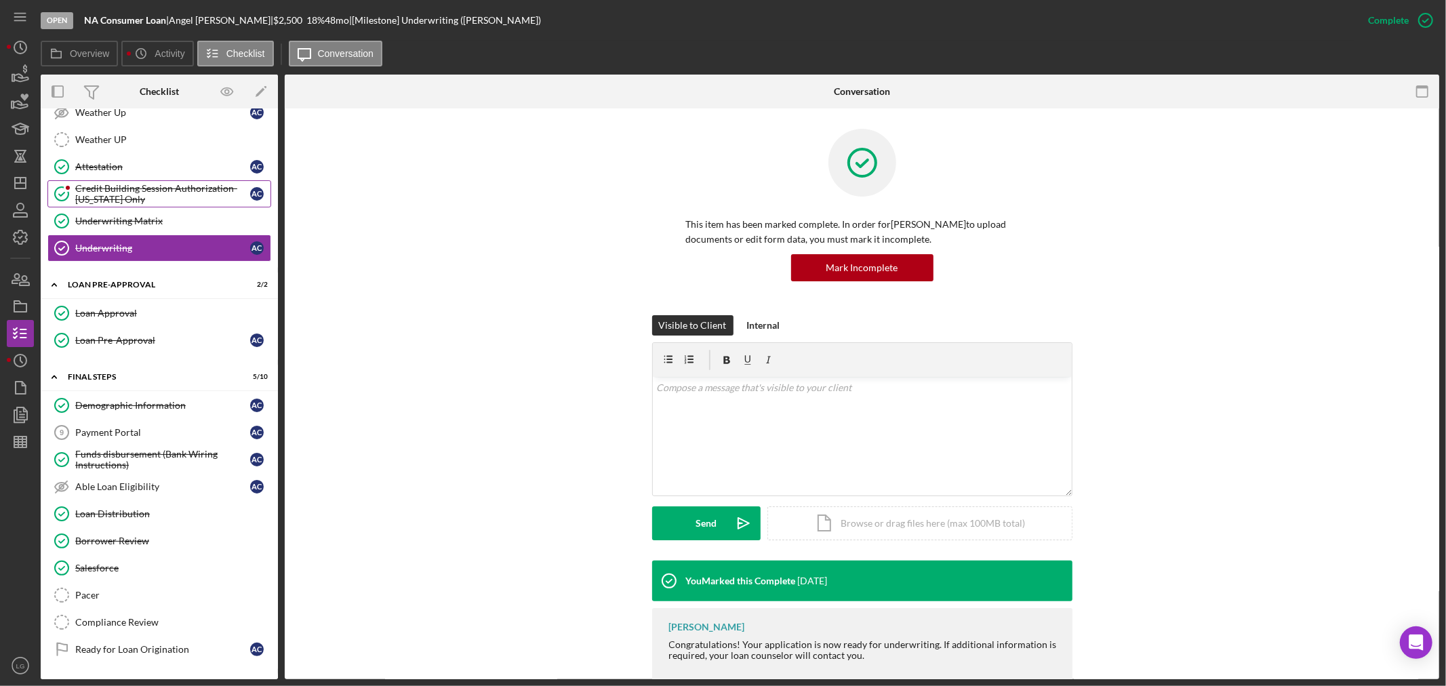
click at [161, 207] on link "Credit Building Session Authorization- Missouri Only Credit Building Session Au…" at bounding box center [159, 193] width 224 height 27
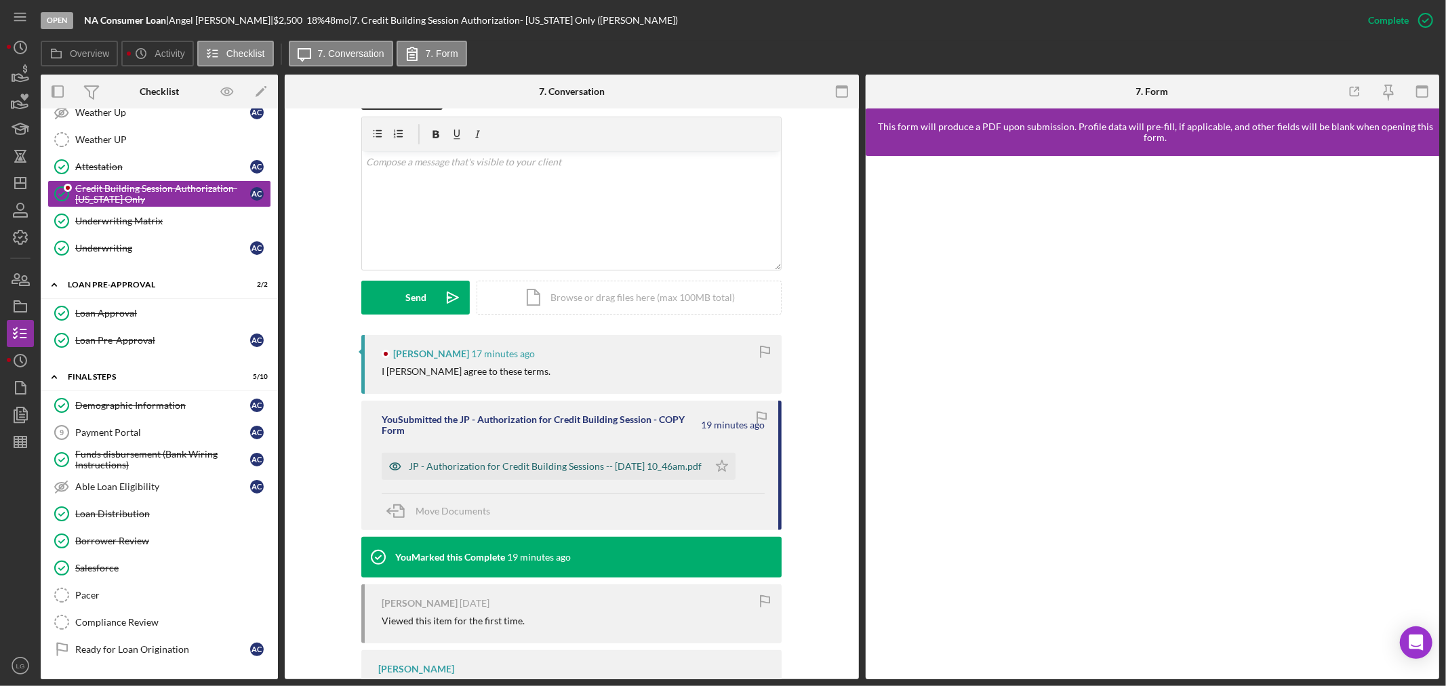
scroll to position [301, 0]
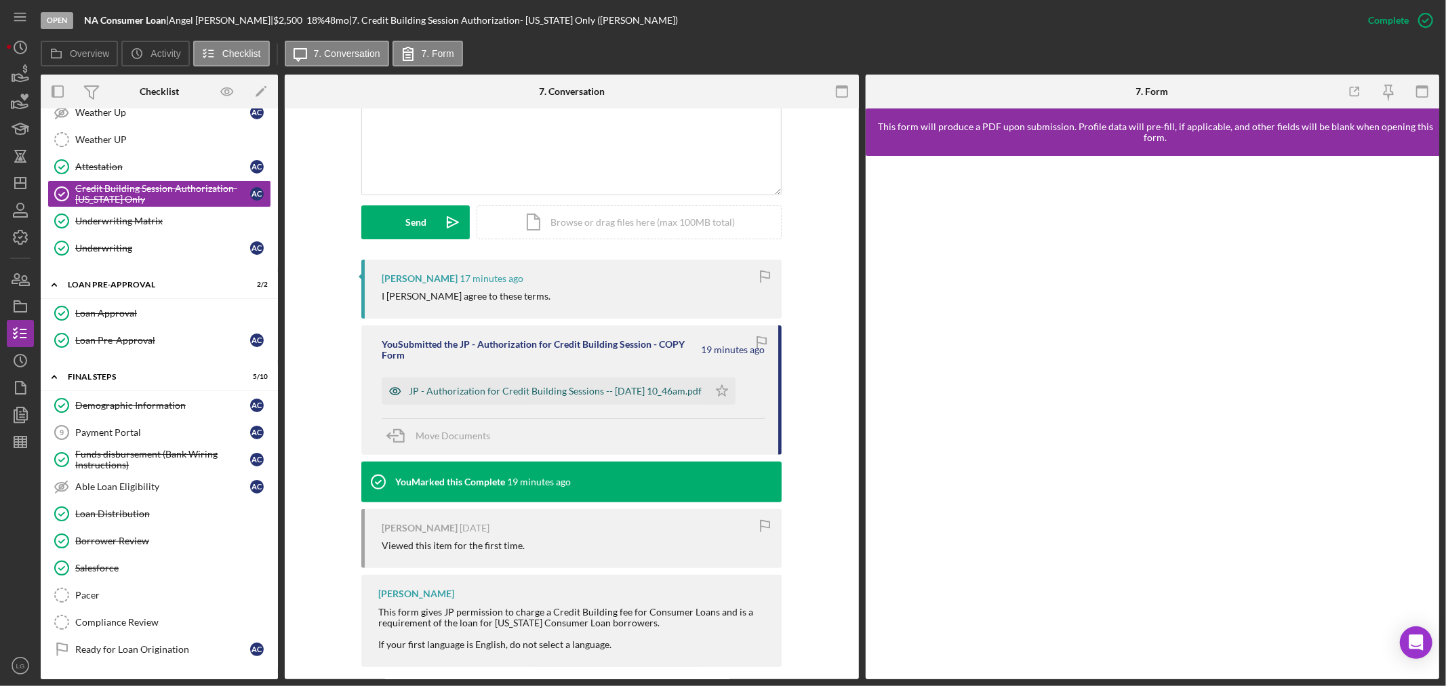
click at [702, 405] on div "JP - Authorization for Credit Building Sessions -- 2025-09-10 10_46am.pdf" at bounding box center [545, 391] width 327 height 27
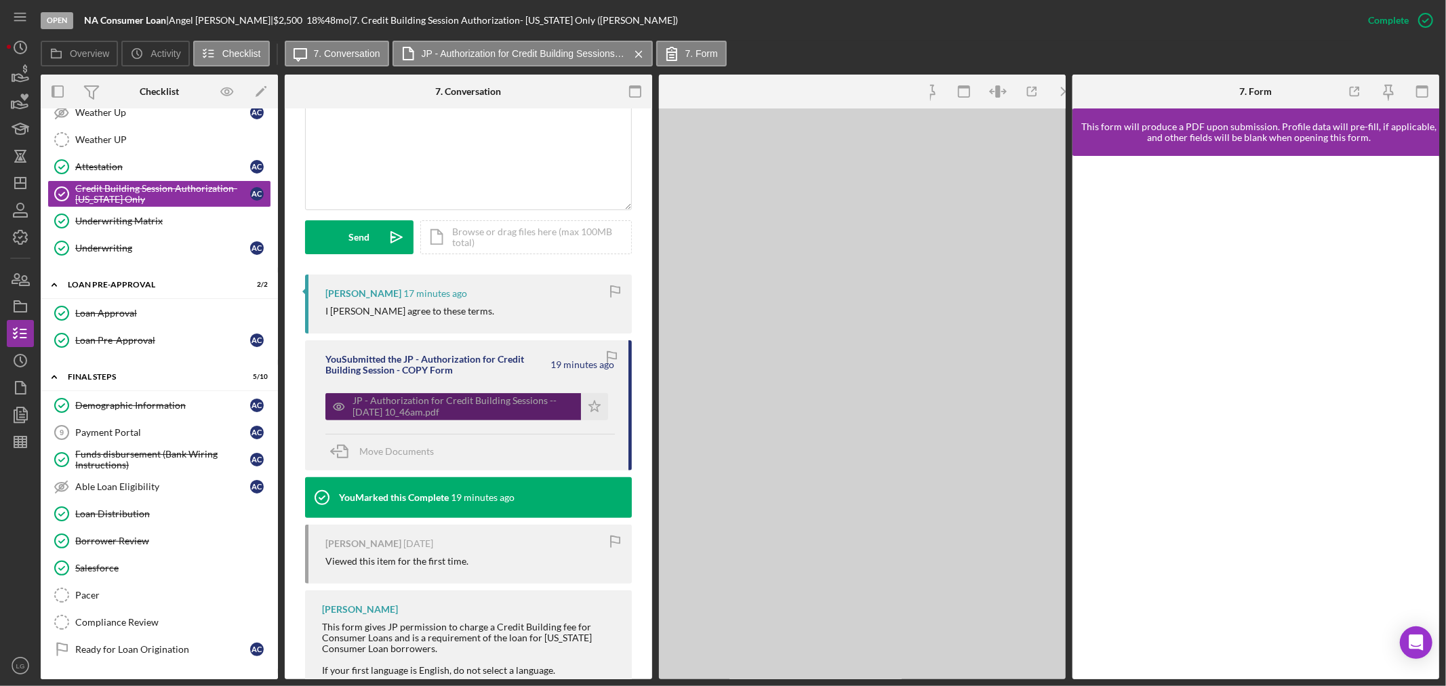
scroll to position [316, 0]
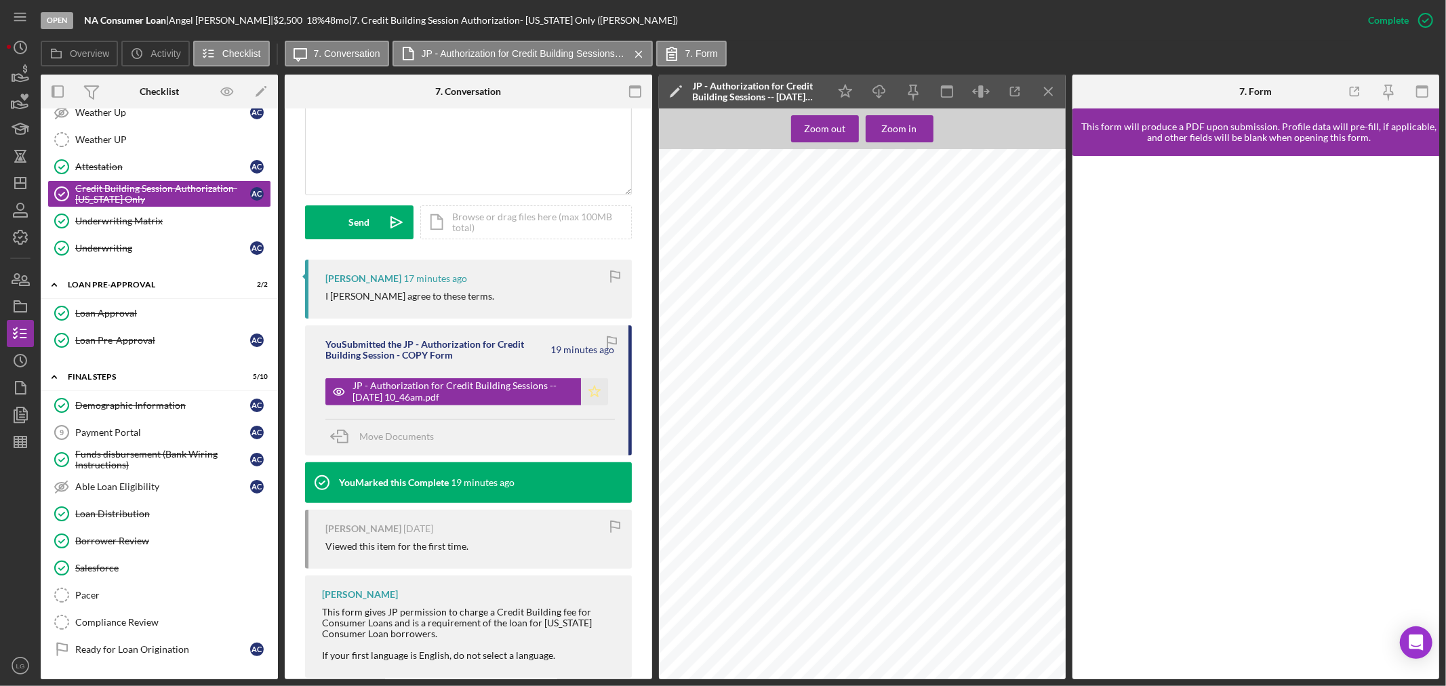
click at [594, 405] on icon "Icon/Star" at bounding box center [594, 391] width 27 height 27
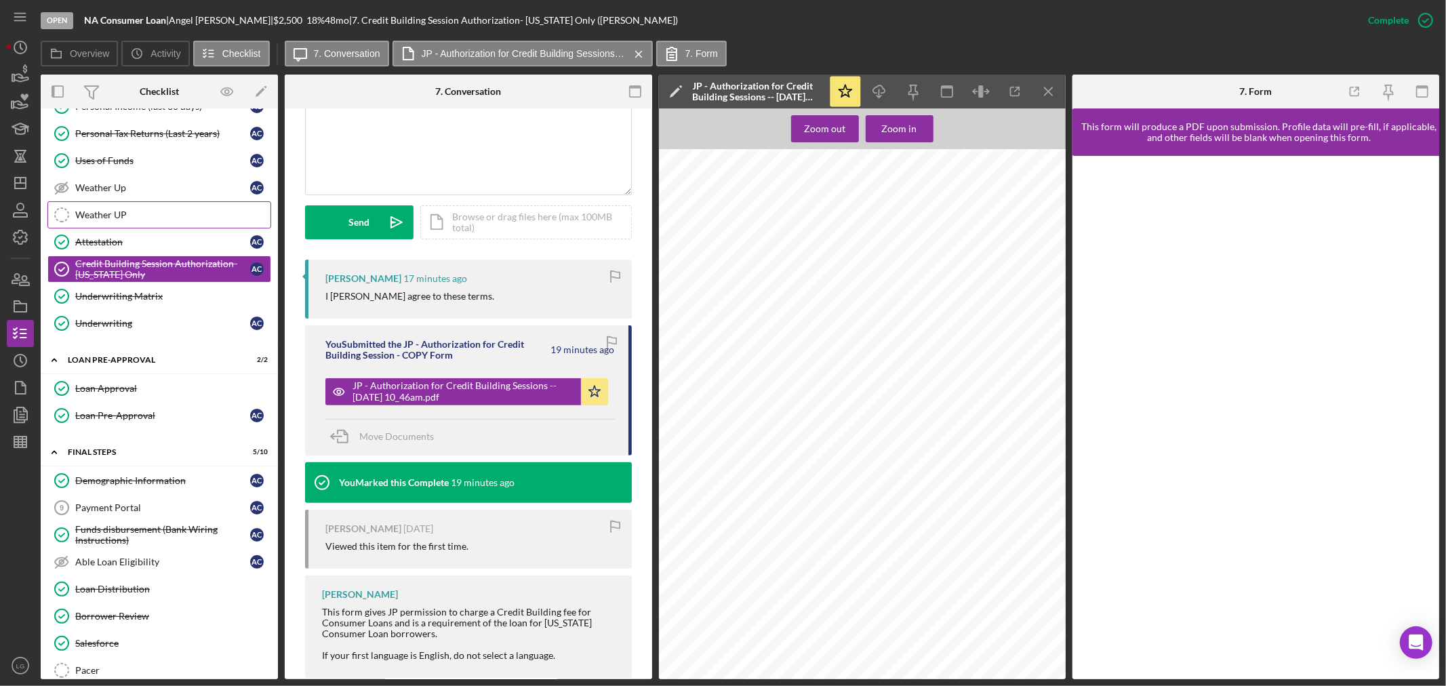
click at [102, 220] on div "Weather UP" at bounding box center [172, 214] width 195 height 11
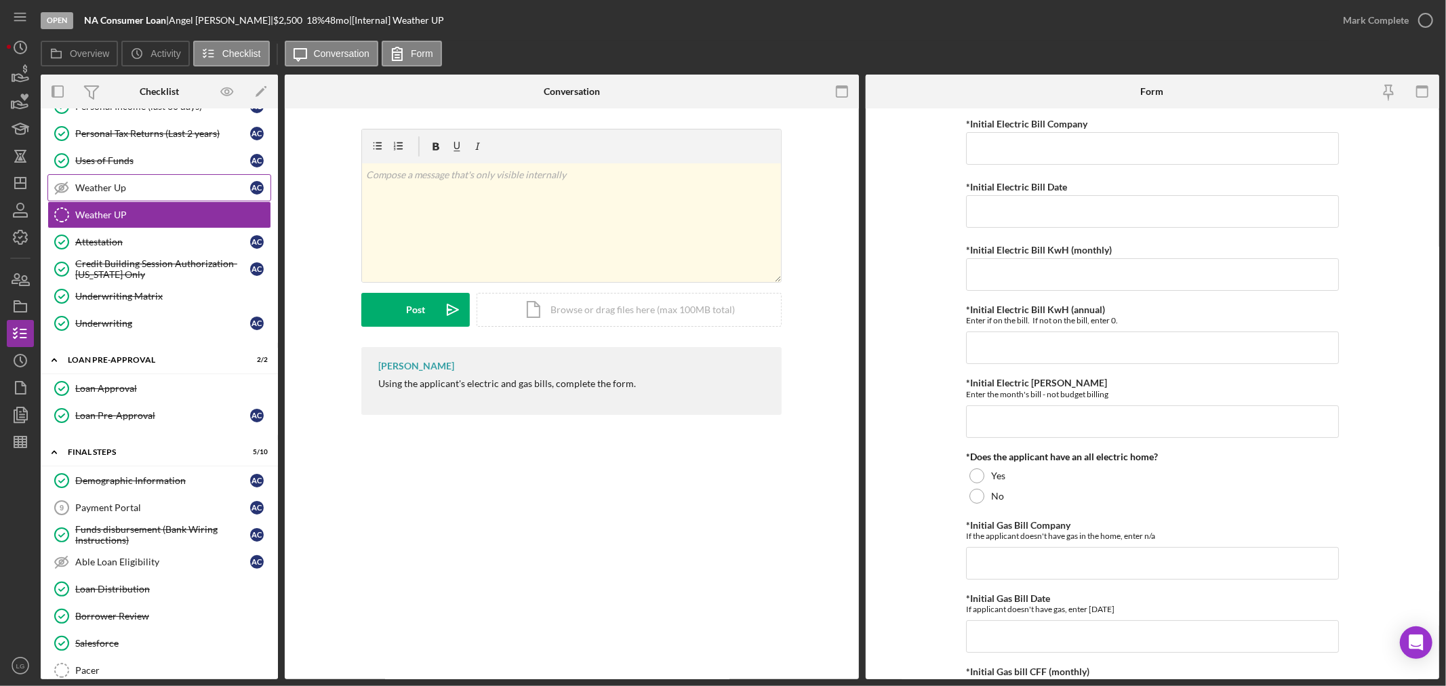
click at [129, 192] on div "Weather Up" at bounding box center [162, 187] width 175 height 11
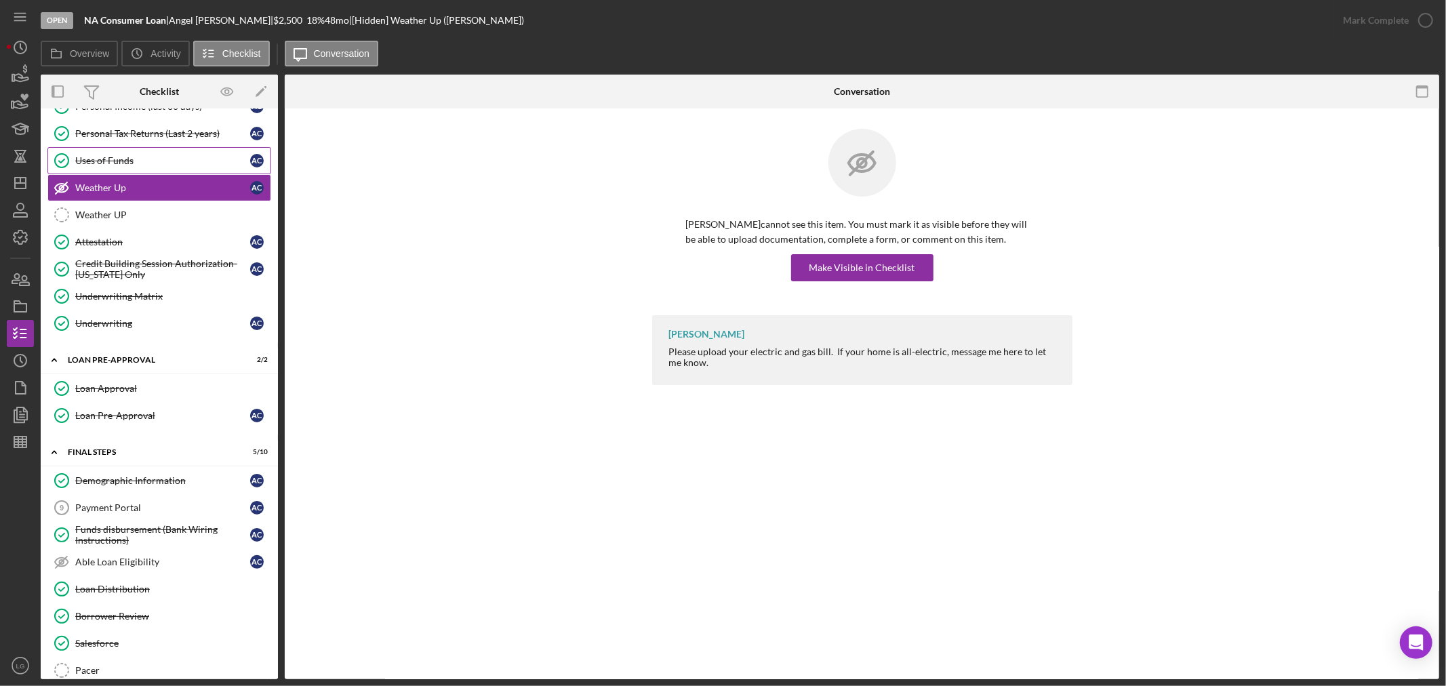
click at [131, 149] on link "Uses of Funds Uses of Funds A C" at bounding box center [159, 160] width 224 height 27
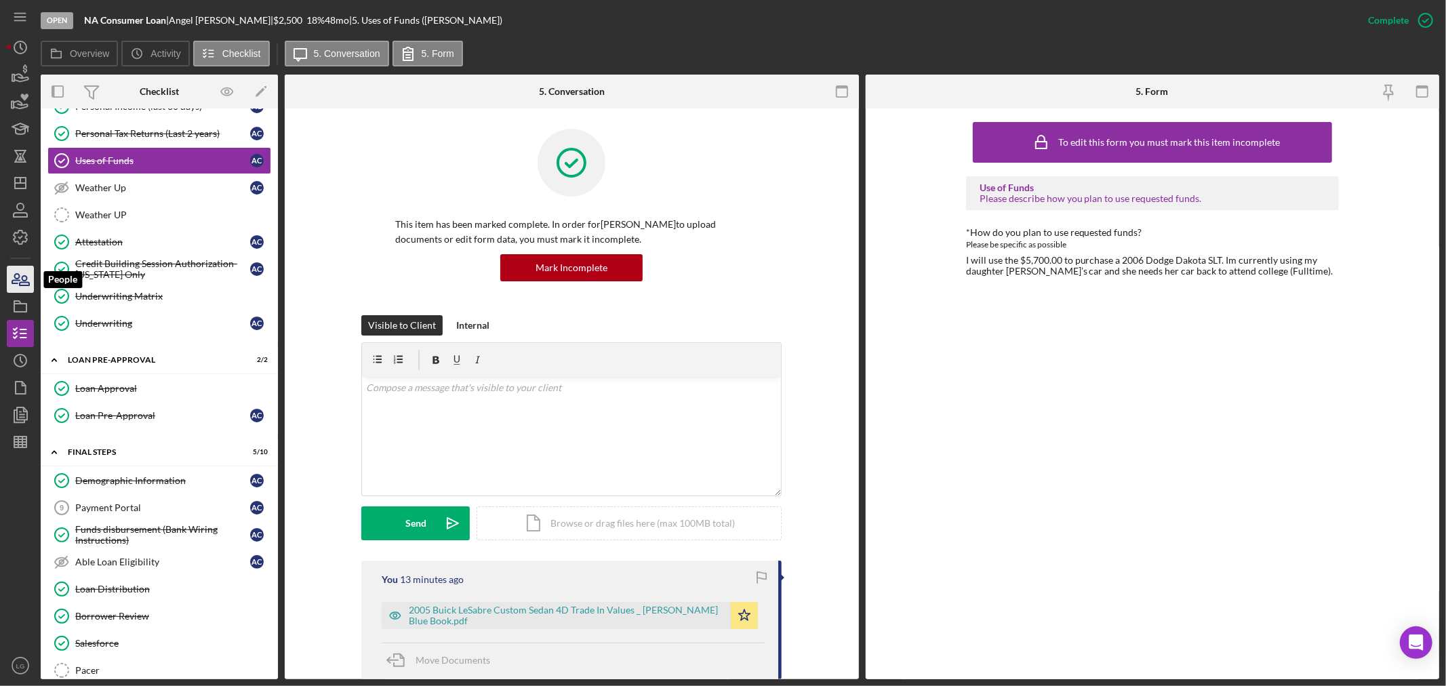
click at [31, 280] on icon "button" at bounding box center [20, 279] width 34 height 34
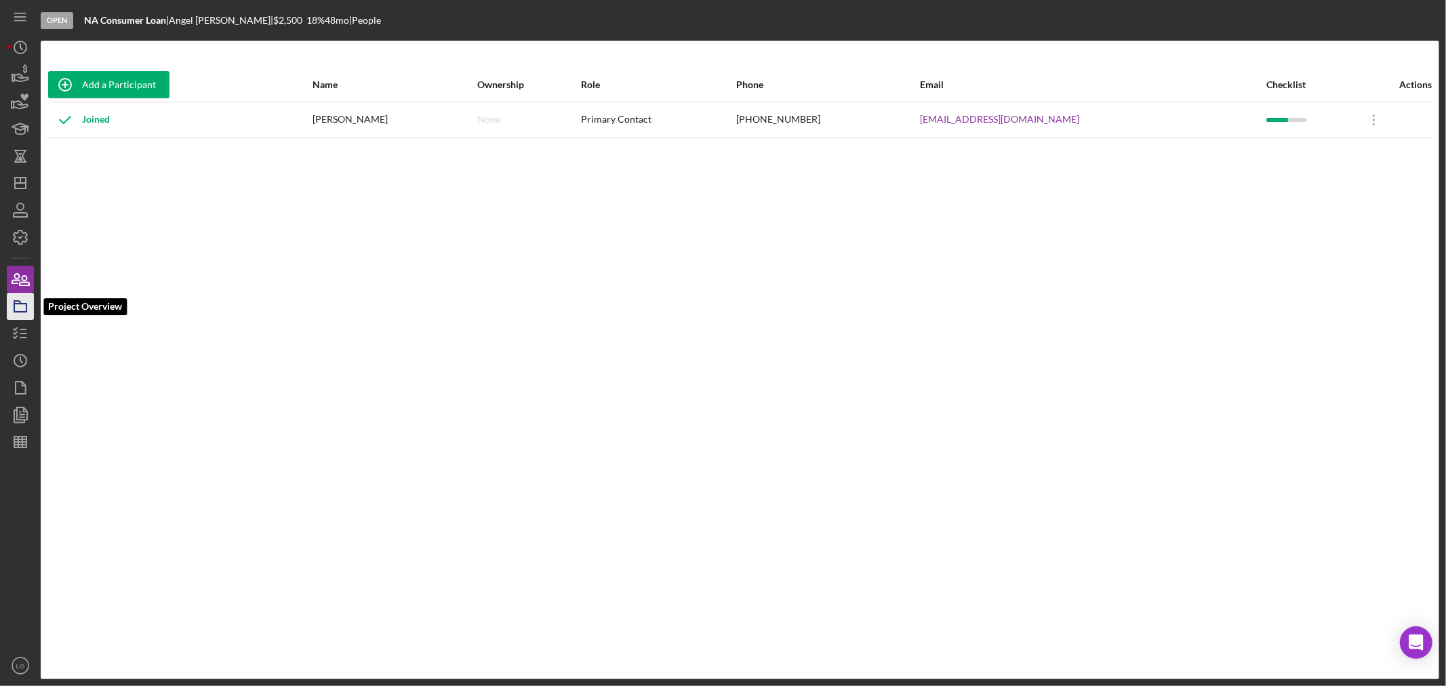
click at [22, 304] on rect "button" at bounding box center [20, 308] width 12 height 8
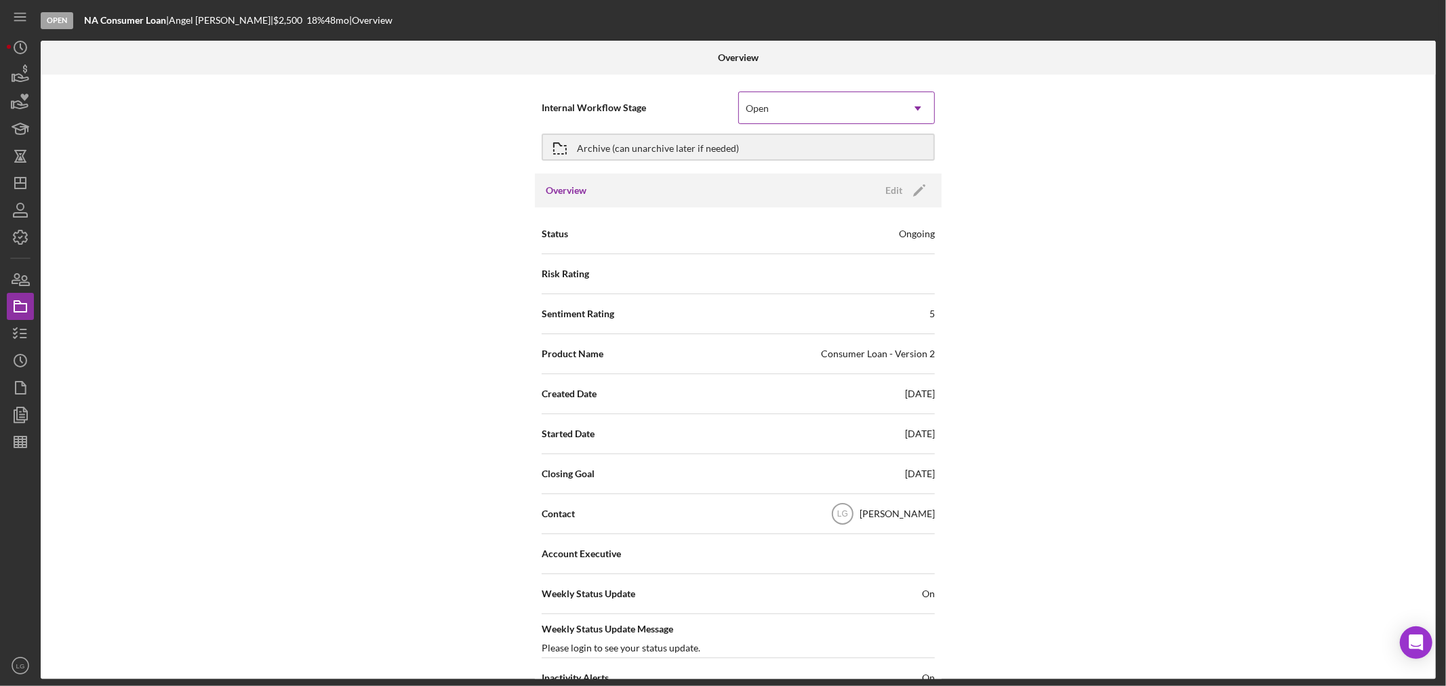
click at [746, 104] on div "Open" at bounding box center [757, 108] width 23 height 11
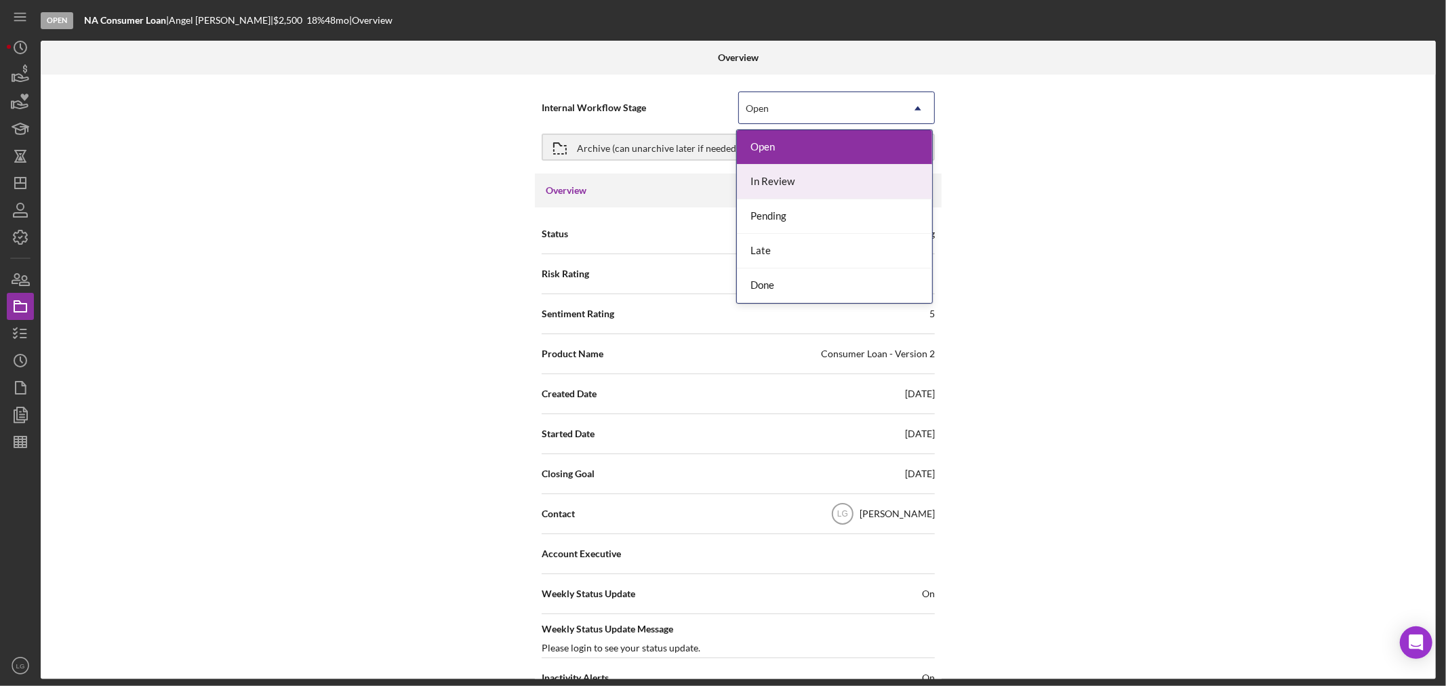
click at [775, 181] on div "In Review" at bounding box center [834, 182] width 195 height 35
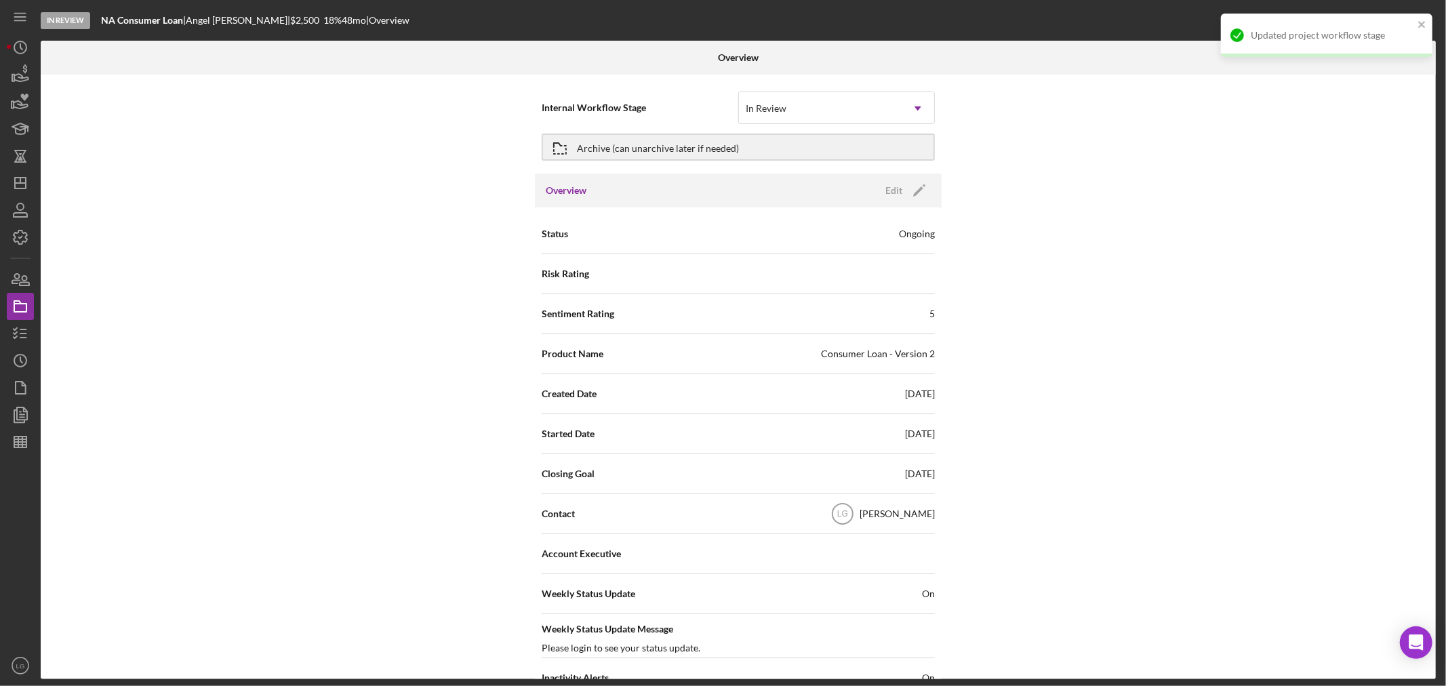
scroll to position [75, 0]
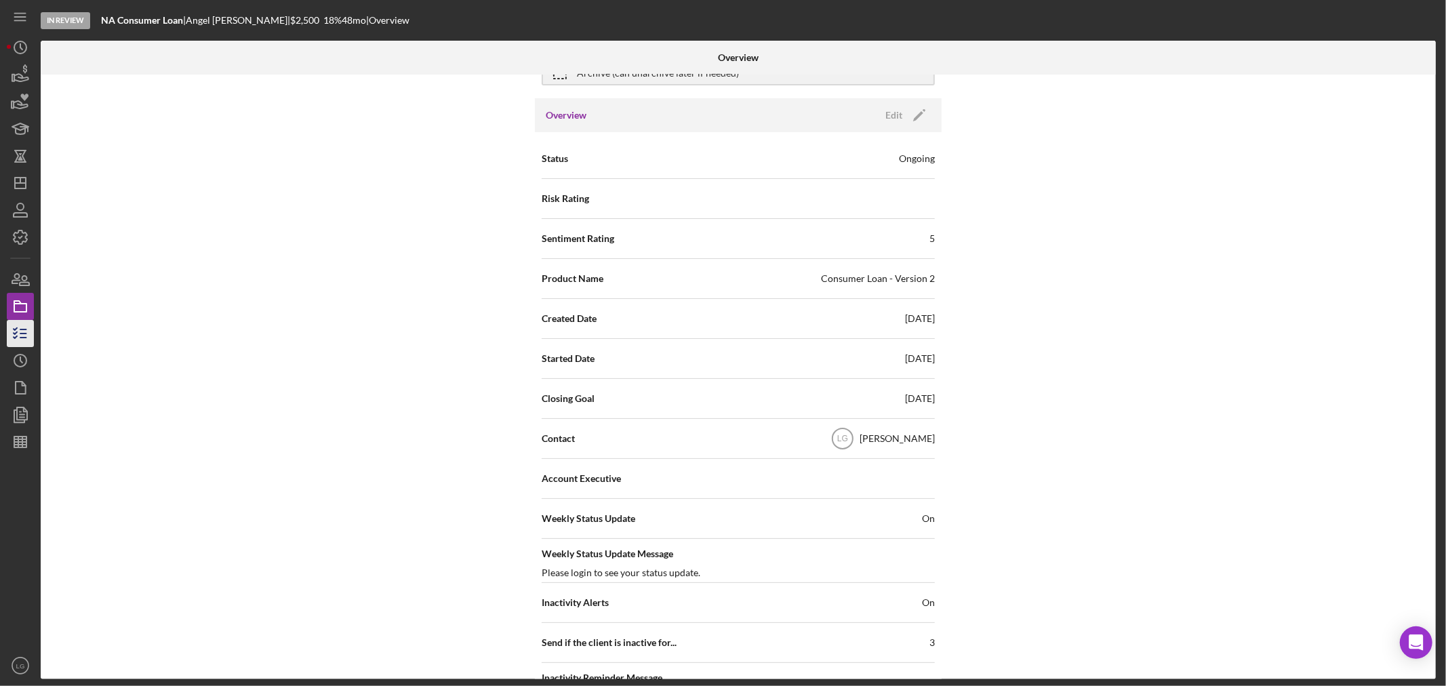
click at [21, 322] on icon "button" at bounding box center [20, 334] width 34 height 34
click at [21, 329] on line "button" at bounding box center [23, 329] width 6 height 0
click at [28, 335] on icon "button" at bounding box center [20, 334] width 34 height 34
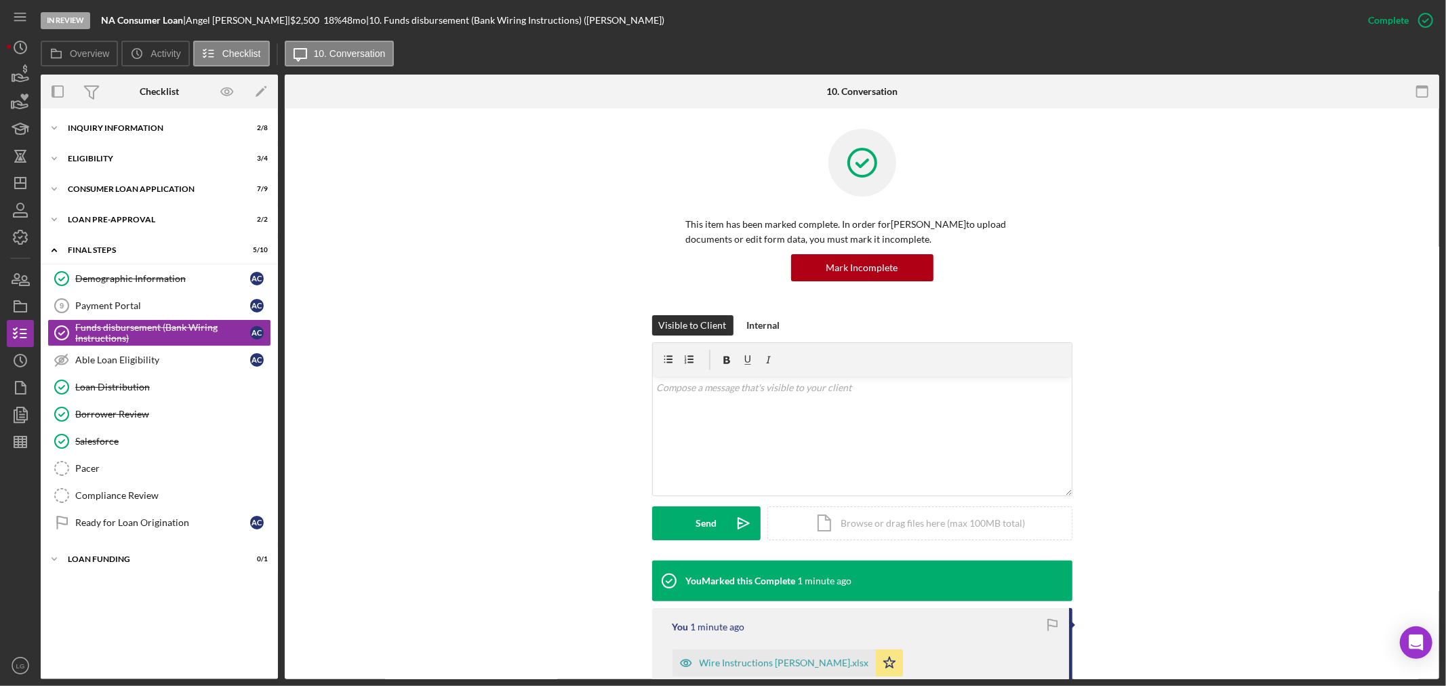
click at [144, 214] on div "Icon/Expander Loan Pre-Approval 2 / 2" at bounding box center [159, 219] width 237 height 27
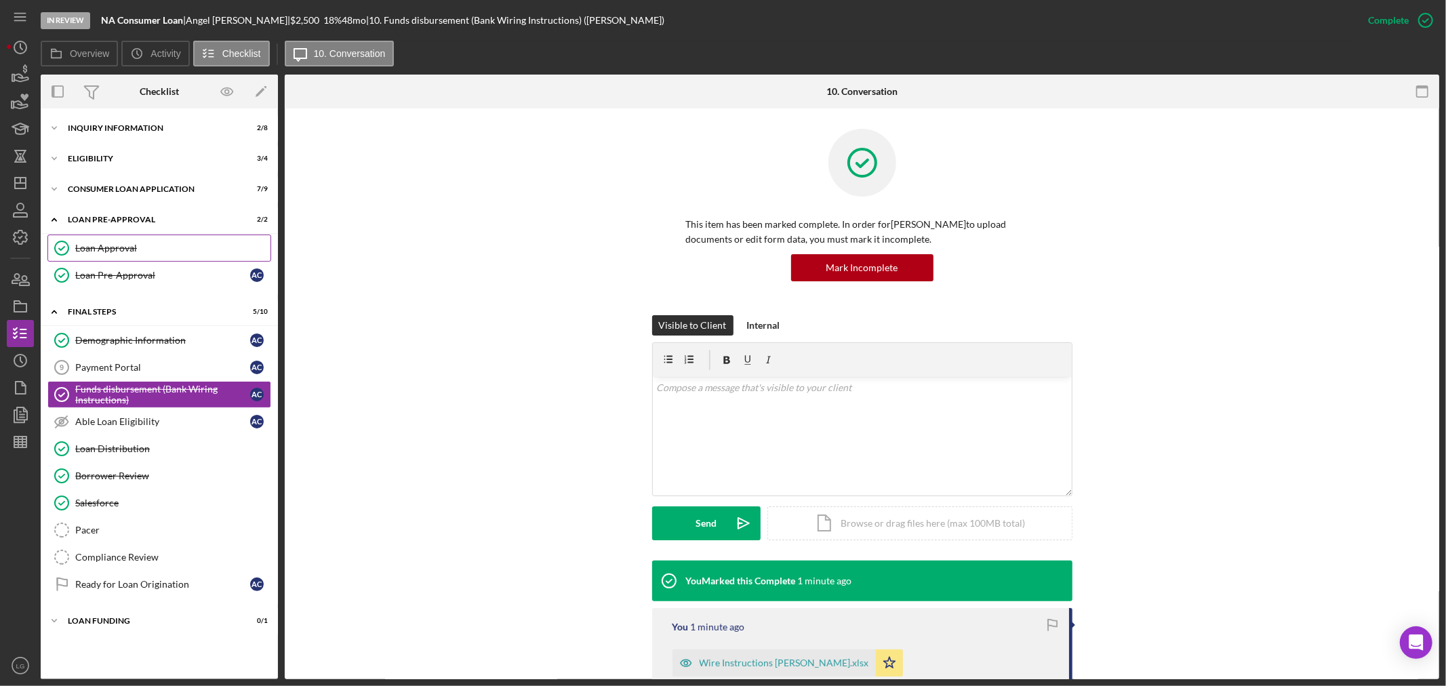
click at [160, 253] on div "Loan Approval" at bounding box center [172, 248] width 195 height 11
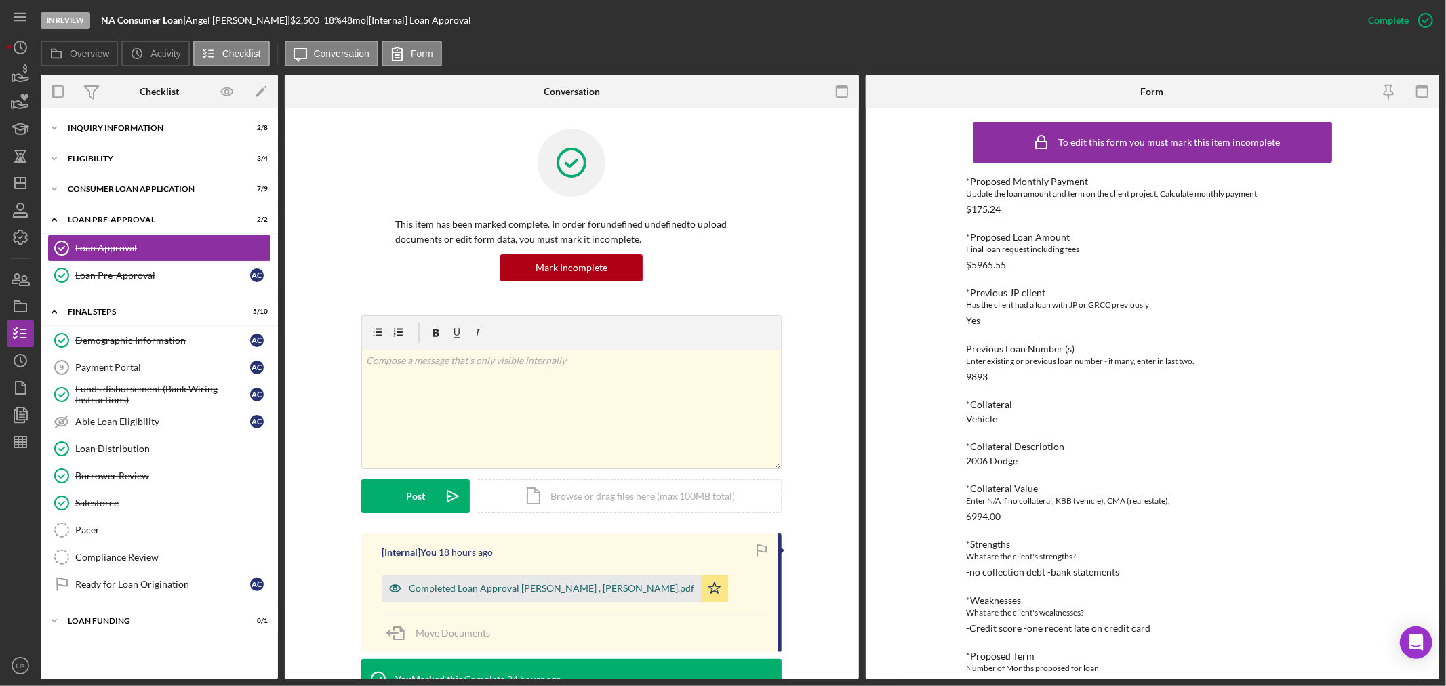
click at [626, 594] on div "Completed Loan Approval Gandy, LaTrisha , Angel Crawford.pdf" at bounding box center [541, 588] width 319 height 27
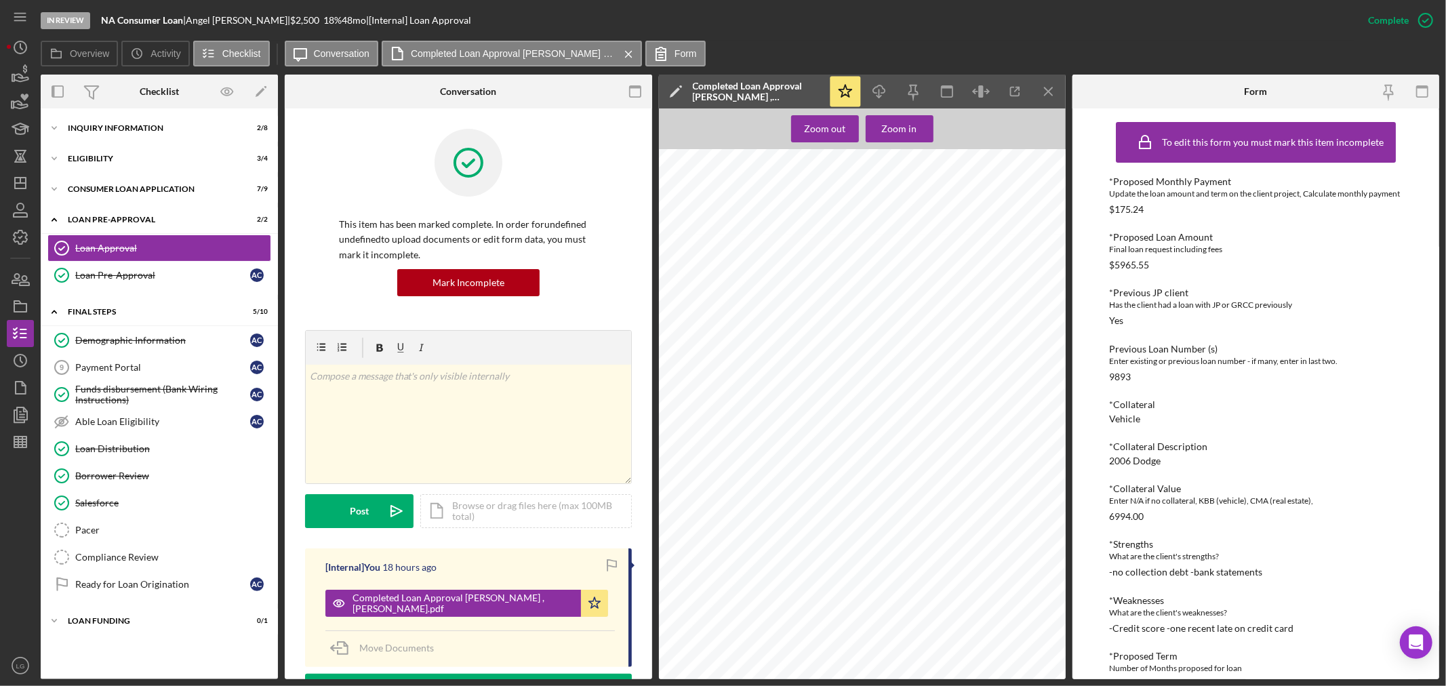
scroll to position [678, 0]
click at [170, 136] on div "Icon/Expander Inquiry Information 2 / 8" at bounding box center [159, 128] width 237 height 27
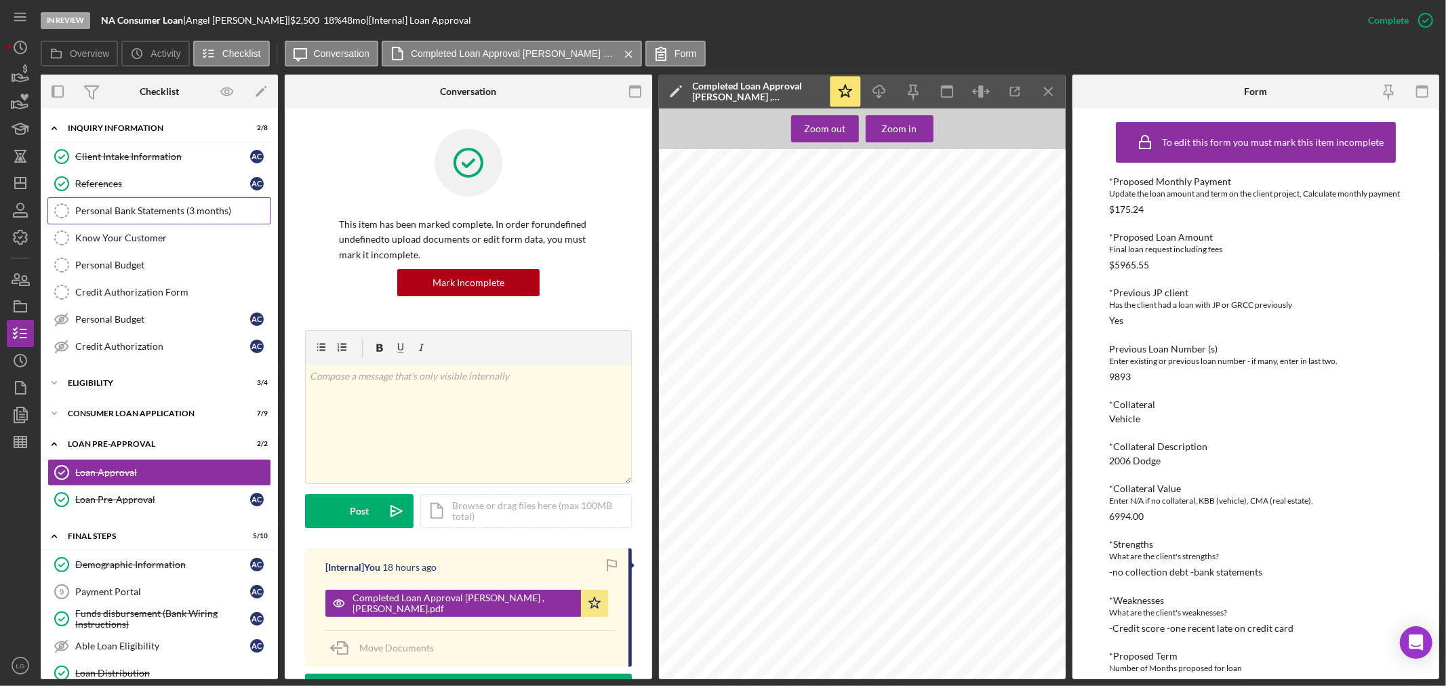
click at [143, 197] on link "Personal Bank Statements (3 months) Personal Bank Statements (3 months)" at bounding box center [159, 210] width 224 height 27
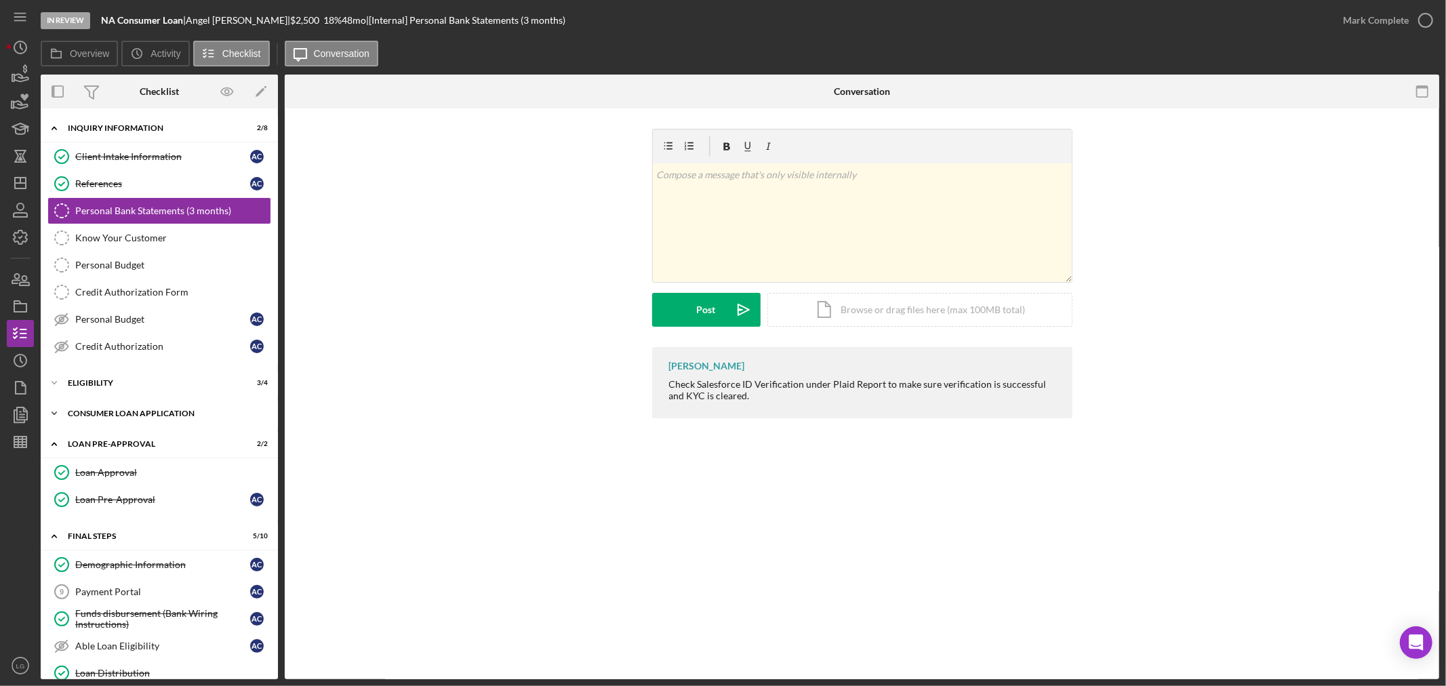
click at [157, 411] on div "Consumer Loan Application" at bounding box center [164, 413] width 193 height 8
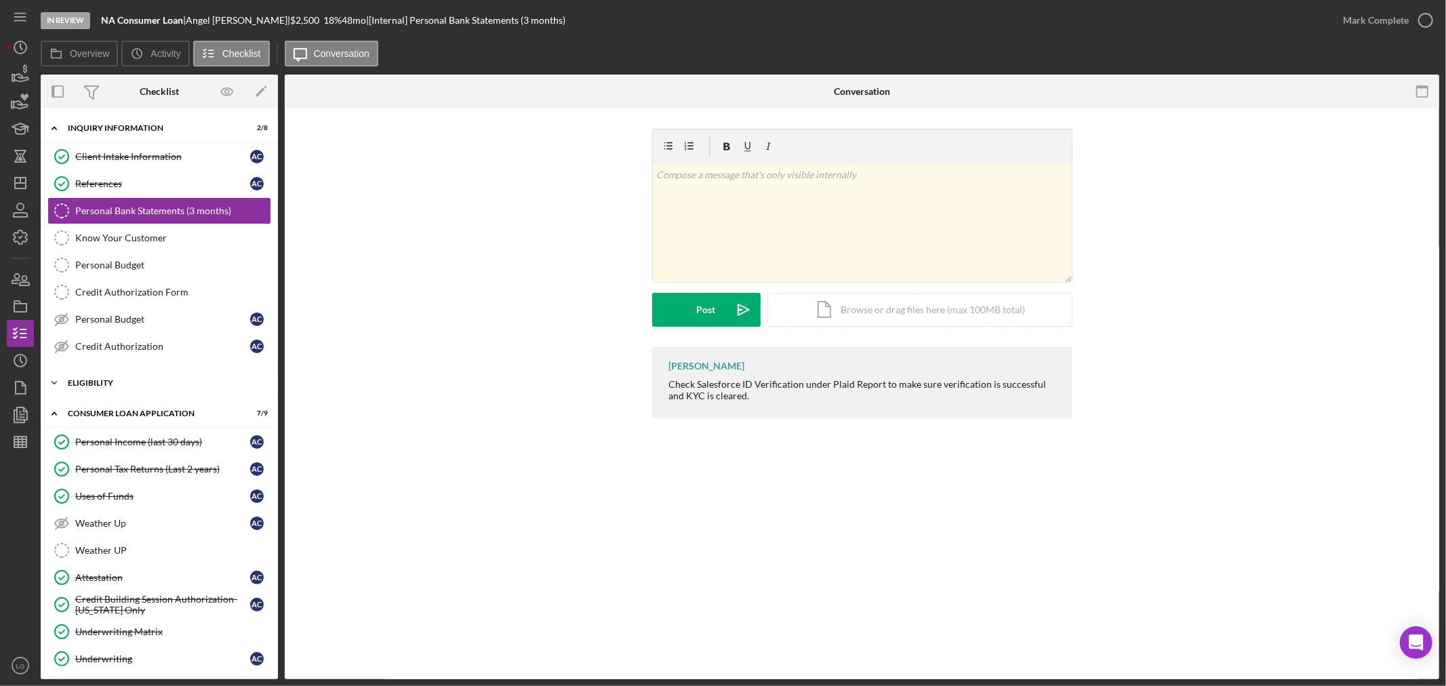
click at [143, 395] on div "Icon/Expander Eligibility 3 / 4" at bounding box center [159, 382] width 237 height 27
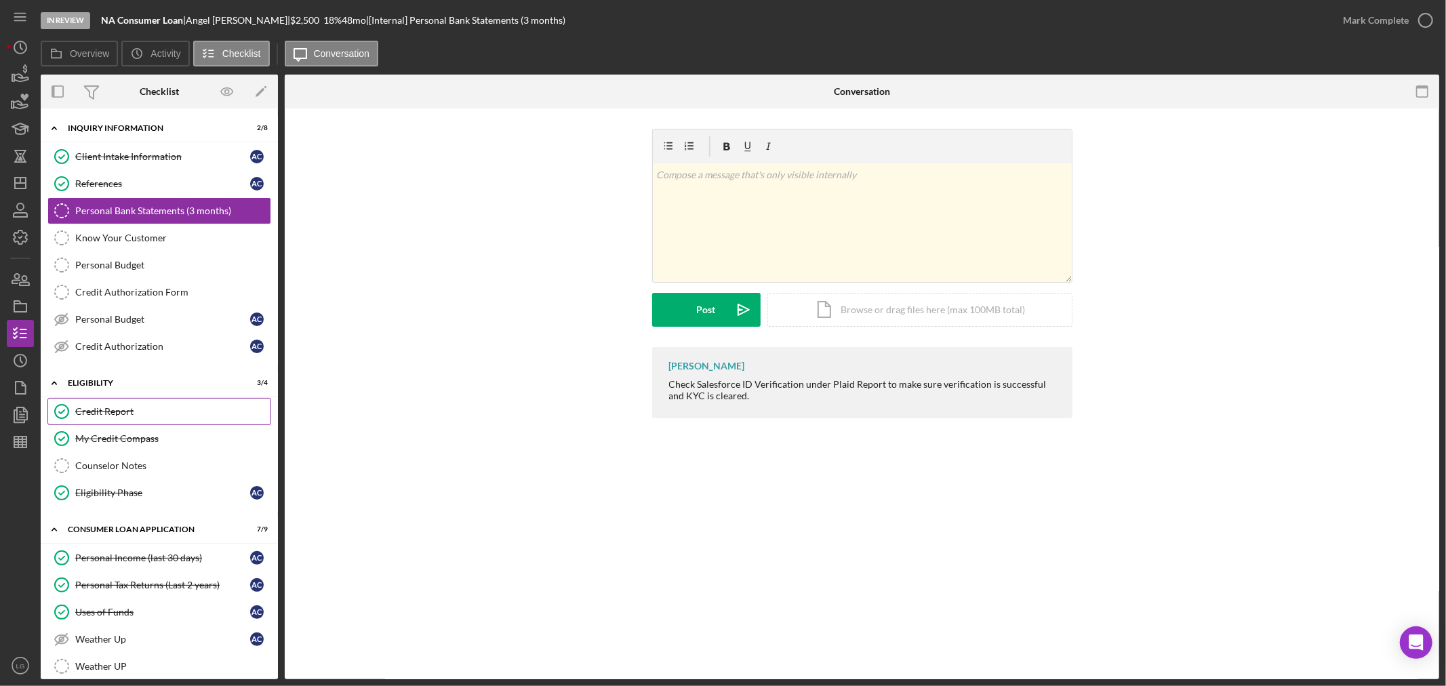
click at [134, 417] on div "Credit Report" at bounding box center [172, 411] width 195 height 11
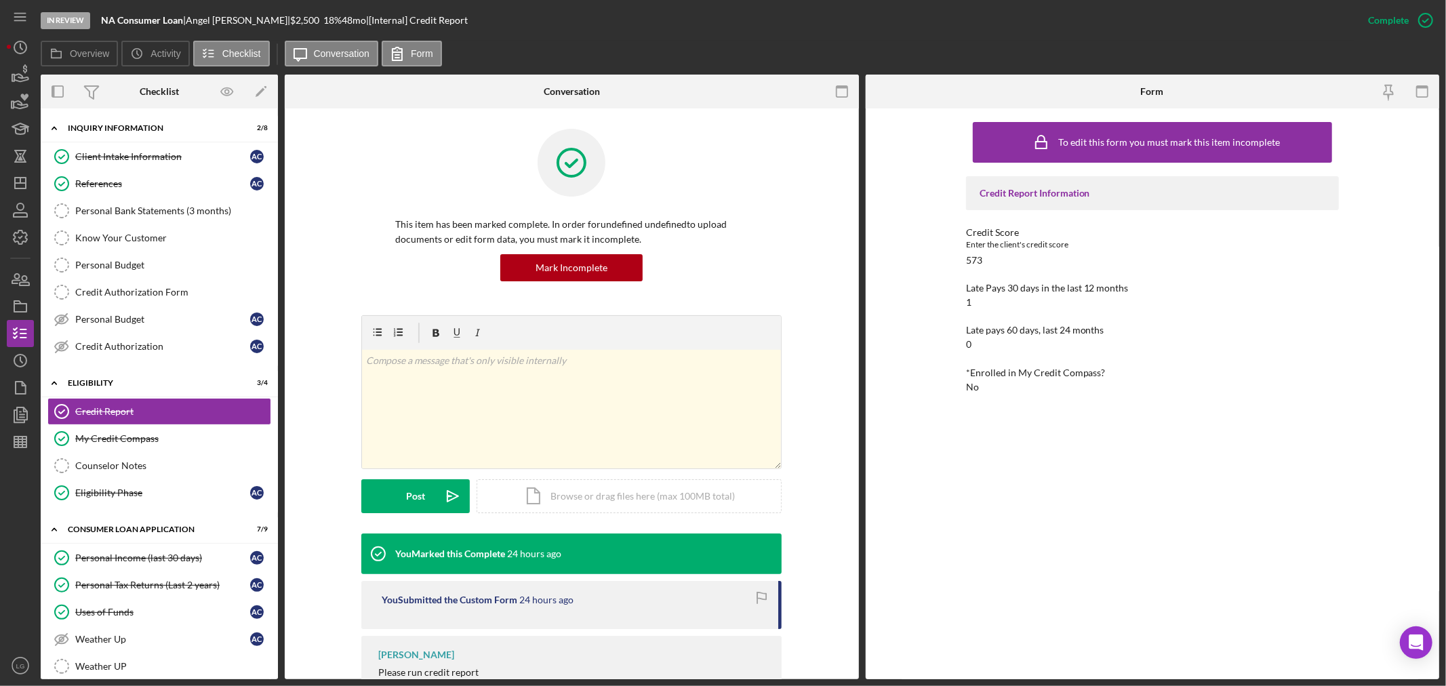
scroll to position [105, 0]
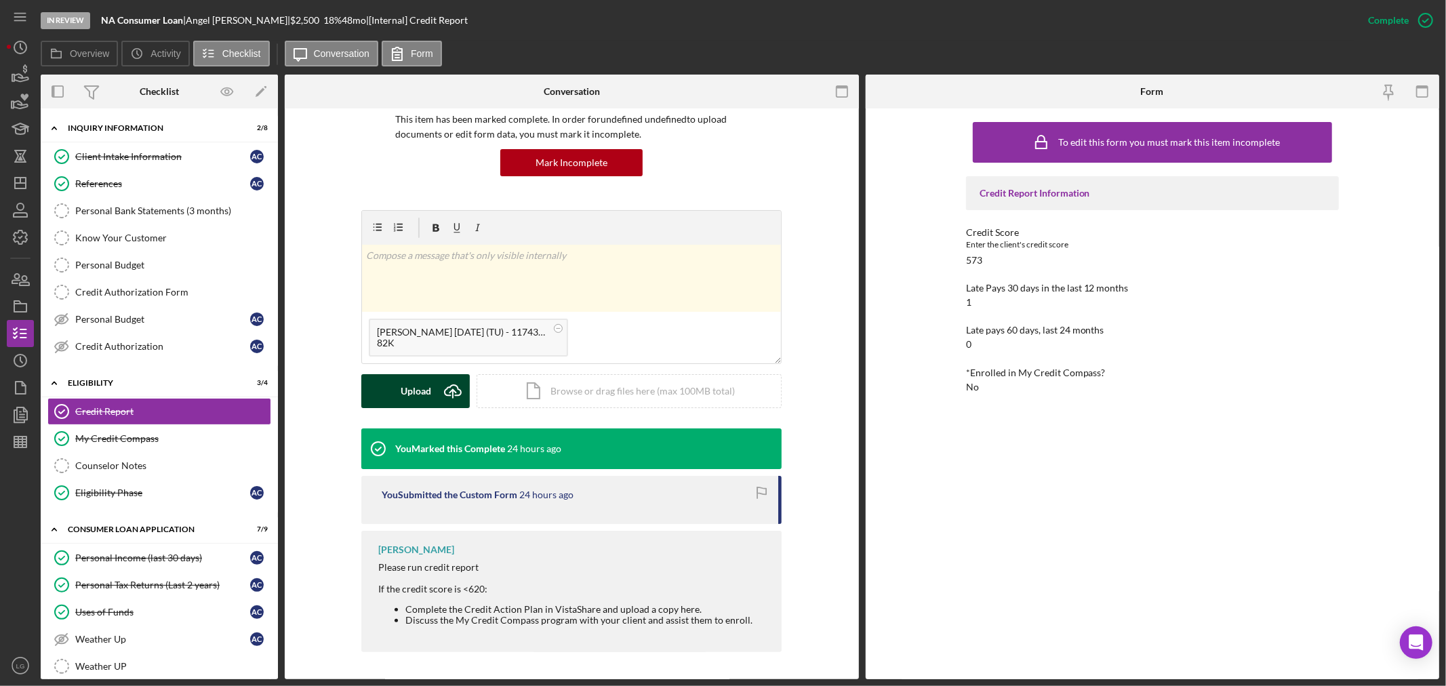
click at [425, 382] on div "Upload" at bounding box center [416, 391] width 31 height 34
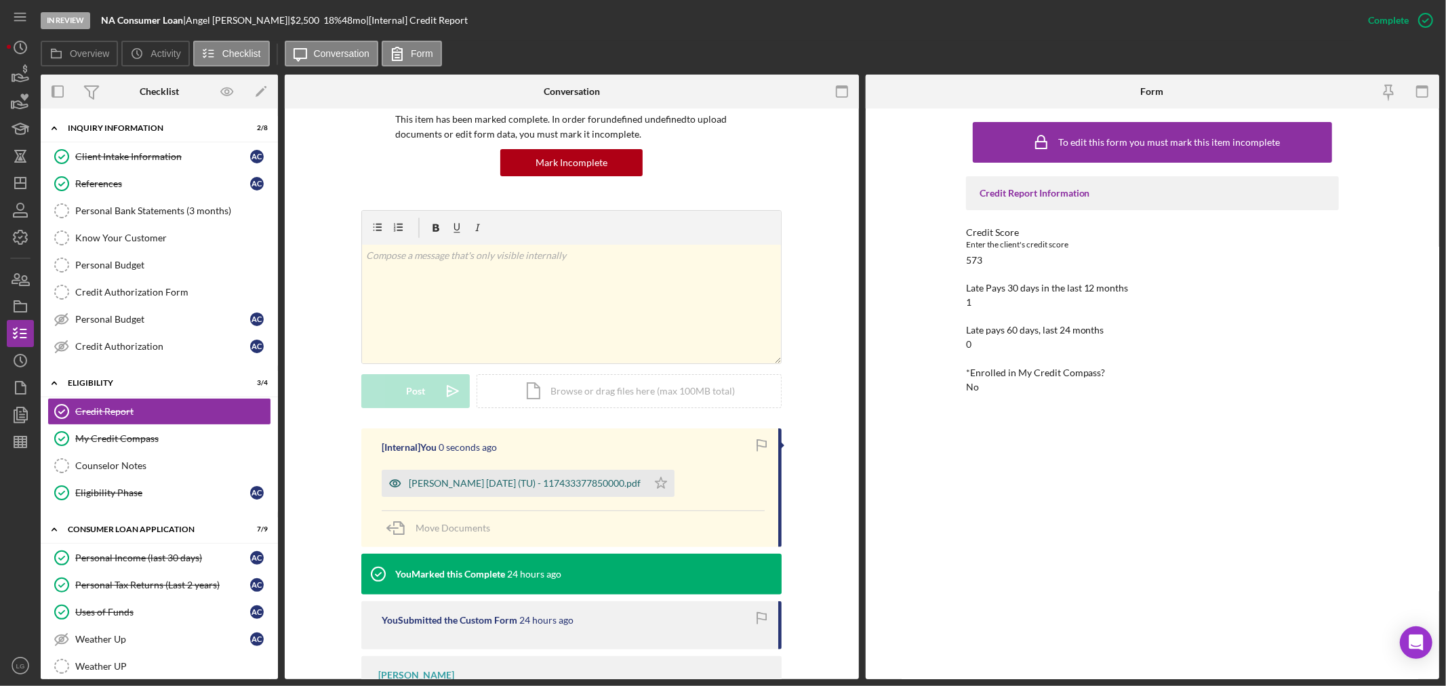
click at [611, 476] on div "Crawford, Angel 2025-09-10 (TU) - 117433377850000.pdf" at bounding box center [515, 483] width 266 height 27
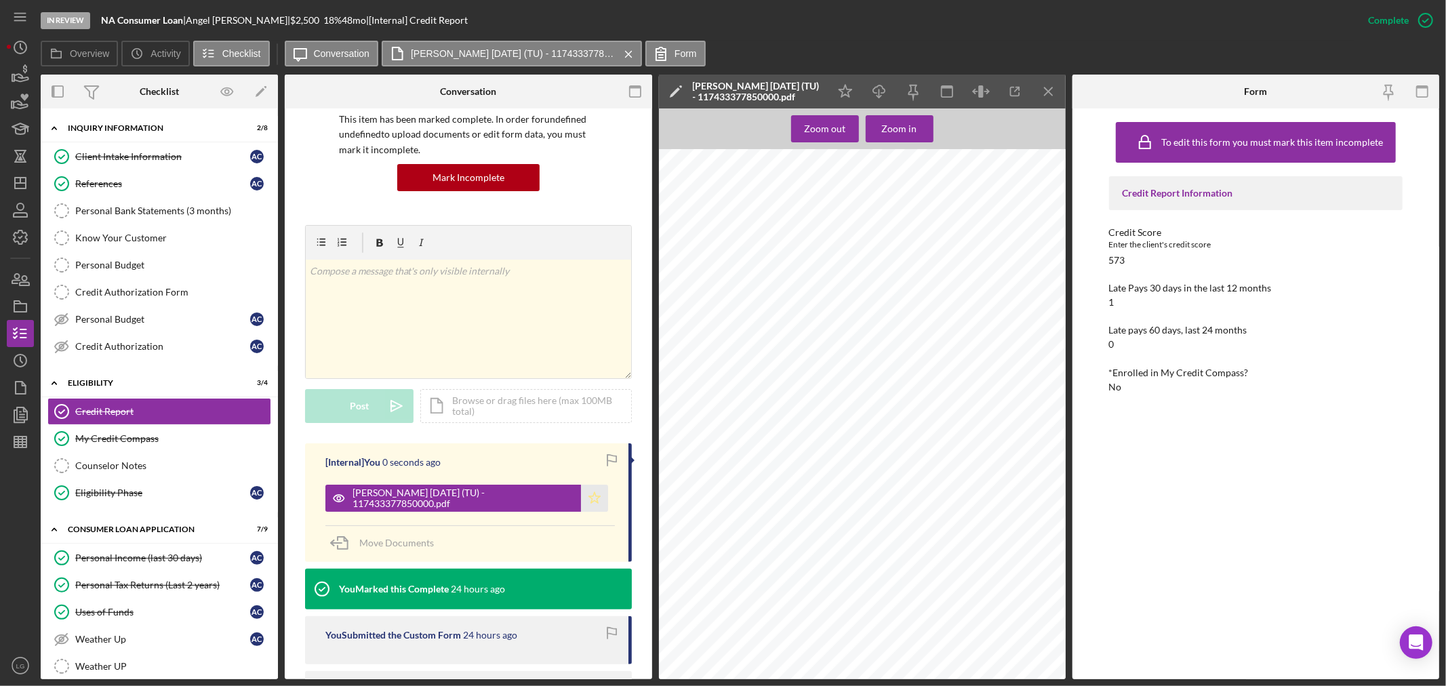
click at [592, 495] on polygon "button" at bounding box center [594, 497] width 12 height 11
click at [163, 552] on link "Personal Income (last 30 days) Personal Income (last 30 days) A C" at bounding box center [159, 557] width 224 height 27
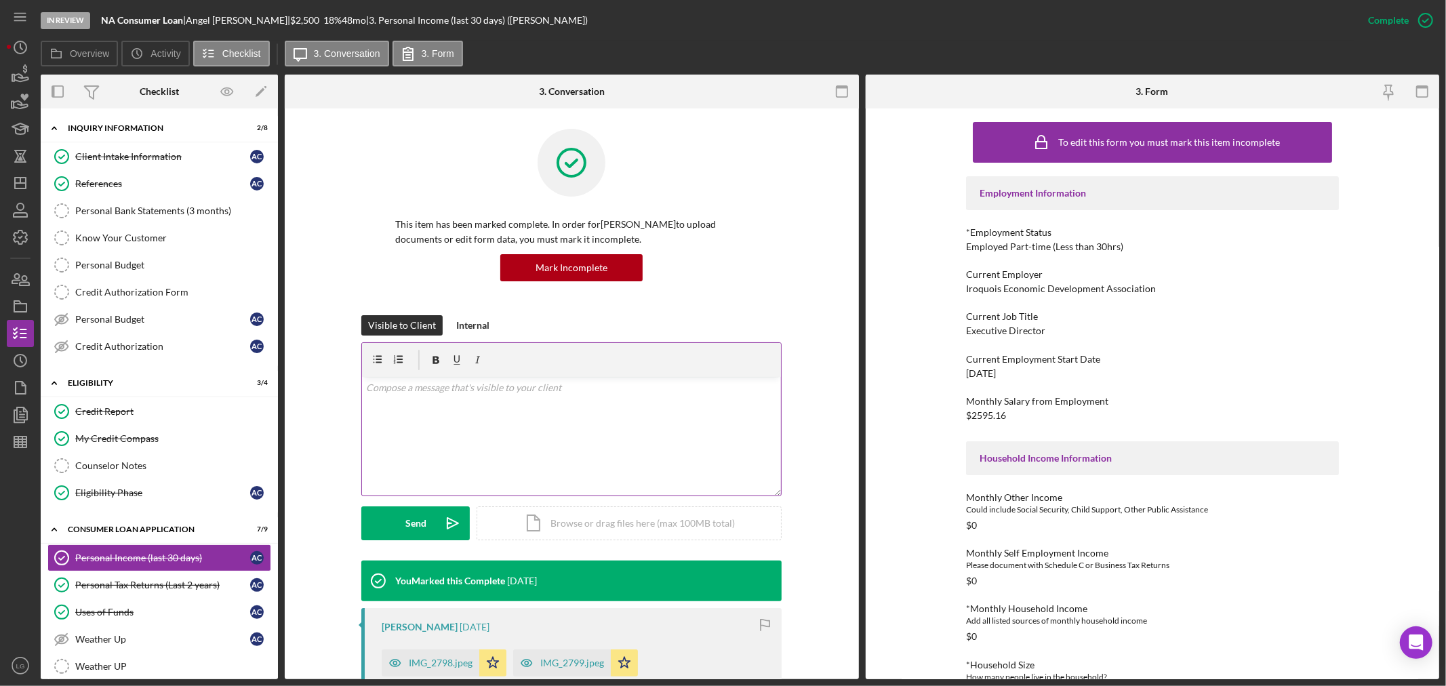
scroll to position [75, 0]
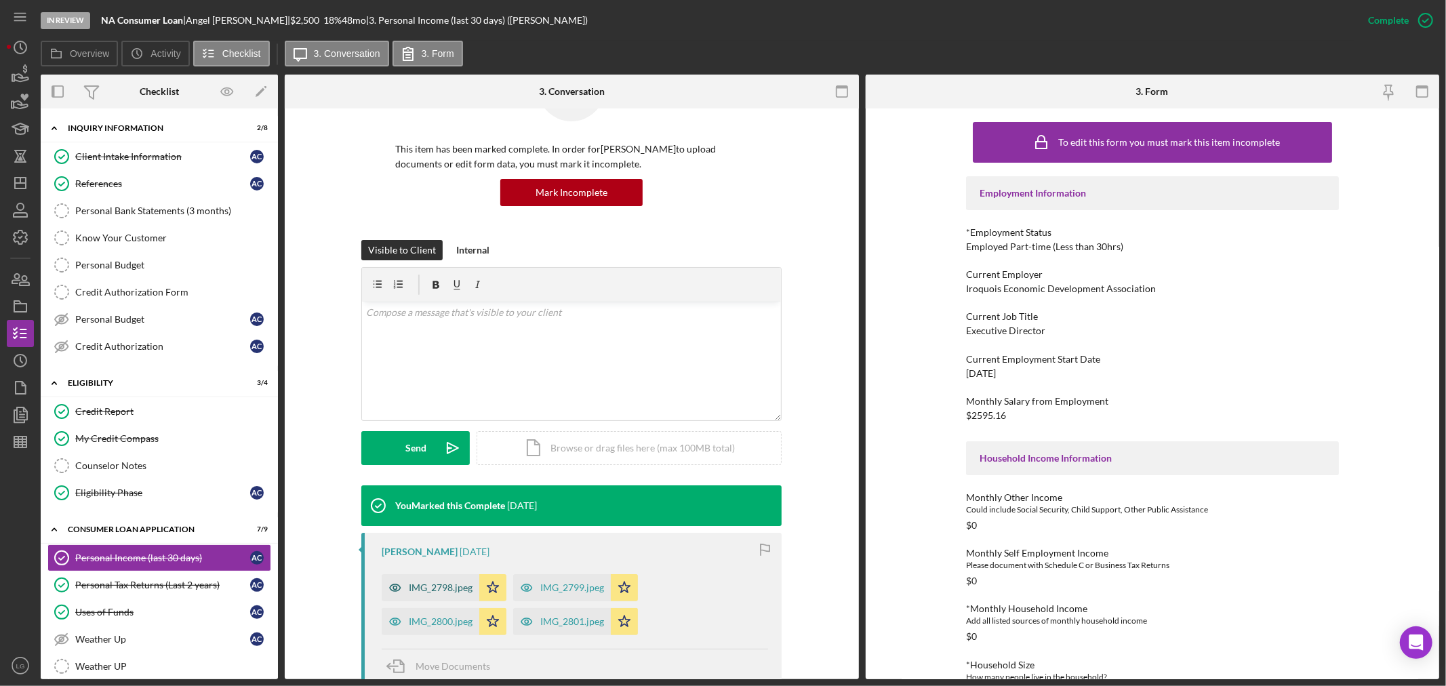
click at [401, 578] on icon "button" at bounding box center [395, 587] width 27 height 27
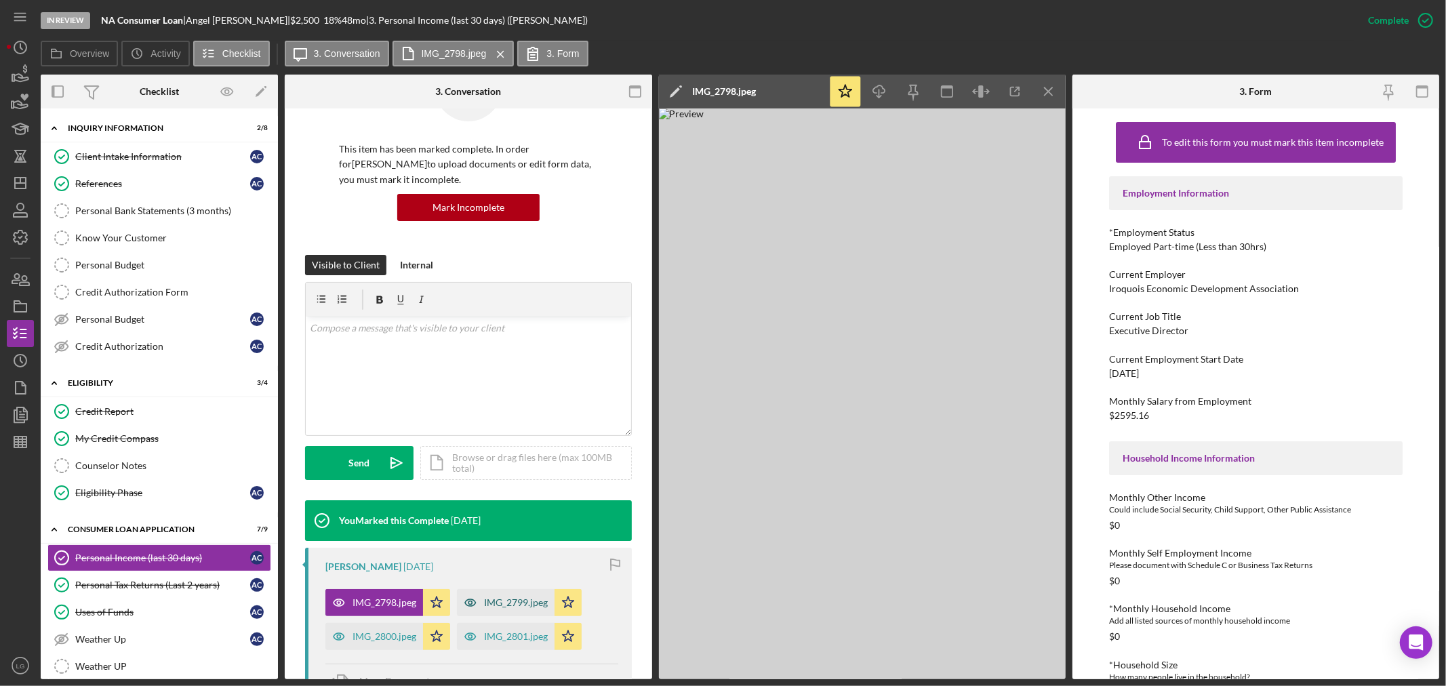
click at [484, 603] on div "IMG_2799.jpeg" at bounding box center [516, 602] width 64 height 11
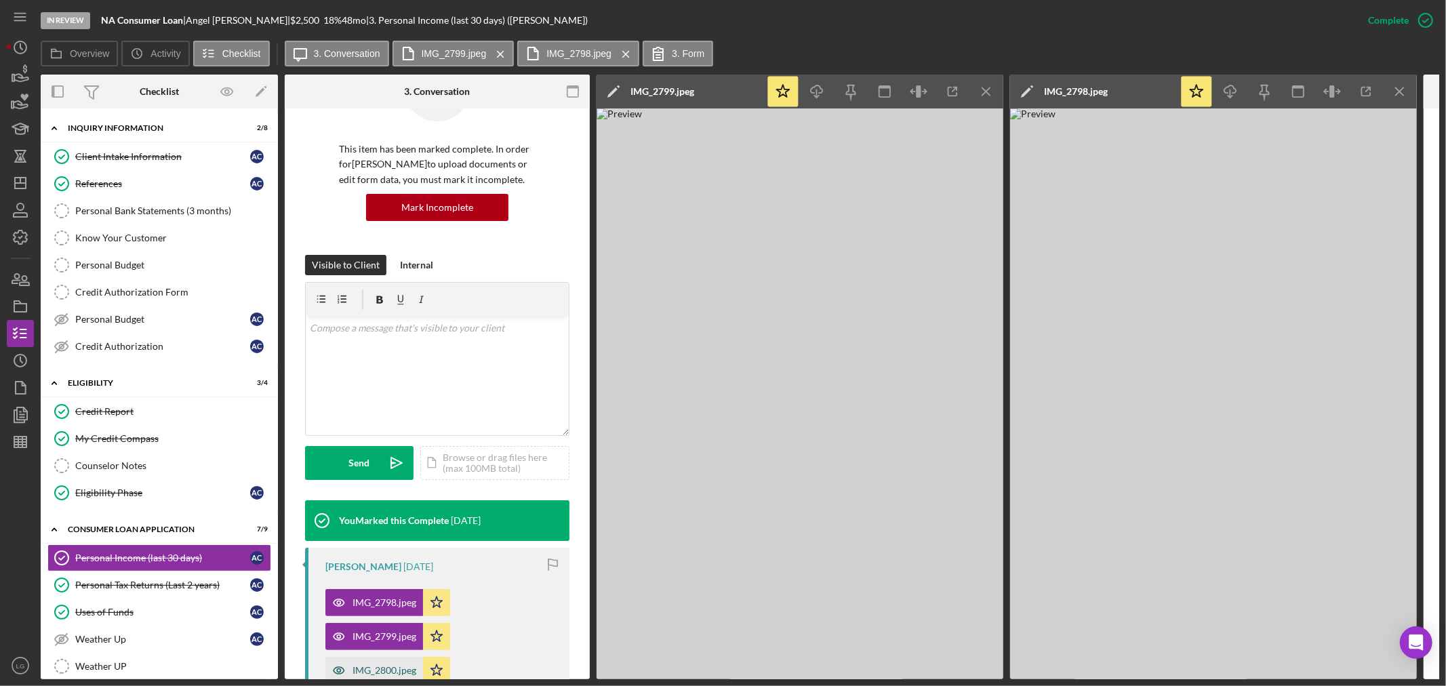
click at [376, 662] on div "IMG_2800.jpeg" at bounding box center [374, 670] width 98 height 27
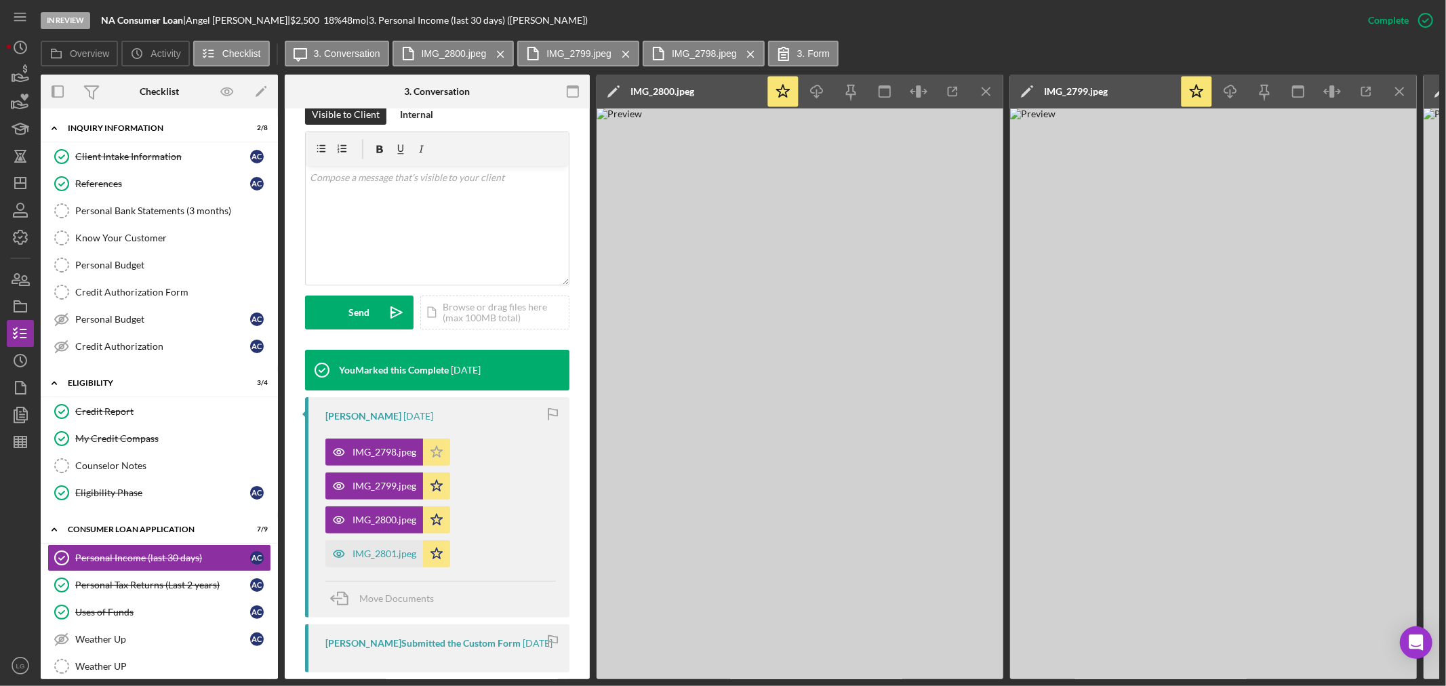
scroll to position [301, 0]
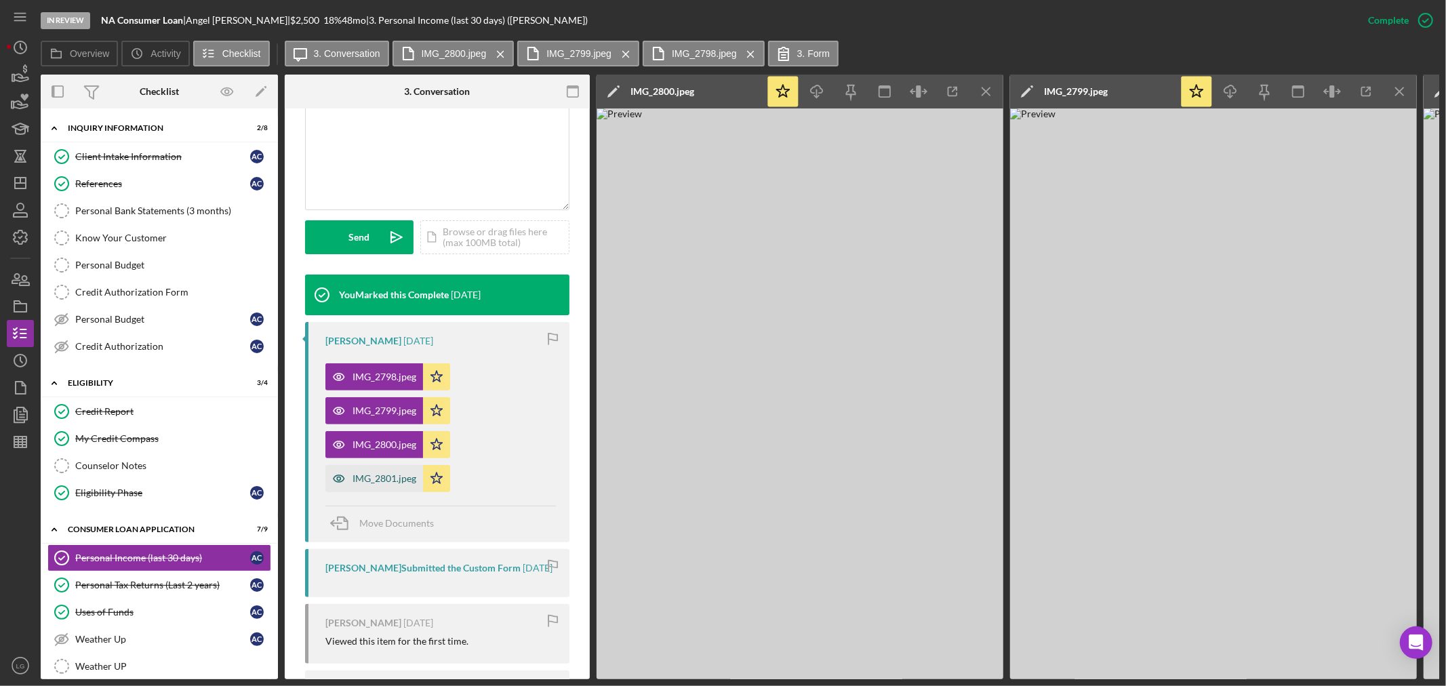
click at [396, 483] on div "IMG_2801.jpeg" at bounding box center [384, 478] width 64 height 11
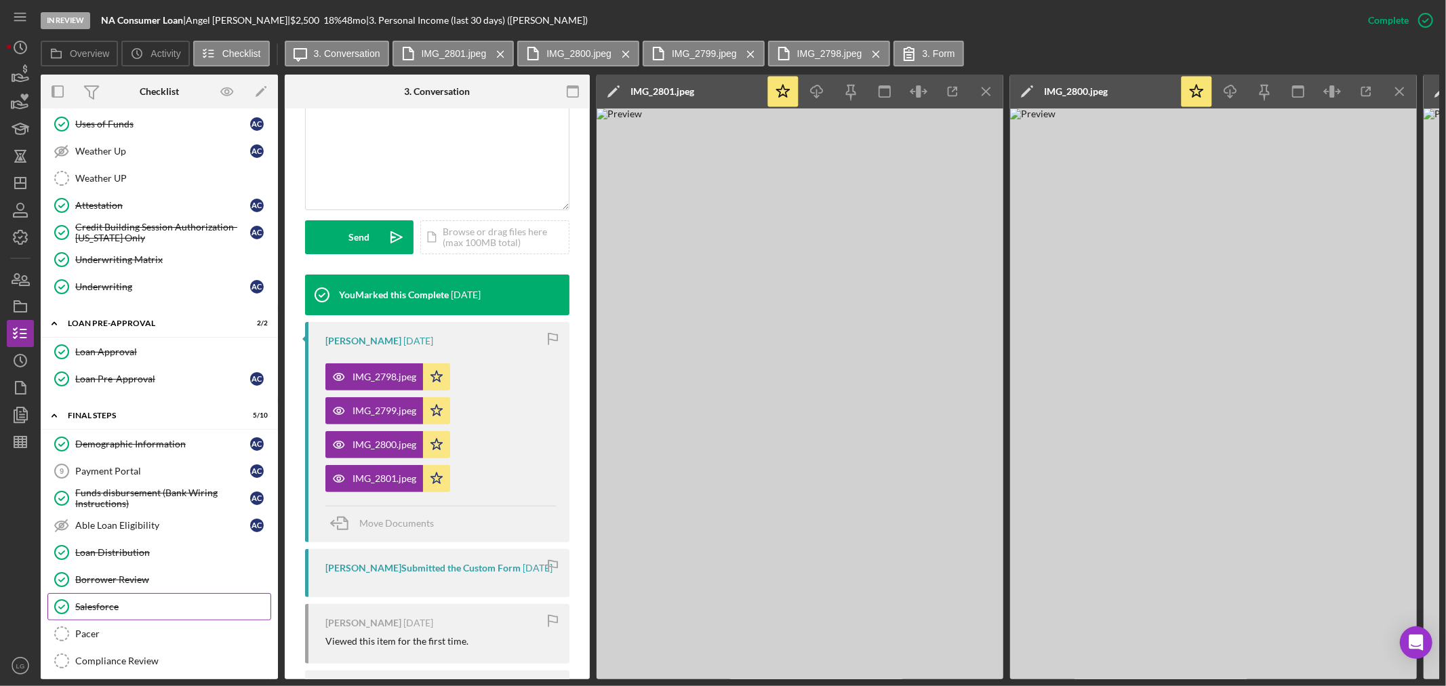
scroll to position [262, 0]
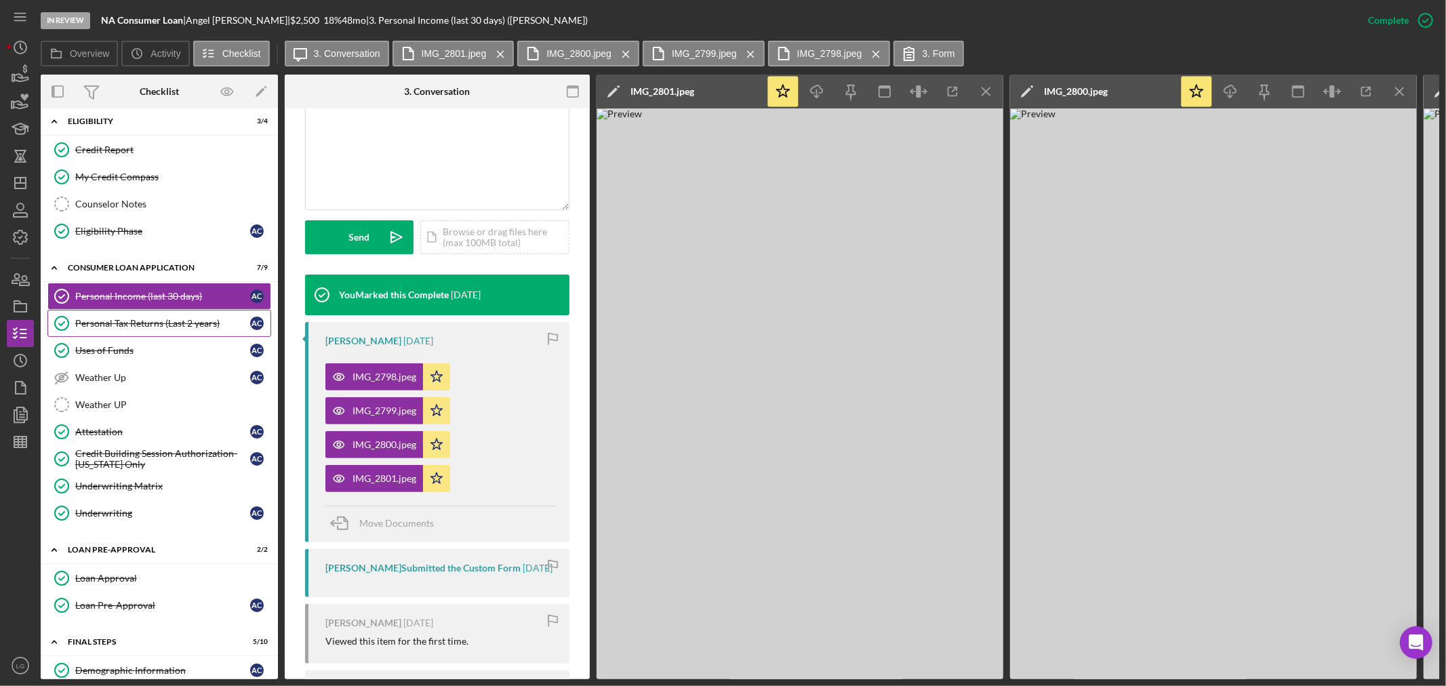
click at [170, 329] on div "Personal Tax Returns (Last 2 years)" at bounding box center [162, 323] width 175 height 11
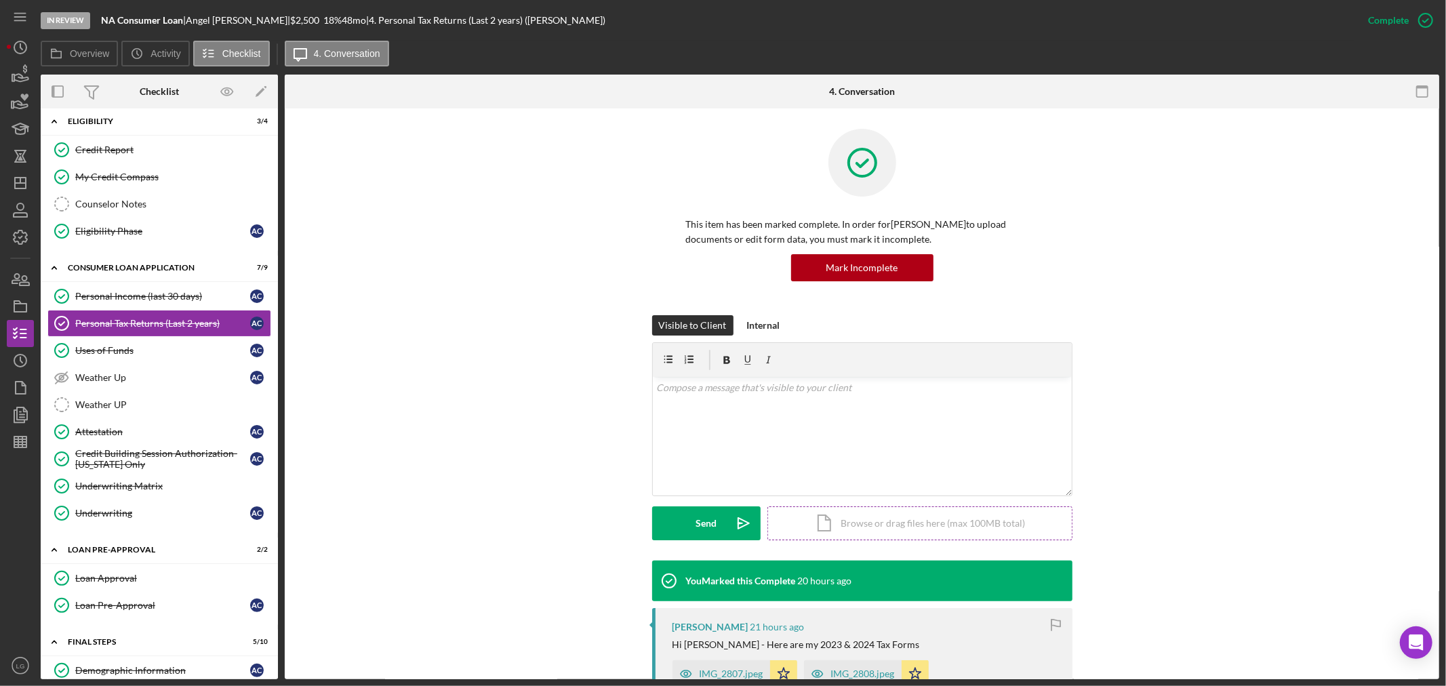
scroll to position [75, 0]
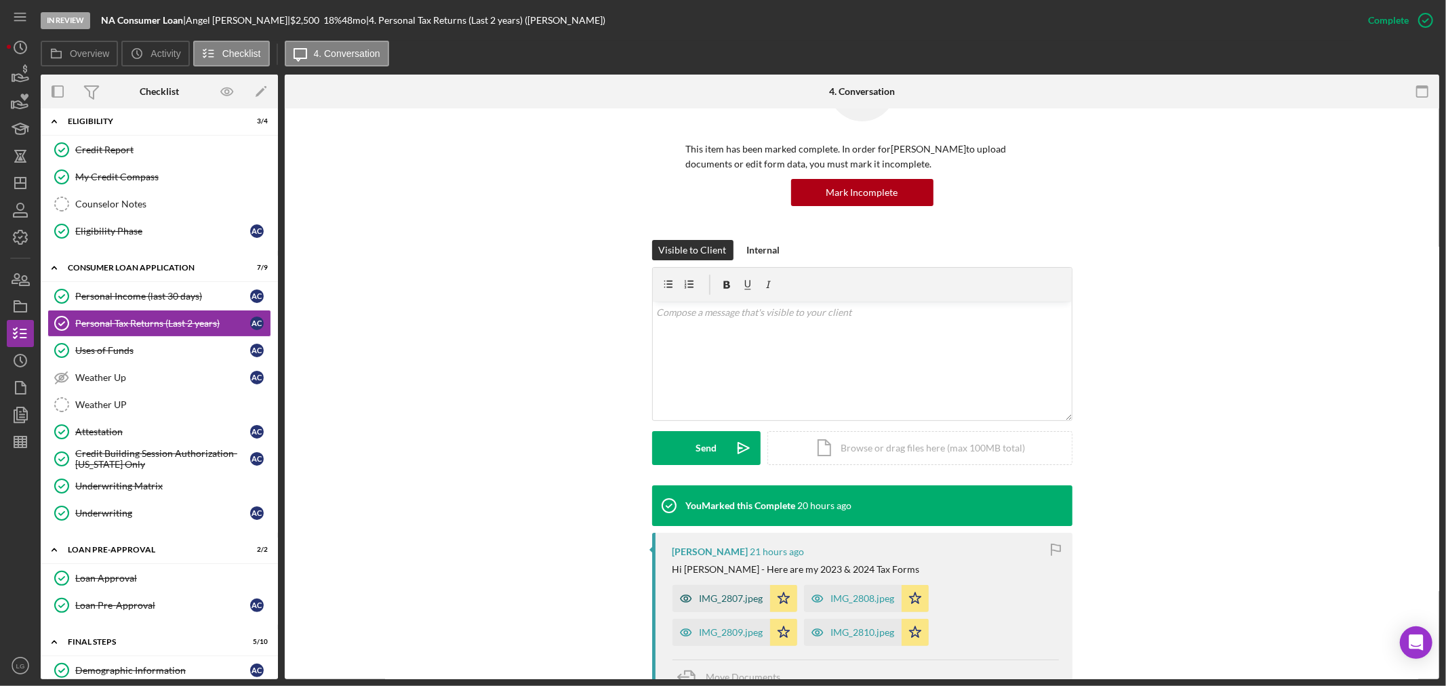
click at [712, 594] on div "IMG_2807.jpeg" at bounding box center [732, 598] width 64 height 11
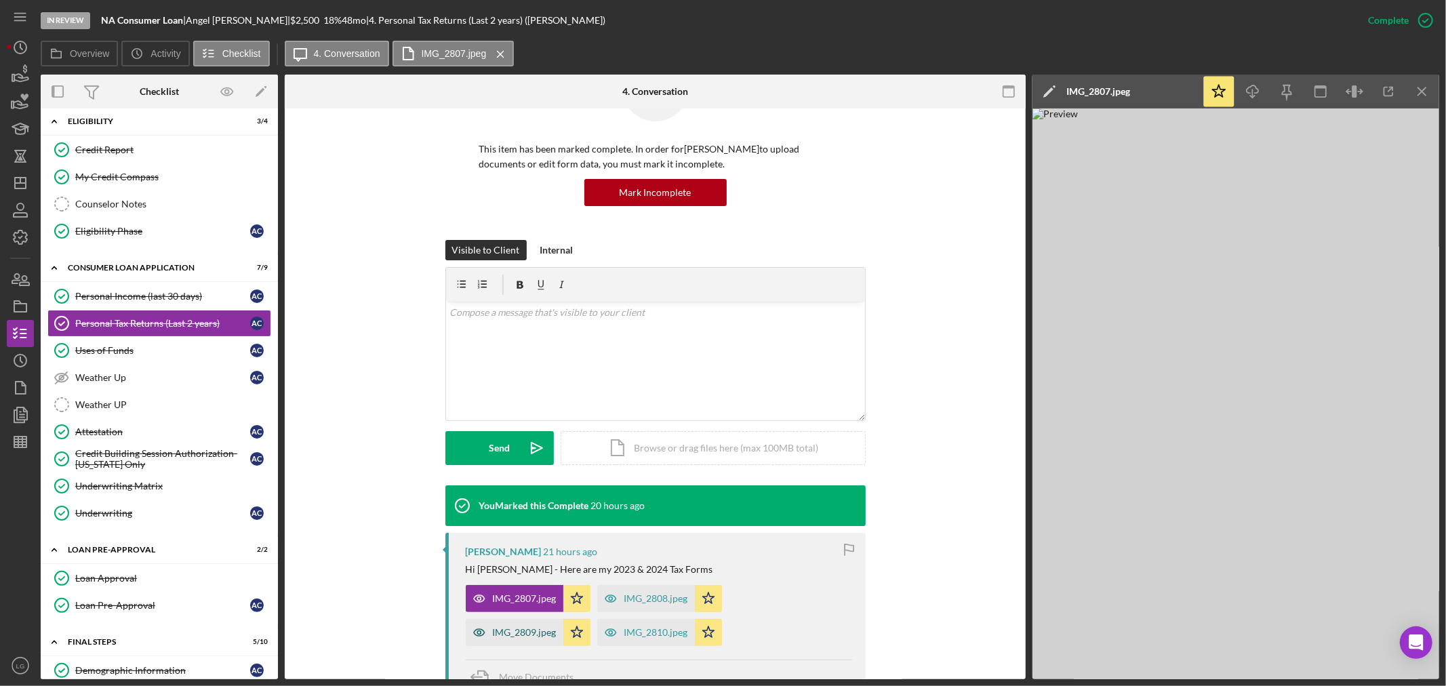
click at [536, 629] on div "IMG_2809.jpeg" at bounding box center [525, 632] width 64 height 11
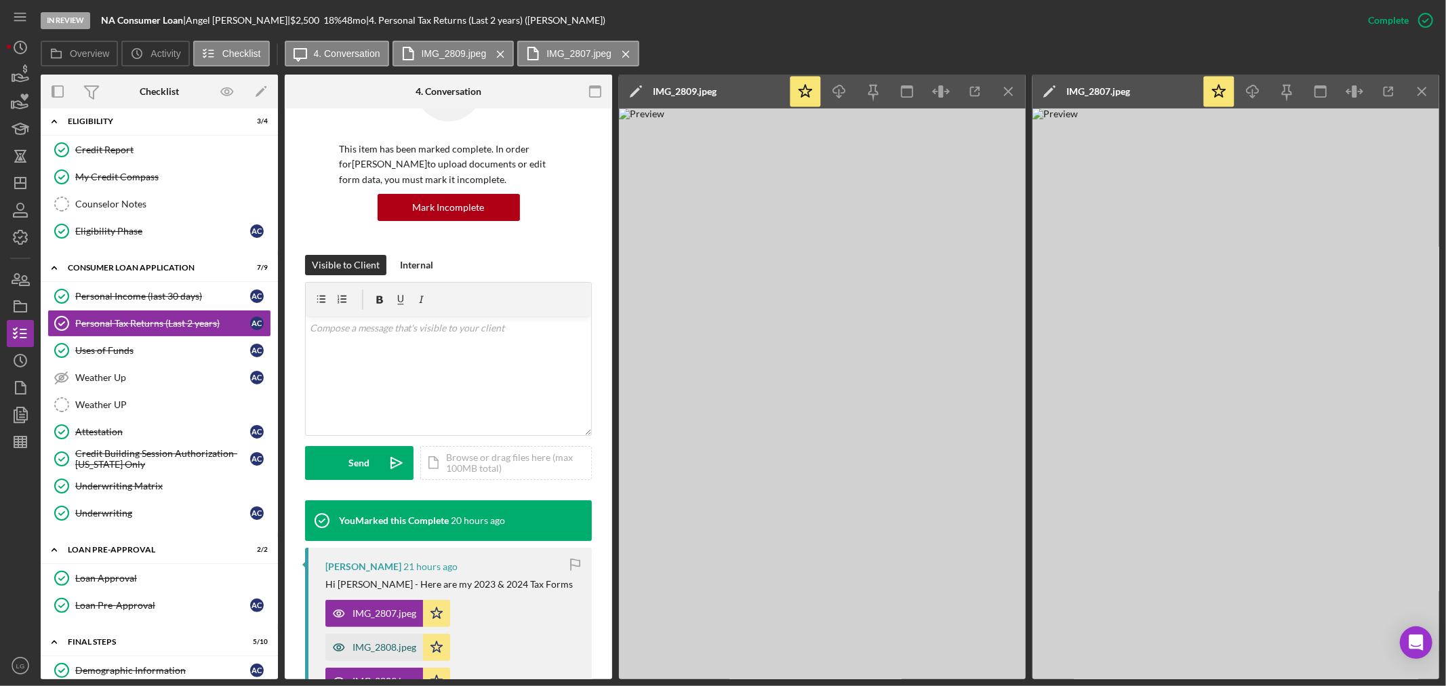
click at [405, 637] on div "IMG_2808.jpeg" at bounding box center [374, 647] width 98 height 27
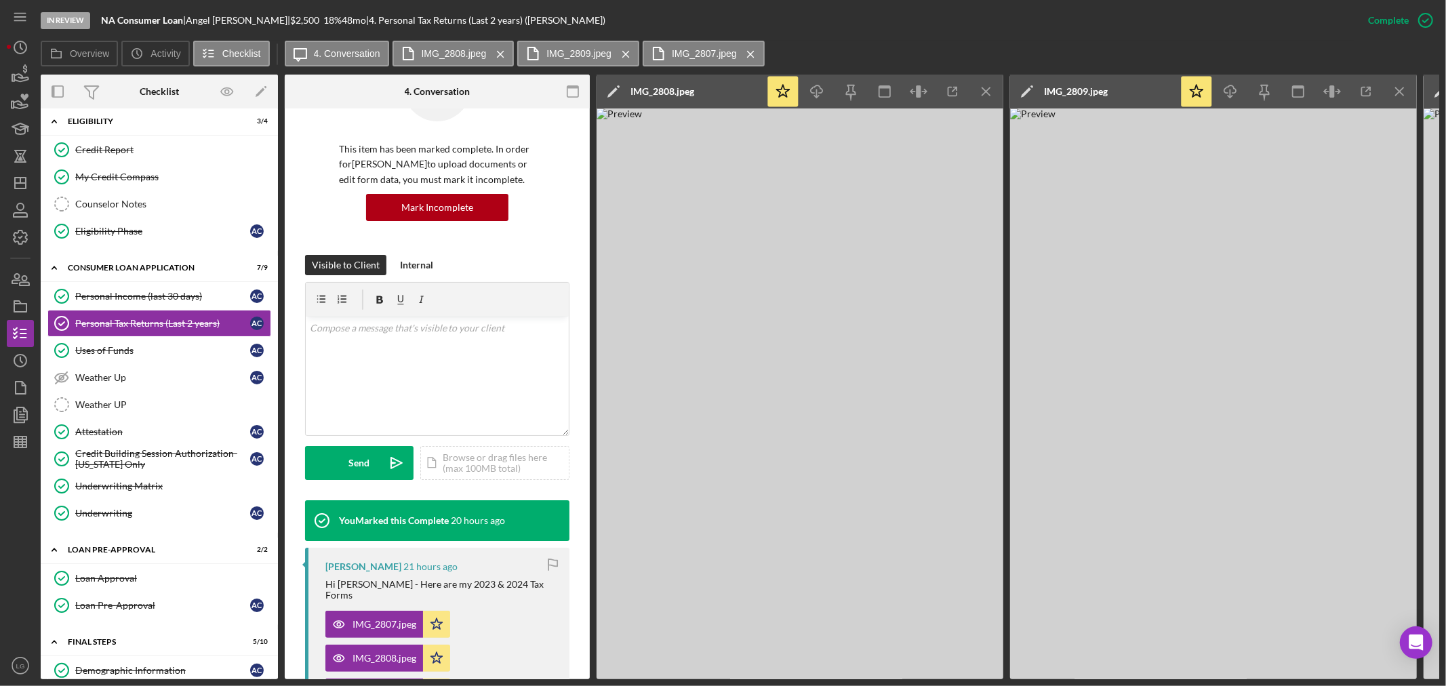
scroll to position [226, 0]
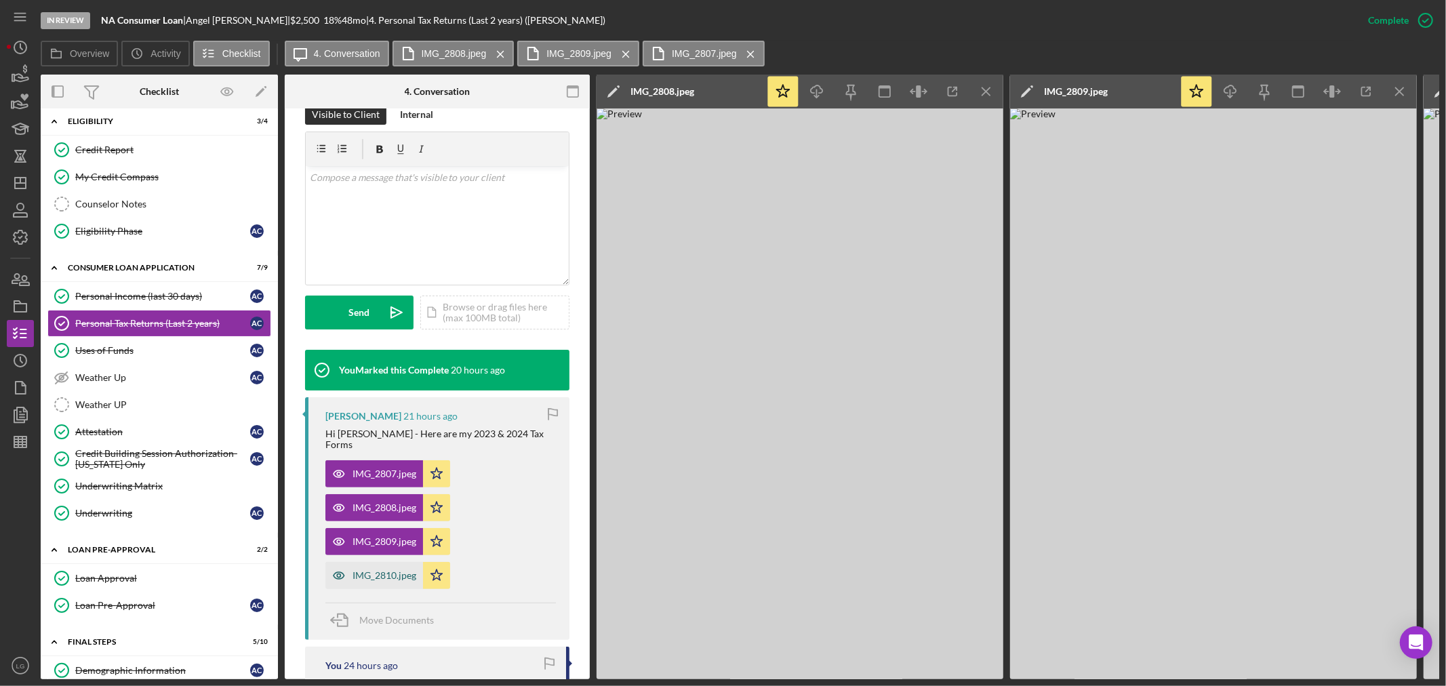
click at [374, 570] on div "IMG_2810.jpeg" at bounding box center [384, 575] width 64 height 11
click at [129, 177] on div "My Credit Compass" at bounding box center [172, 176] width 195 height 11
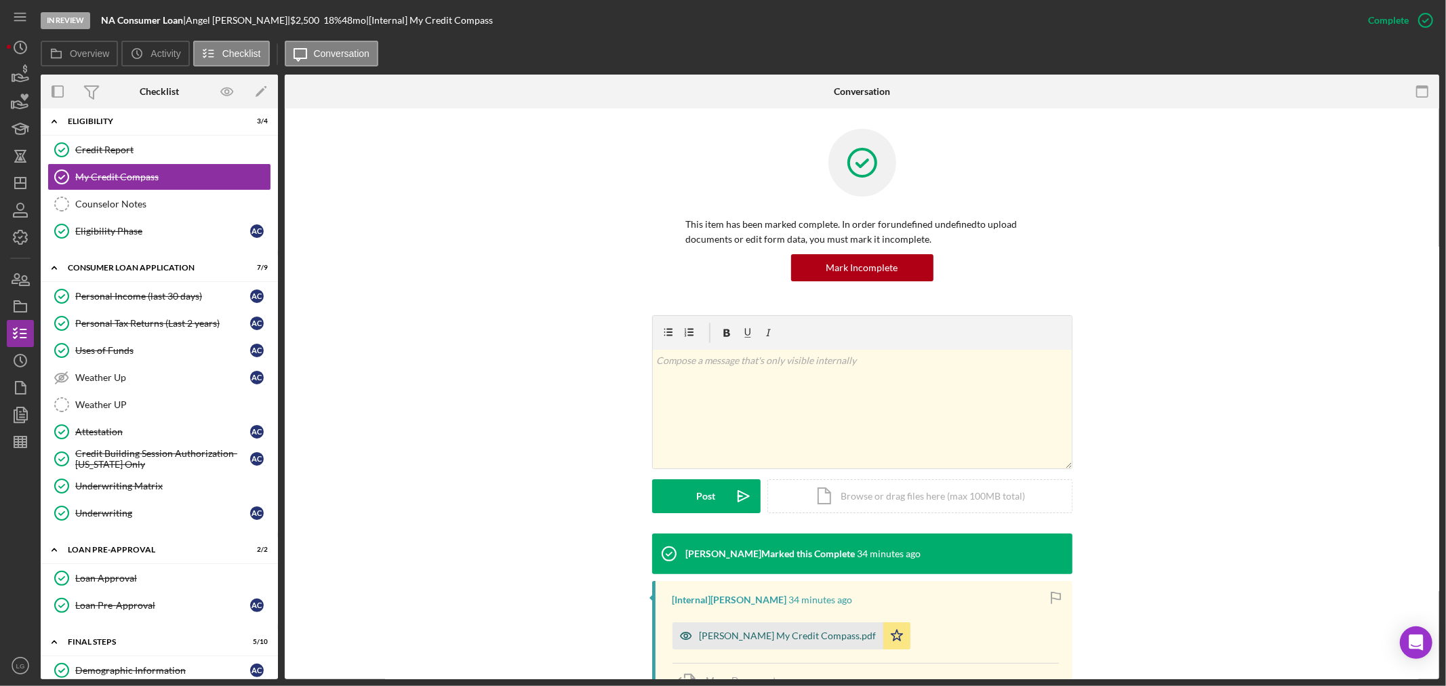
scroll to position [157, 0]
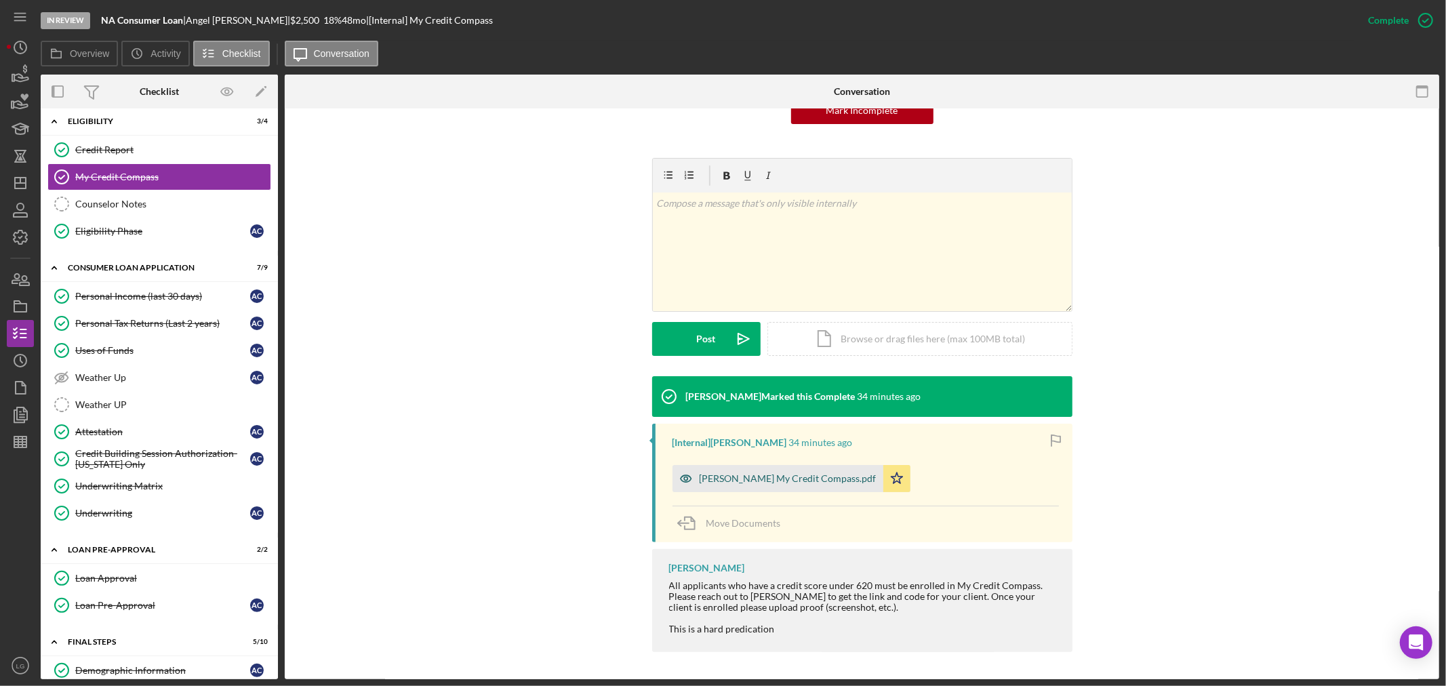
click at [730, 479] on div "Angel Crawford My Credit Compass.pdf" at bounding box center [788, 478] width 177 height 11
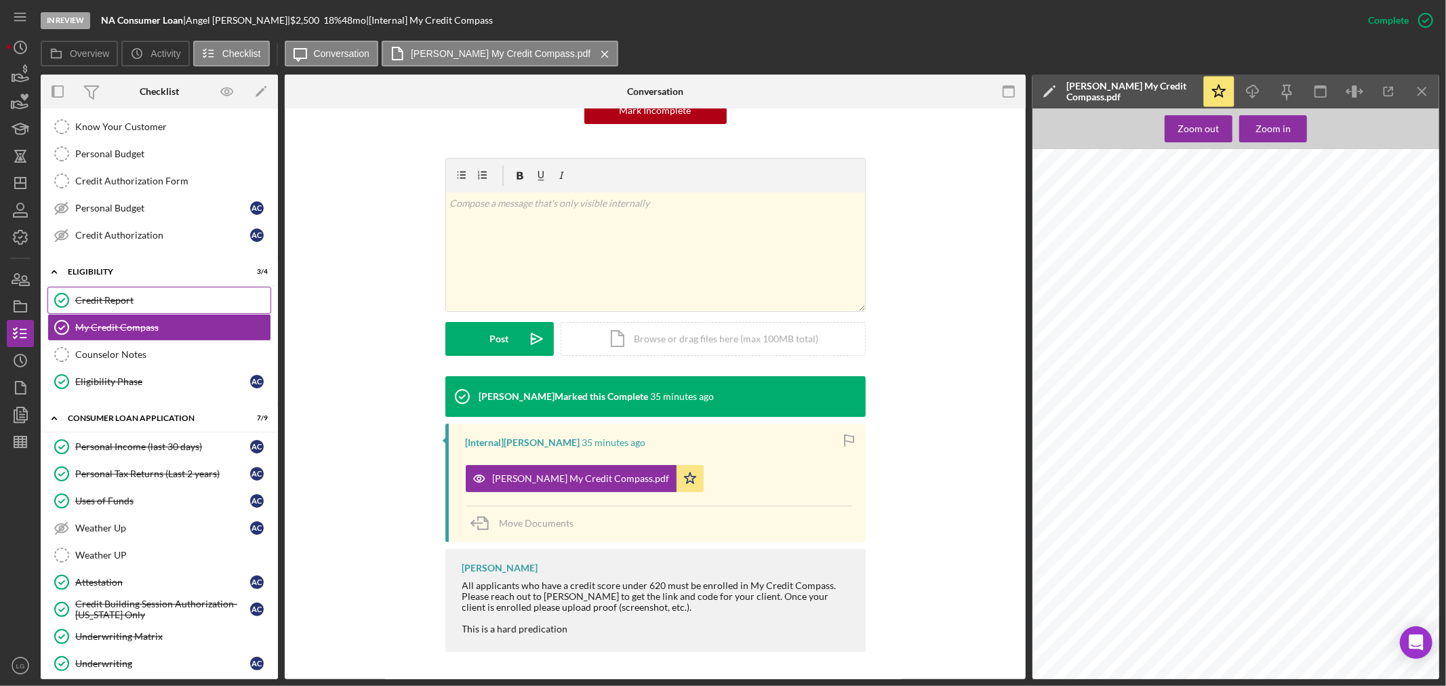
scroll to position [0, 0]
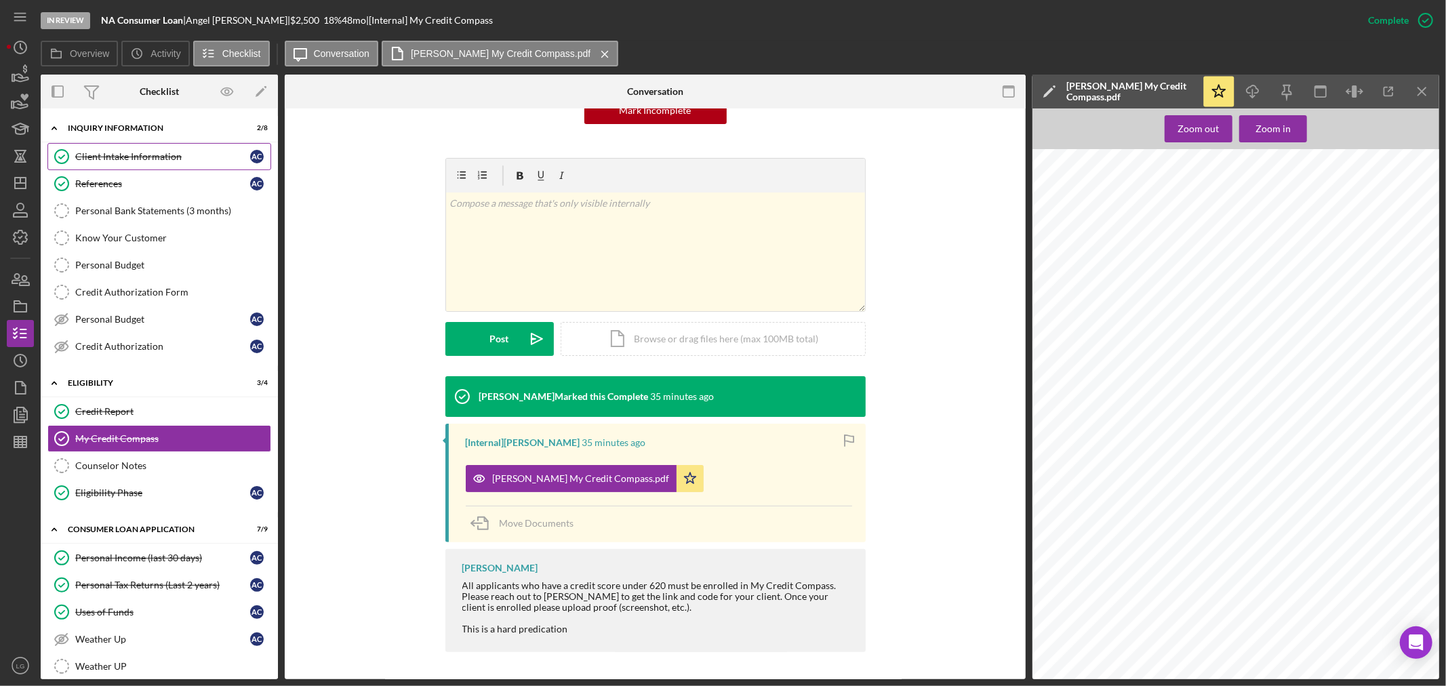
click at [161, 167] on link "Client Intake Information Client Intake Information A C" at bounding box center [159, 156] width 224 height 27
